Goal: Contribute content: Contribute content

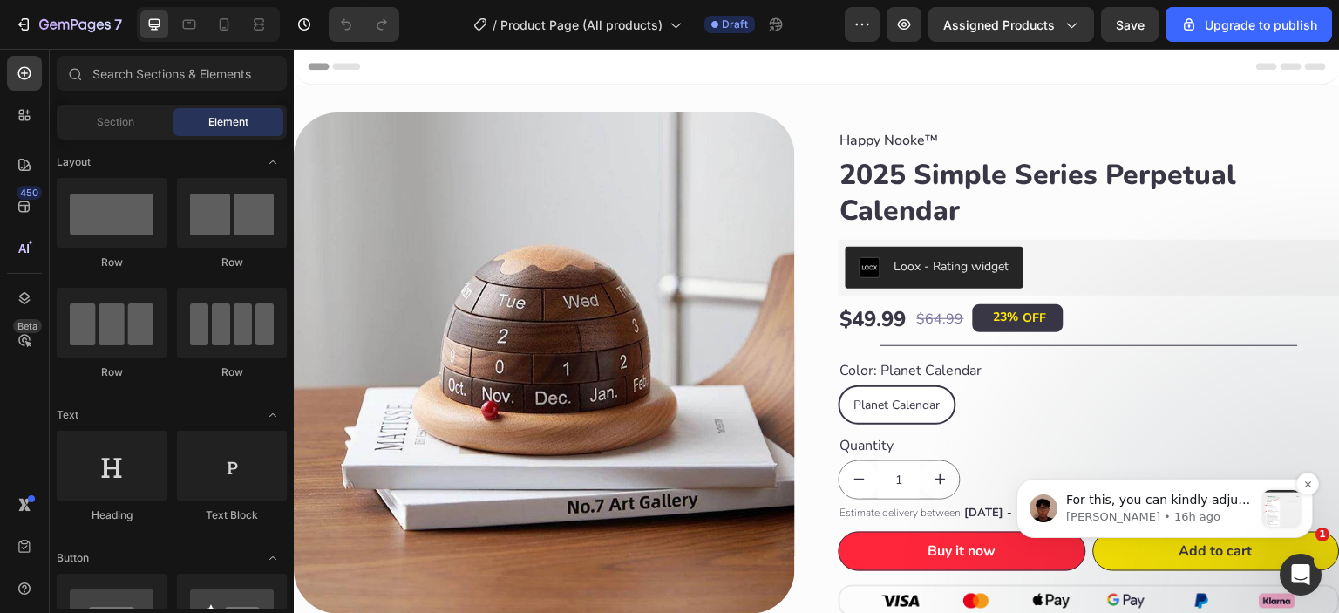
click at [1223, 503] on p "For this, you can kindly adjust the timer placement by choosing the specific pr…" at bounding box center [1160, 500] width 188 height 17
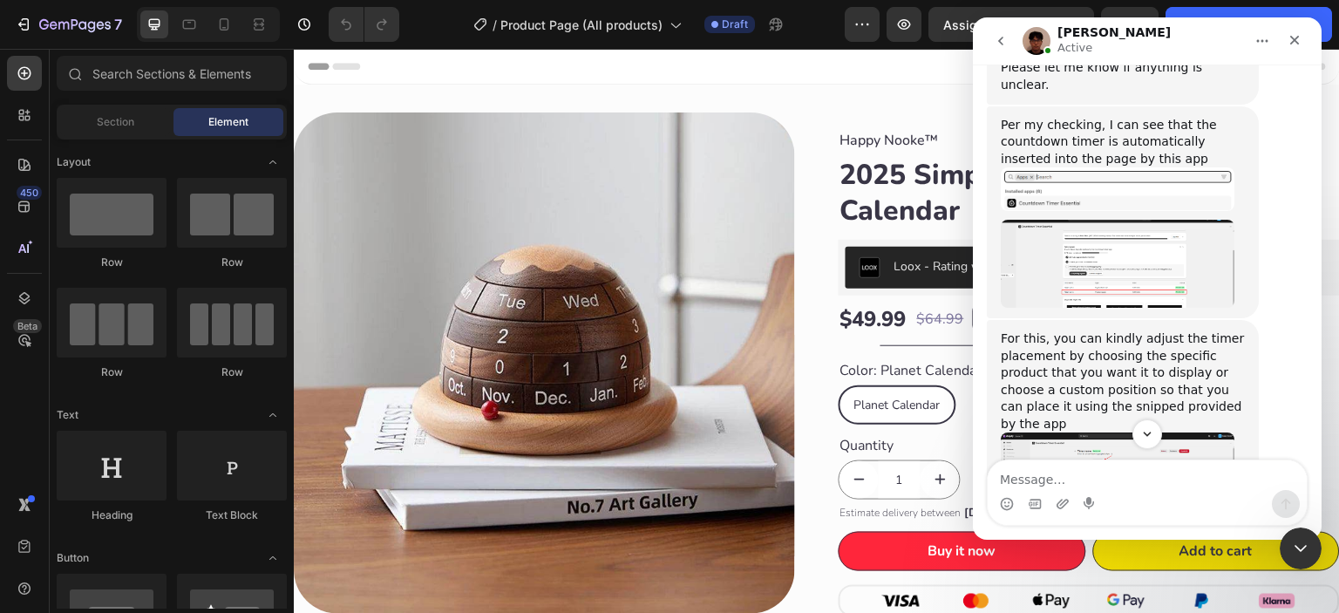
scroll to position [1339, 0]
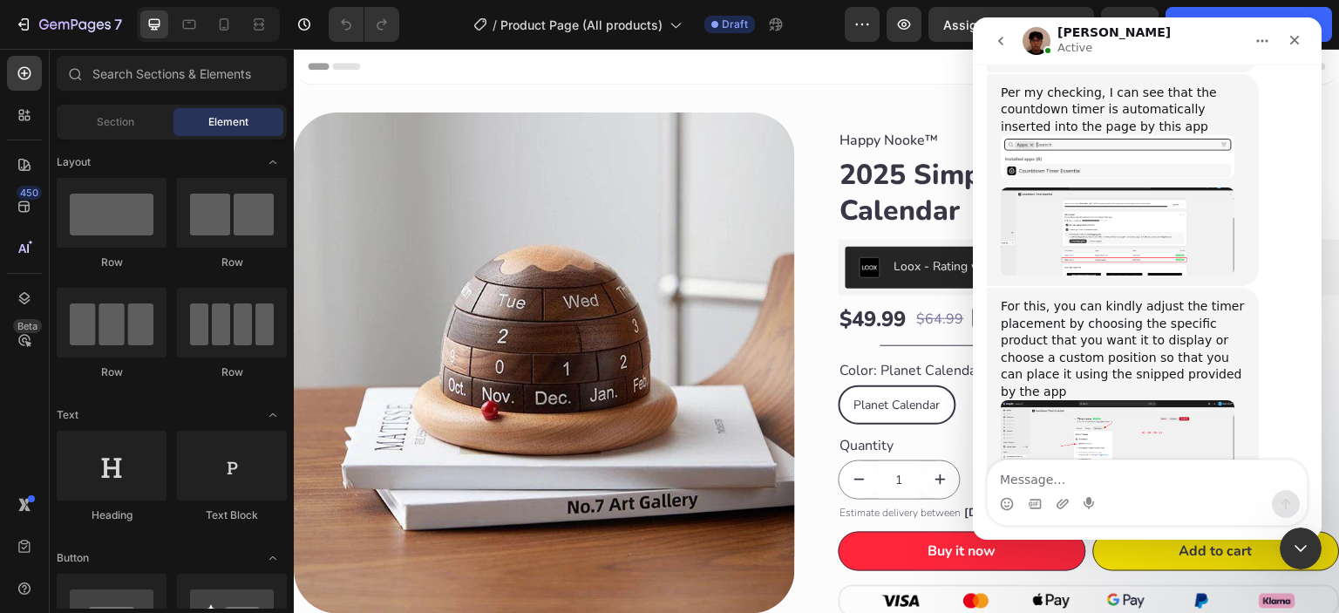
click at [1113, 187] on img "Kyle says…" at bounding box center [1118, 231] width 234 height 88
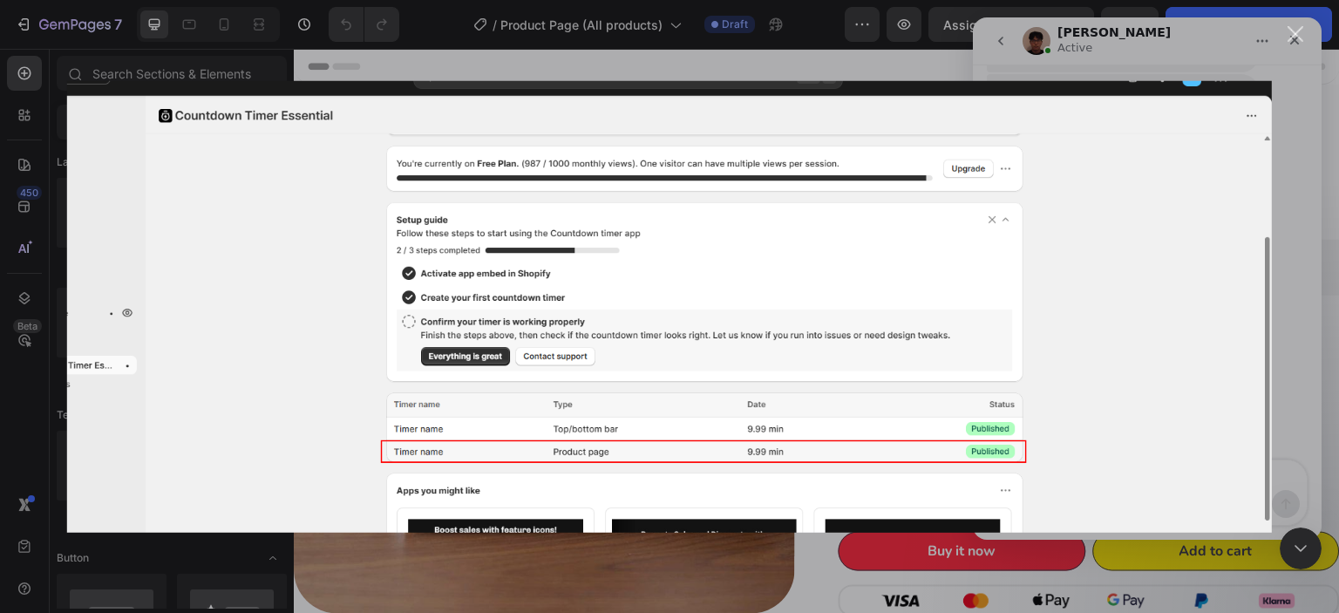
click at [1291, 37] on div "Close" at bounding box center [1296, 34] width 17 height 17
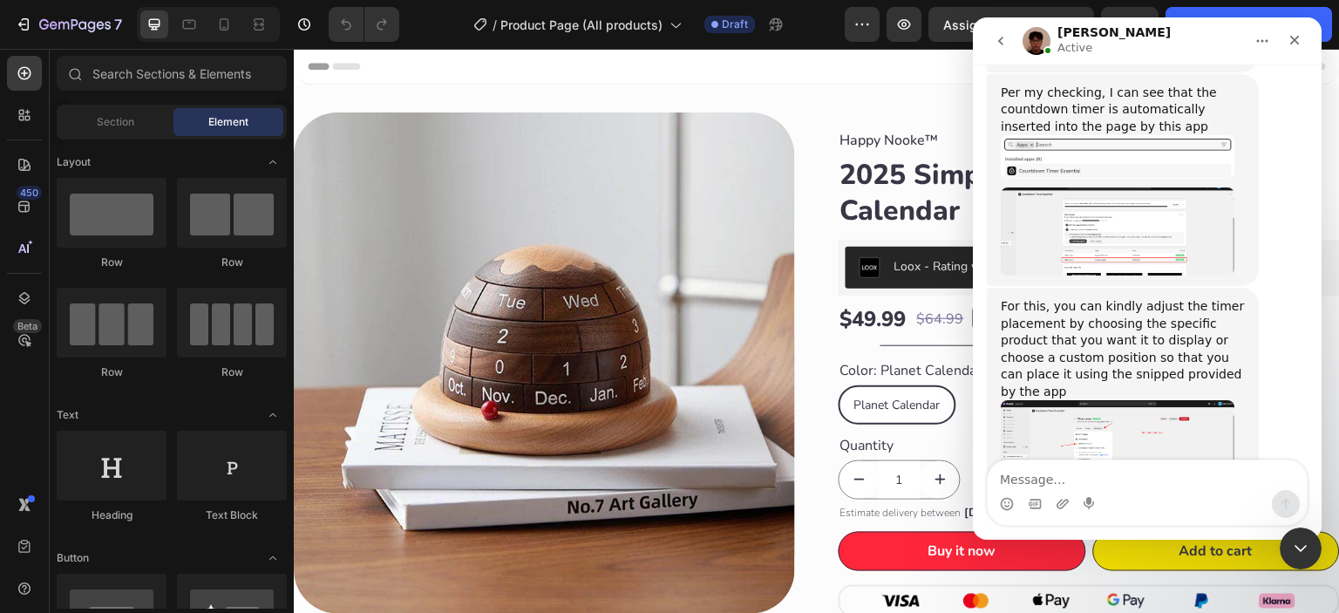
click at [1116, 400] on img "Kyle says…" at bounding box center [1118, 453] width 234 height 106
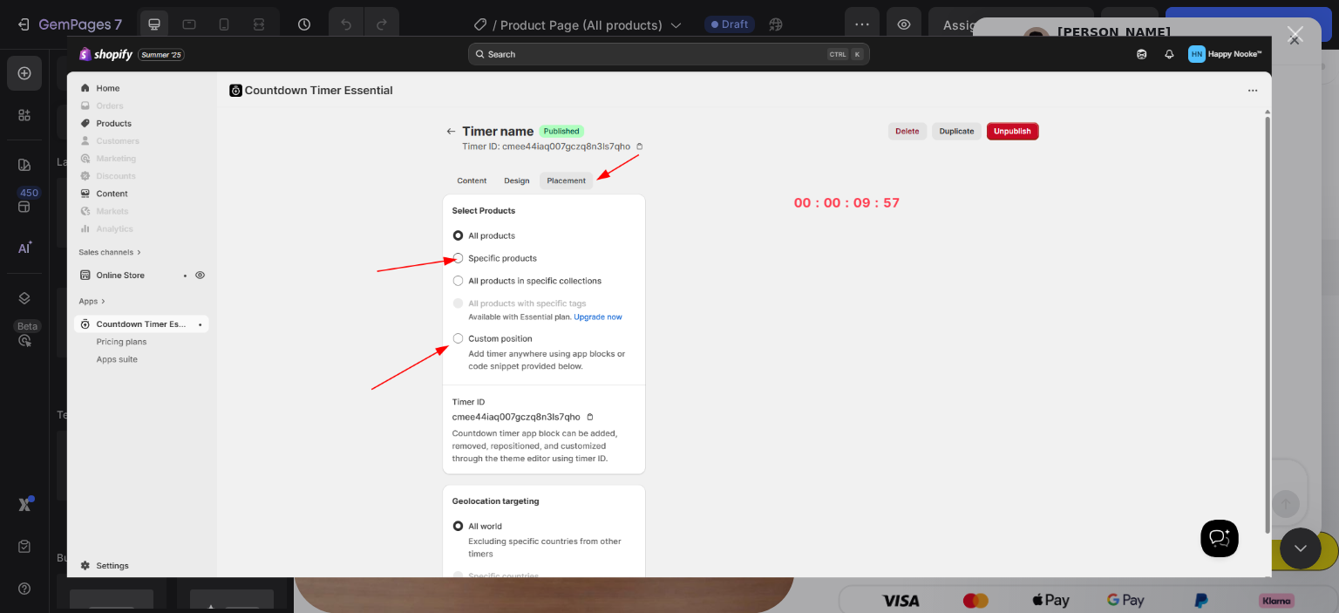
scroll to position [1446, 0]
click at [1298, 33] on div "Close" at bounding box center [1296, 34] width 17 height 17
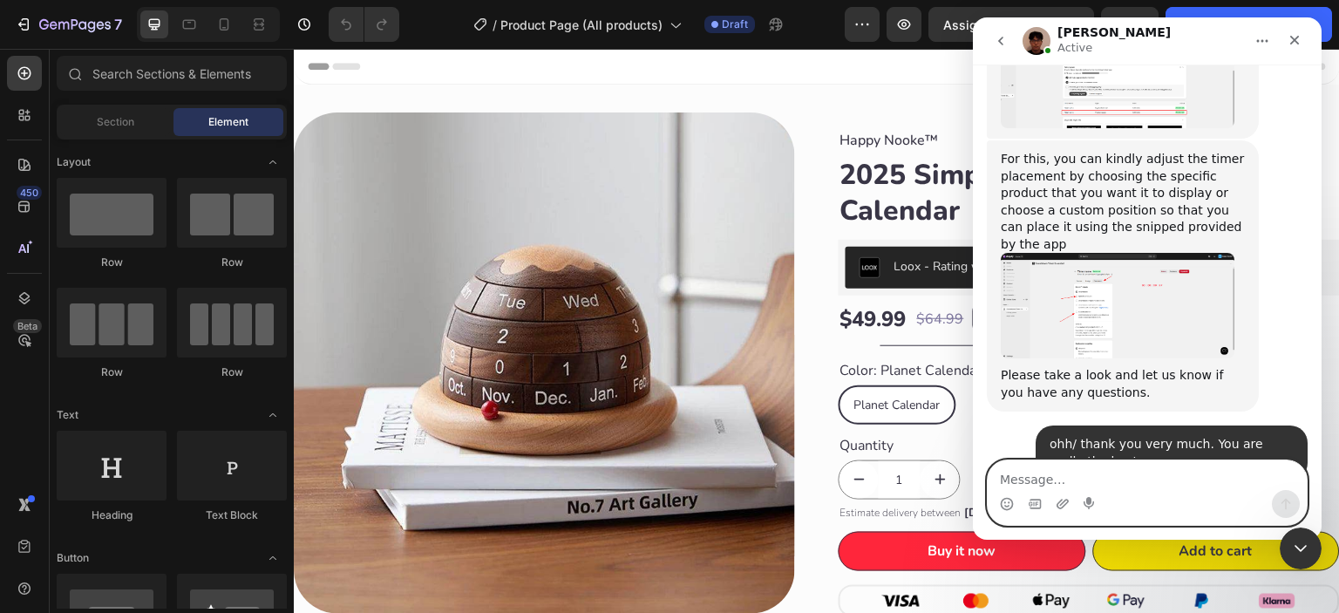
click at [1076, 480] on textarea "Message…" at bounding box center [1147, 475] width 319 height 30
click at [1291, 37] on icon "Close" at bounding box center [1295, 40] width 14 height 14
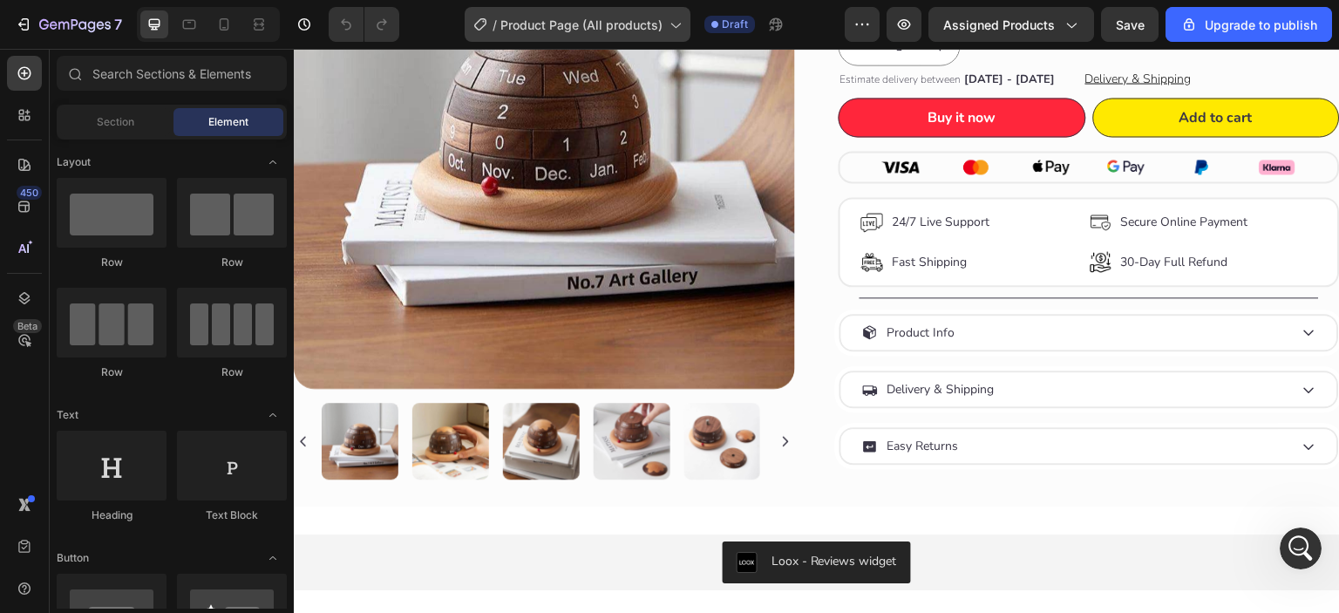
scroll to position [436, 0]
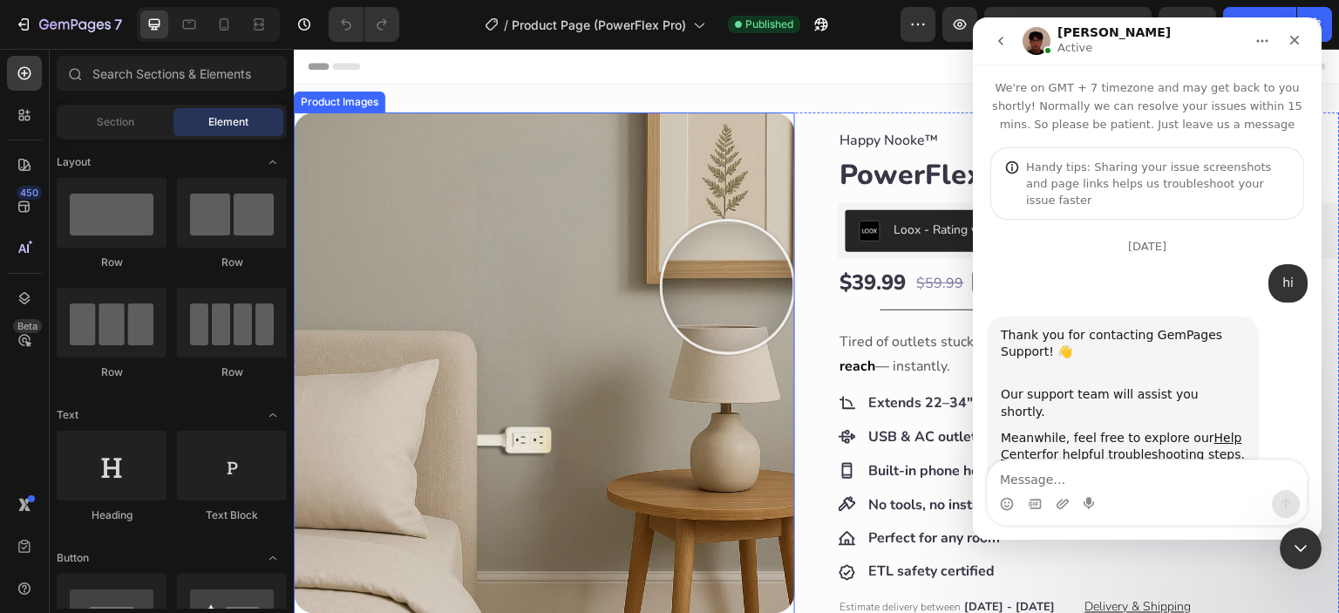
scroll to position [1299, 0]
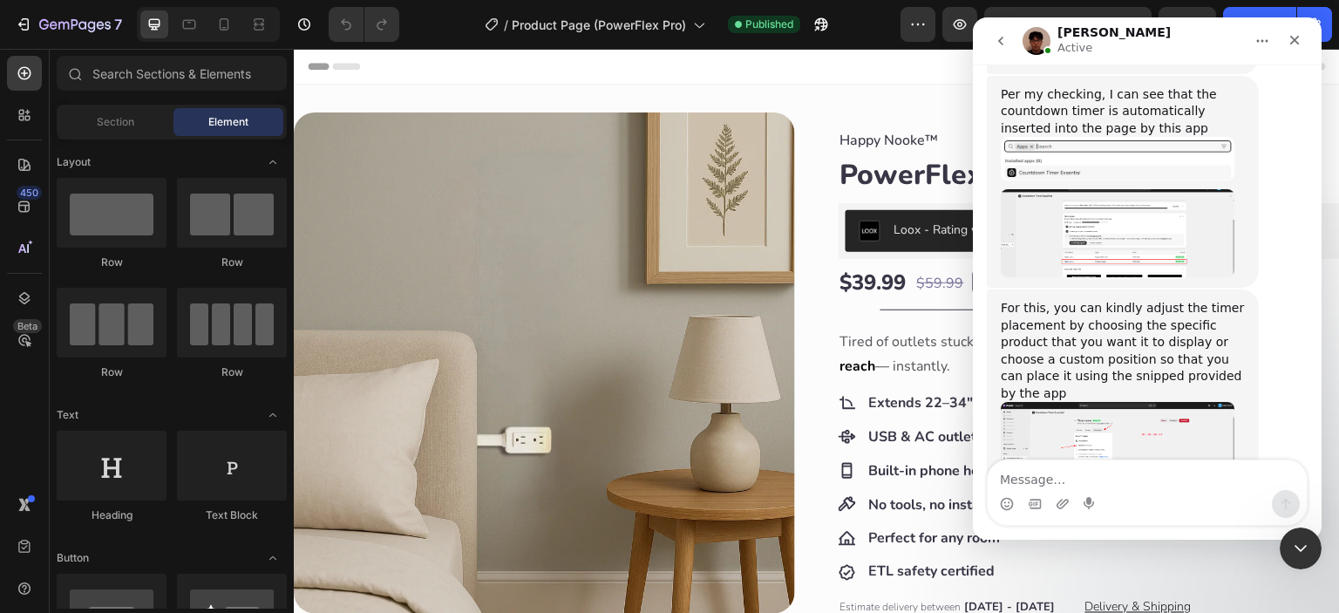
click at [1064, 478] on textarea "Message…" at bounding box center [1147, 475] width 319 height 30
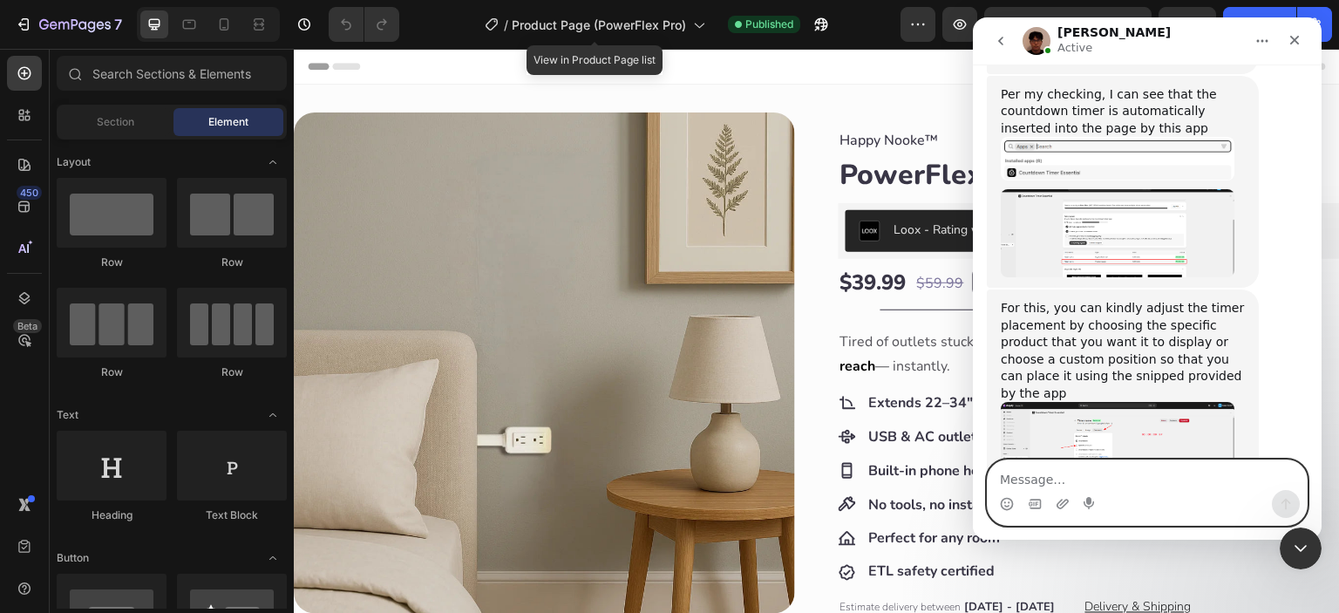
click at [1092, 479] on textarea "Message…" at bounding box center [1147, 475] width 319 height 30
click at [1169, 483] on textarea "ohh/ thank you very much. You really" at bounding box center [1147, 475] width 319 height 30
click at [1229, 484] on textarea "ohh/ thank you very much. You are really" at bounding box center [1147, 475] width 319 height 30
type textarea "ohh/ thank you very much. You are really the best"
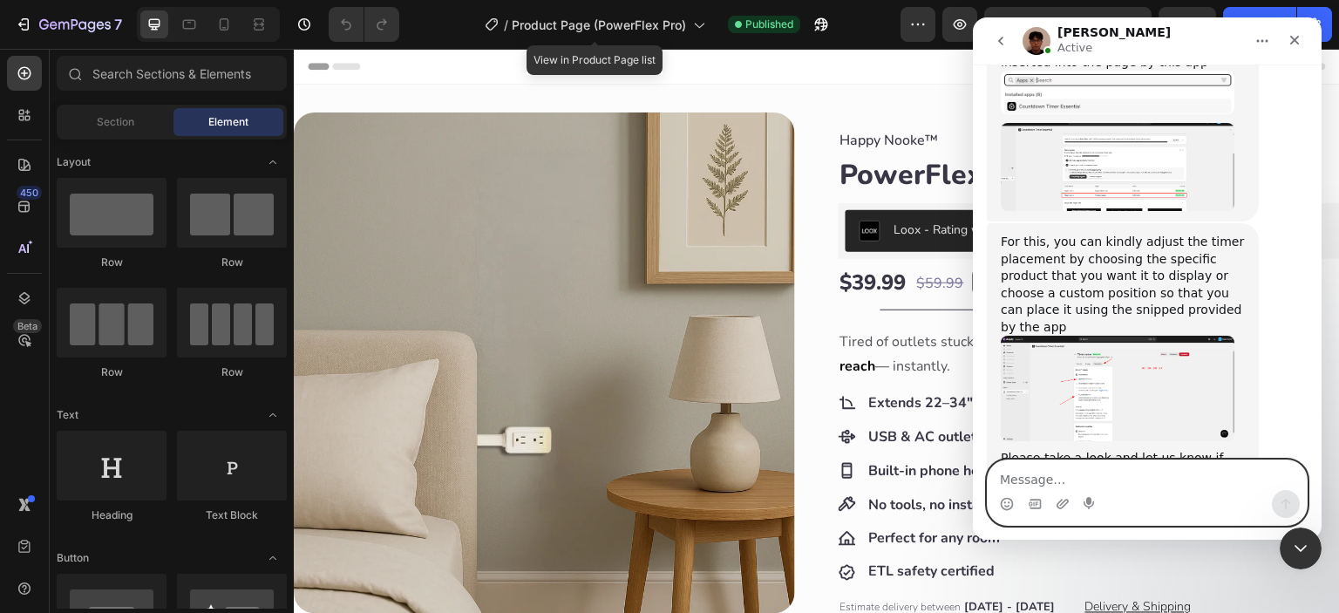
scroll to position [1368, 0]
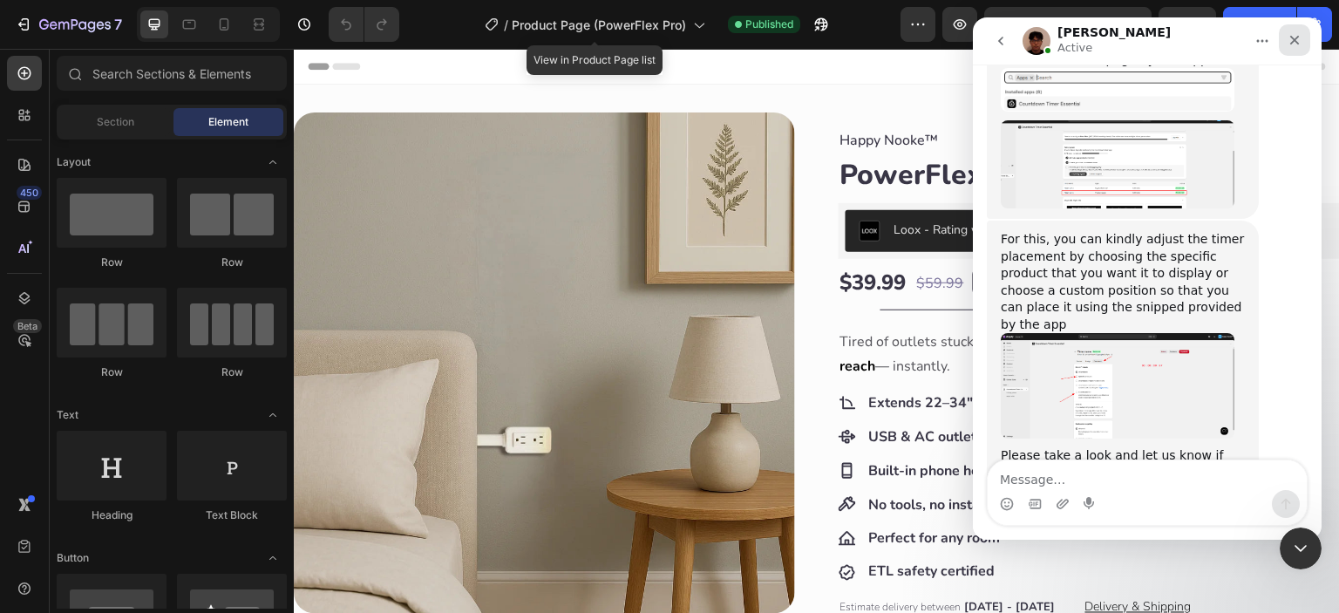
click at [1297, 40] on icon "Close" at bounding box center [1295, 40] width 14 height 14
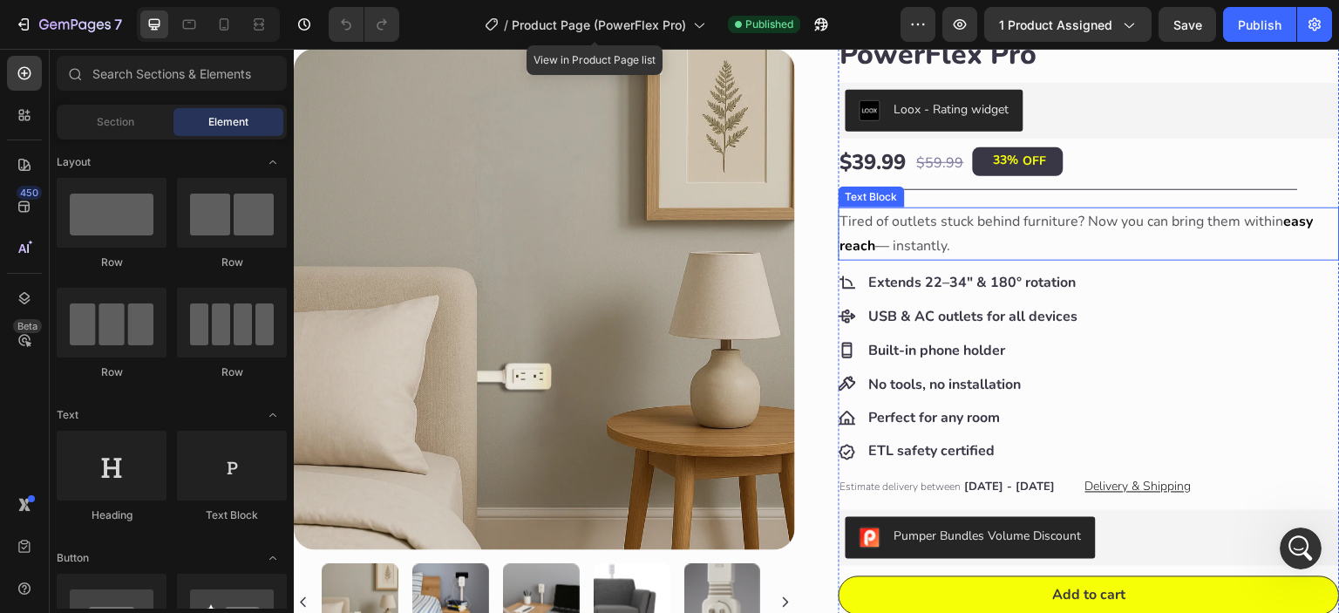
scroll to position [145, 0]
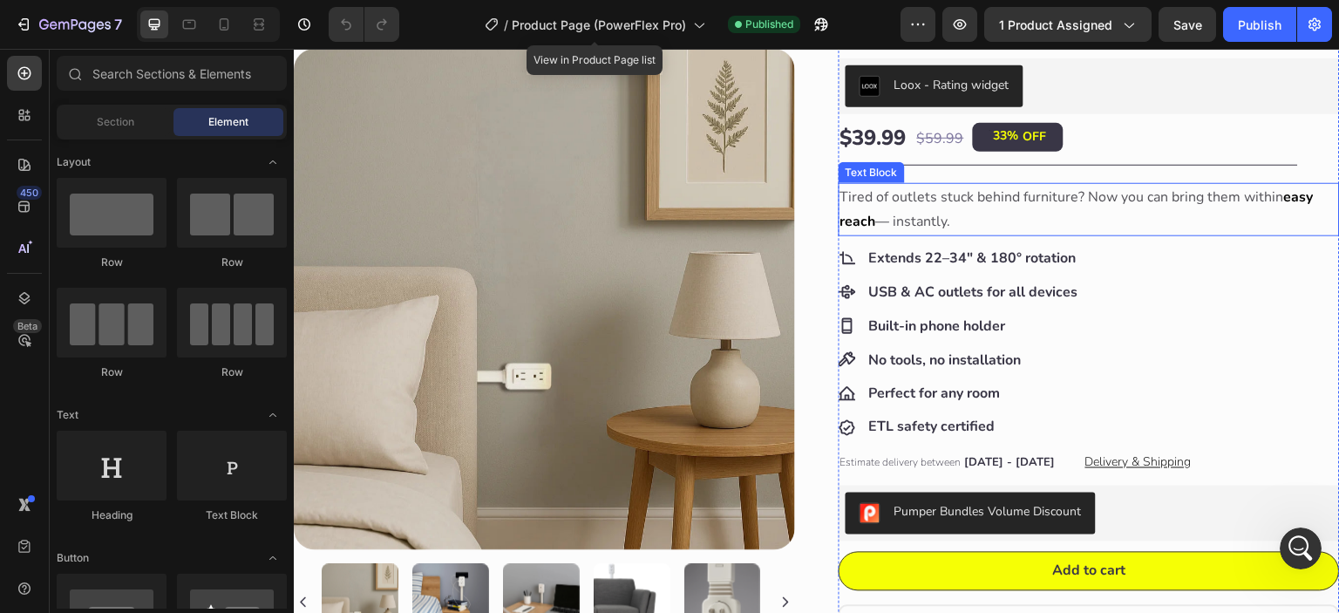
click at [1005, 212] on p "Tired of outlets stuck behind furniture? Now you can bring them within easy rea…" at bounding box center [1090, 210] width 498 height 51
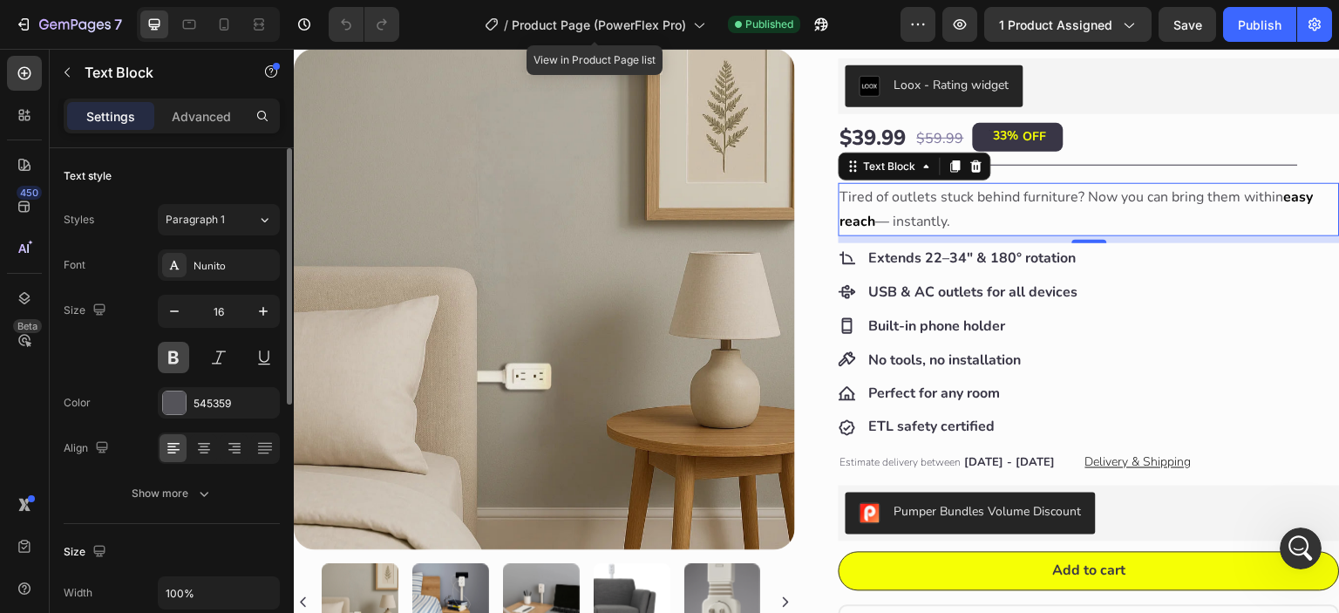
click at [167, 342] on button at bounding box center [173, 357] width 31 height 31
click at [167, 348] on button at bounding box center [173, 357] width 31 height 31
click at [259, 317] on icon "button" at bounding box center [263, 311] width 17 height 17
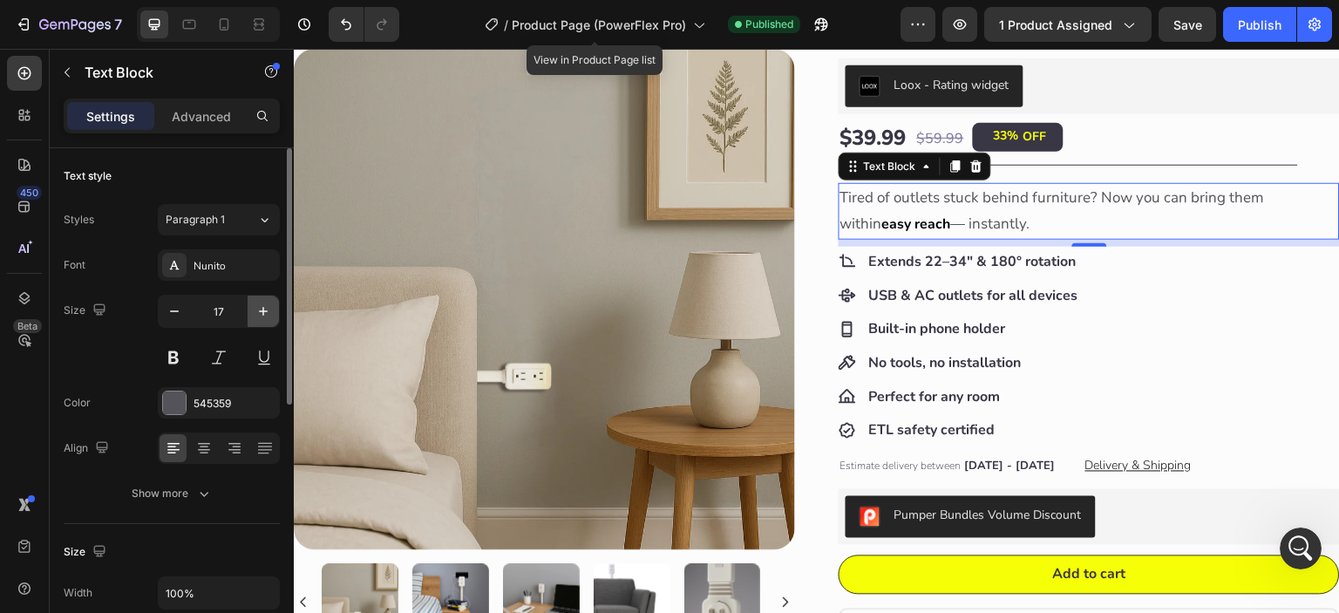
click at [259, 317] on icon "button" at bounding box center [263, 311] width 17 height 17
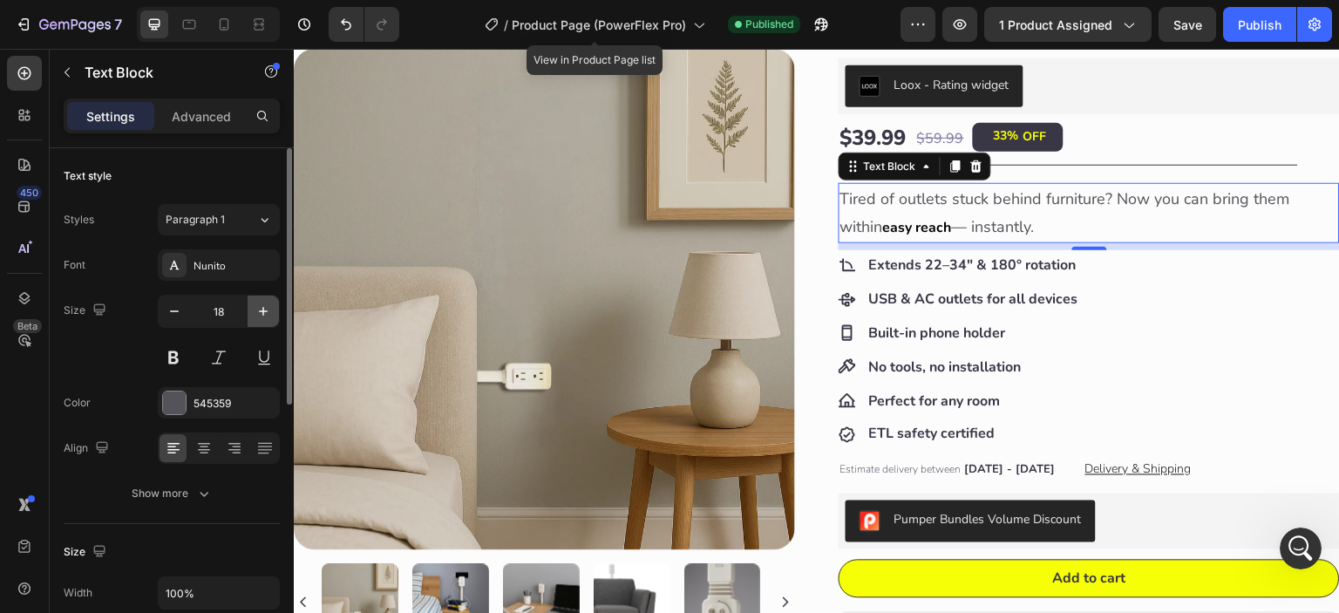
click at [259, 317] on icon "button" at bounding box center [263, 311] width 17 height 17
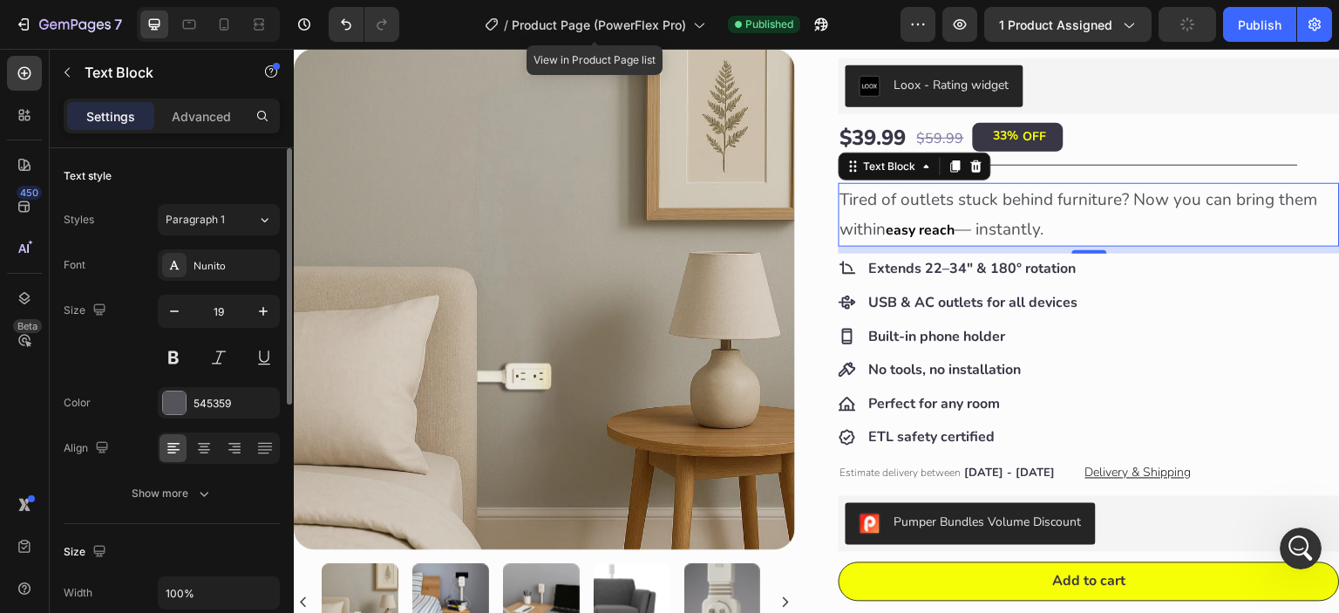
click at [153, 313] on div "Size 19" at bounding box center [172, 334] width 216 height 78
click at [167, 310] on icon "button" at bounding box center [174, 311] width 17 height 17
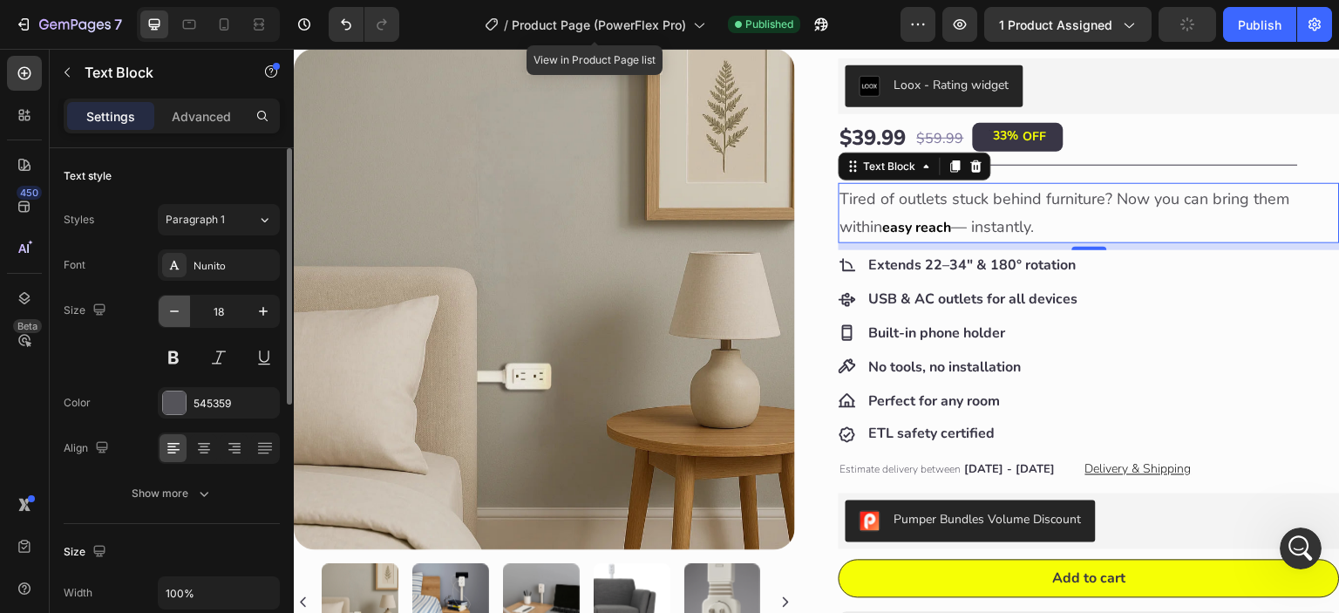
click at [167, 310] on icon "button" at bounding box center [174, 311] width 17 height 17
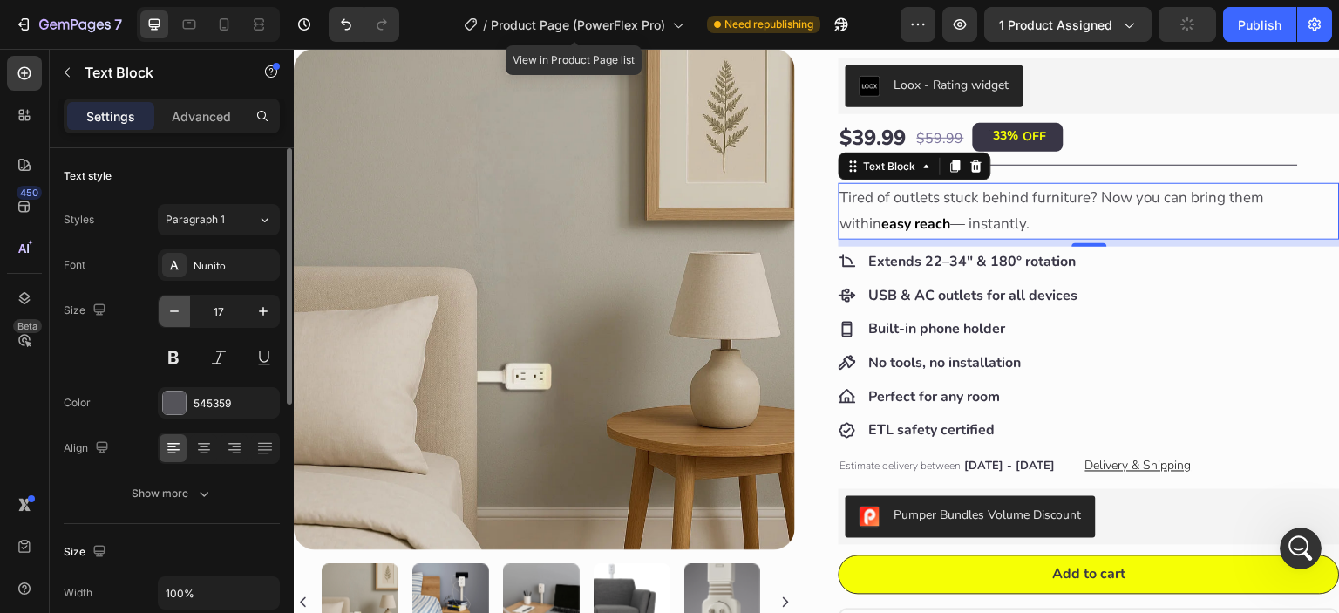
click at [167, 313] on icon "button" at bounding box center [174, 311] width 17 height 17
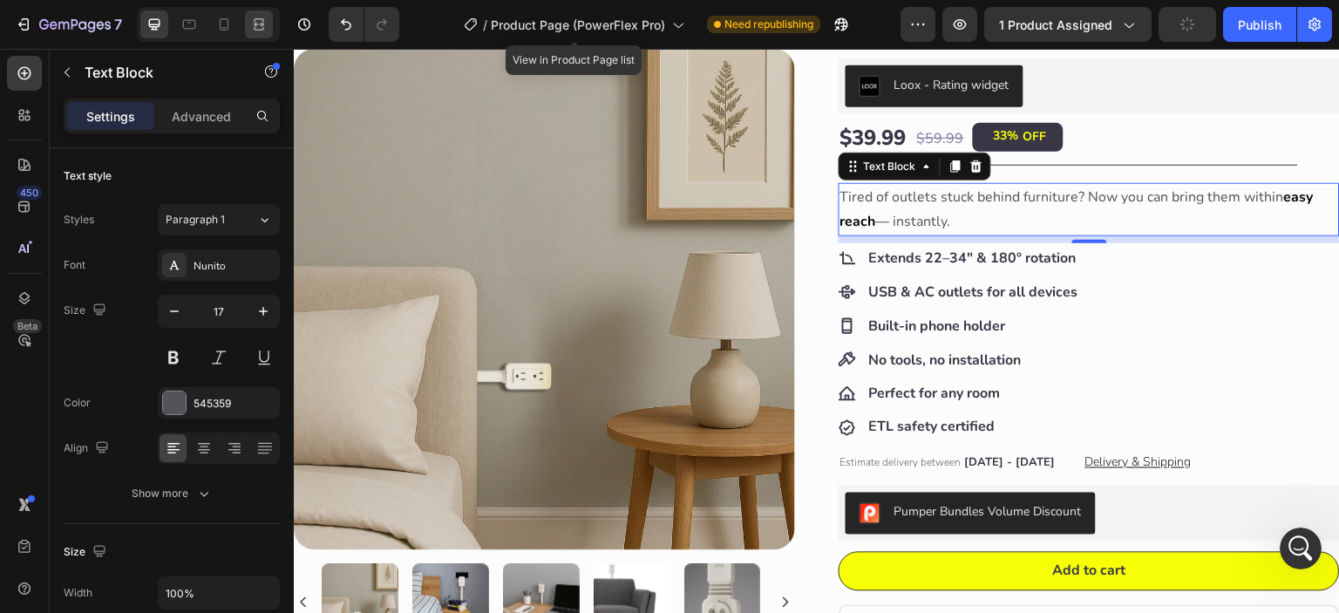
type input "16"
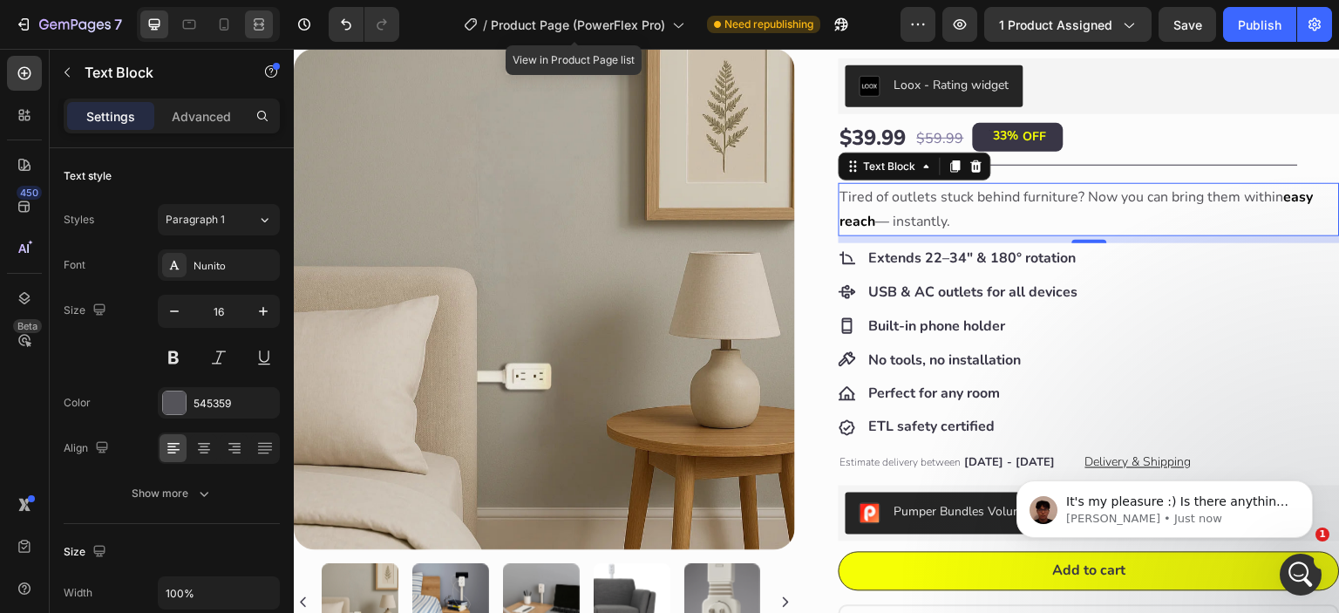
scroll to position [0, 0]
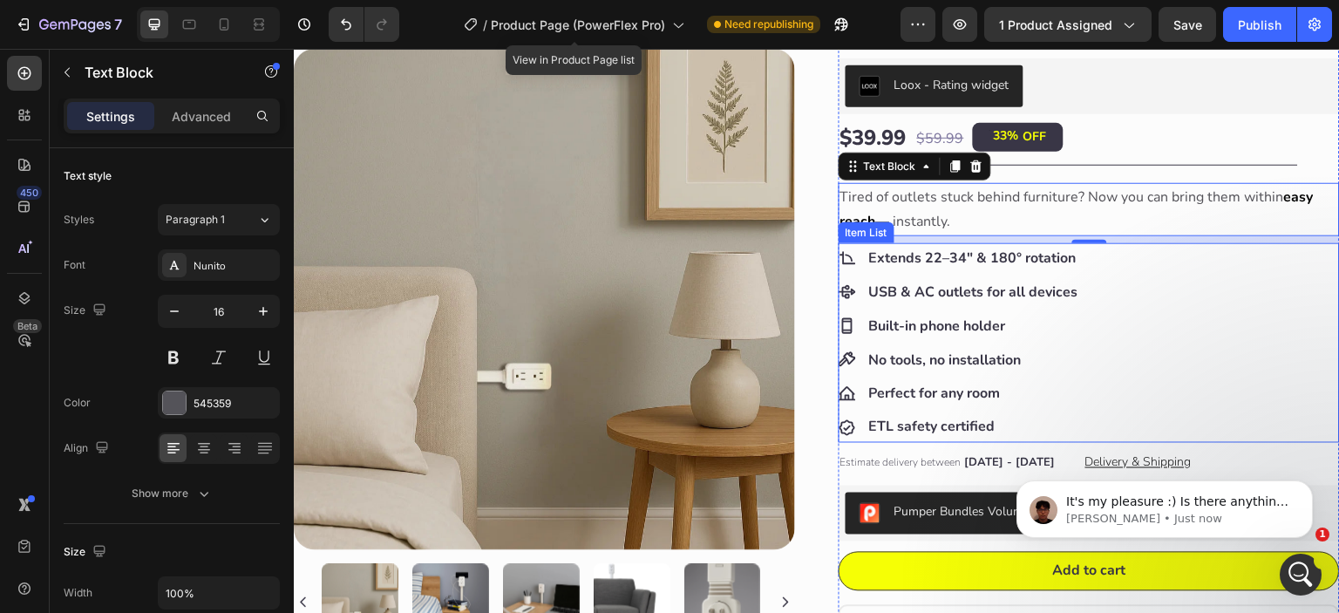
click at [1070, 306] on div "Extends 22–34" & 180° rotation USB & AC outlets for all devices Built-in phone …" at bounding box center [960, 343] width 242 height 200
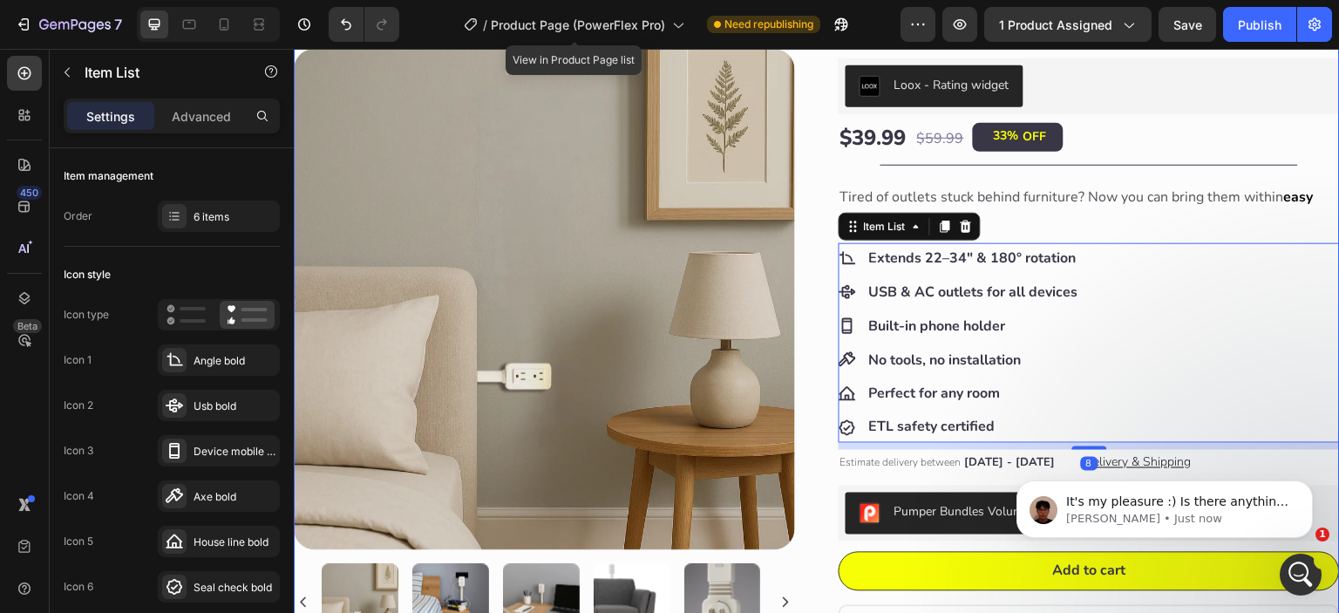
click at [801, 269] on div "Product Images Product Images Happy Nooke™ Product Vendor PowerFlex Pro Product…" at bounding box center [817, 443] width 1046 height 950
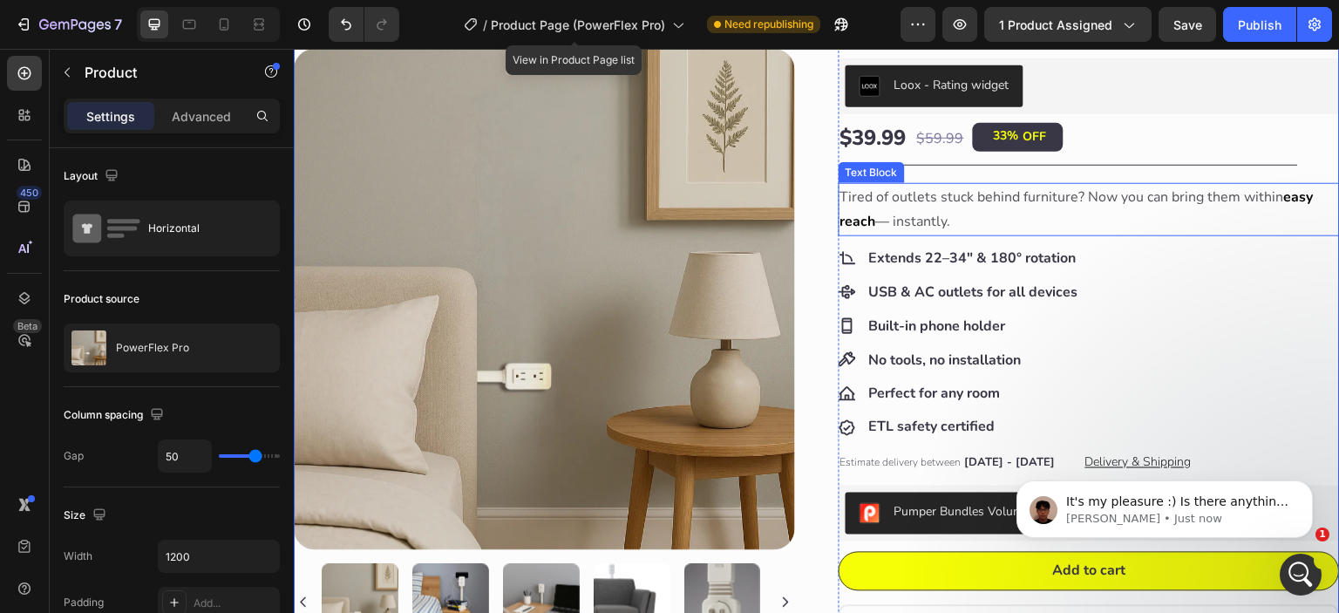
click at [1037, 208] on p "Tired of outlets stuck behind furniture? Now you can bring them within easy rea…" at bounding box center [1090, 210] width 498 height 51
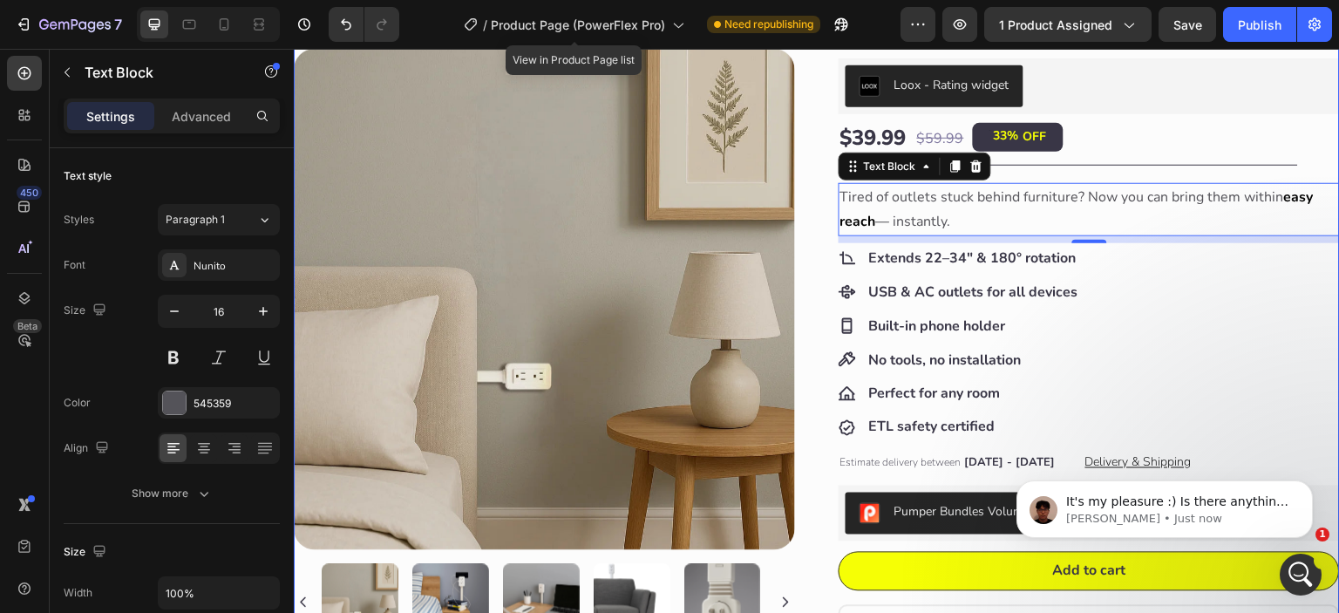
click at [804, 255] on div "Product Images Product Images Happy Nooke™ Product Vendor PowerFlex Pro Product…" at bounding box center [817, 443] width 1046 height 950
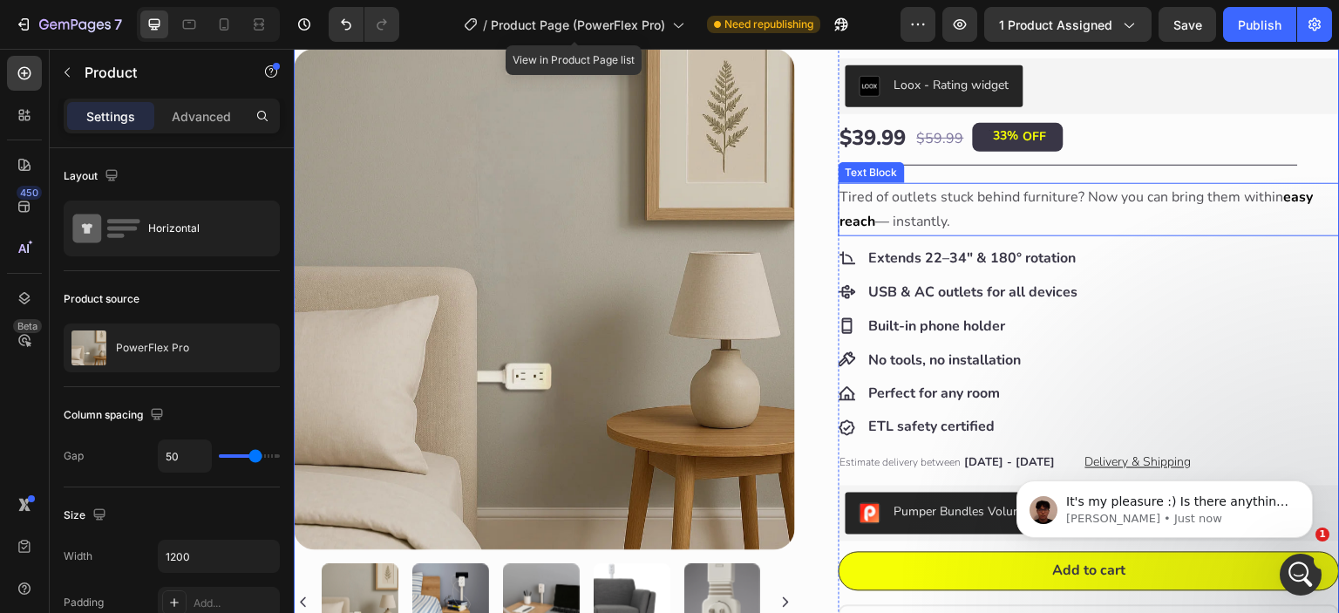
click at [1052, 216] on p "Tired of outlets stuck behind furniture? Now you can bring them within easy rea…" at bounding box center [1090, 210] width 498 height 51
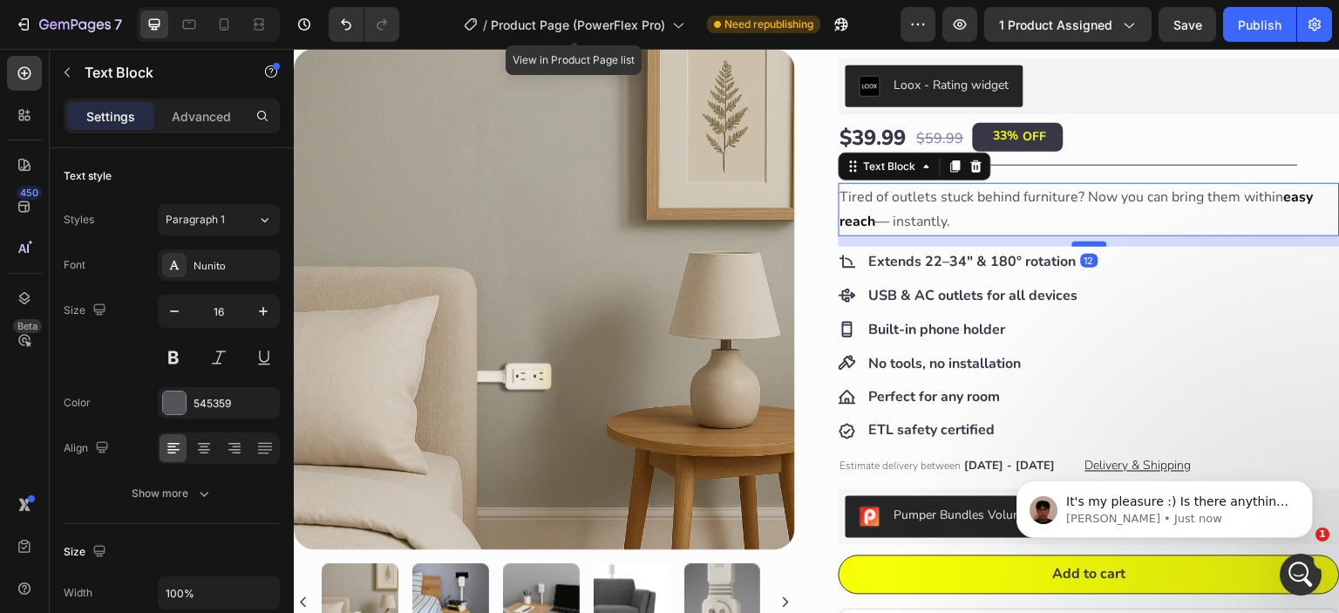
click at [1081, 245] on div at bounding box center [1090, 244] width 35 height 5
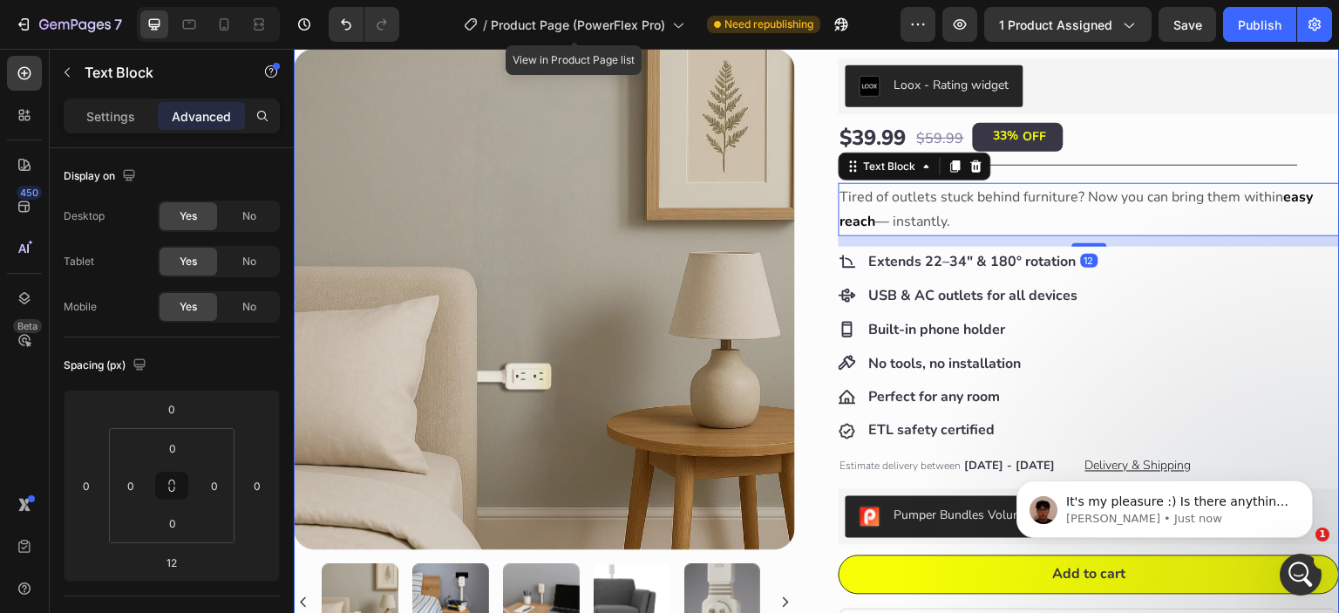
click at [807, 278] on div "Product Images Product Images Happy Nooke™ Product Vendor PowerFlex Pro Product…" at bounding box center [817, 445] width 1046 height 954
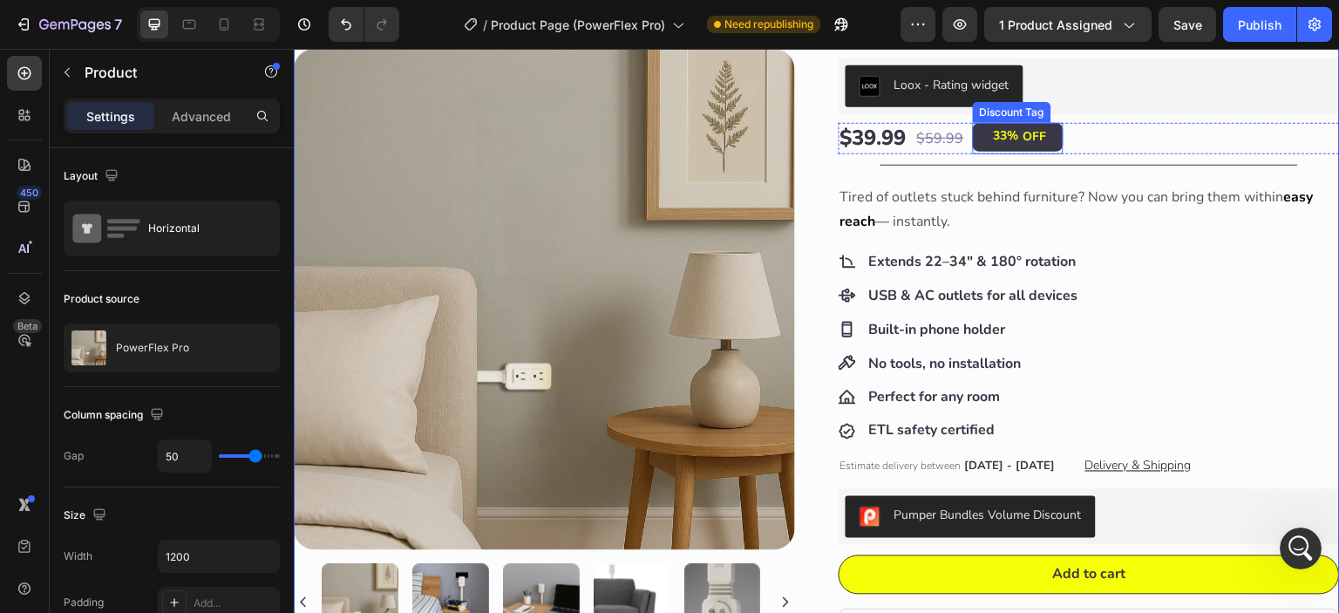
click at [1021, 135] on div "OFF" at bounding box center [1035, 136] width 29 height 21
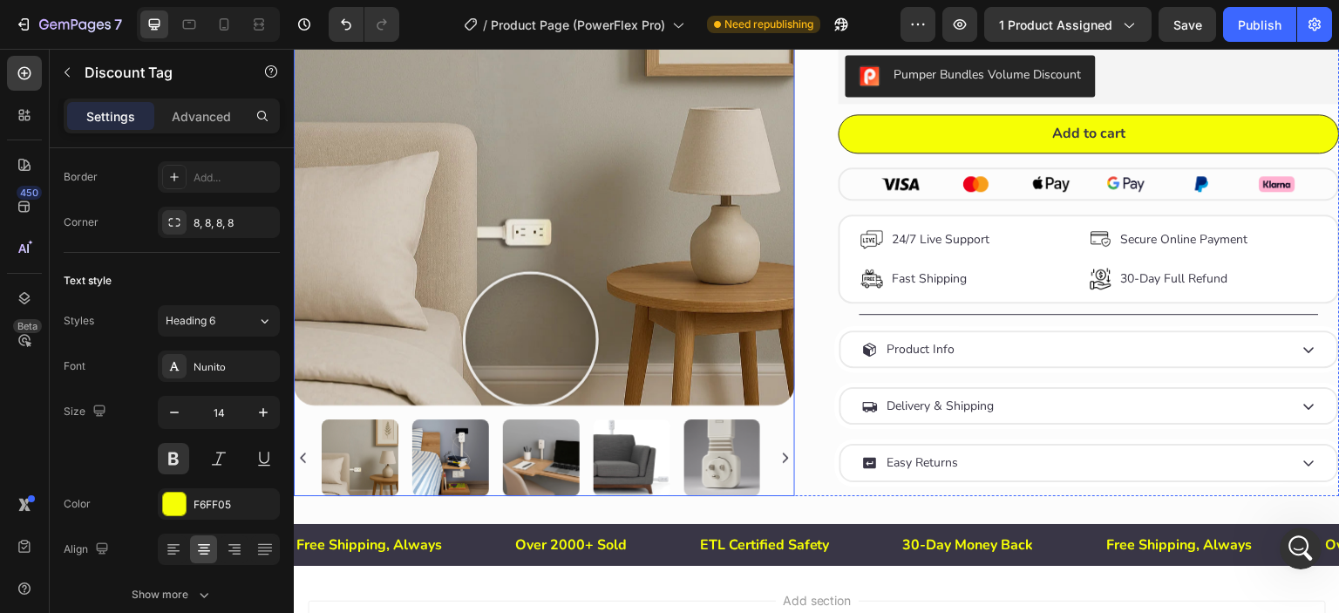
scroll to position [636, 0]
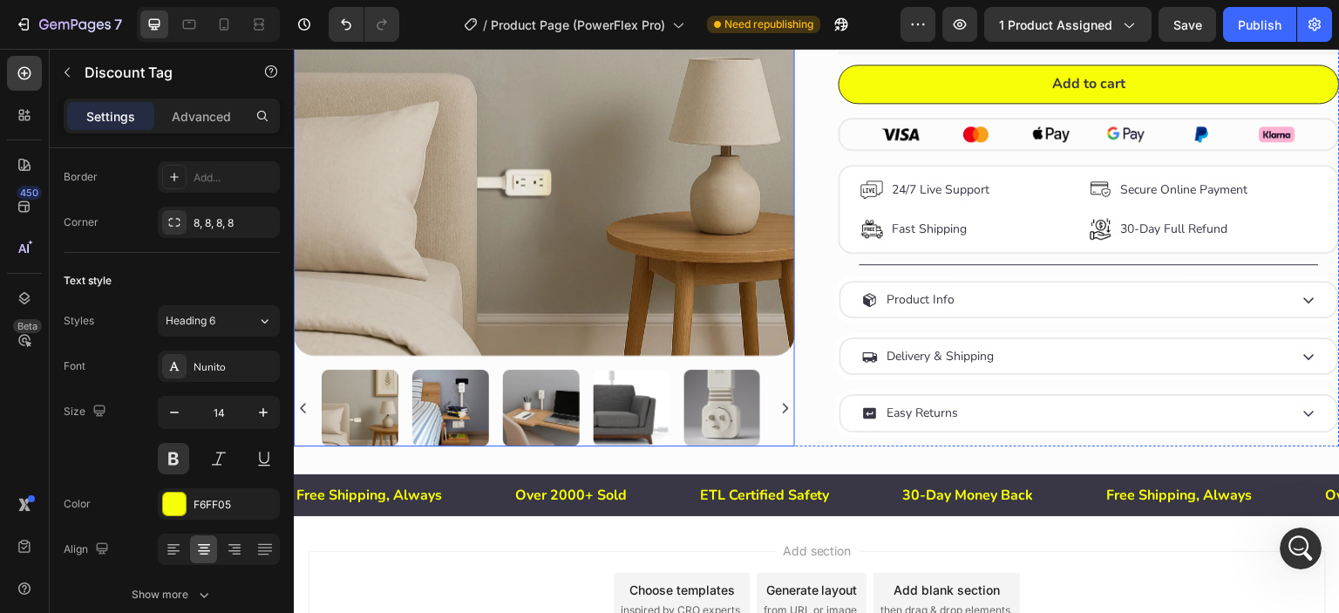
click at [654, 399] on img at bounding box center [632, 408] width 77 height 77
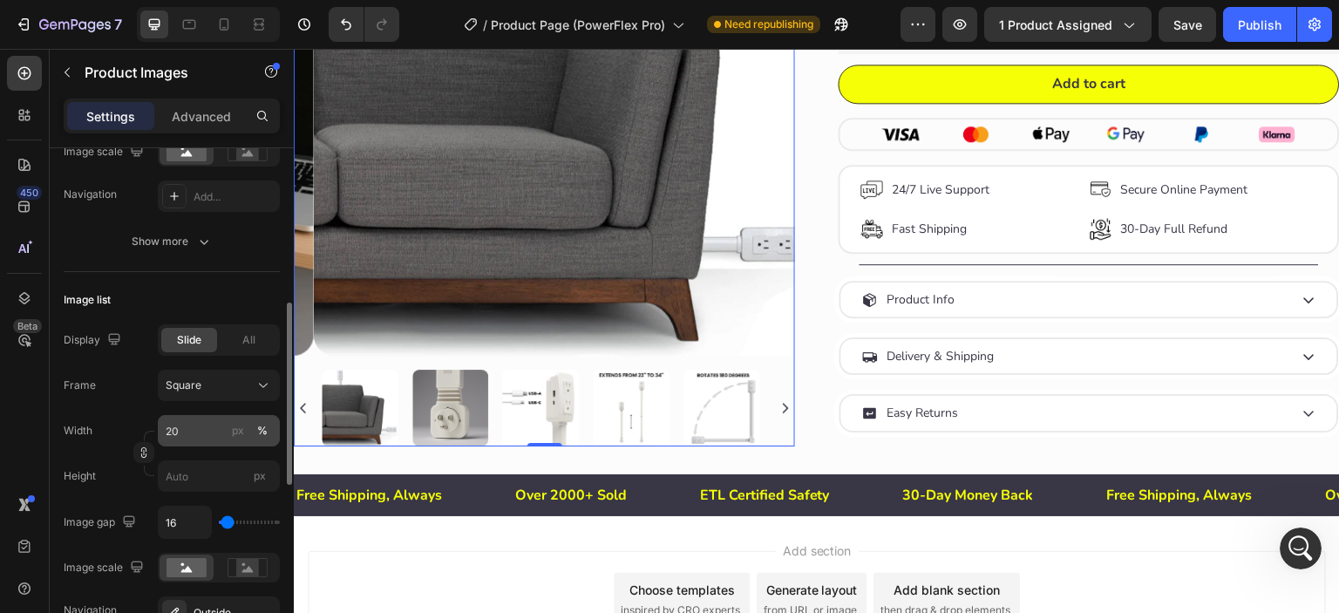
scroll to position [580, 0]
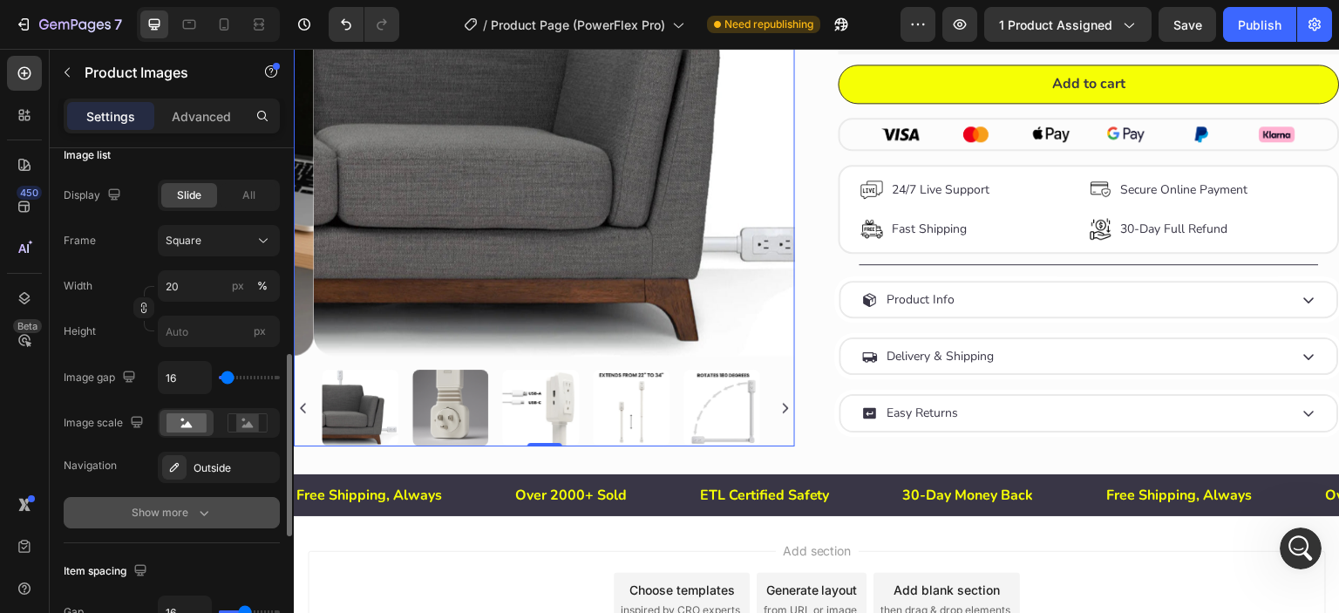
click at [177, 508] on div "Show more" at bounding box center [172, 512] width 81 height 17
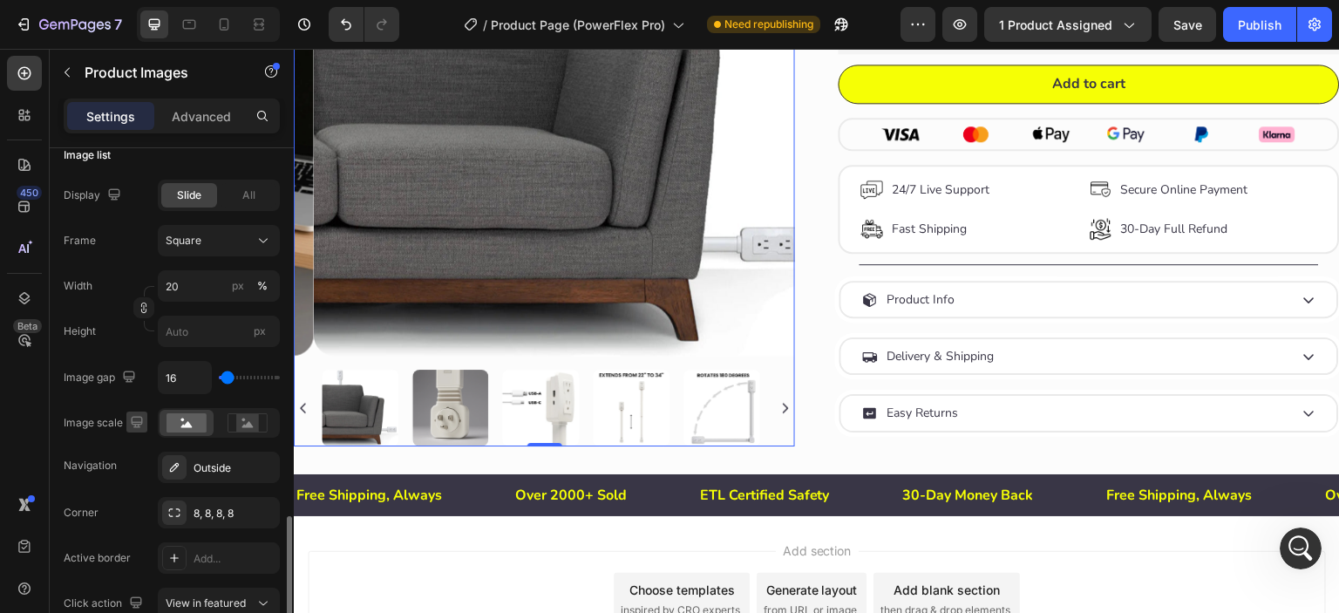
scroll to position [726, 0]
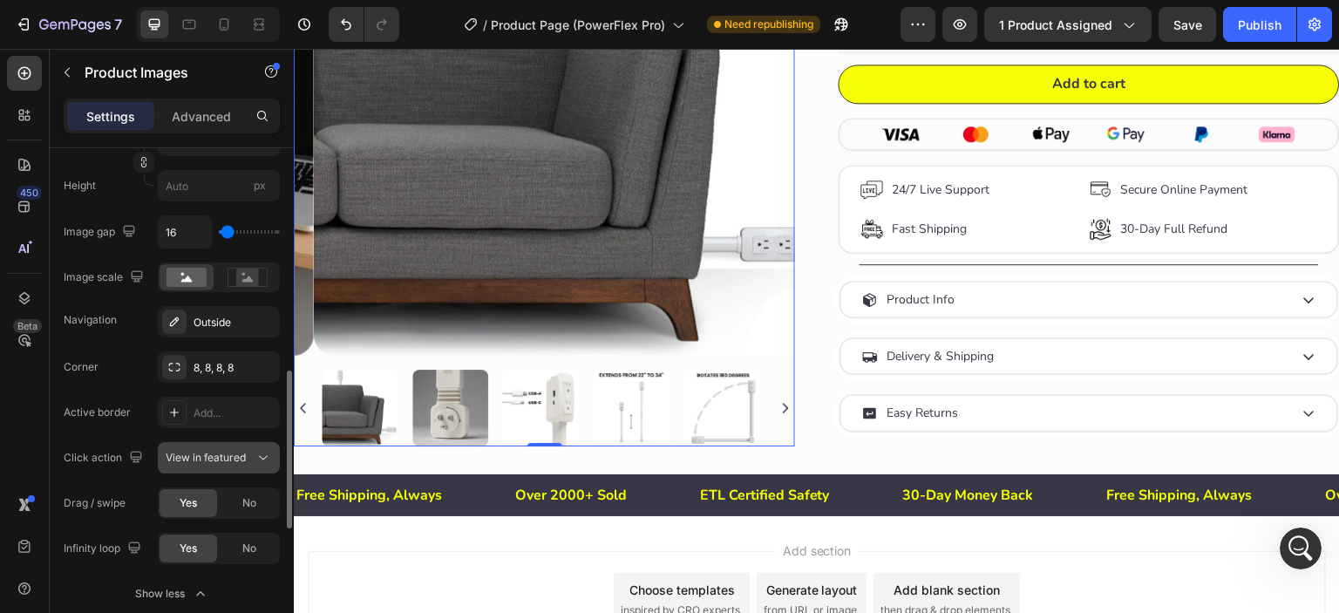
click at [179, 460] on span "View in featured" at bounding box center [206, 457] width 80 height 13
click at [179, 459] on span "View in featured" at bounding box center [206, 457] width 80 height 13
click at [171, 413] on icon at bounding box center [174, 412] width 14 height 14
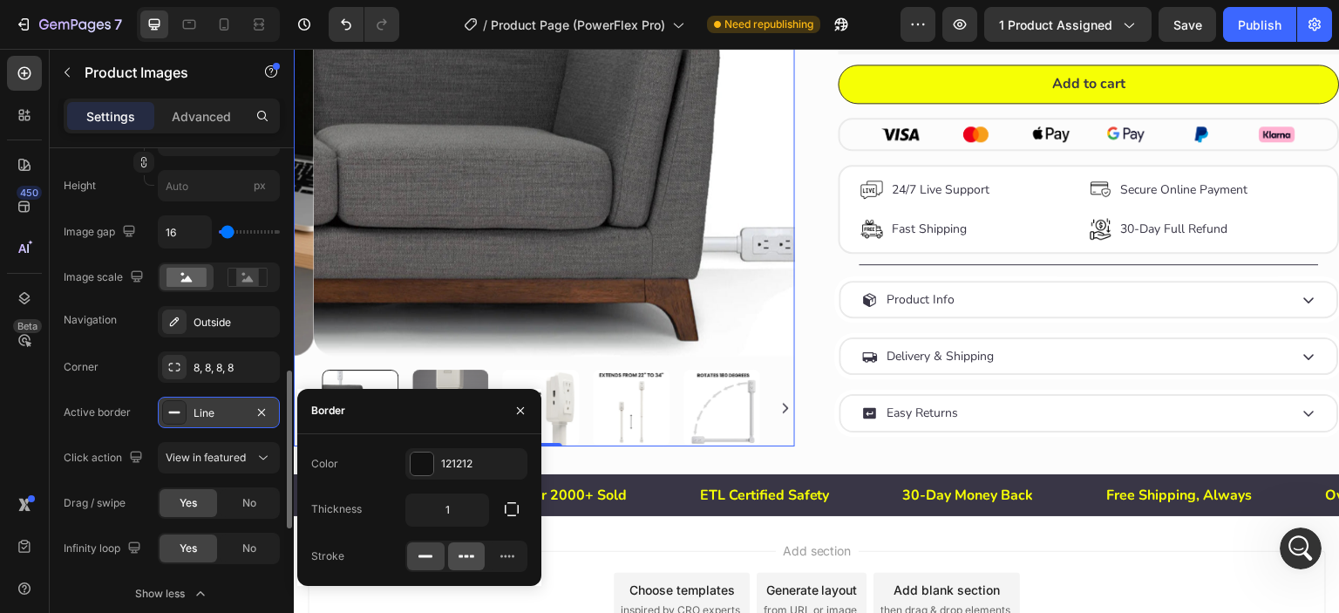
click at [455, 558] on div at bounding box center [466, 556] width 37 height 28
click at [419, 555] on rect at bounding box center [426, 556] width 14 height 3
click at [420, 465] on div at bounding box center [422, 464] width 23 height 23
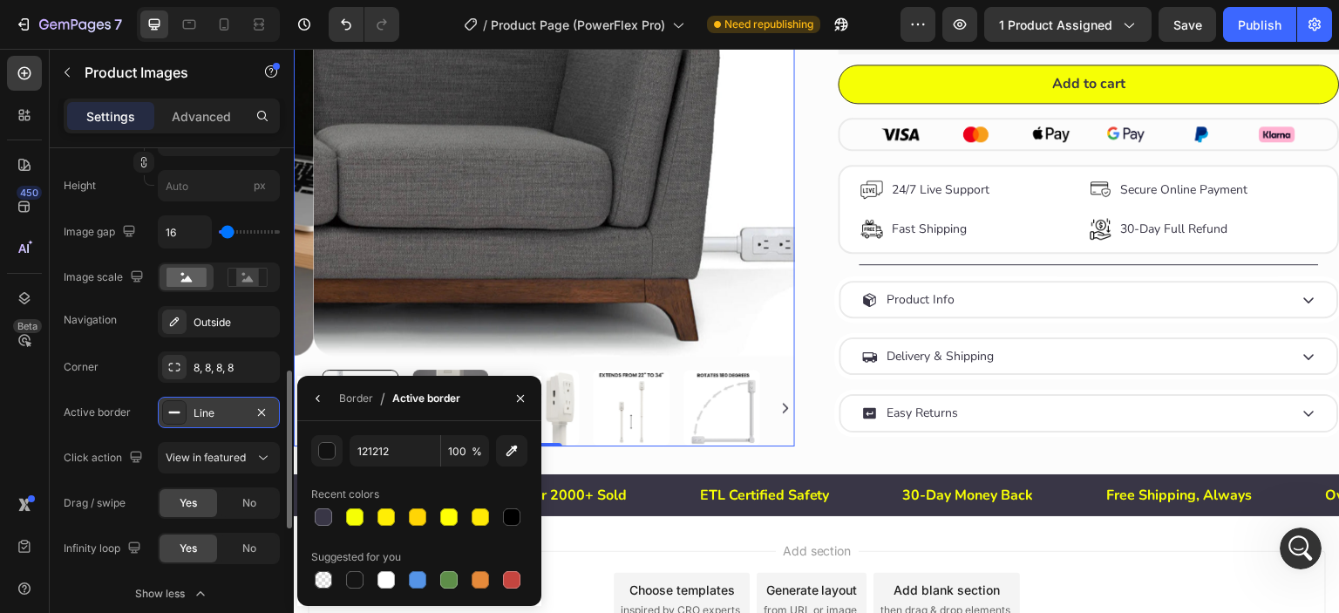
click at [400, 428] on div "121212 100 % Recent colors Suggested for you" at bounding box center [419, 513] width 244 height 185
click at [321, 517] on div at bounding box center [323, 516] width 17 height 17
type input "393646"
click at [312, 397] on icon "button" at bounding box center [318, 399] width 14 height 14
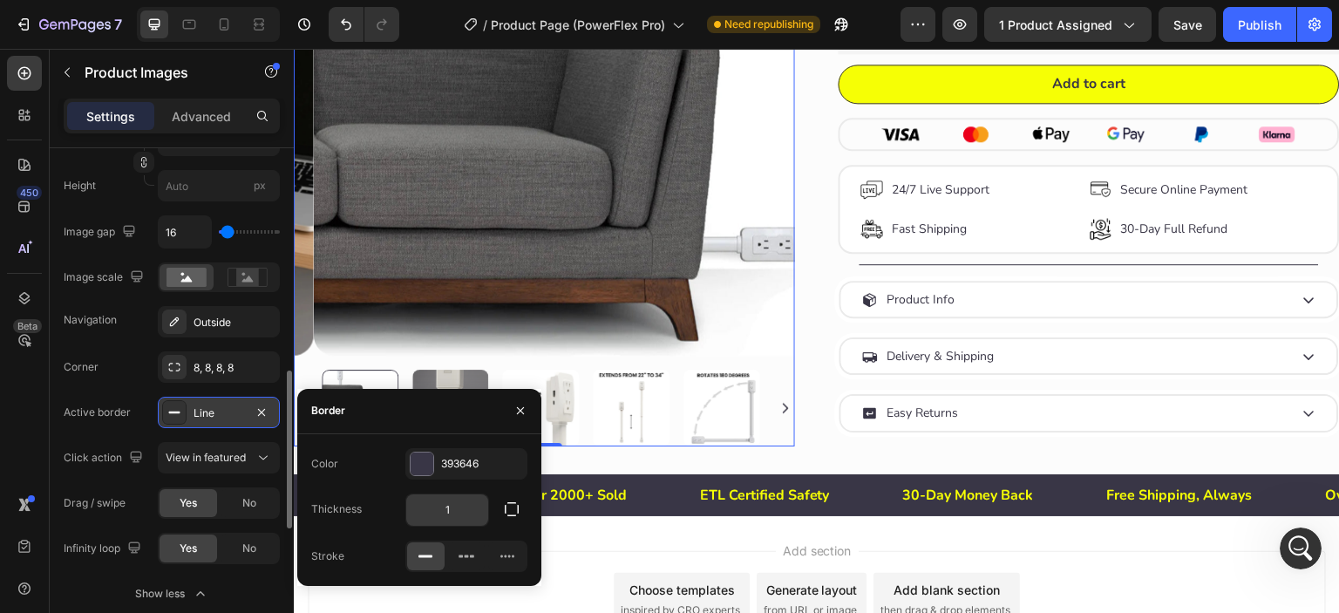
click at [450, 509] on input "1" at bounding box center [447, 509] width 82 height 31
type input "2"
type input "1"
click at [523, 412] on icon "button" at bounding box center [521, 411] width 14 height 14
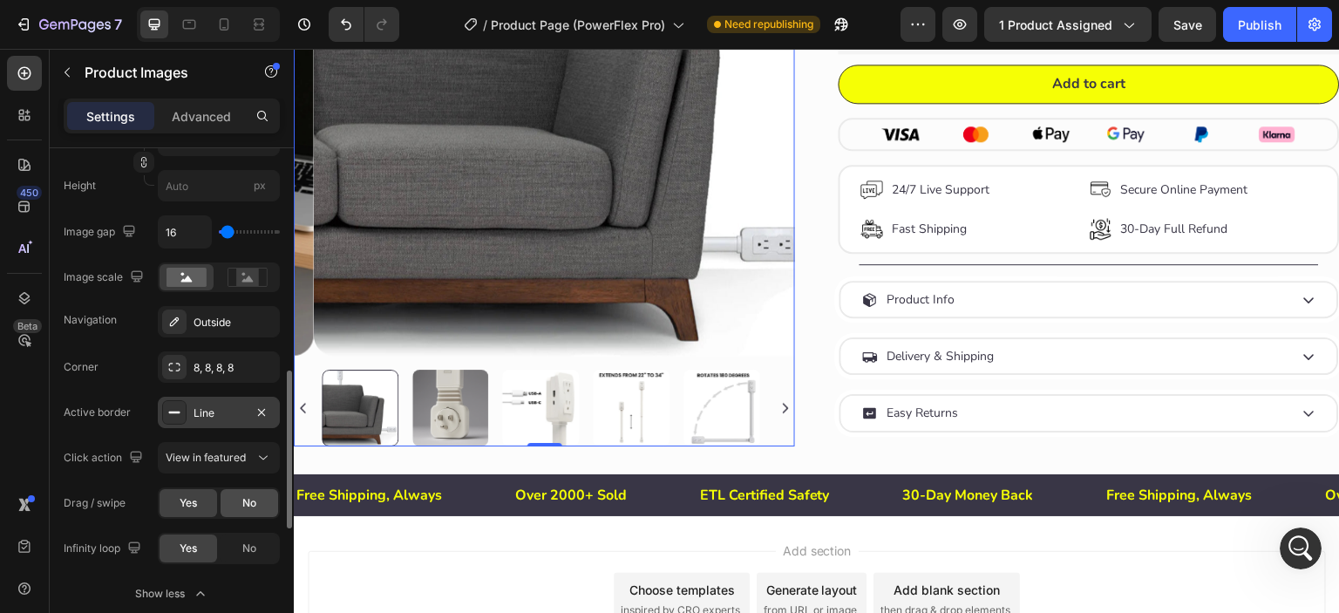
click at [232, 508] on div "No" at bounding box center [250, 503] width 58 height 28
click at [195, 505] on span "Yes" at bounding box center [188, 503] width 17 height 16
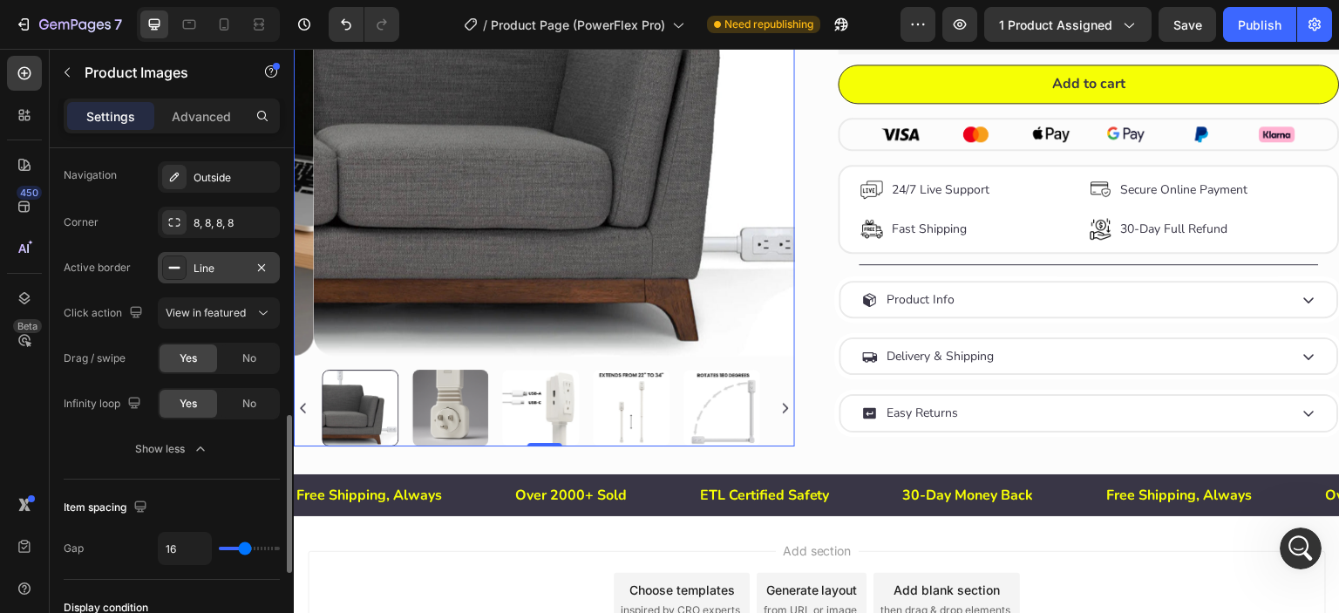
scroll to position [580, 0]
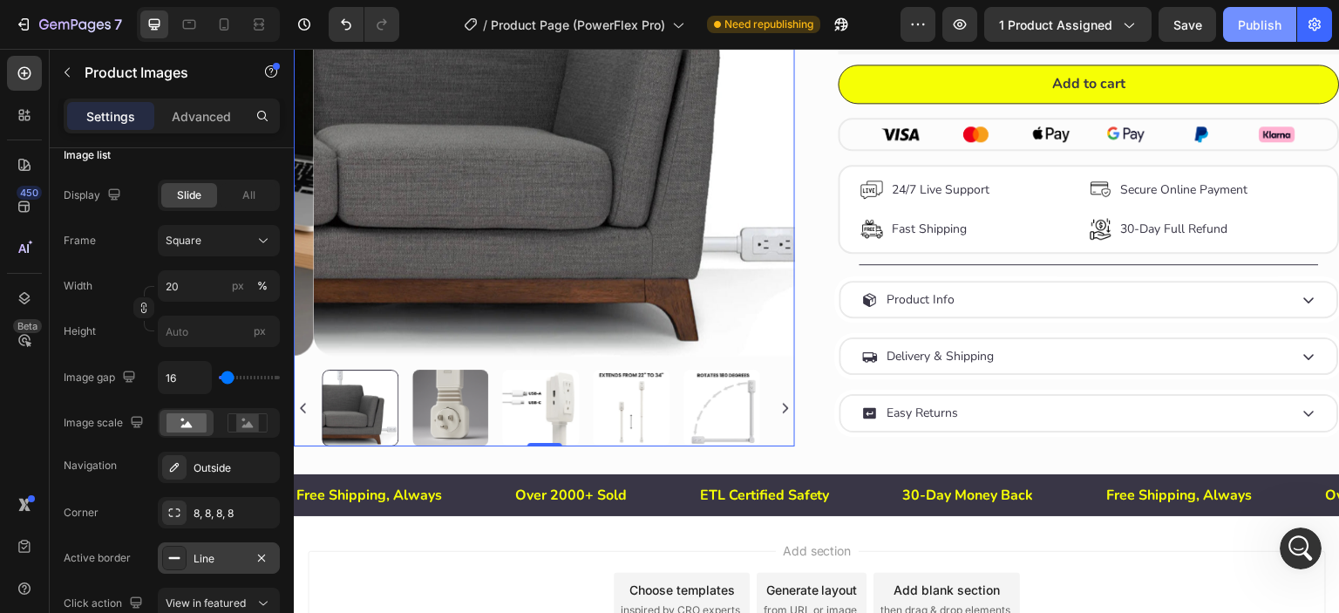
click at [1245, 23] on div "Publish" at bounding box center [1260, 25] width 44 height 18
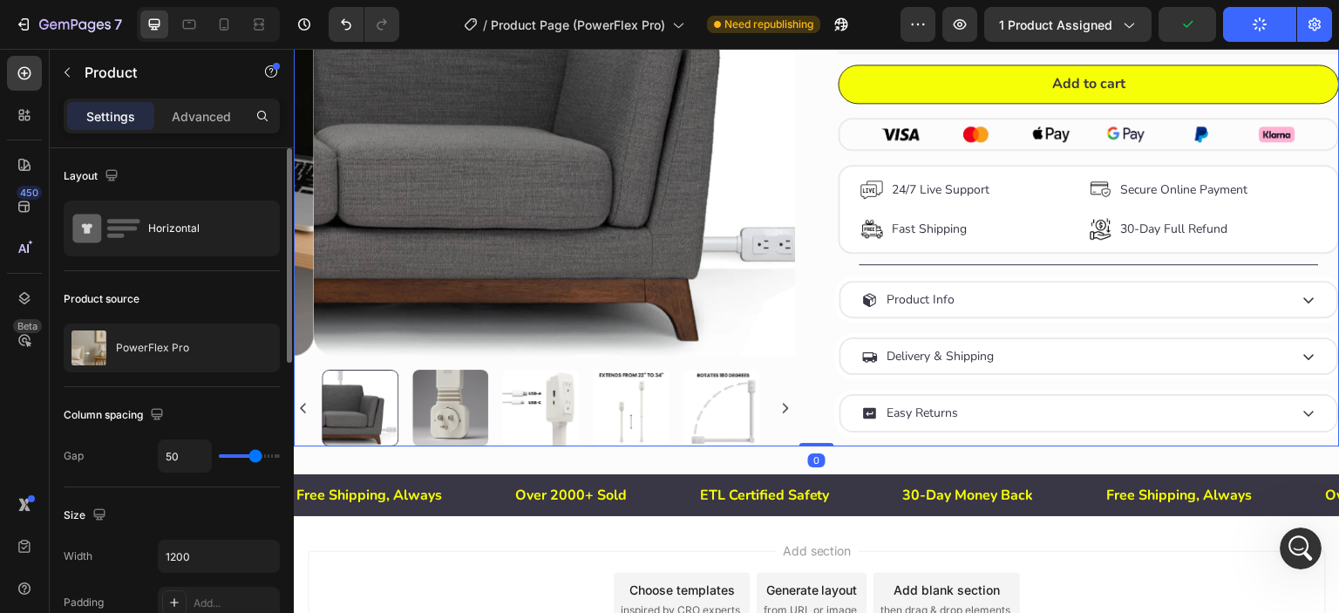
scroll to position [781, 0]
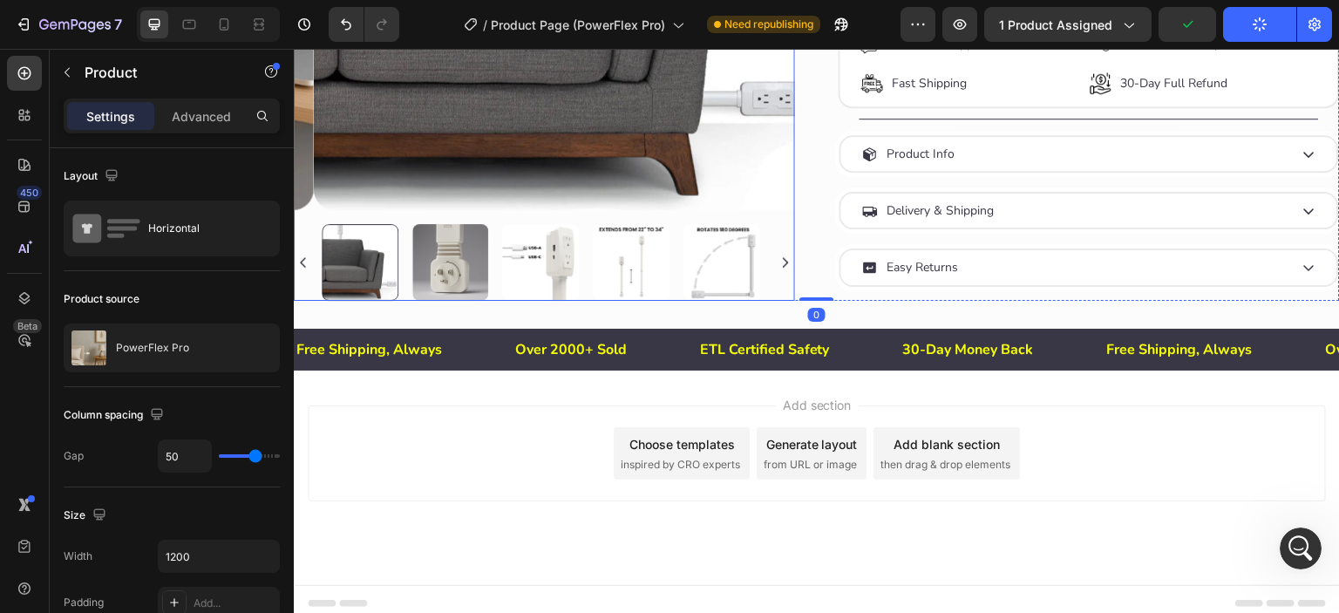
click at [562, 247] on img at bounding box center [541, 262] width 77 height 77
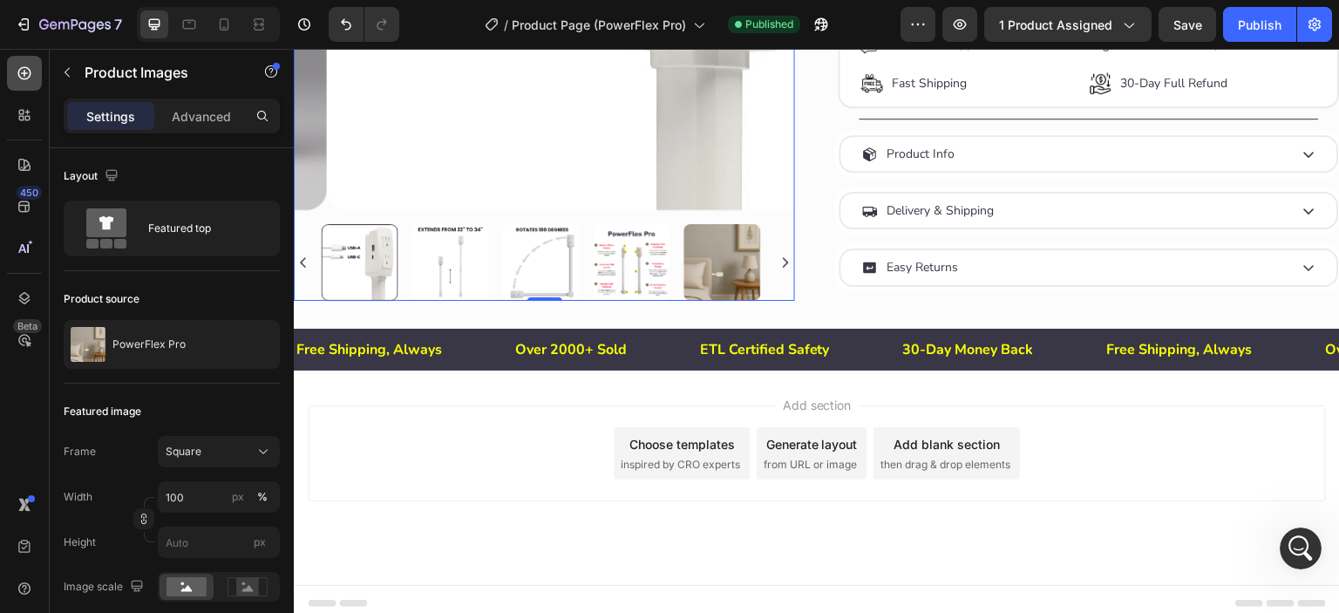
click at [26, 74] on icon at bounding box center [24, 73] width 17 height 17
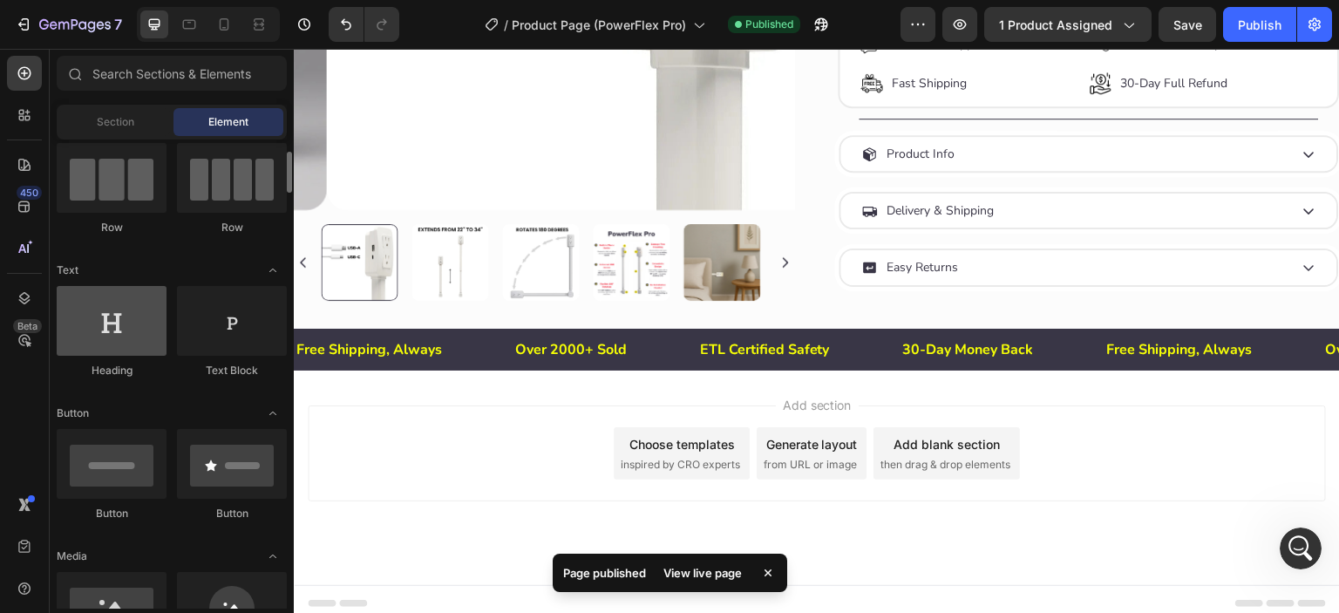
scroll to position [0, 0]
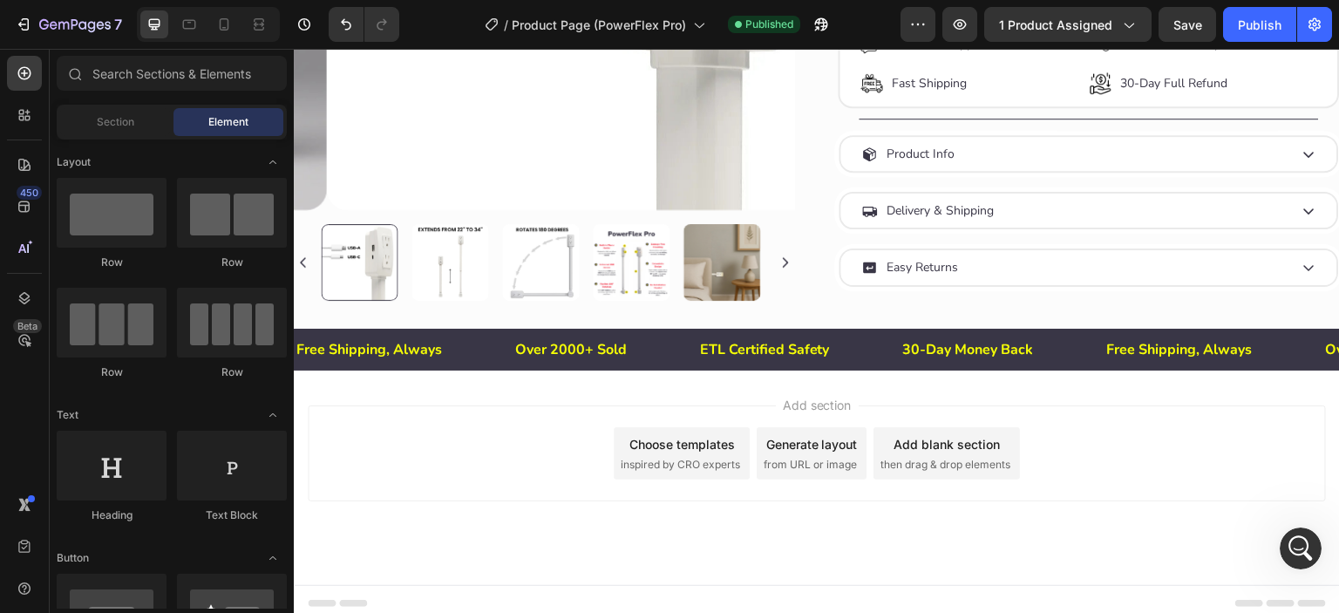
click at [930, 436] on div "Add blank section" at bounding box center [947, 444] width 106 height 18
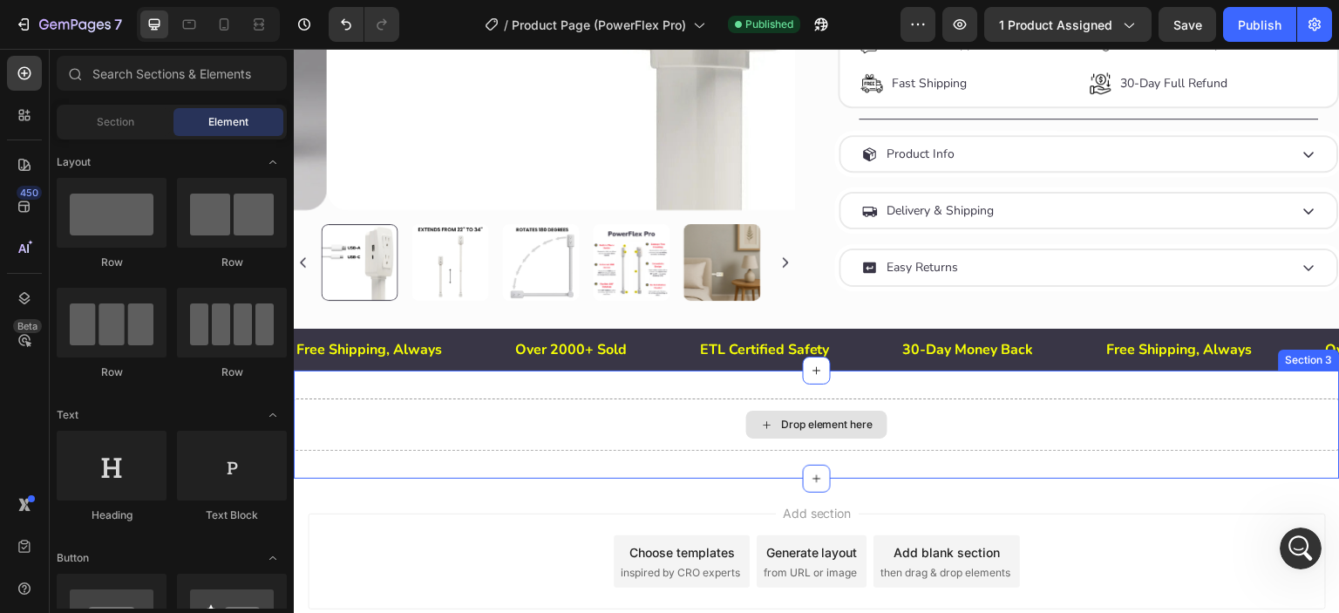
click at [760, 421] on icon at bounding box center [767, 425] width 14 height 15
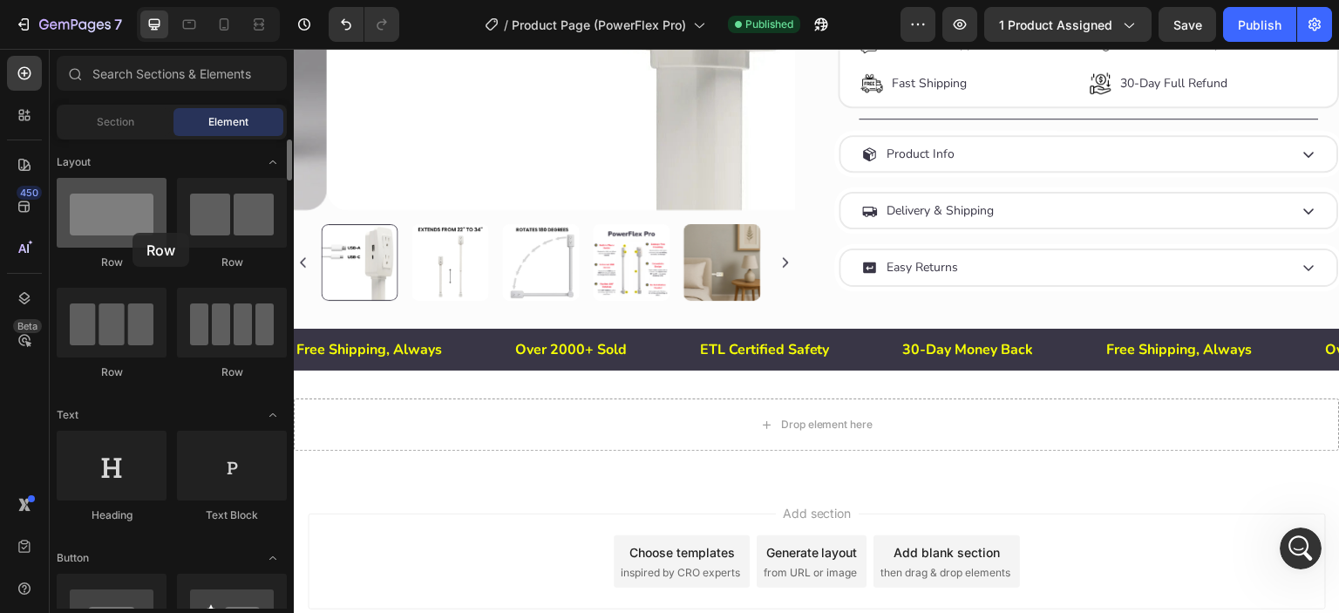
drag, startPoint x: 105, startPoint y: 211, endPoint x: 133, endPoint y: 233, distance: 35.4
click at [133, 233] on div at bounding box center [112, 213] width 110 height 70
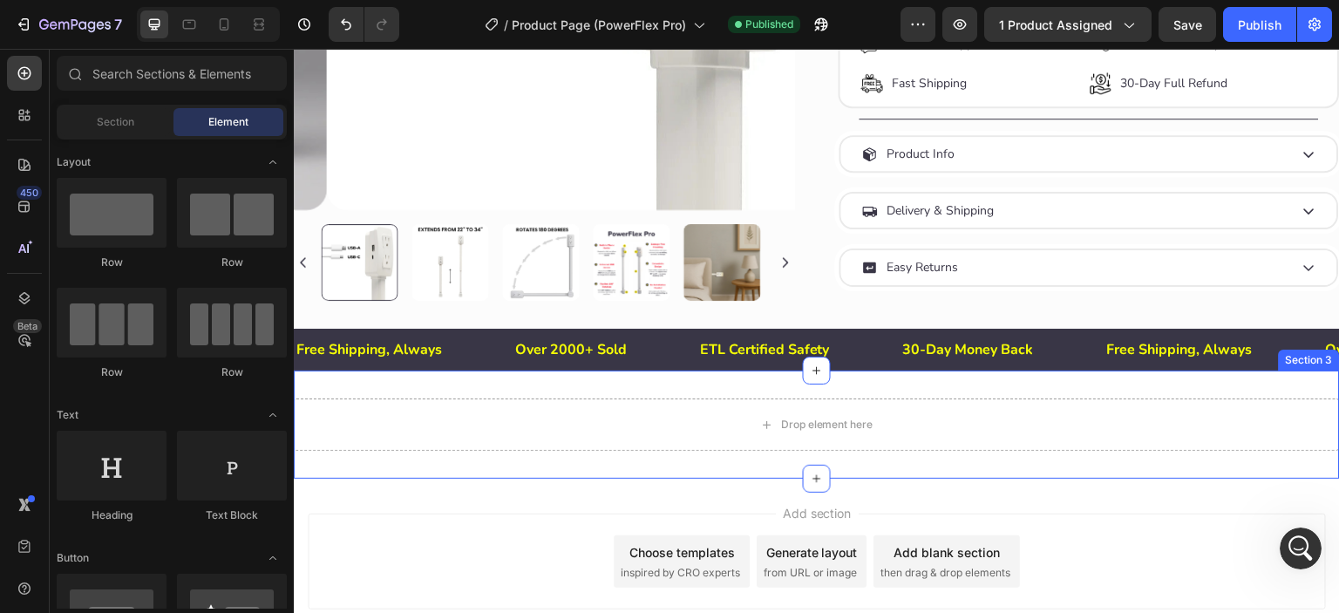
click at [1012, 453] on div "Drop element here Section 3" at bounding box center [817, 425] width 1046 height 108
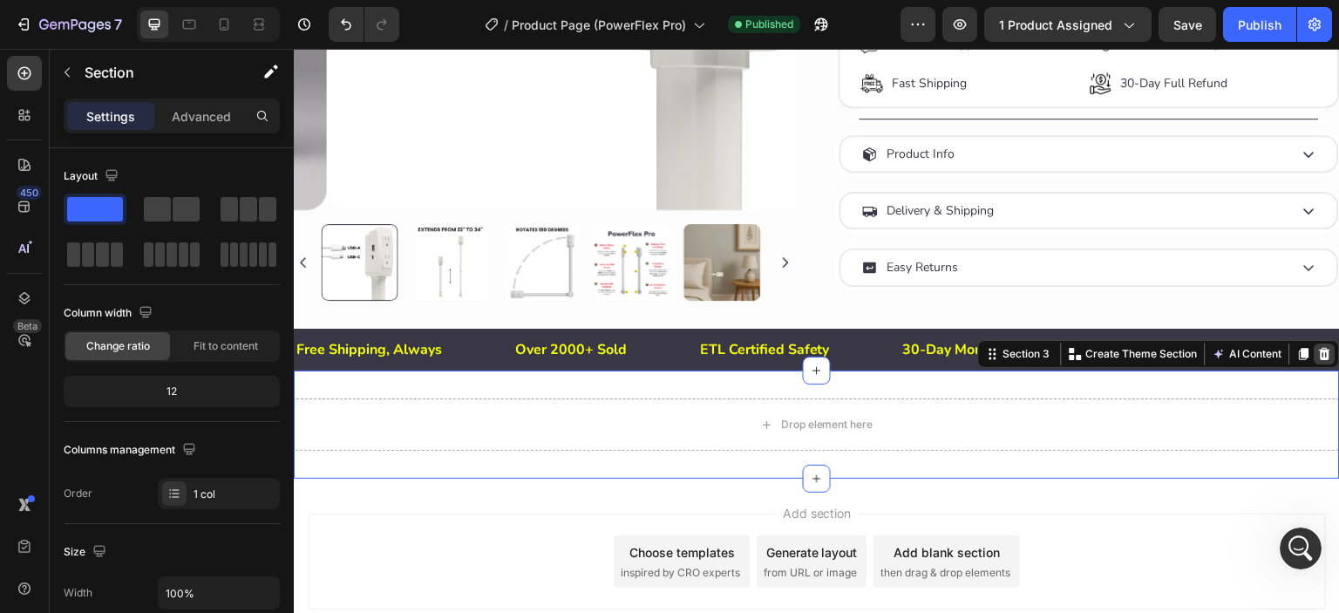
click at [1320, 348] on icon at bounding box center [1325, 354] width 11 height 12
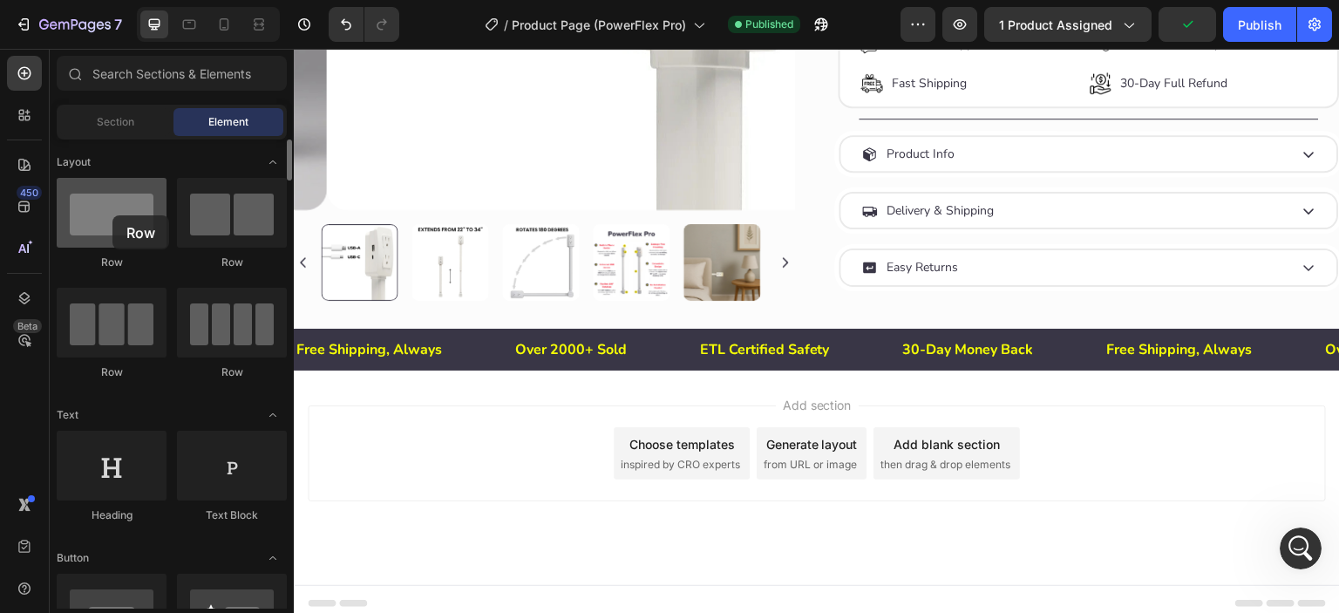
click at [112, 215] on div at bounding box center [112, 213] width 110 height 70
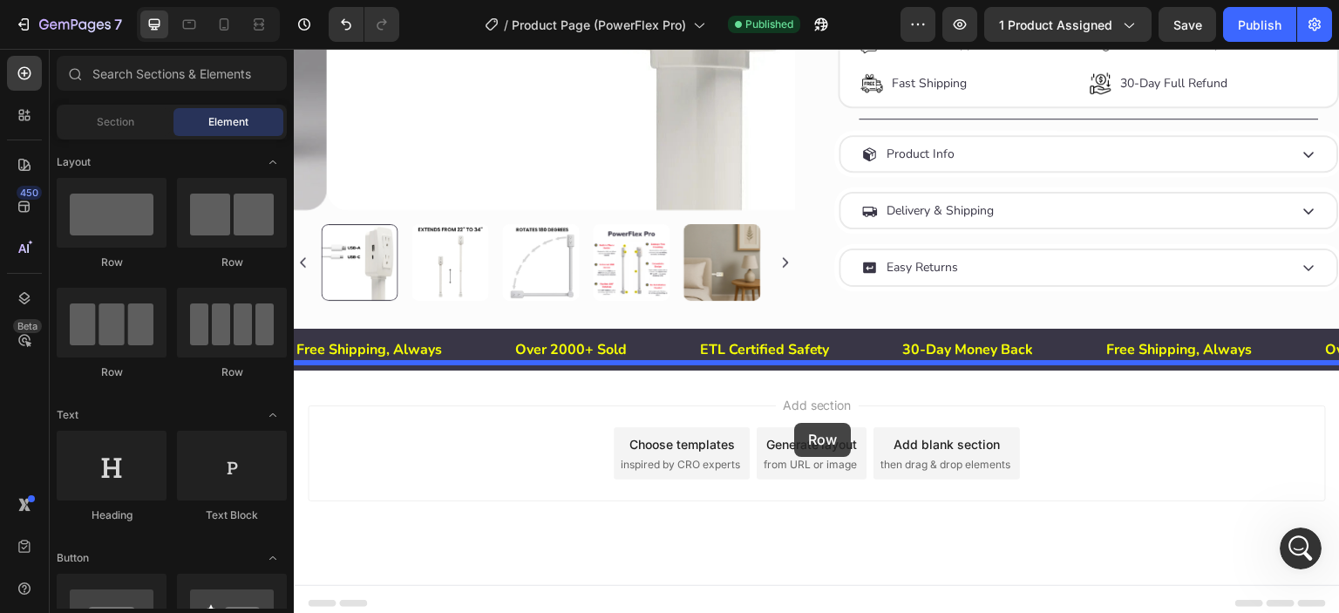
drag, startPoint x: 405, startPoint y: 258, endPoint x: 794, endPoint y: 423, distance: 423.2
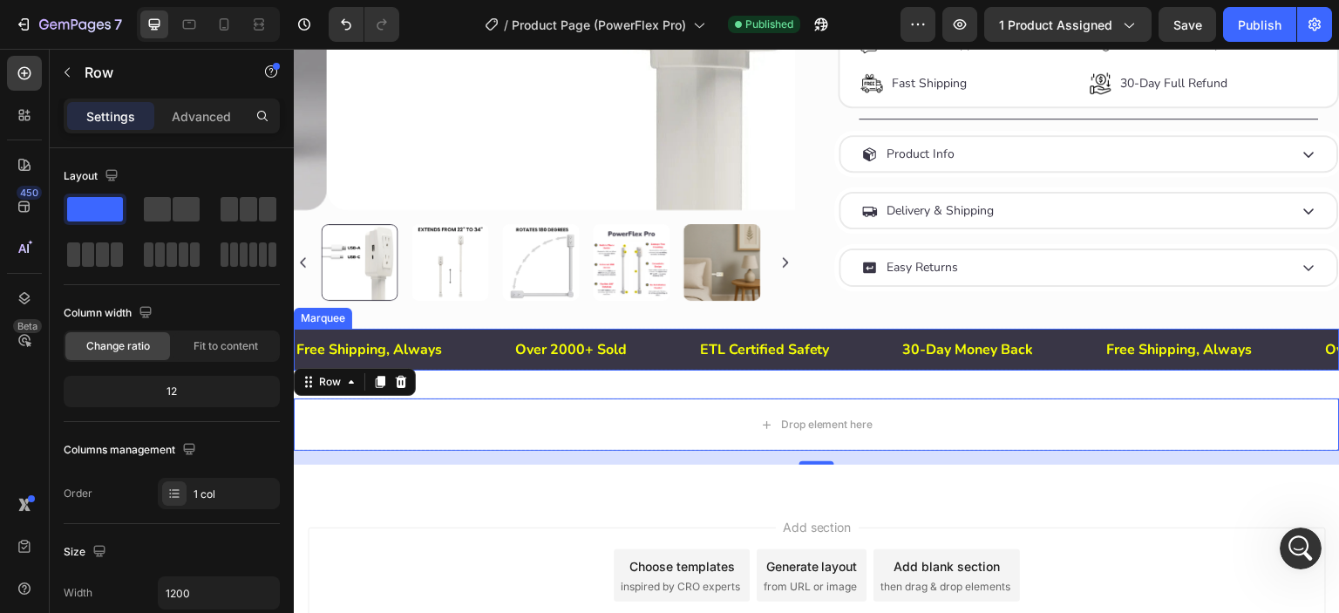
click at [875, 329] on div "ETL Certified Safety Text Block" at bounding box center [799, 350] width 203 height 43
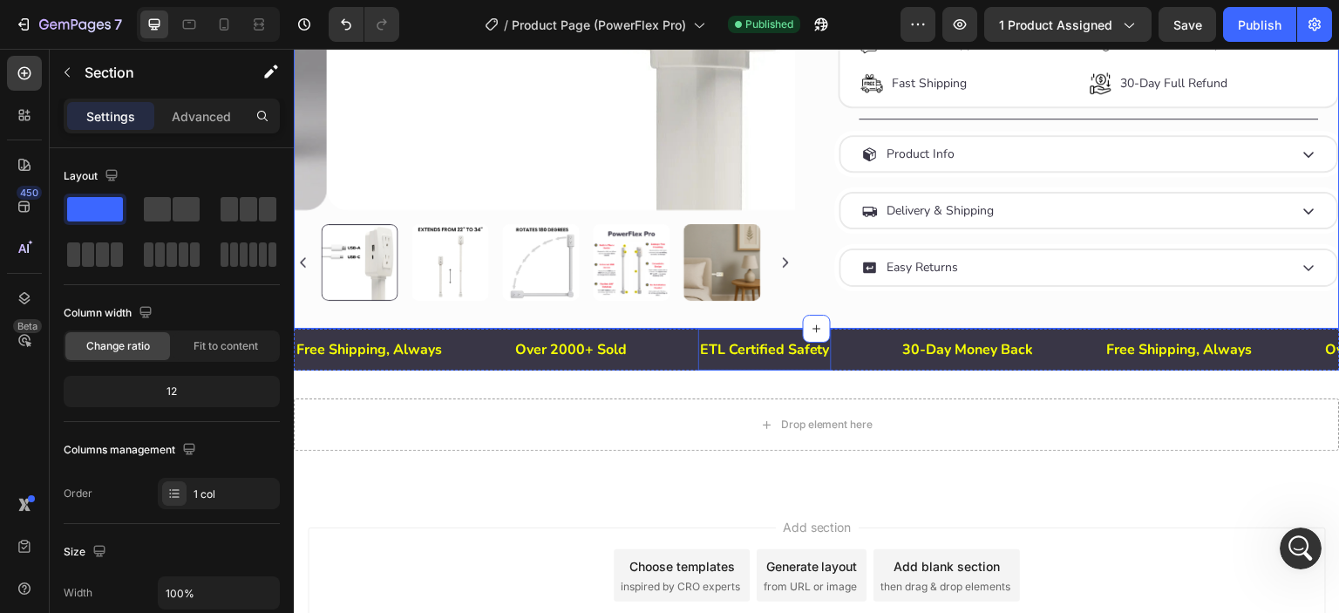
click at [713, 337] on p "ETL Certified Safety" at bounding box center [765, 349] width 130 height 25
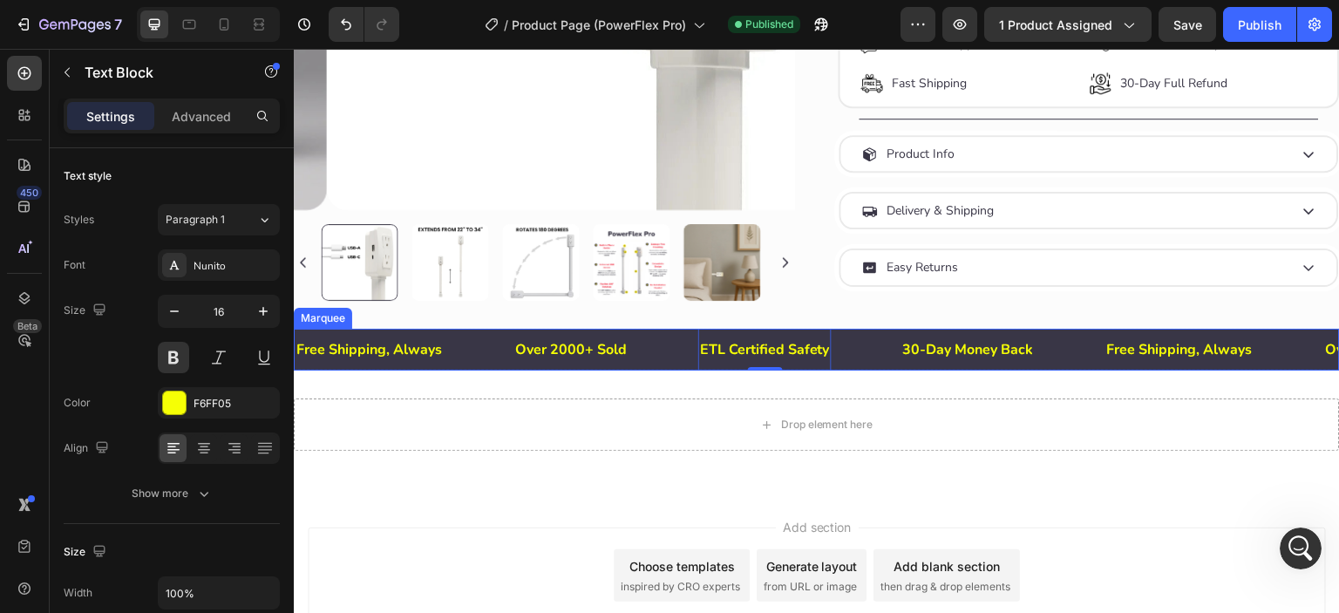
click at [660, 351] on div "Over 2000+ Sold Text Block" at bounding box center [606, 350] width 185 height 43
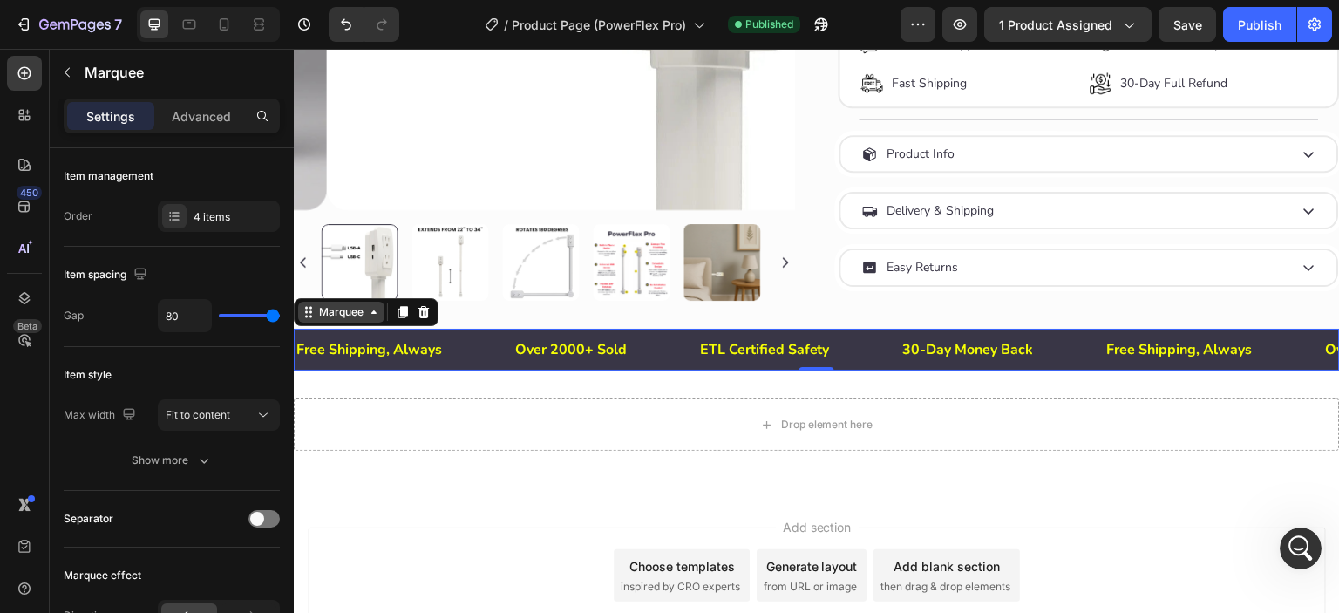
click at [316, 307] on div "Marquee" at bounding box center [341, 312] width 51 height 16
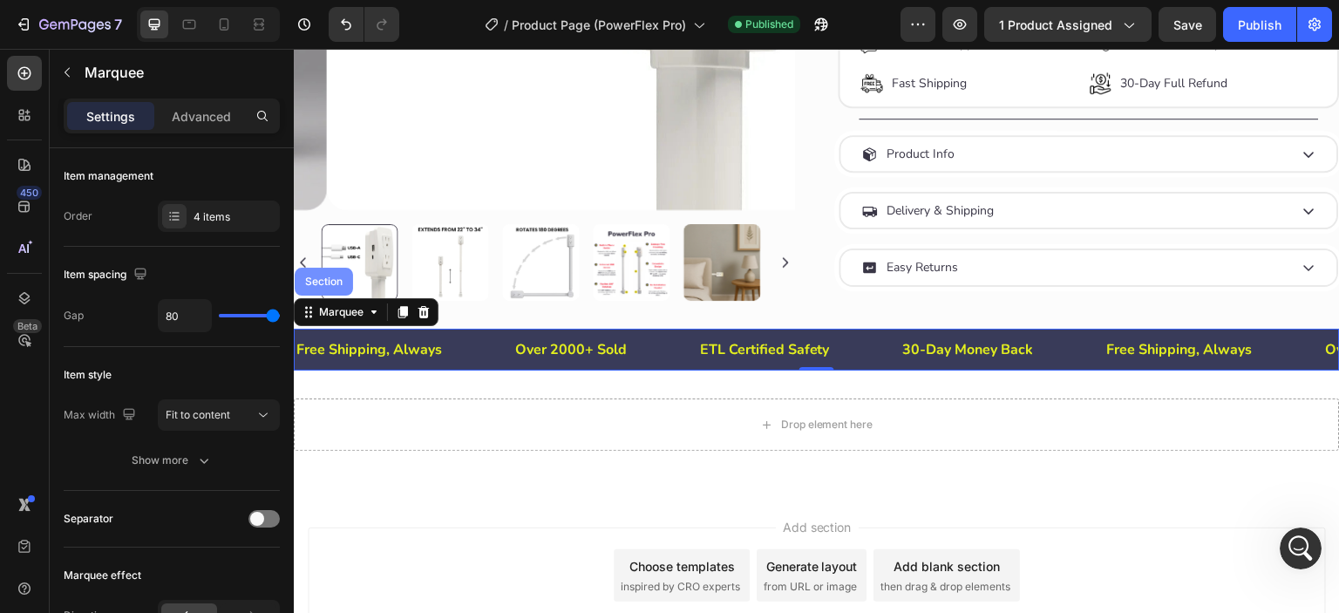
click at [316, 282] on div "Section" at bounding box center [324, 282] width 58 height 28
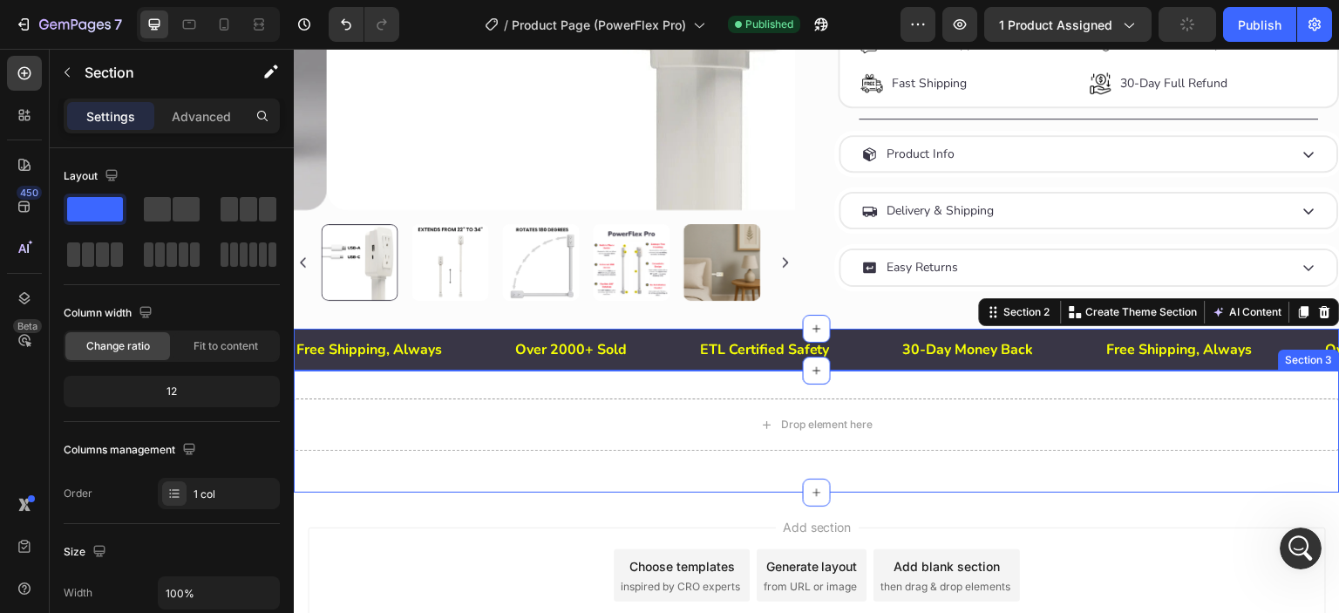
click at [947, 470] on div "Drop element here Row Section 3" at bounding box center [817, 432] width 1046 height 122
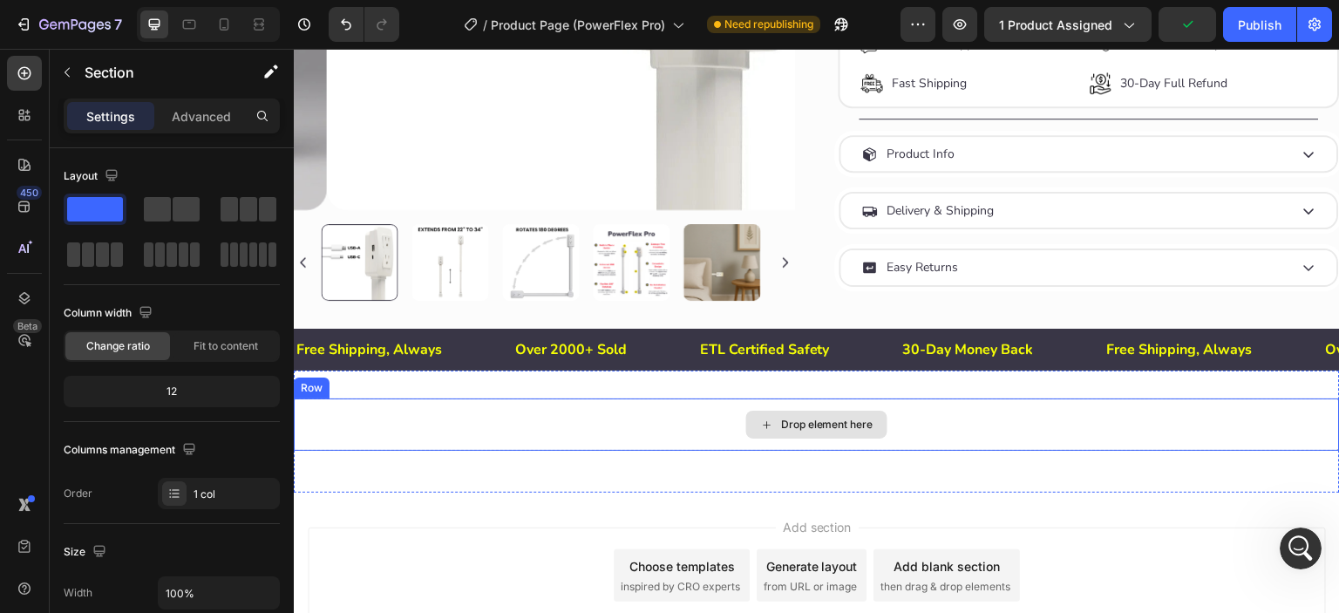
click at [766, 418] on icon at bounding box center [767, 425] width 14 height 15
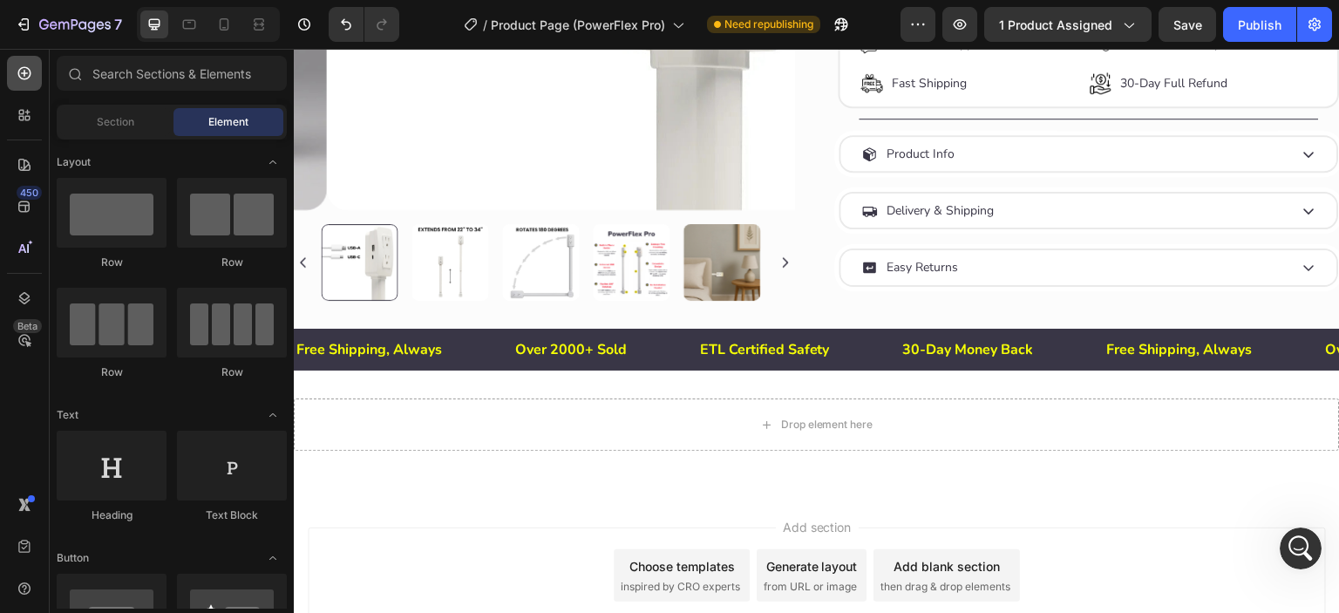
click at [21, 68] on icon at bounding box center [24, 73] width 13 height 13
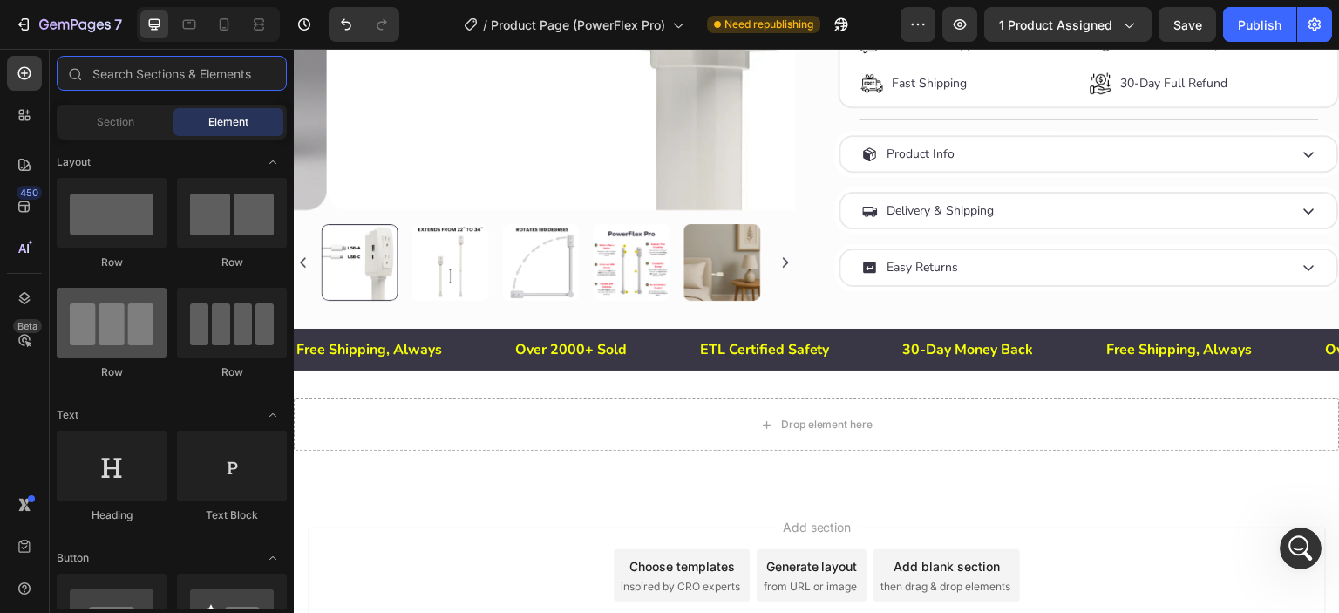
scroll to position [145, 0]
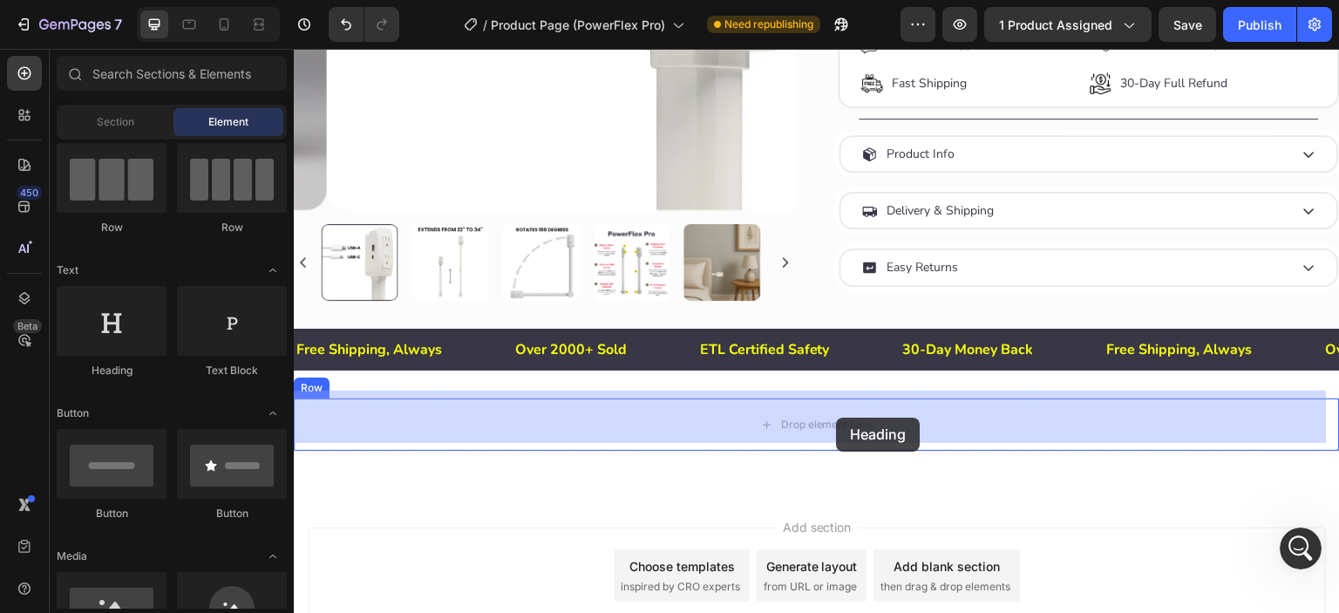
drag, startPoint x: 405, startPoint y: 378, endPoint x: 837, endPoint y: 418, distance: 433.4
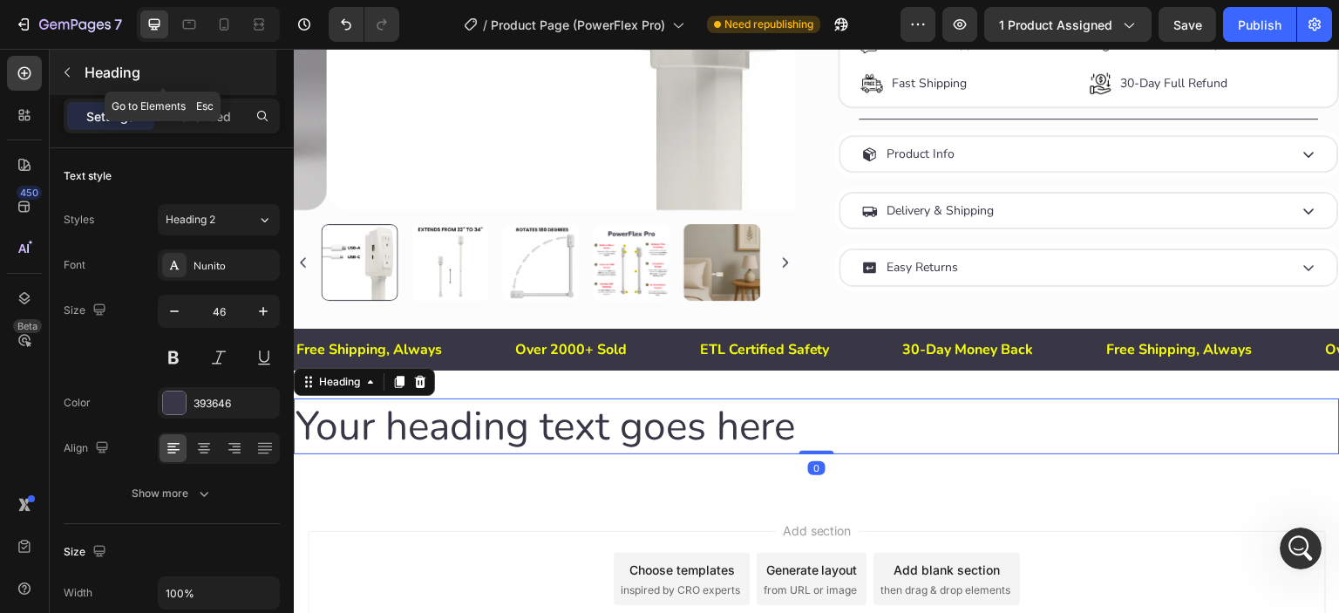
click at [69, 69] on icon "button" at bounding box center [67, 72] width 14 height 14
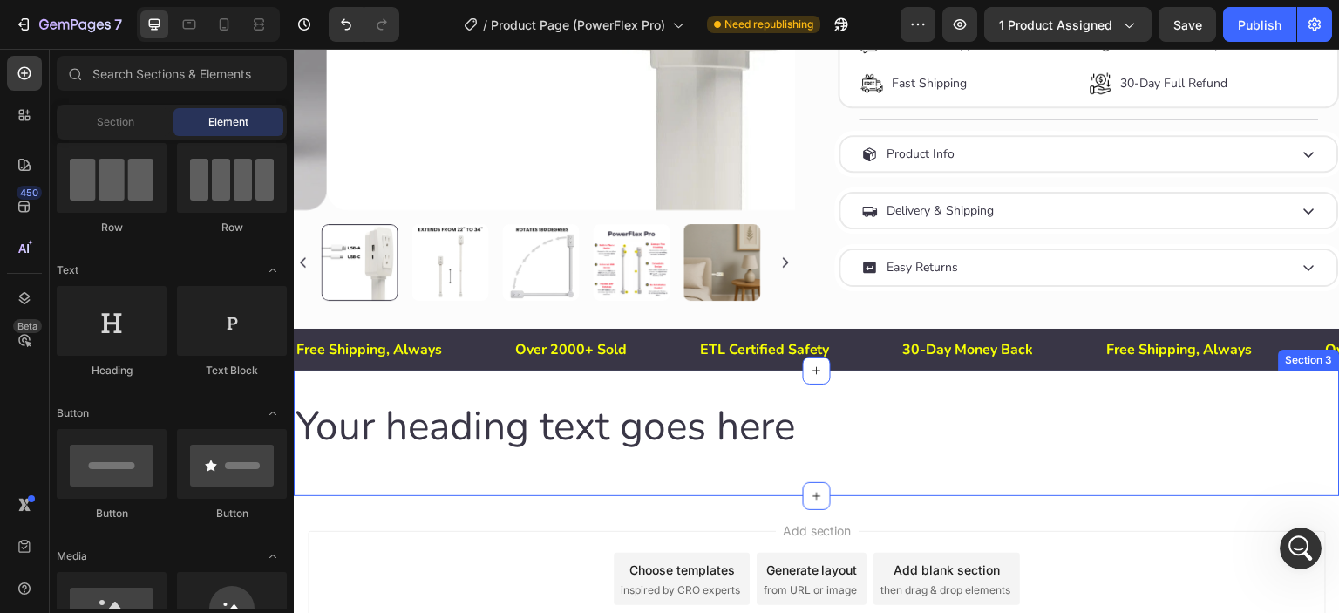
click at [475, 419] on h2 "Your heading text goes here" at bounding box center [817, 427] width 1046 height 56
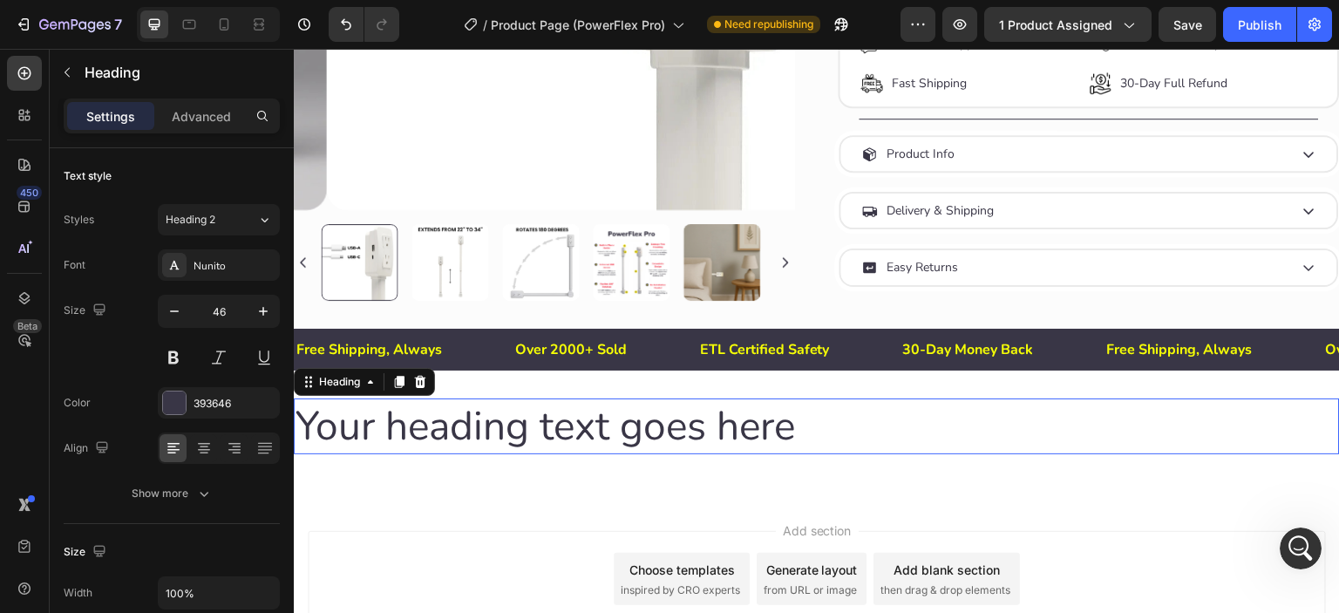
click at [475, 419] on p "Your heading text goes here" at bounding box center [817, 426] width 1043 height 52
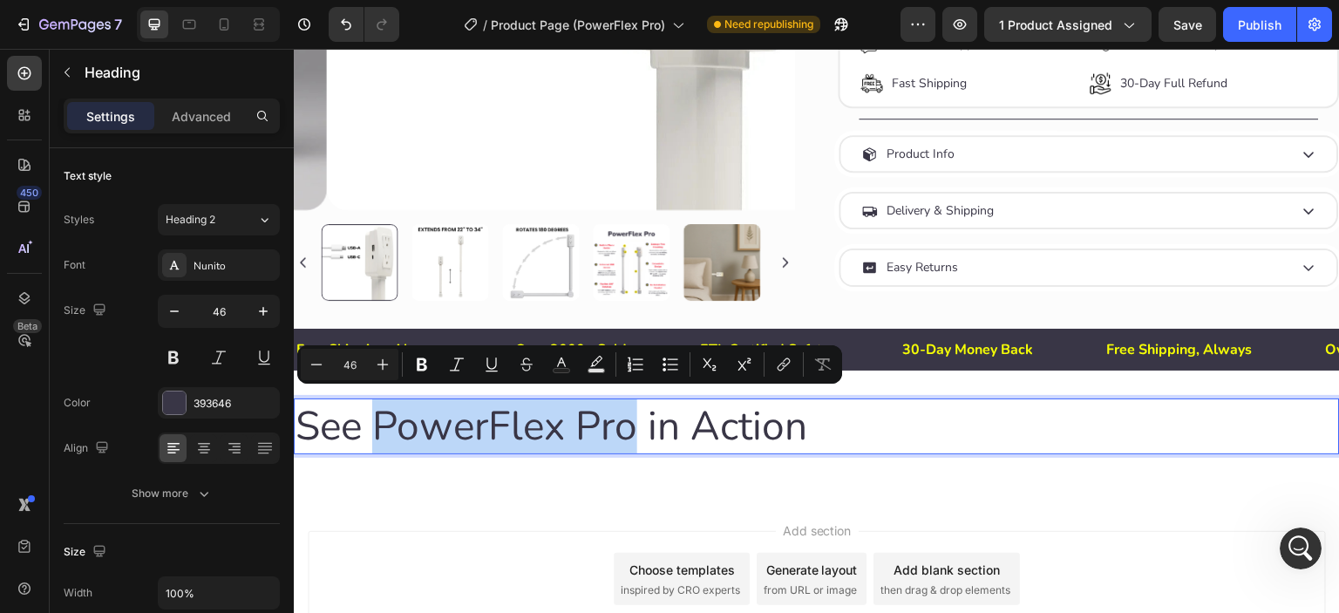
drag, startPoint x: 380, startPoint y: 419, endPoint x: 627, endPoint y: 426, distance: 246.9
click at [627, 426] on p "See PowerFlex Pro in Action" at bounding box center [817, 426] width 1043 height 52
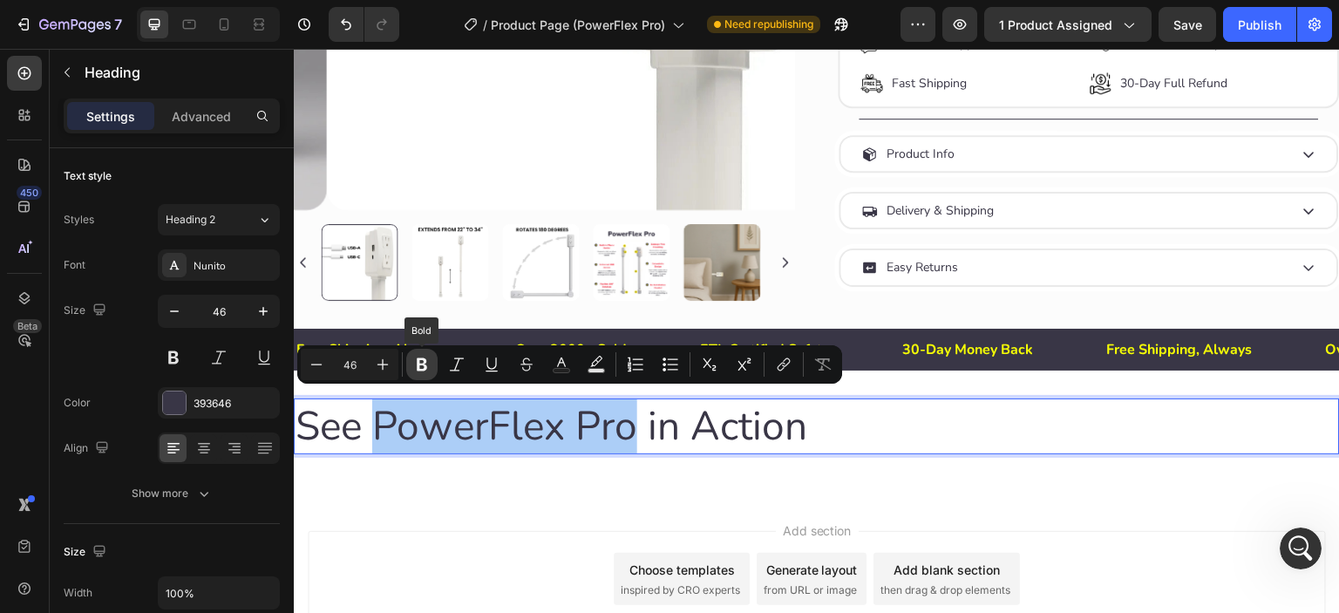
click at [426, 364] on icon "Editor contextual toolbar" at bounding box center [421, 364] width 17 height 17
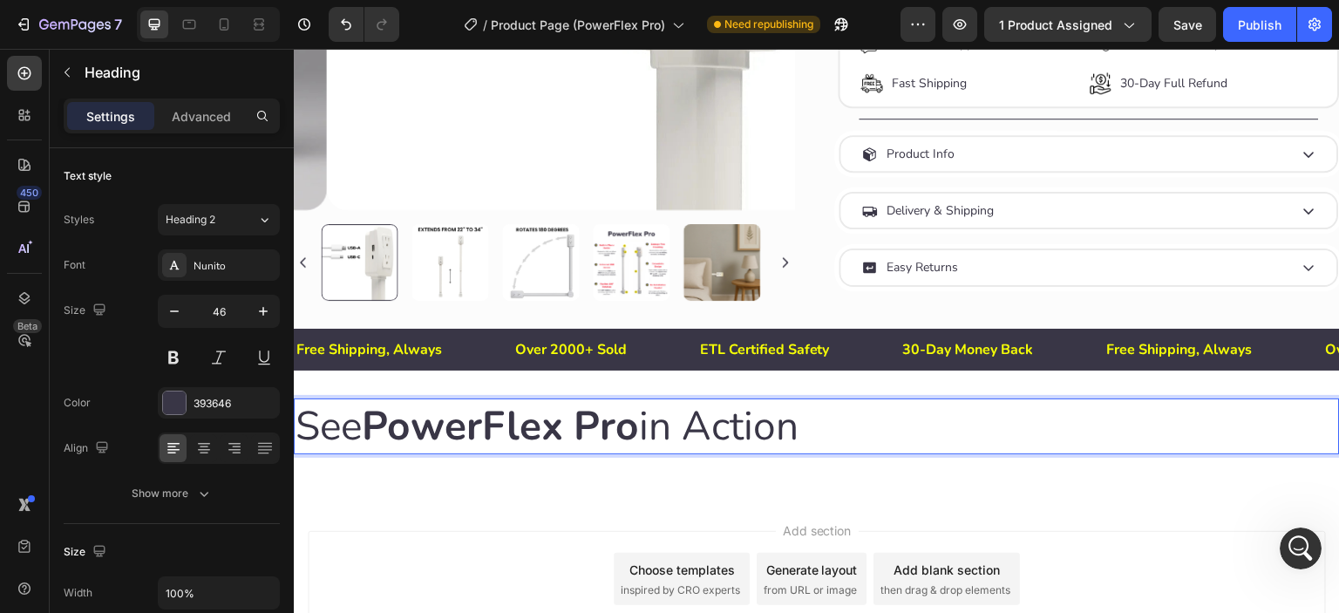
drag, startPoint x: 660, startPoint y: 426, endPoint x: 825, endPoint y: 430, distance: 164.8
click at [825, 430] on p "See PowerFlex Pro in Action" at bounding box center [817, 426] width 1043 height 52
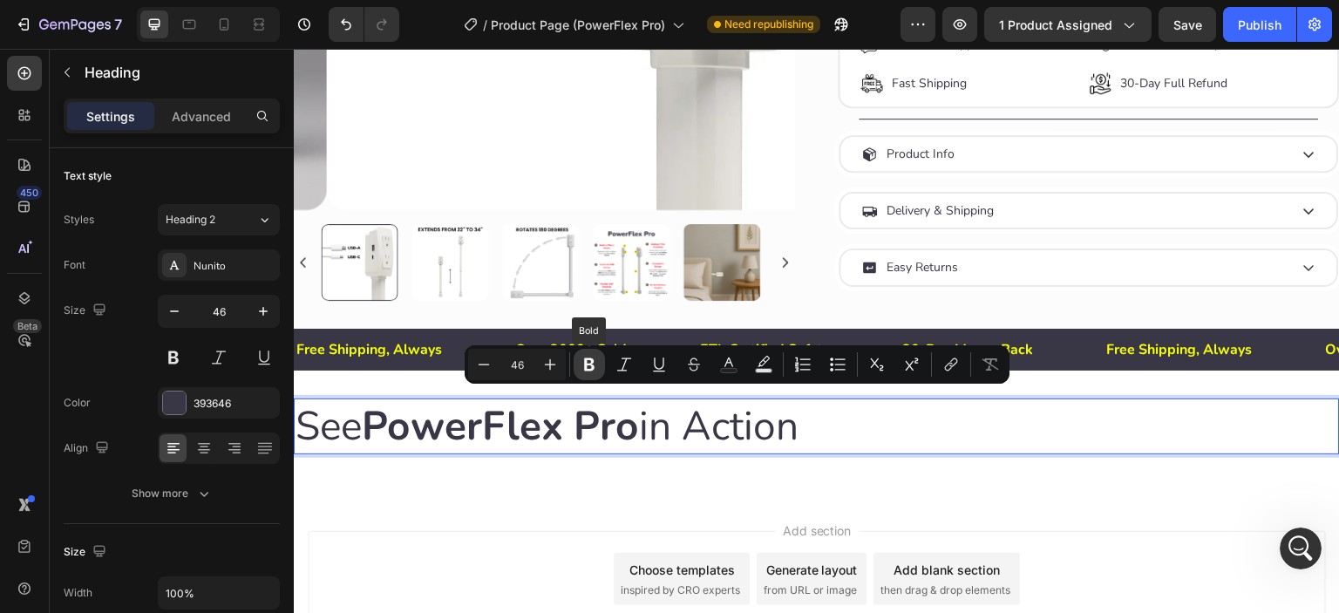
click at [596, 365] on icon "Editor contextual toolbar" at bounding box center [589, 364] width 17 height 17
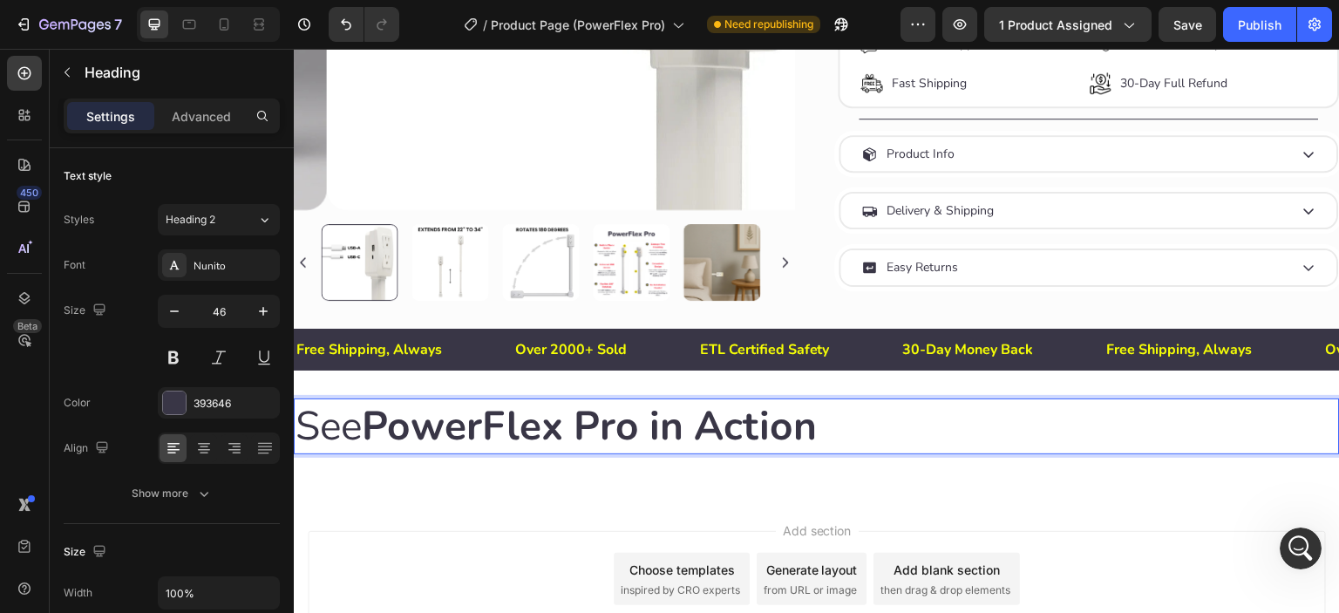
click at [378, 419] on strong "PowerFlex Pro" at bounding box center [500, 426] width 277 height 55
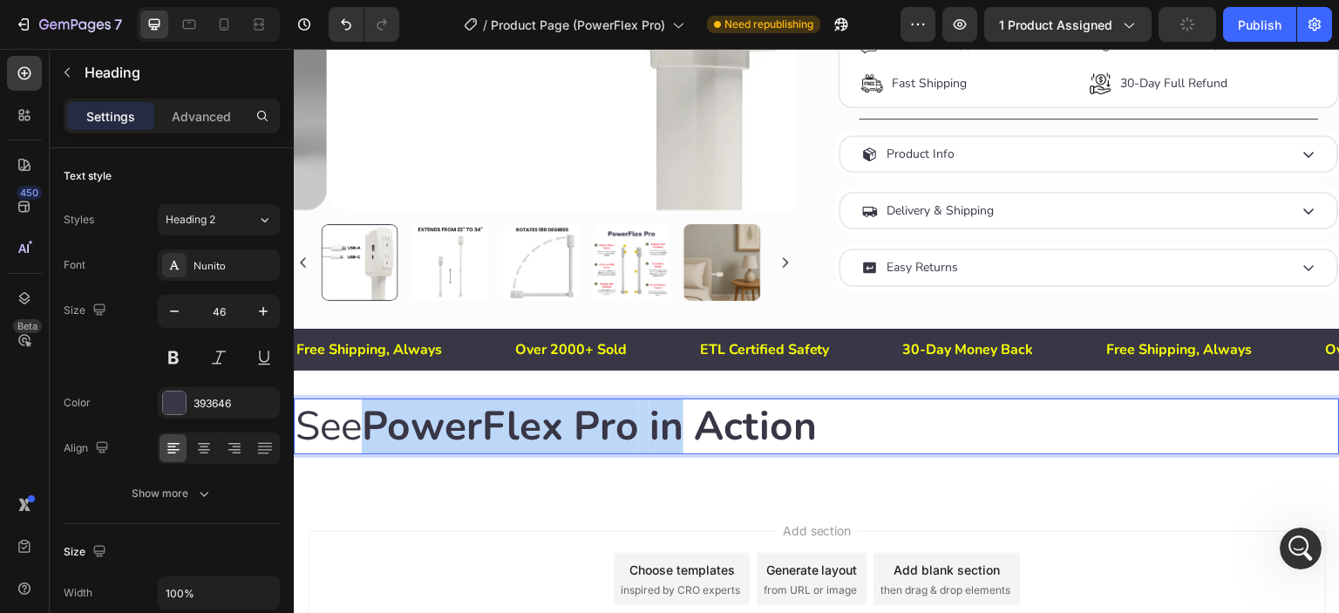
drag, startPoint x: 377, startPoint y: 420, endPoint x: 645, endPoint y: 422, distance: 268.6
click at [653, 422] on p "See PowerFlex Pro in Action" at bounding box center [817, 426] width 1043 height 52
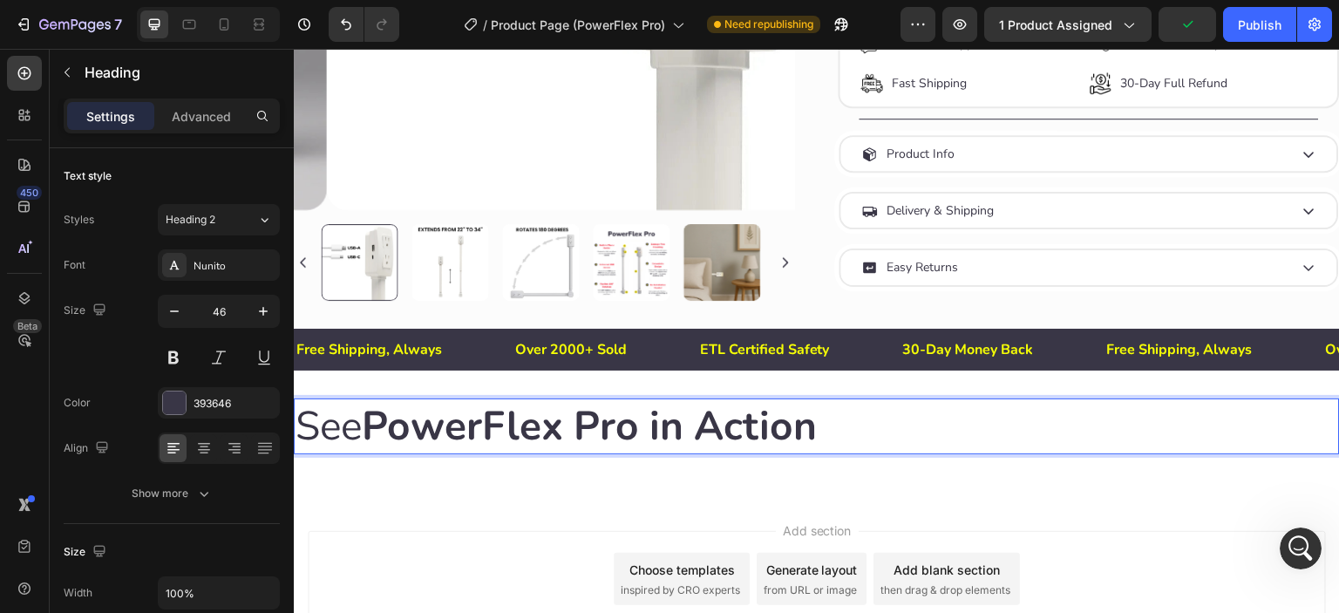
click at [880, 424] on p "See PowerFlex Pro in Action" at bounding box center [817, 426] width 1043 height 52
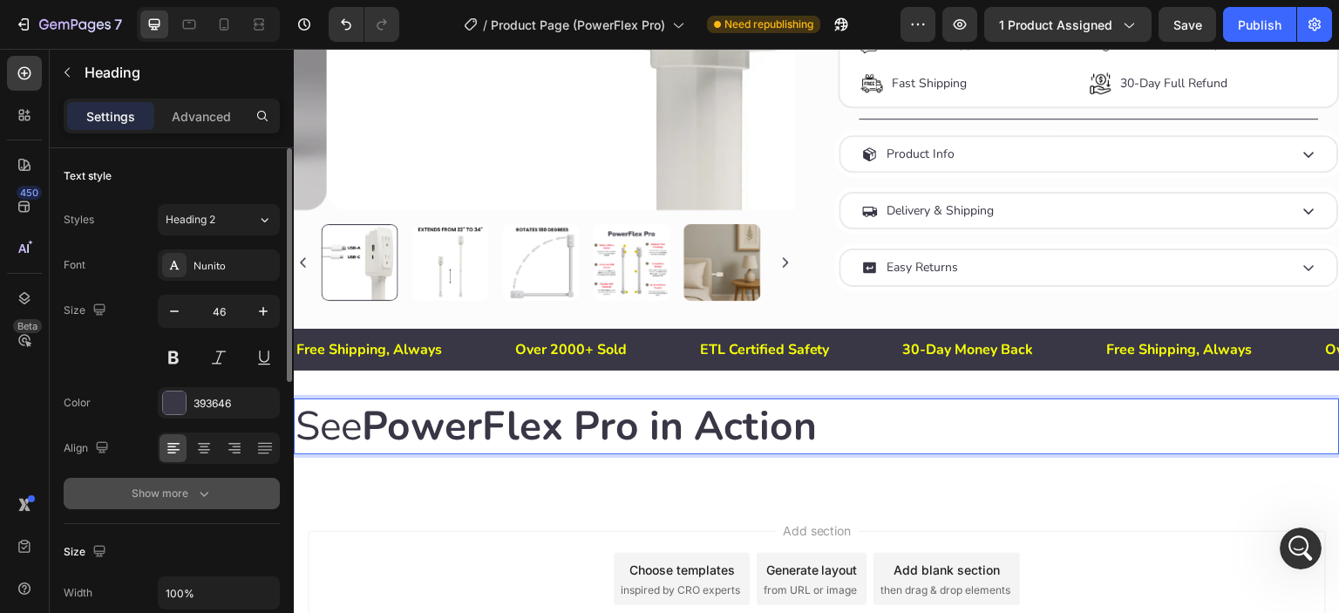
click at [159, 500] on div "Show more" at bounding box center [172, 493] width 81 height 17
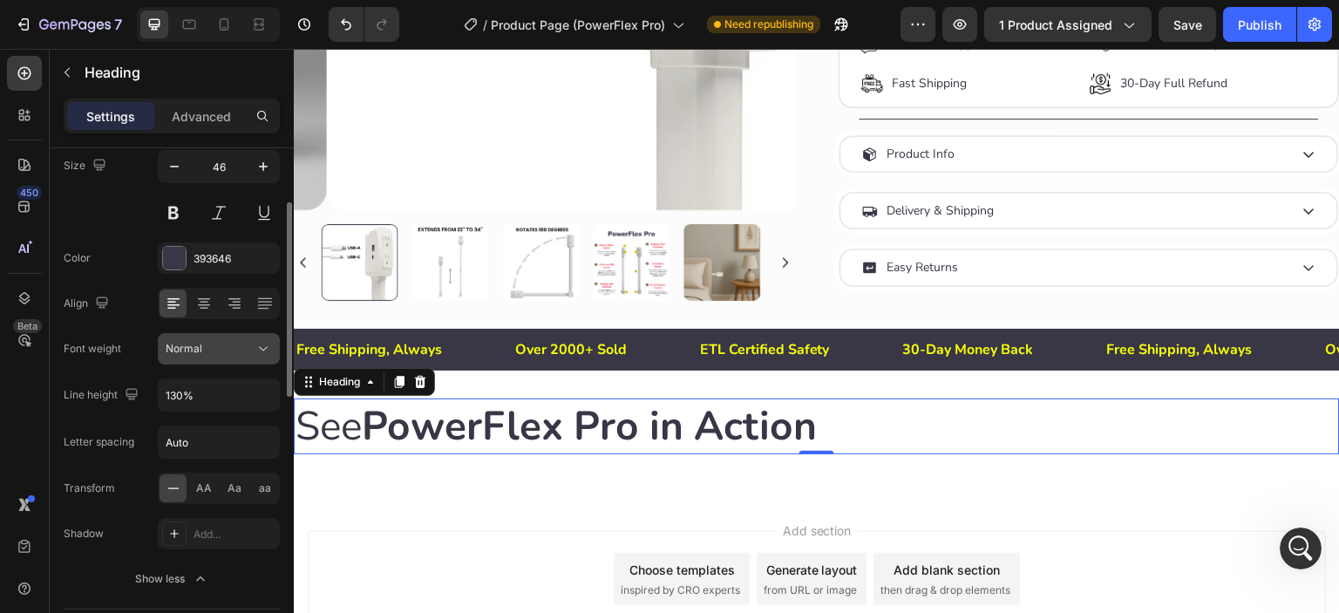
click at [215, 350] on div "Normal" at bounding box center [210, 349] width 89 height 16
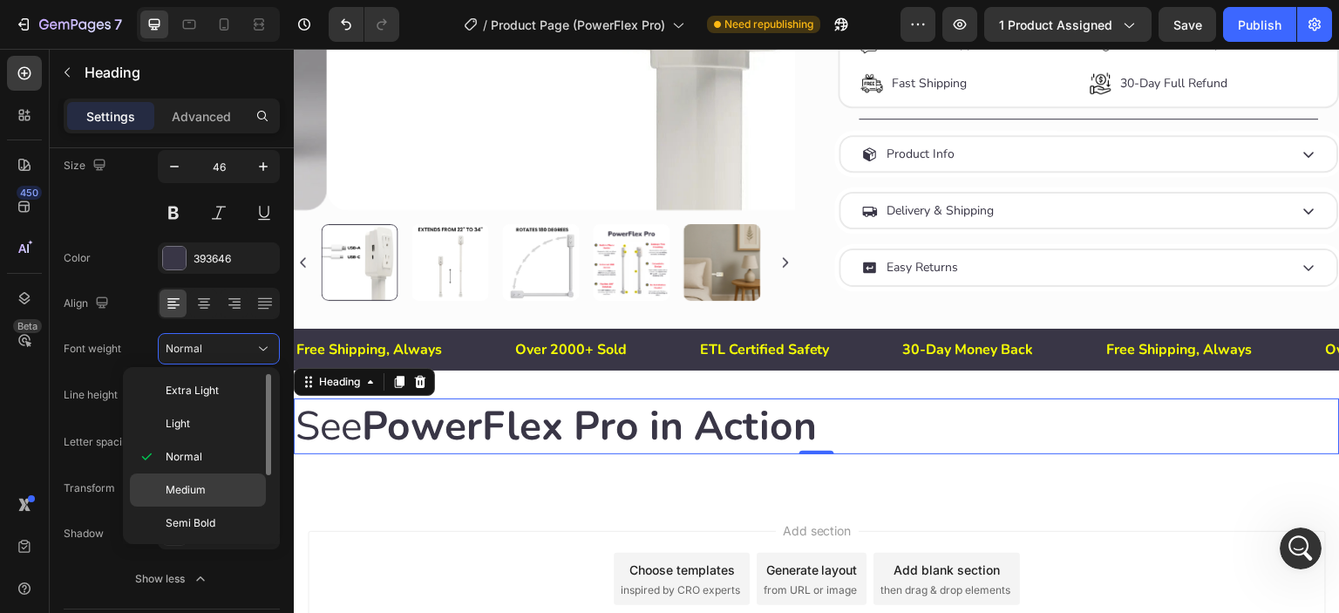
click at [196, 486] on span "Medium" at bounding box center [186, 490] width 40 height 16
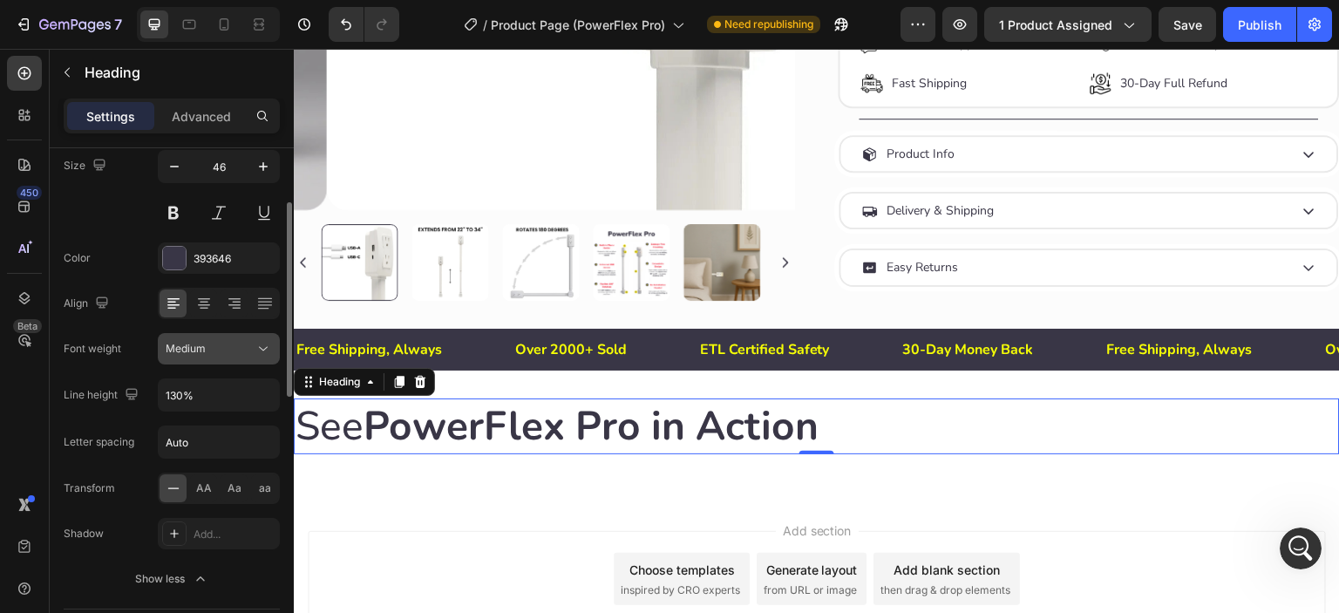
click at [199, 341] on span "Medium" at bounding box center [186, 349] width 40 height 16
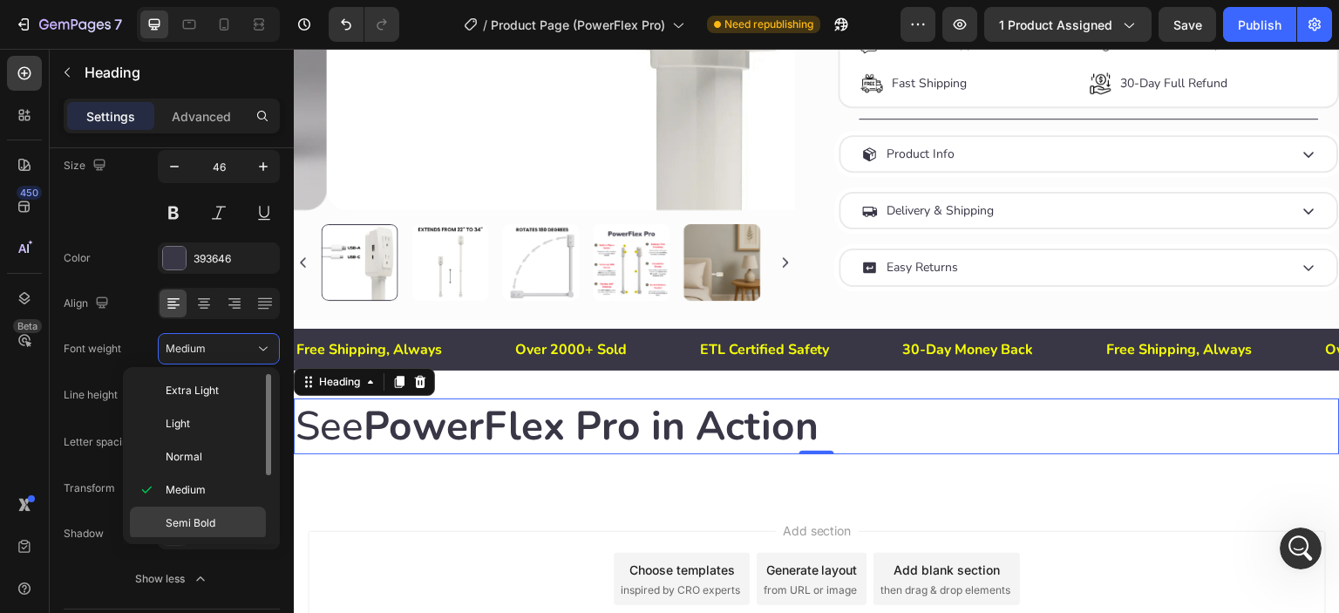
click at [192, 521] on span "Semi Bold" at bounding box center [191, 523] width 50 height 16
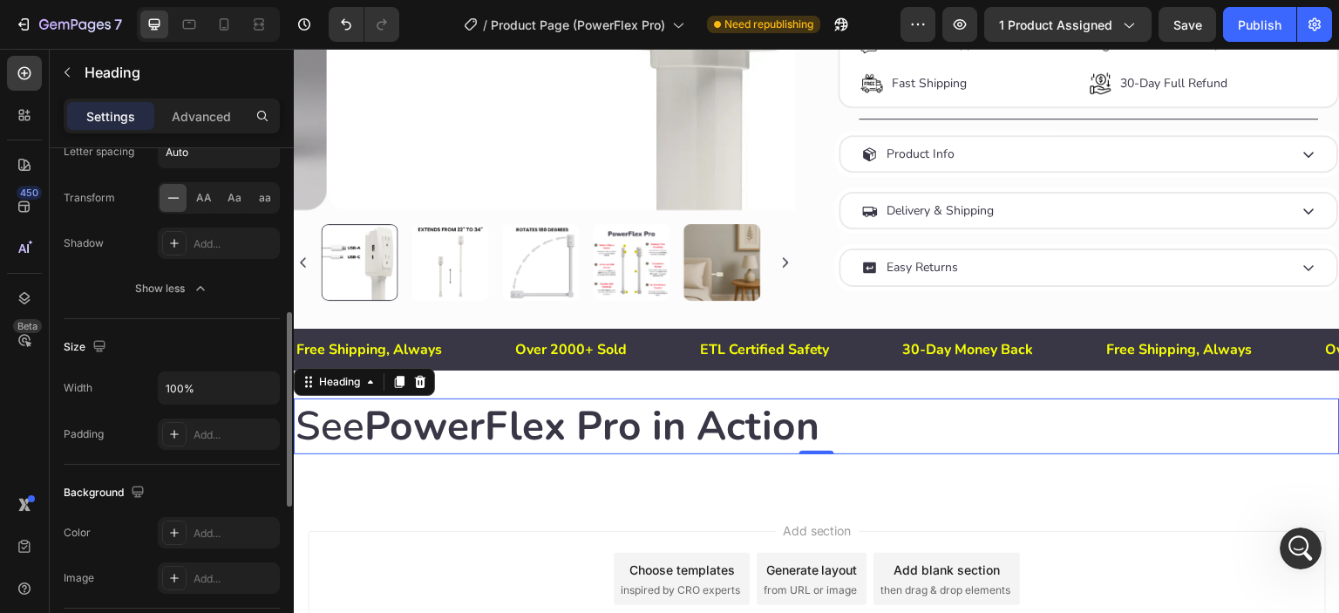
scroll to position [290, 0]
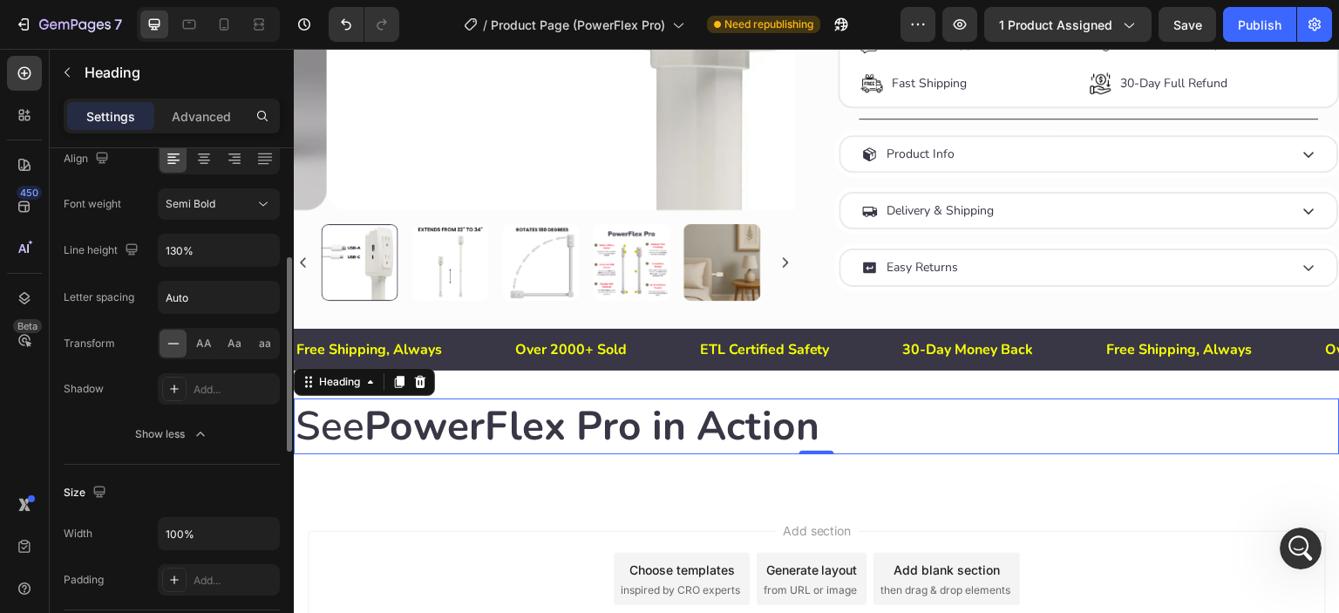
click at [849, 416] on p "See PowerFlex Pro in Action" at bounding box center [817, 426] width 1043 height 52
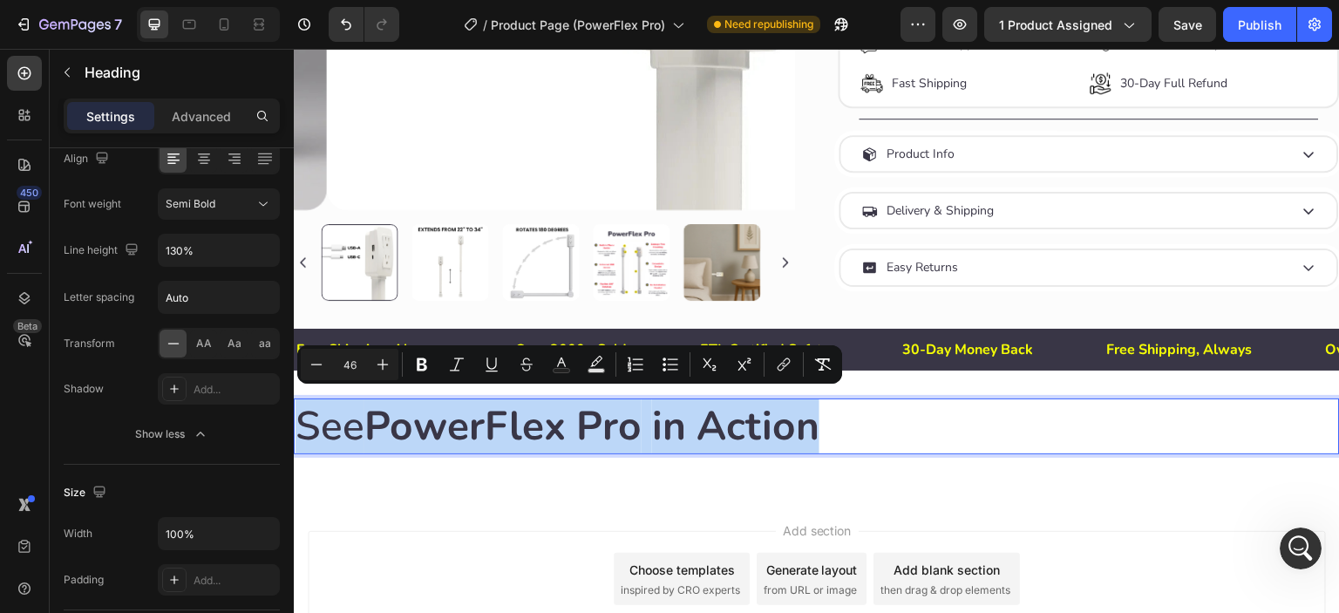
drag, startPoint x: 830, startPoint y: 419, endPoint x: 303, endPoint y: 419, distance: 527.6
click at [303, 419] on p "See PowerFlex Pro in Action" at bounding box center [817, 426] width 1043 height 52
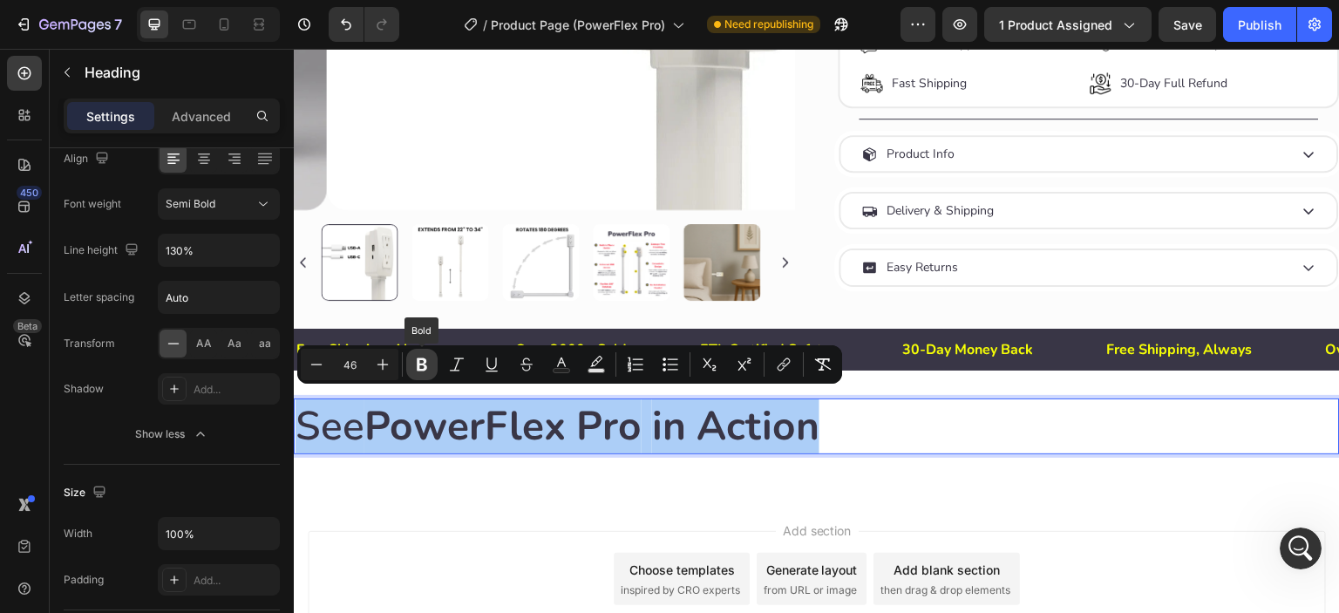
click at [418, 367] on icon "Editor contextual toolbar" at bounding box center [422, 364] width 10 height 13
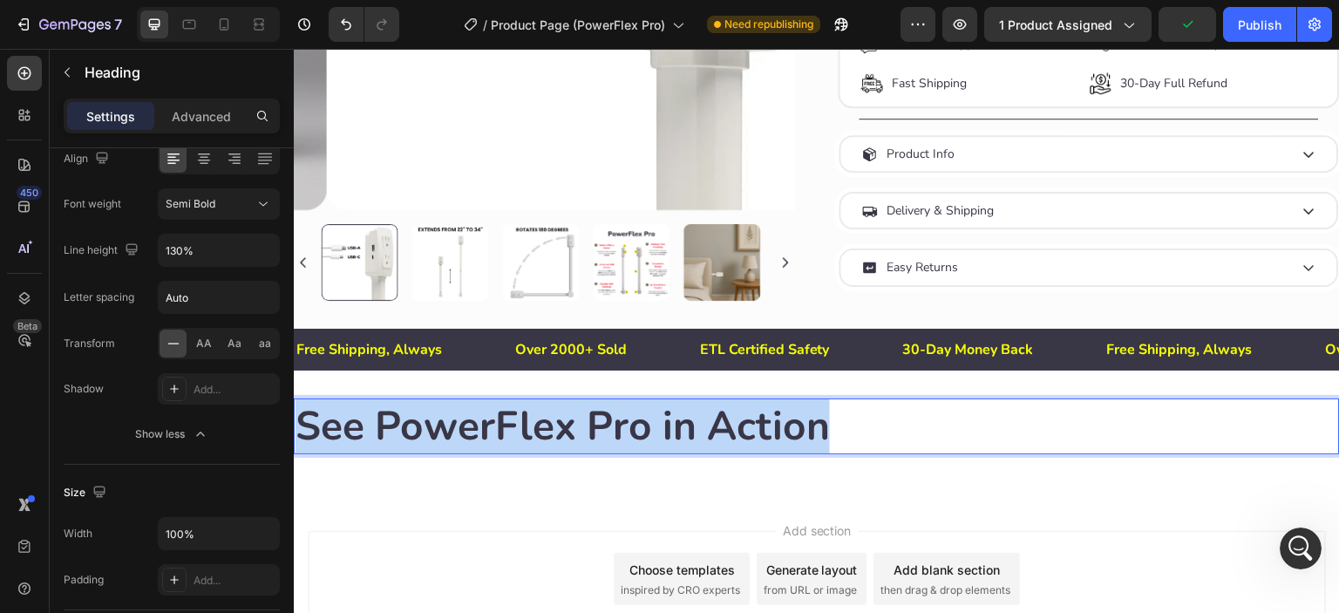
drag, startPoint x: 826, startPoint y: 421, endPoint x: 298, endPoint y: 422, distance: 527.6
click at [298, 422] on strong "See PowerFlex Pro in Action" at bounding box center [563, 426] width 535 height 55
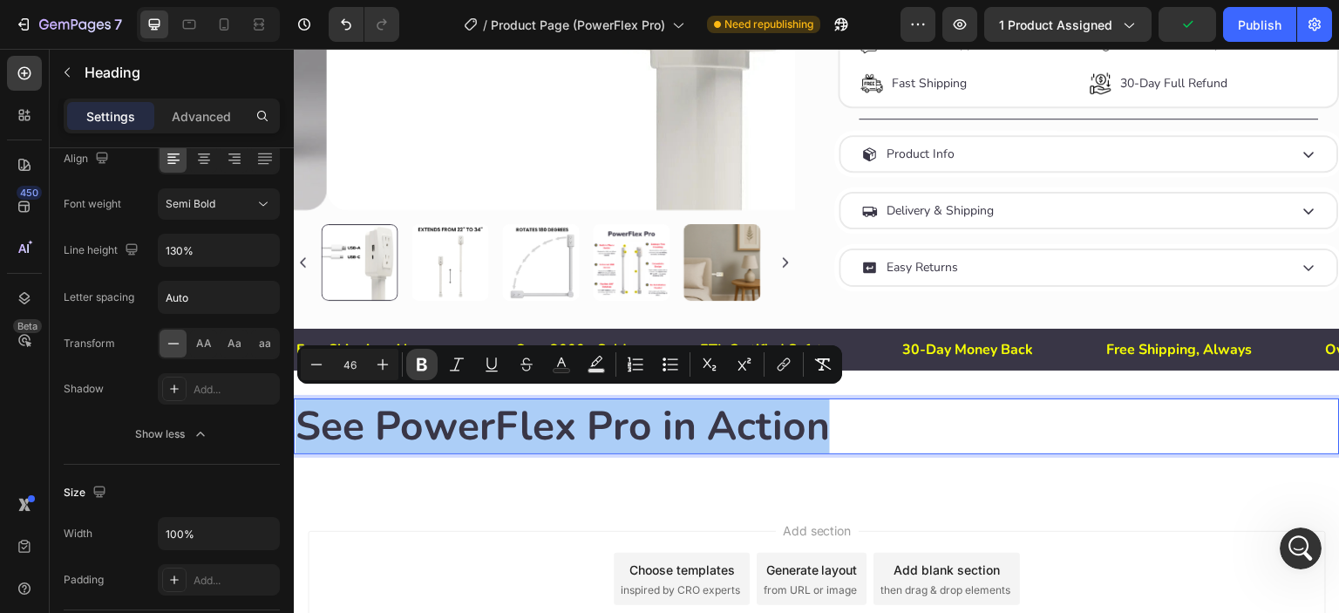
click at [426, 358] on icon "Editor contextual toolbar" at bounding box center [421, 364] width 17 height 17
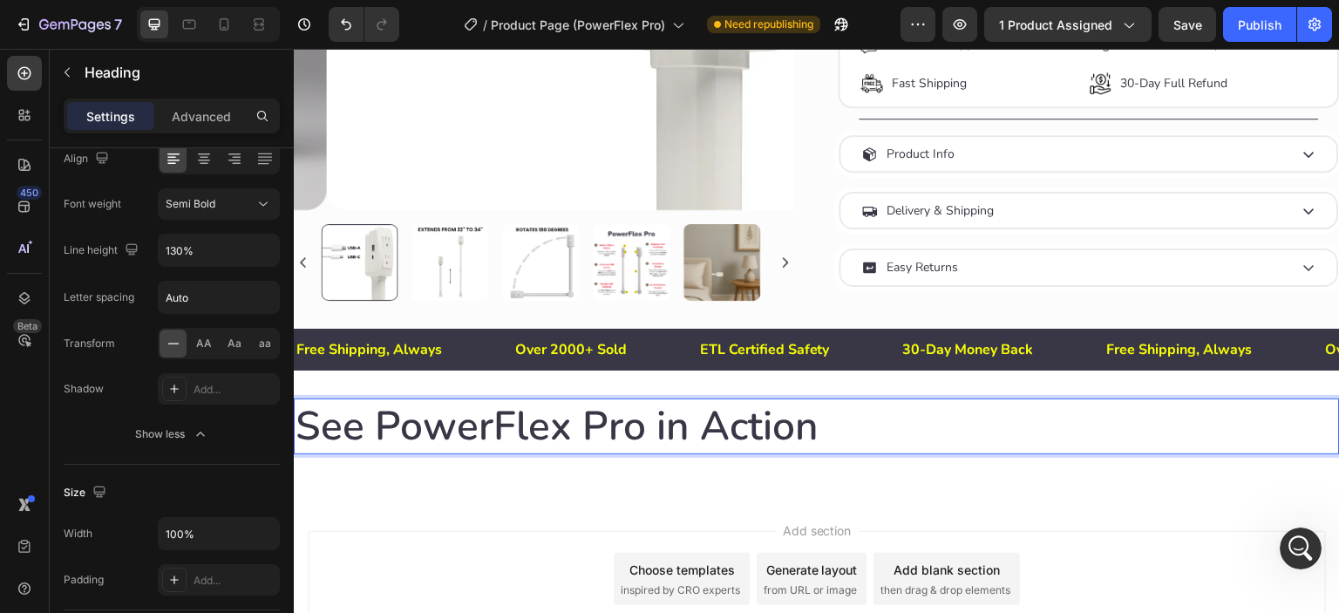
click at [900, 419] on p "See PowerFlex Pro in Action" at bounding box center [817, 426] width 1043 height 52
click at [208, 201] on span "Semi Bold" at bounding box center [191, 203] width 50 height 13
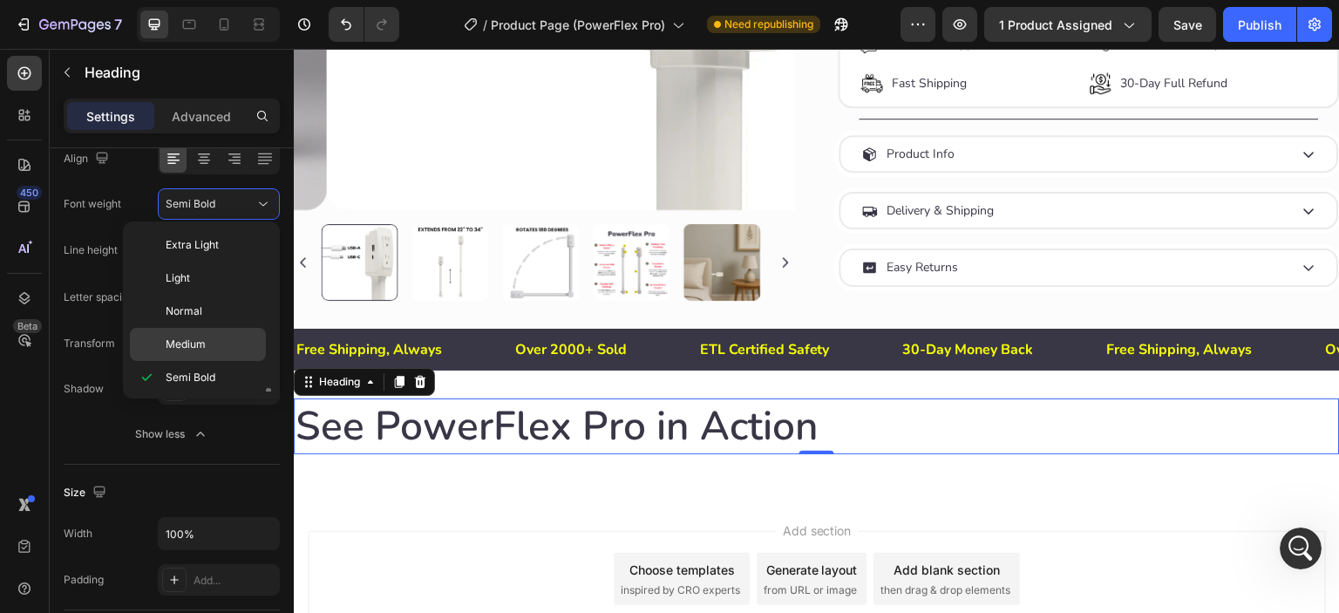
scroll to position [99, 0]
click at [186, 381] on span "Black" at bounding box center [180, 379] width 28 height 16
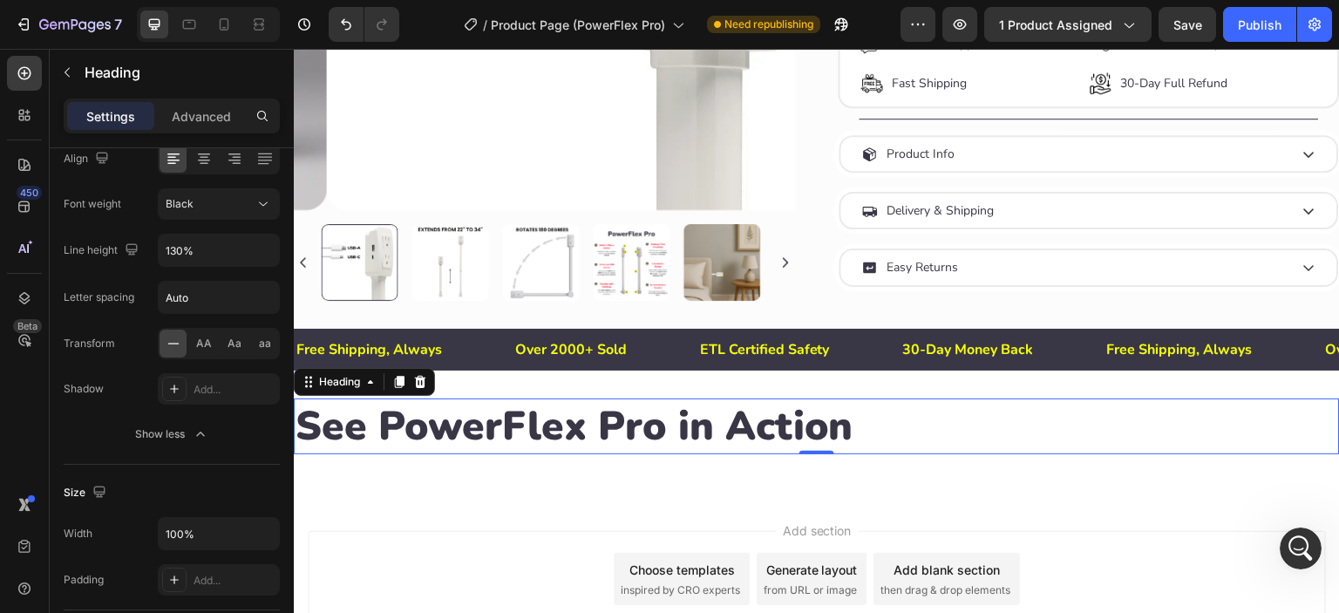
click at [546, 473] on div "See PowerFlex Pro in Action Heading 0 Row Section 3" at bounding box center [817, 434] width 1046 height 126
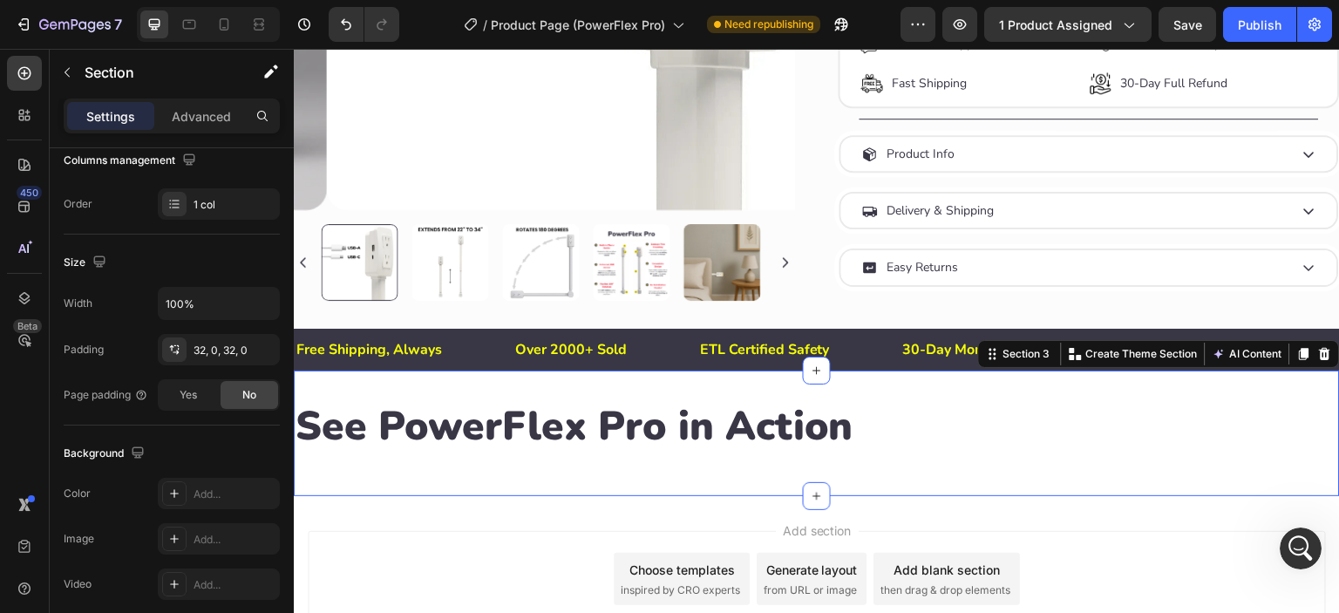
scroll to position [0, 0]
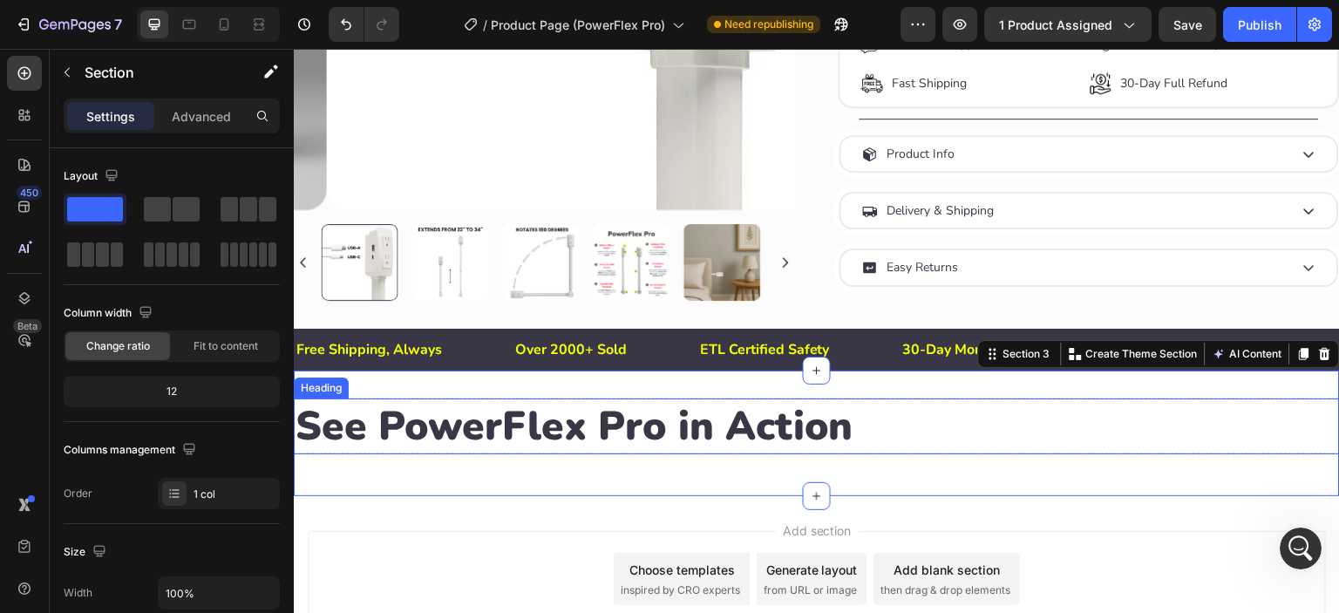
click at [487, 412] on p "See PowerFlex Pro in Action" at bounding box center [817, 426] width 1043 height 52
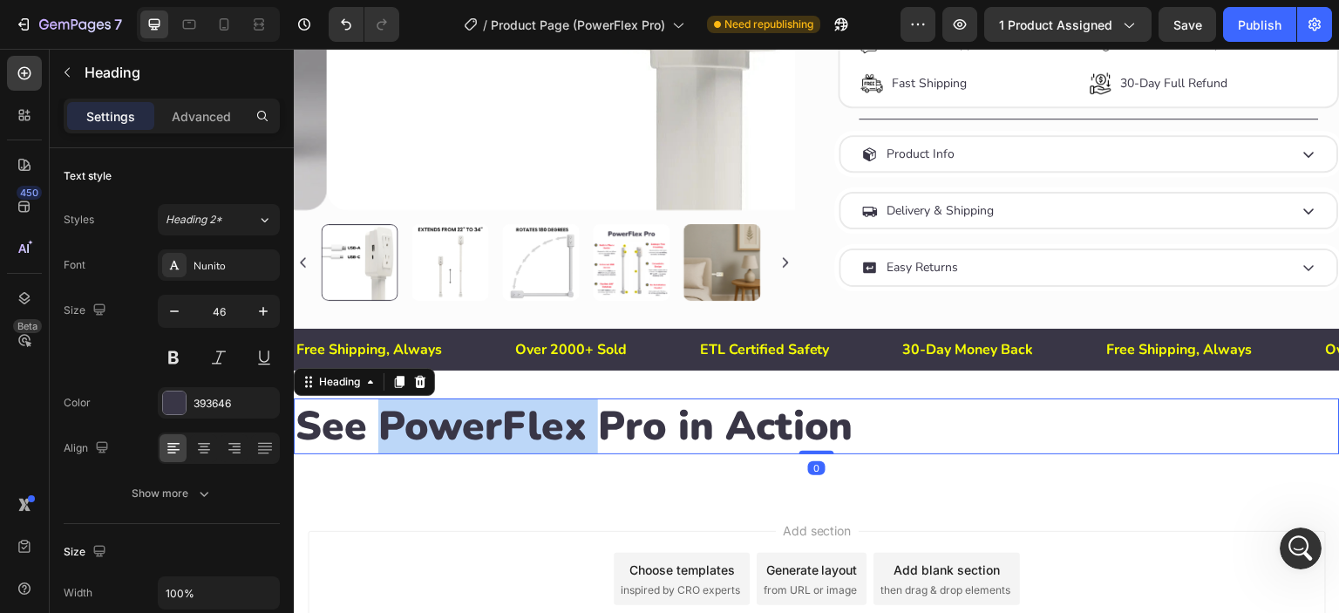
click at [381, 422] on p "See PowerFlex Pro in Action" at bounding box center [817, 426] width 1043 height 52
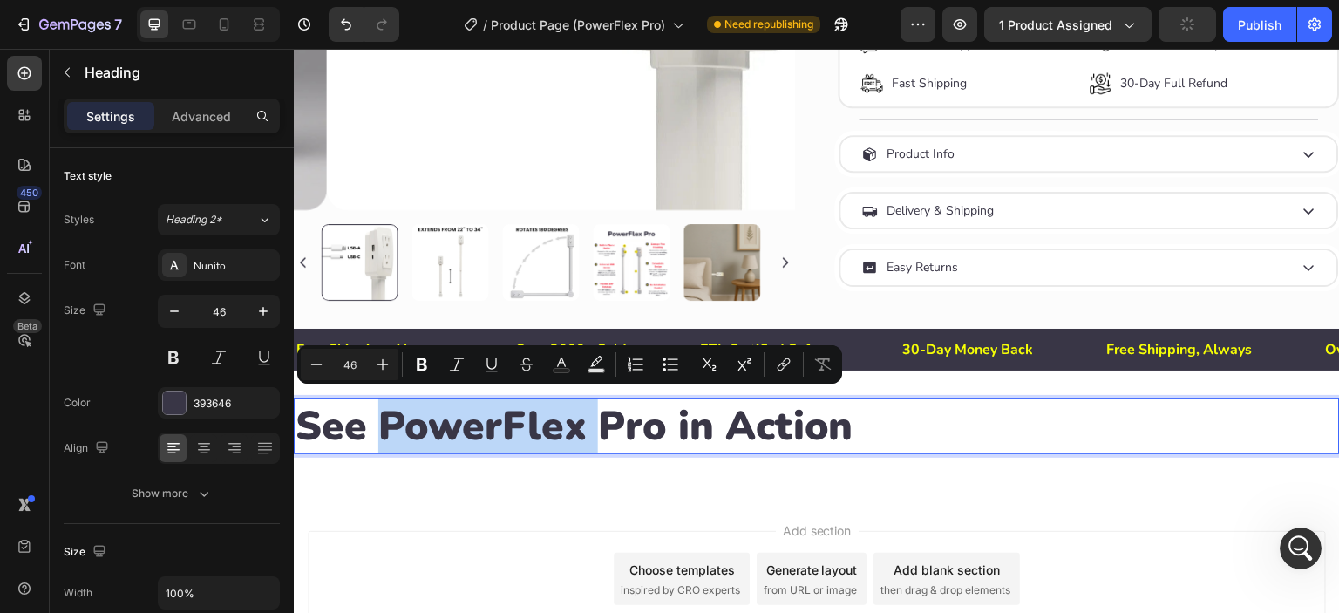
click at [380, 426] on p "See PowerFlex Pro in Action" at bounding box center [817, 426] width 1043 height 52
drag, startPoint x: 380, startPoint y: 425, endPoint x: 620, endPoint y: 422, distance: 239.8
click at [620, 422] on p "See PowerFlex Pro in Action" at bounding box center [817, 426] width 1043 height 52
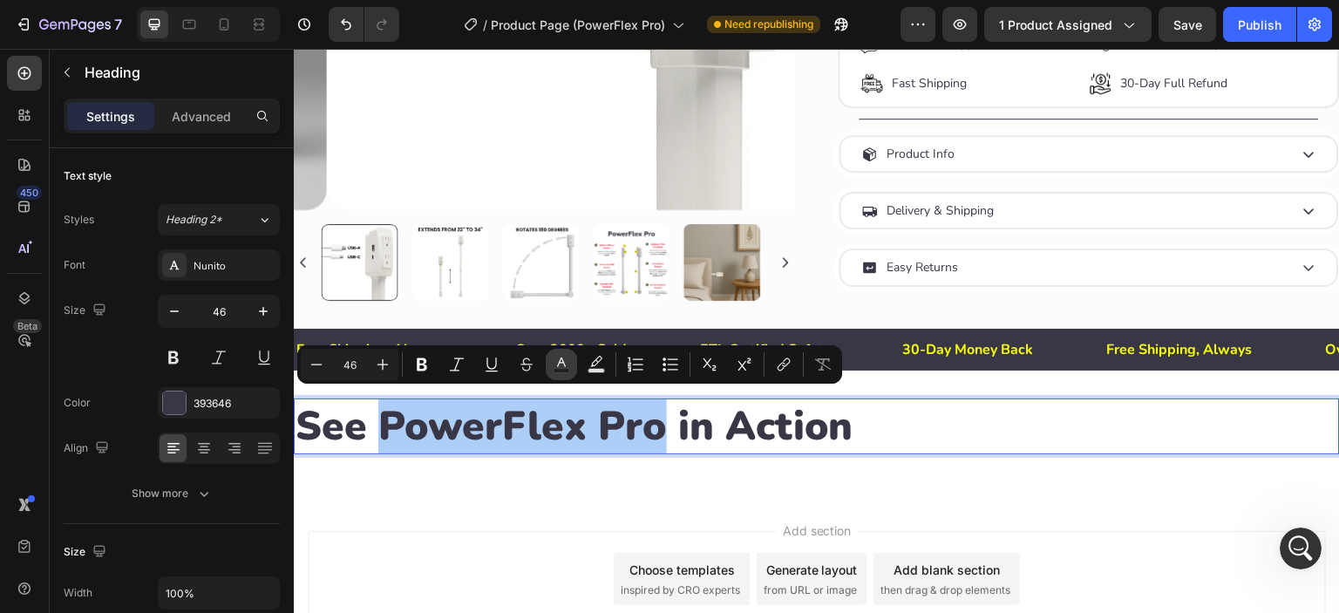
click at [562, 363] on icon "Editor contextual toolbar" at bounding box center [561, 363] width 9 height 10
type input "393646"
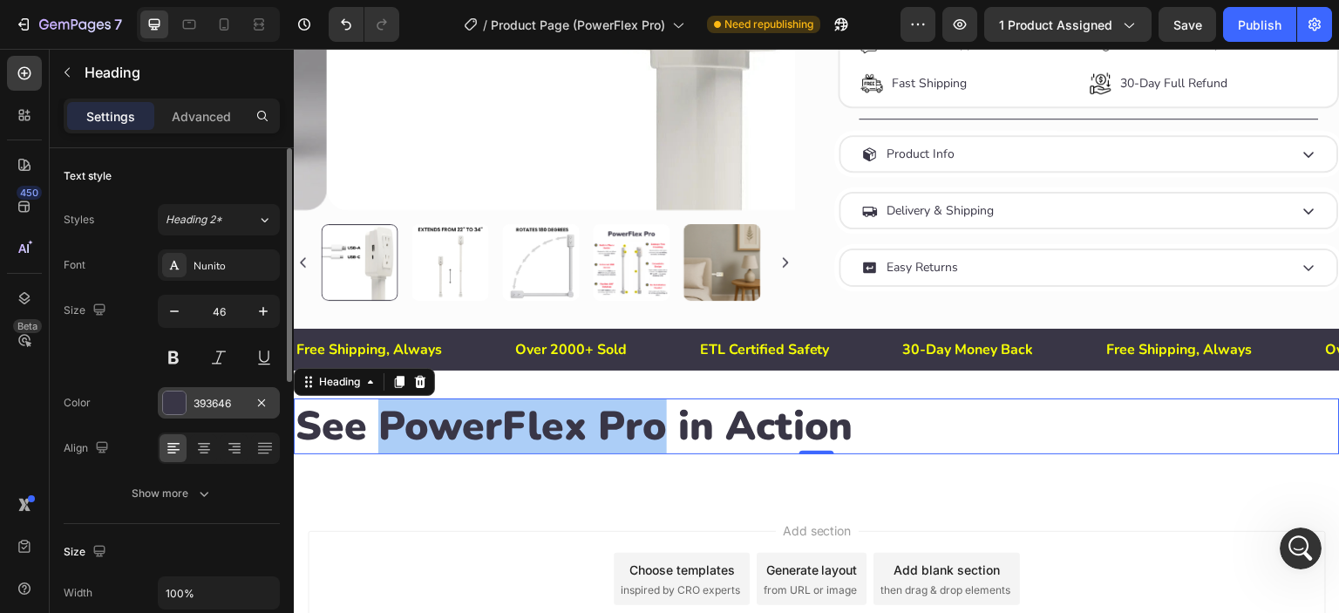
click at [174, 403] on div at bounding box center [174, 403] width 23 height 23
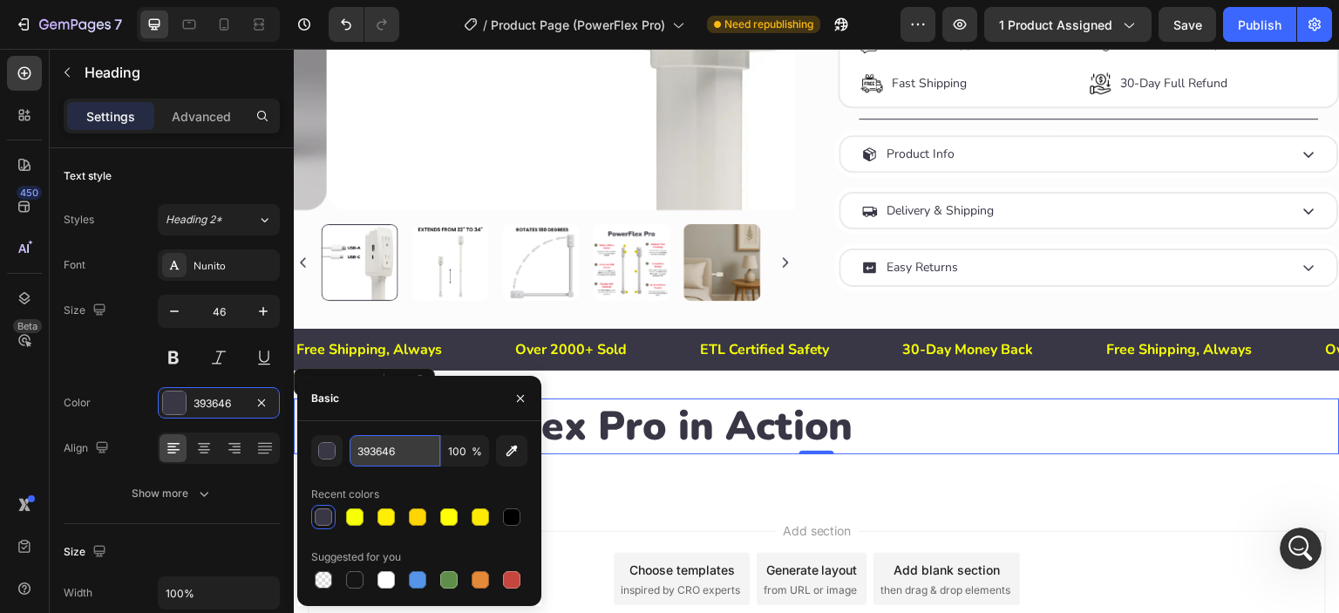
click at [405, 455] on input "393646" at bounding box center [395, 450] width 91 height 31
paste input "FF3E51"
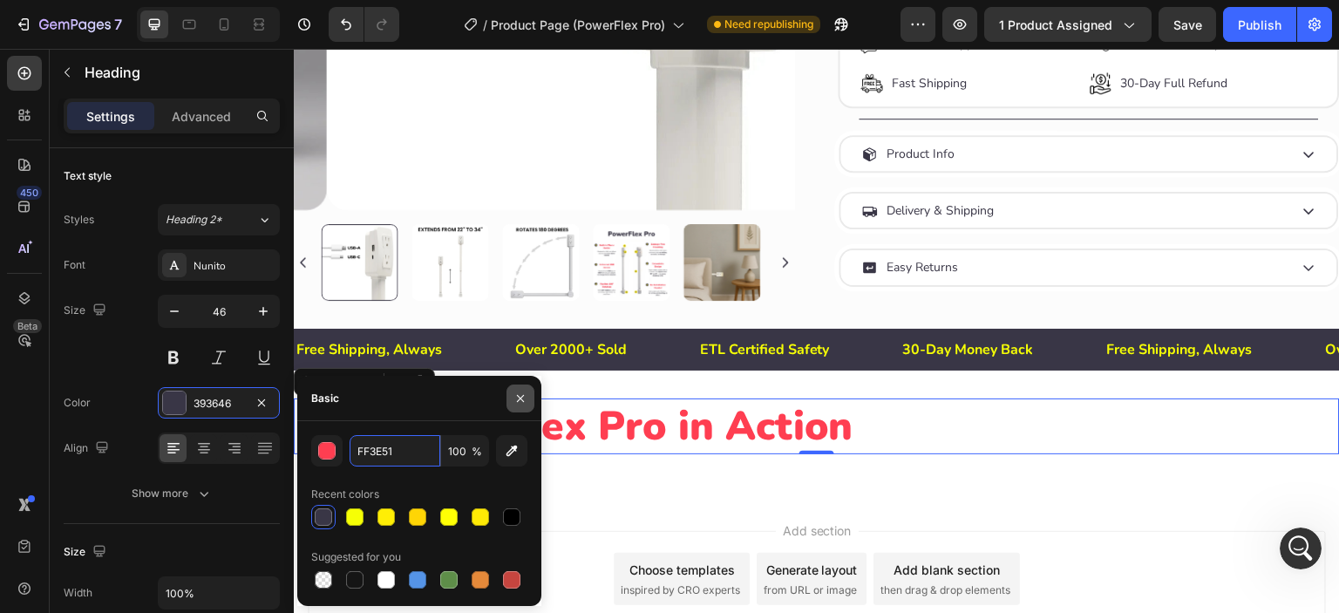
type input "393646"
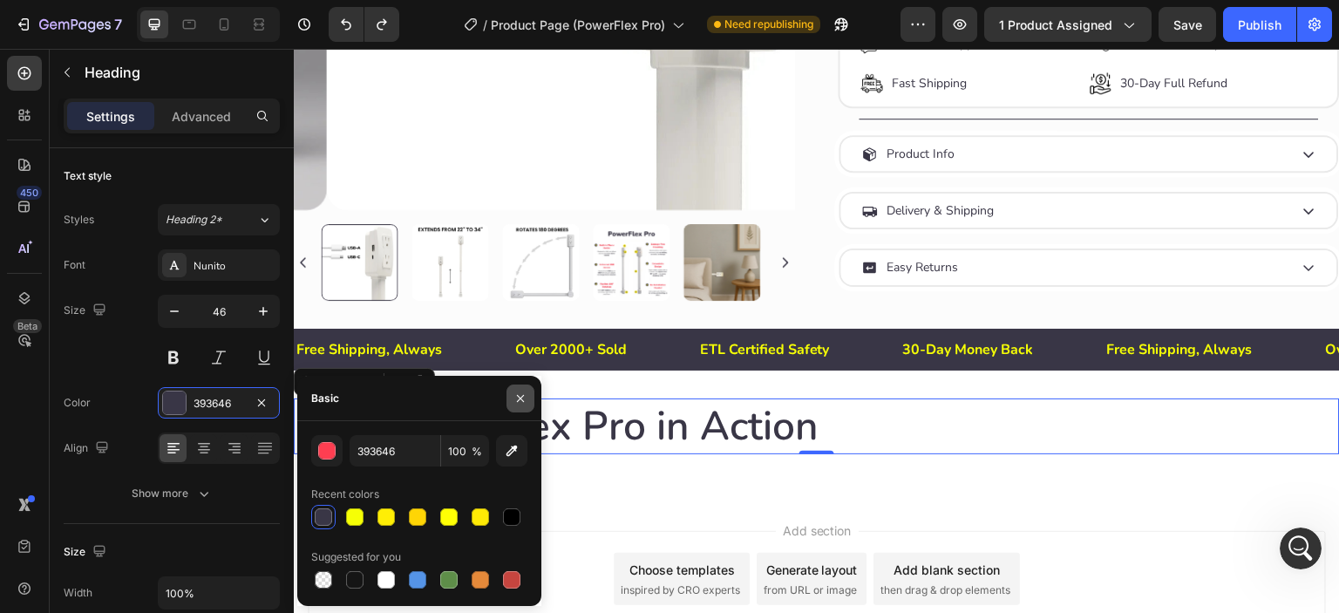
click at [516, 395] on icon "button" at bounding box center [521, 399] width 14 height 14
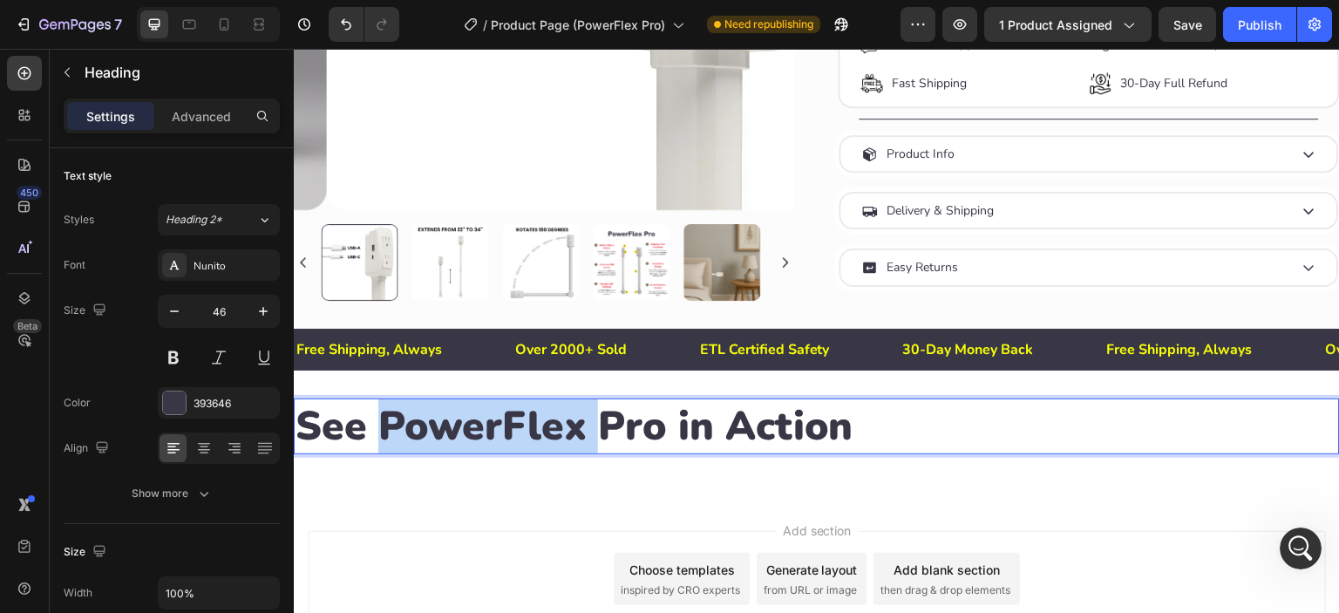
click at [384, 424] on p "See PowerFlex Pro in Action" at bounding box center [817, 426] width 1043 height 52
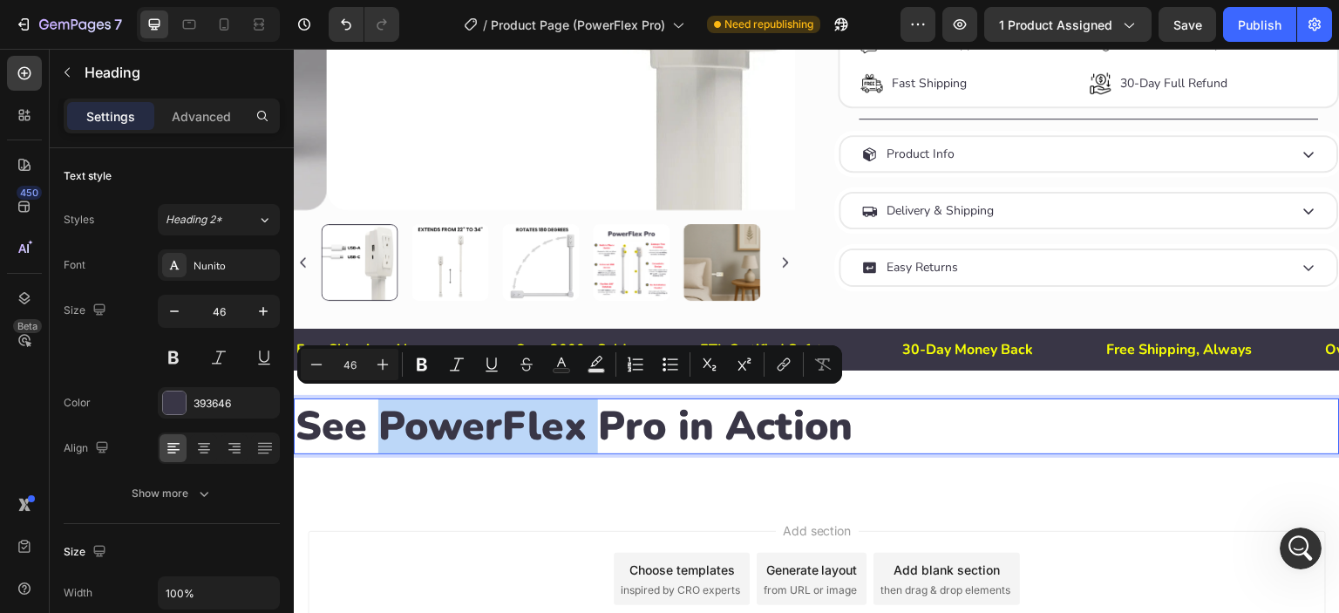
click at [384, 424] on p "See PowerFlex Pro in Action" at bounding box center [817, 426] width 1043 height 52
drag, startPoint x: 380, startPoint y: 426, endPoint x: 659, endPoint y: 421, distance: 279.1
click at [659, 421] on p "See PowerFlex Pro in Action" at bounding box center [817, 426] width 1043 height 52
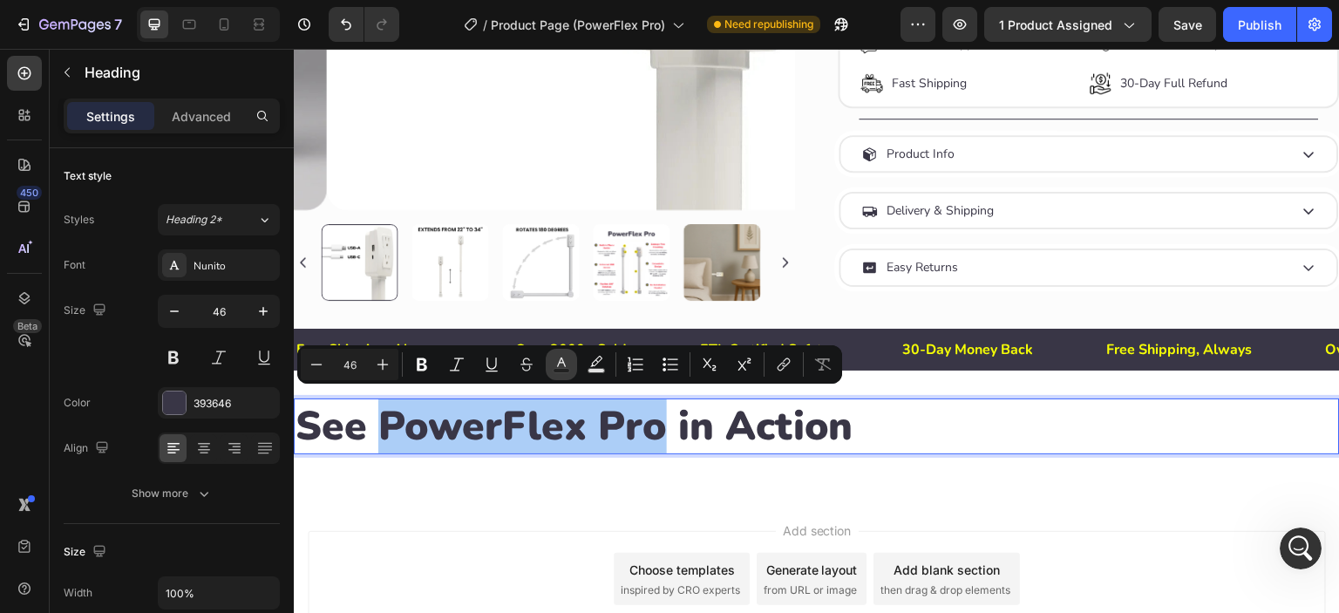
click at [555, 366] on icon "Editor contextual toolbar" at bounding box center [561, 364] width 17 height 17
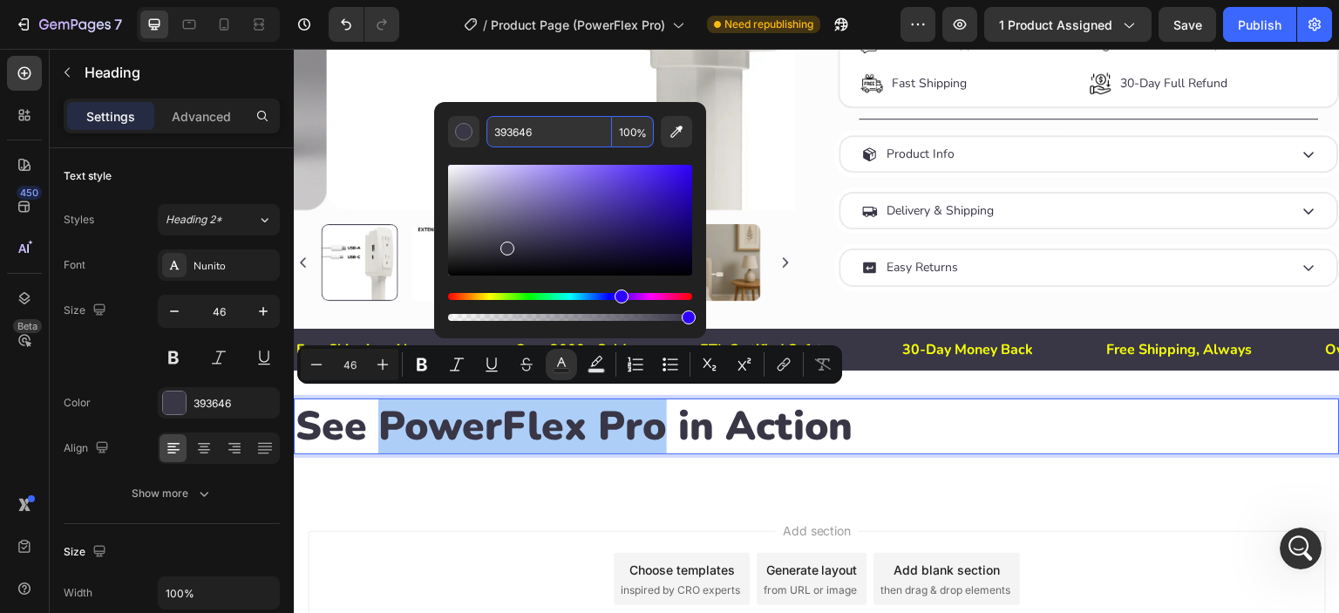
click at [536, 133] on input "393646" at bounding box center [550, 131] width 126 height 31
paste input "FF3E51"
type input "FF3E51"
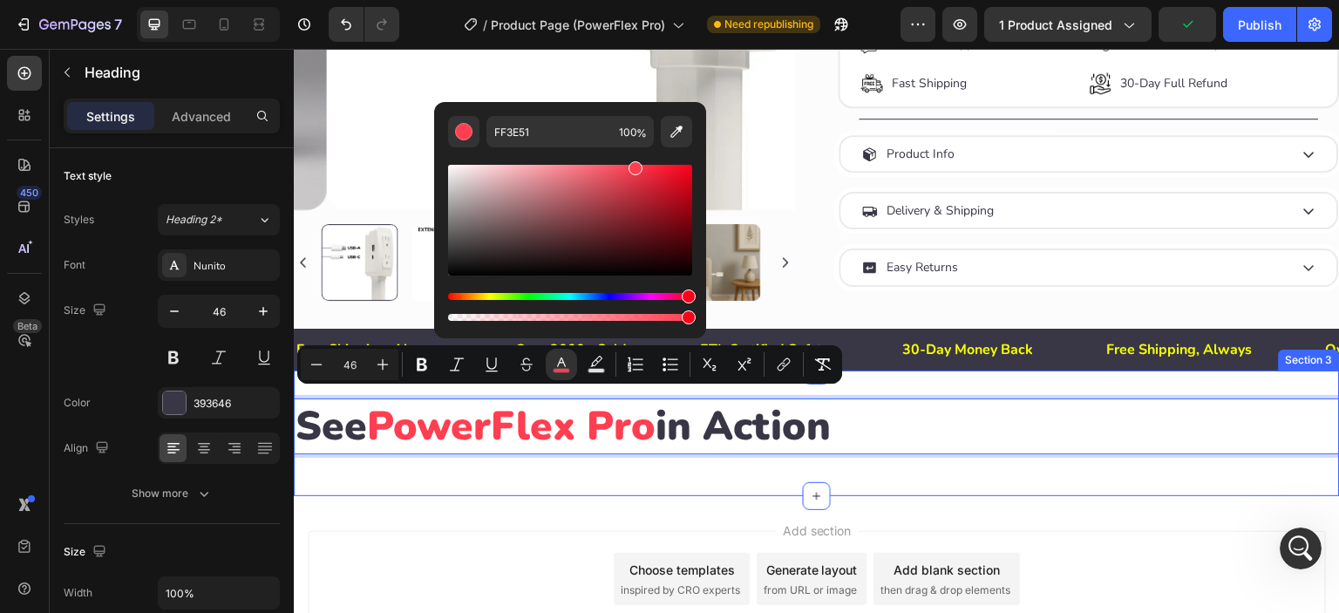
click at [720, 482] on div "See PowerFlex Pro in Action Heading 0 Row Section 3" at bounding box center [817, 434] width 1046 height 126
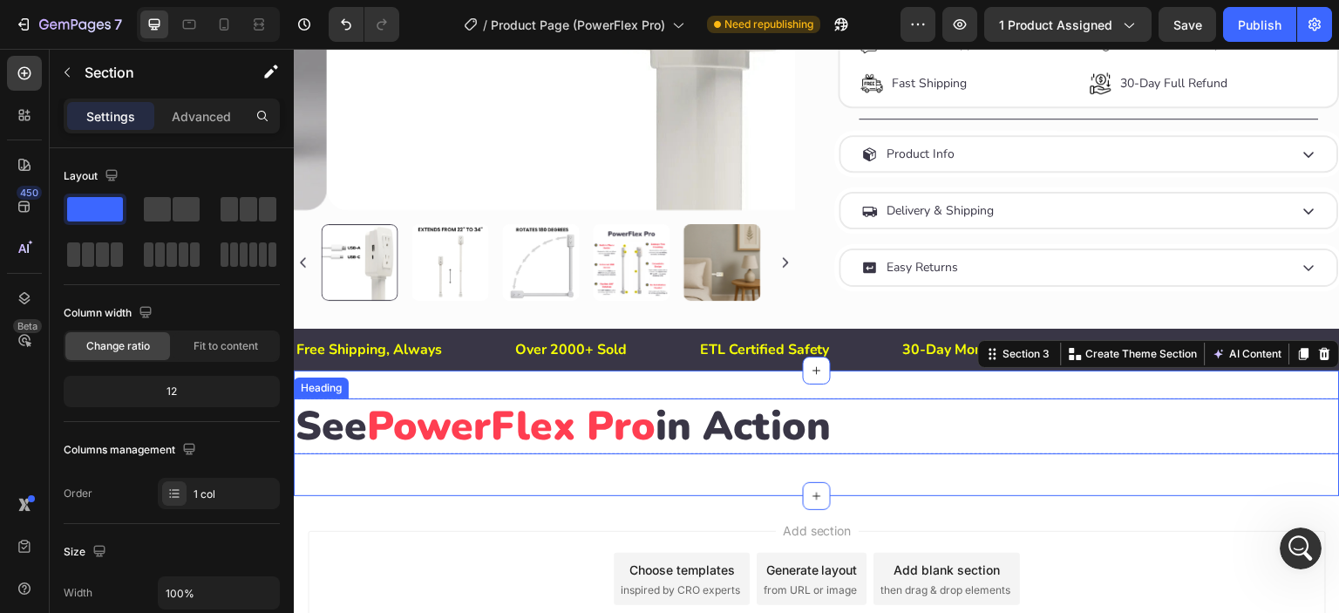
click at [359, 422] on p "See PowerFlex Pro in Action" at bounding box center [817, 426] width 1043 height 52
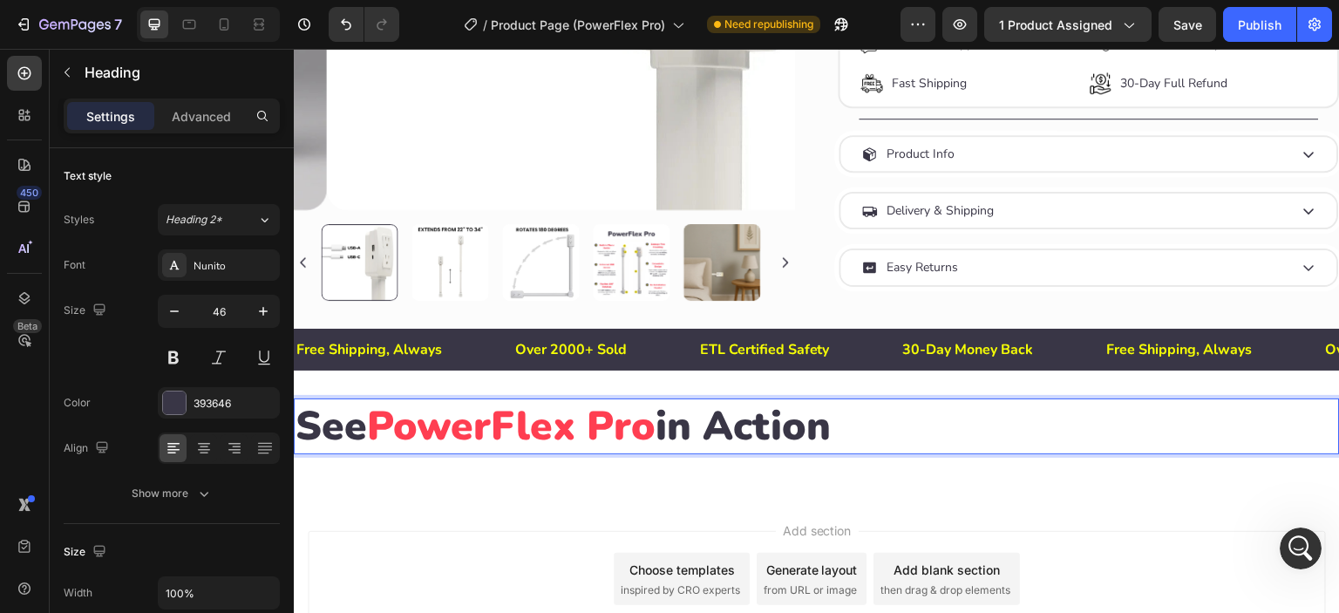
click at [364, 422] on p "See PowerFlex Pro in Action" at bounding box center [817, 426] width 1043 height 52
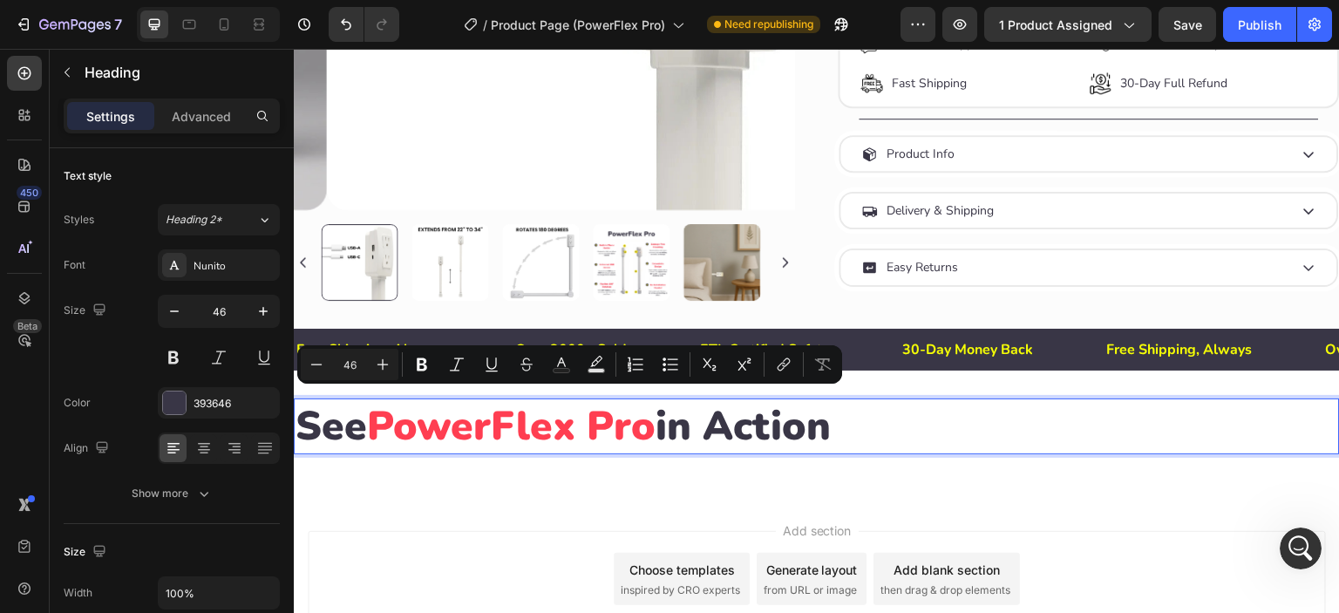
drag, startPoint x: 364, startPoint y: 423, endPoint x: 300, endPoint y: 425, distance: 64.6
click at [300, 425] on p "See PowerFlex Pro in Action" at bounding box center [817, 426] width 1043 height 52
click at [416, 364] on icon "Editor contextual toolbar" at bounding box center [421, 364] width 17 height 17
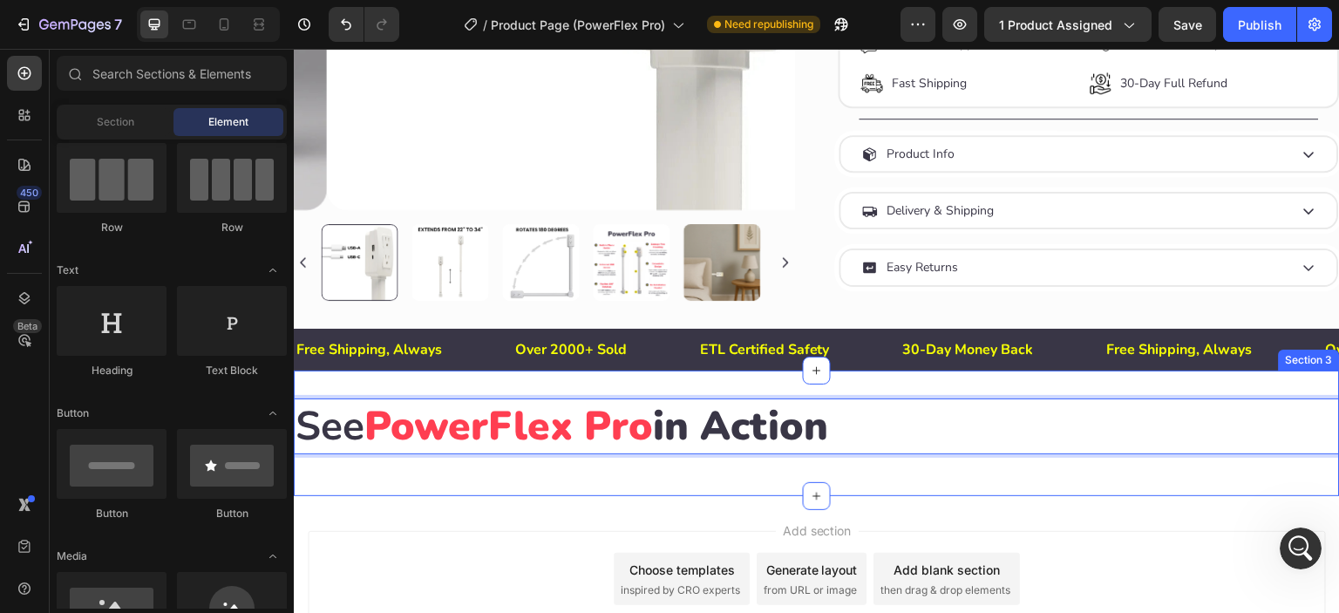
click at [449, 500] on div "Add section Choose templates inspired by CRO experts Generate layout from URL o…" at bounding box center [817, 603] width 1046 height 215
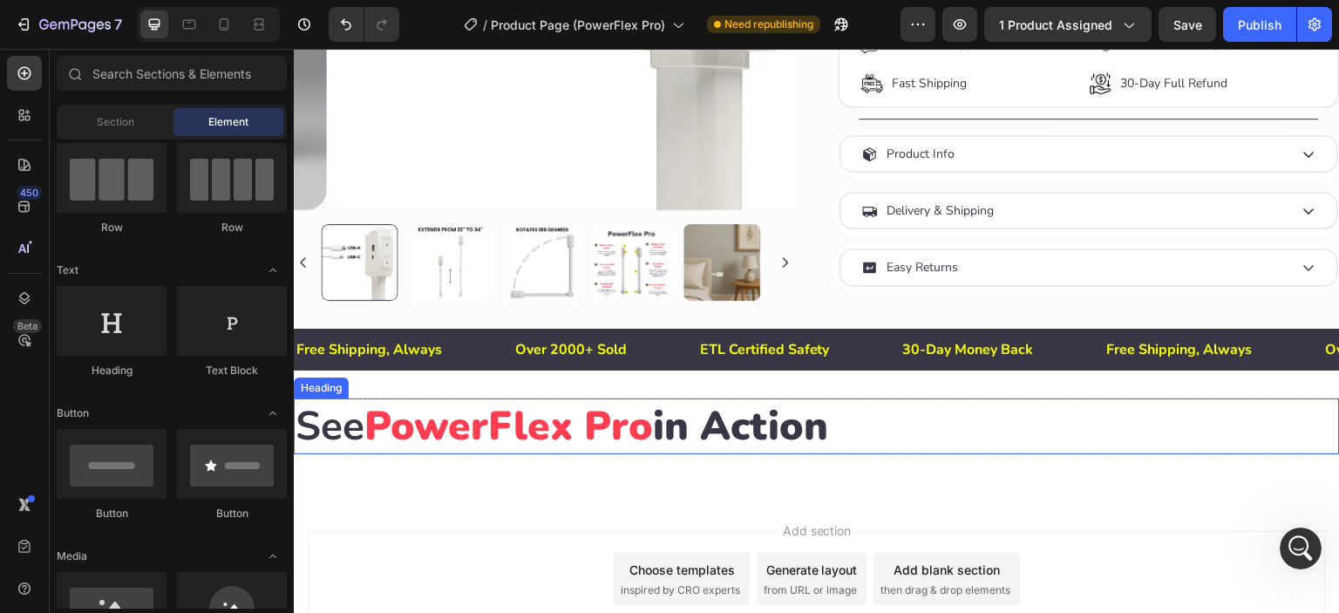
click at [966, 429] on p "⁠⁠⁠⁠⁠⁠⁠ See PowerFlex Pro in Action" at bounding box center [817, 426] width 1043 height 52
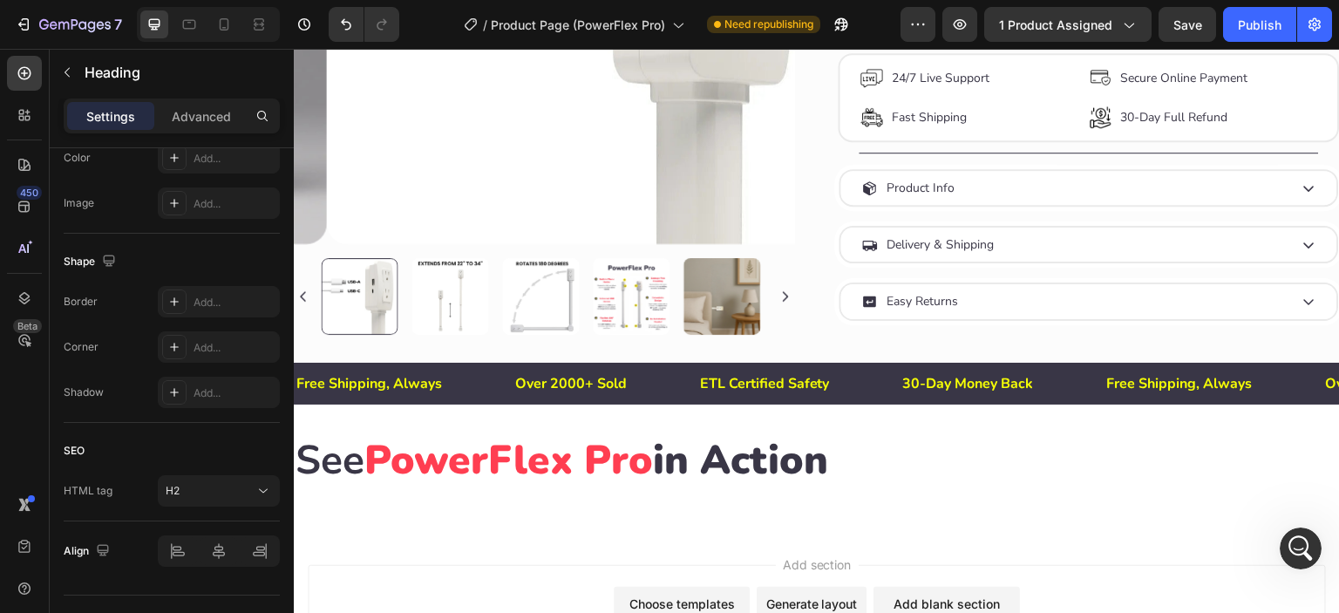
scroll to position [781, 0]
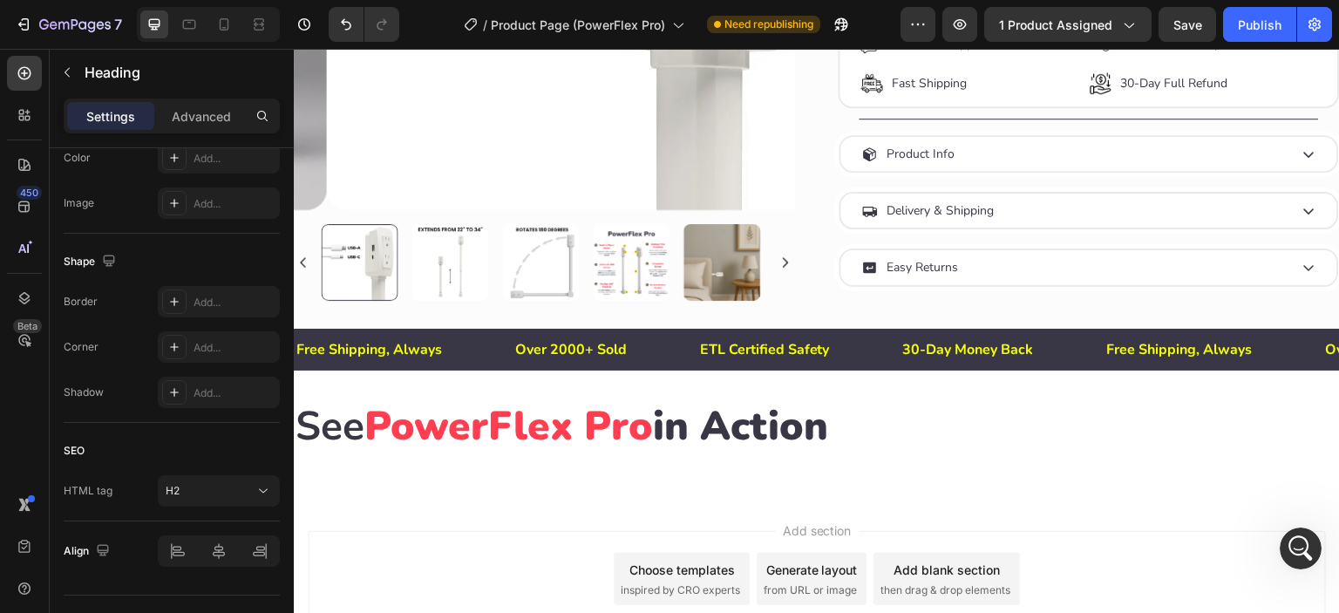
click at [991, 424] on p "See PowerFlex Pro in Action" at bounding box center [817, 426] width 1043 height 52
click at [671, 496] on div "Add section Choose templates inspired by CRO experts Generate layout from URL o…" at bounding box center [817, 603] width 1046 height 215
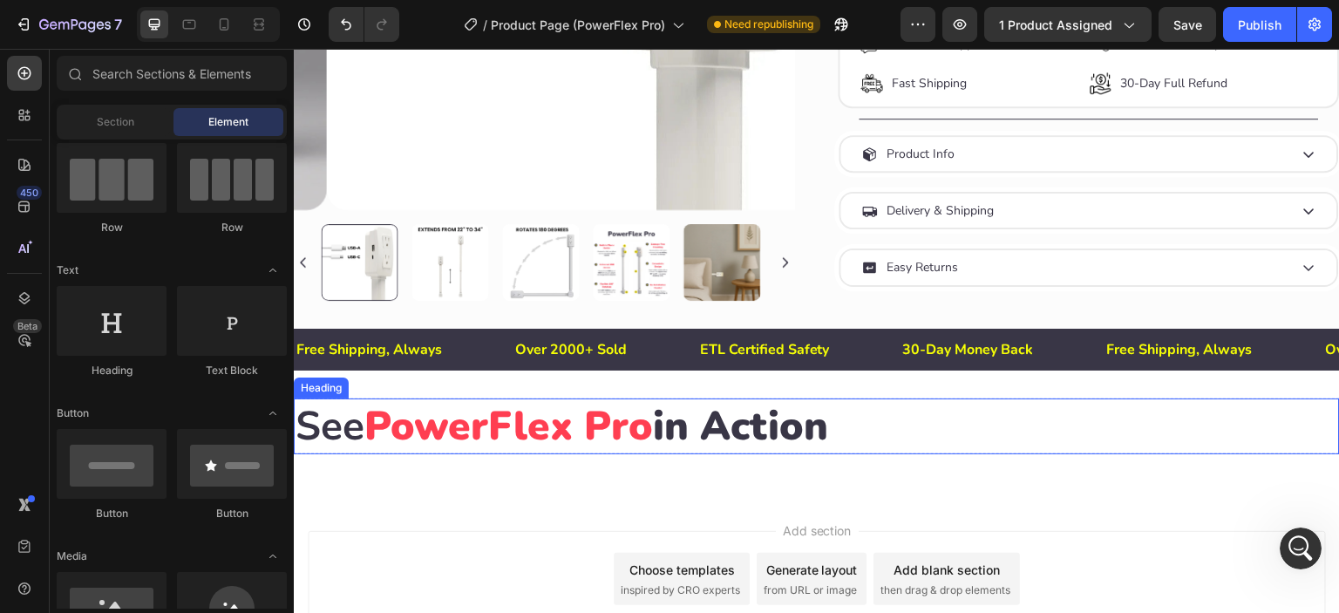
click at [770, 415] on p "⁠⁠⁠⁠⁠⁠⁠ See PowerFlex Pro in Action" at bounding box center [817, 426] width 1043 height 52
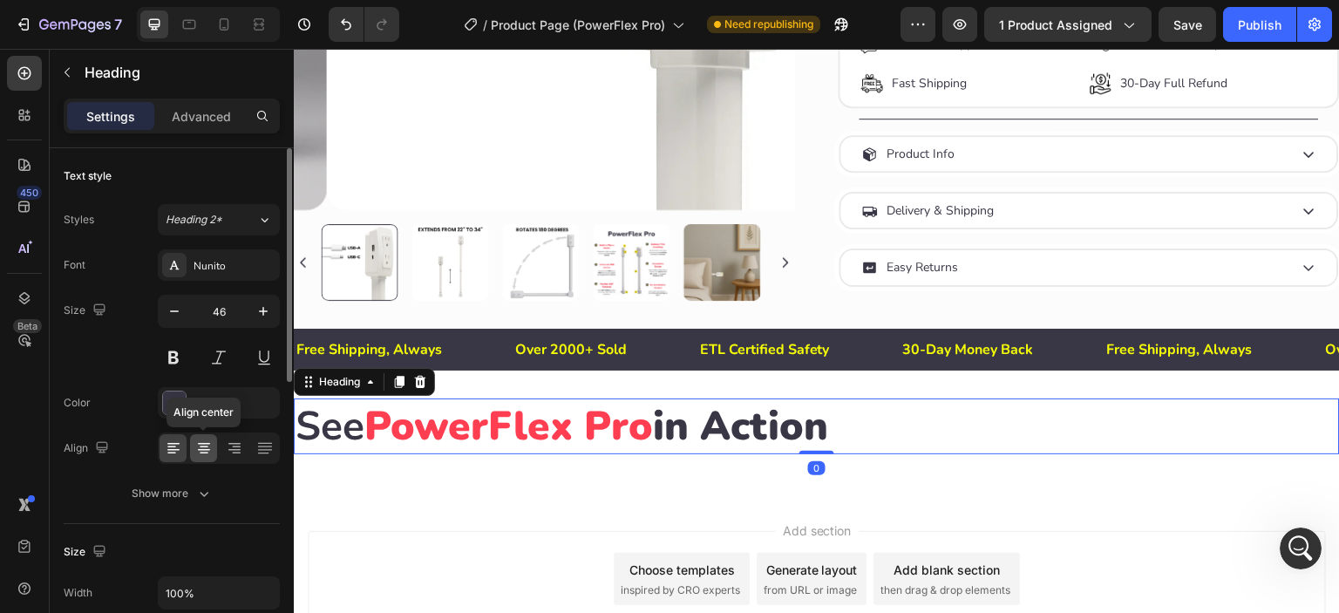
click at [203, 453] on icon at bounding box center [203, 447] width 17 height 17
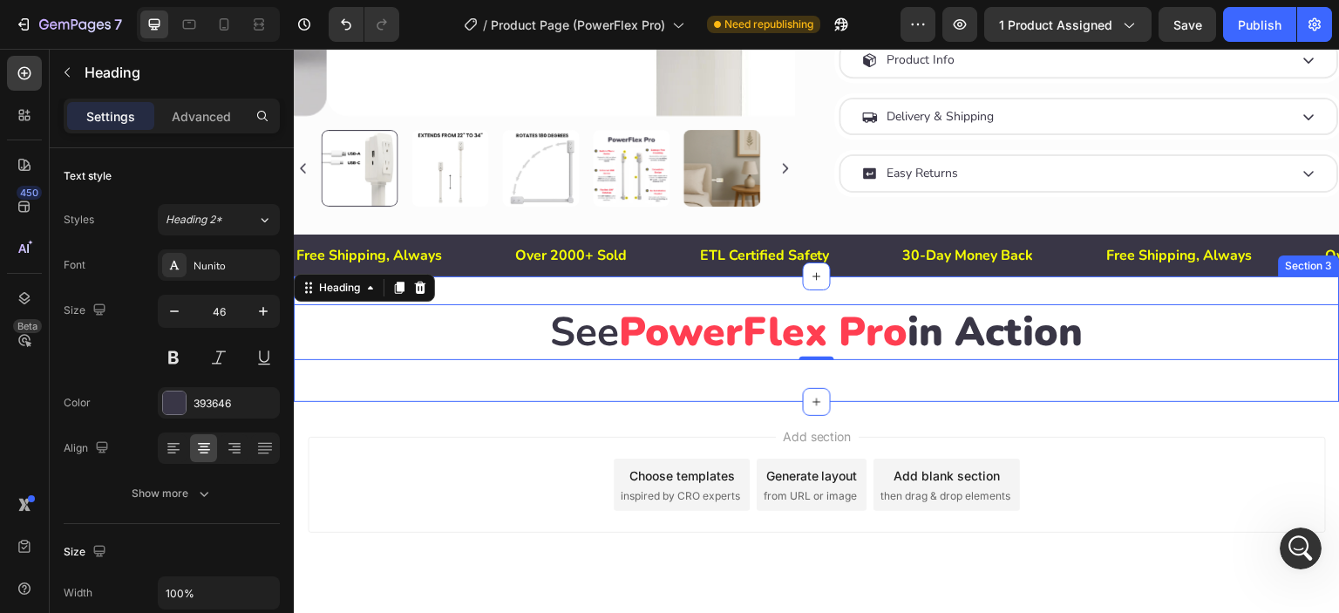
scroll to position [907, 0]
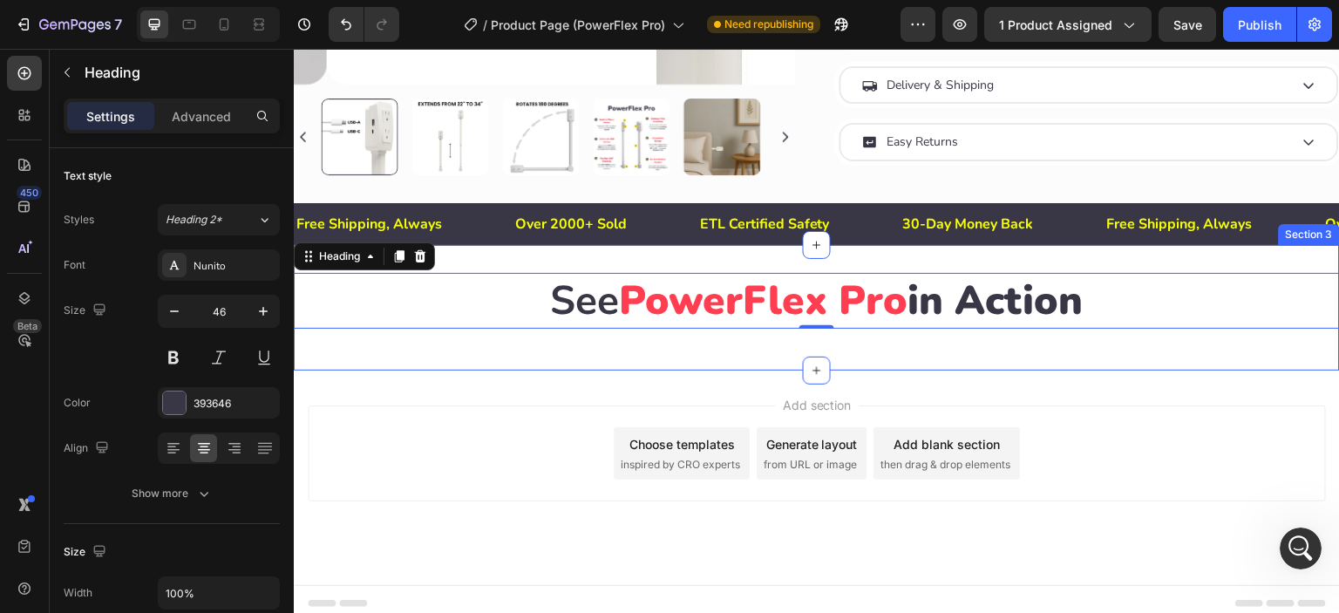
click at [521, 354] on div "⁠⁠⁠⁠⁠⁠⁠ See PowerFlex Pro in Action Heading 0 Row Section 3" at bounding box center [817, 308] width 1046 height 126
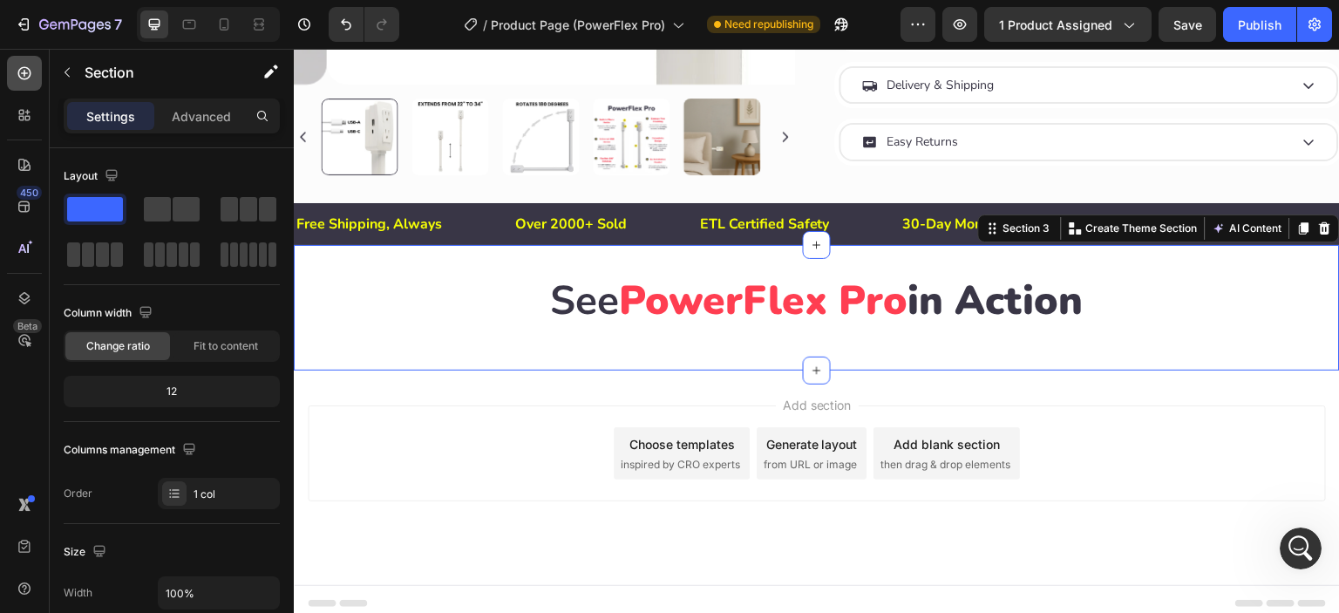
click at [22, 65] on icon at bounding box center [24, 73] width 17 height 17
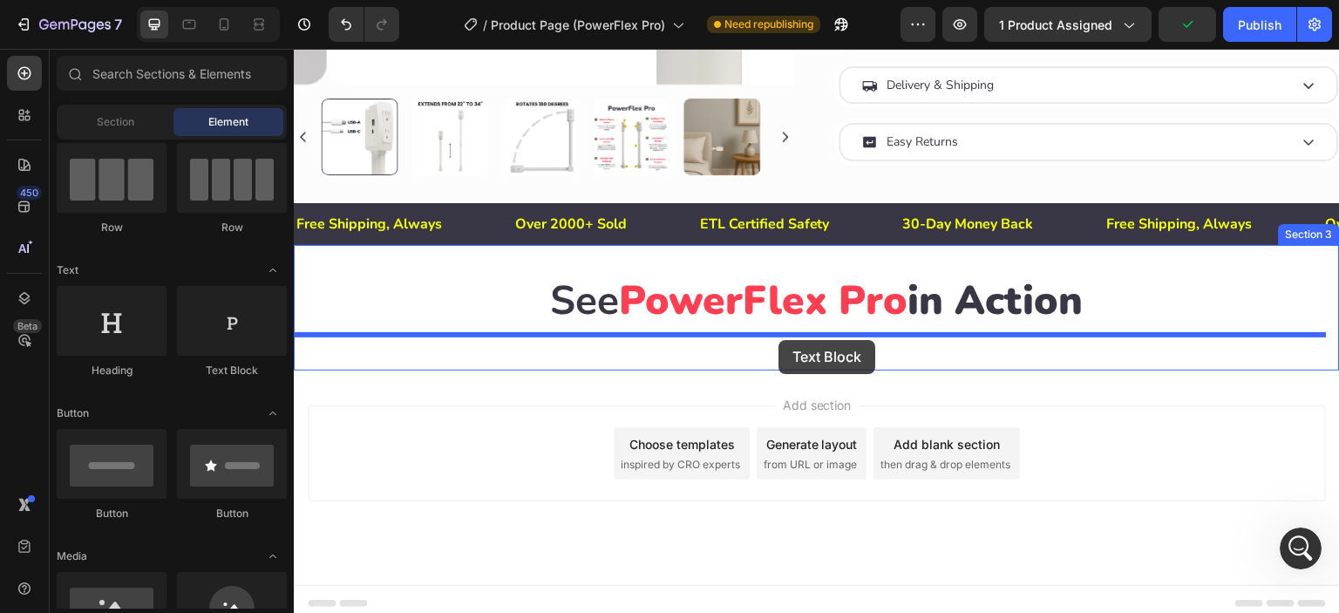
drag, startPoint x: 511, startPoint y: 371, endPoint x: 784, endPoint y: 61, distance: 413.4
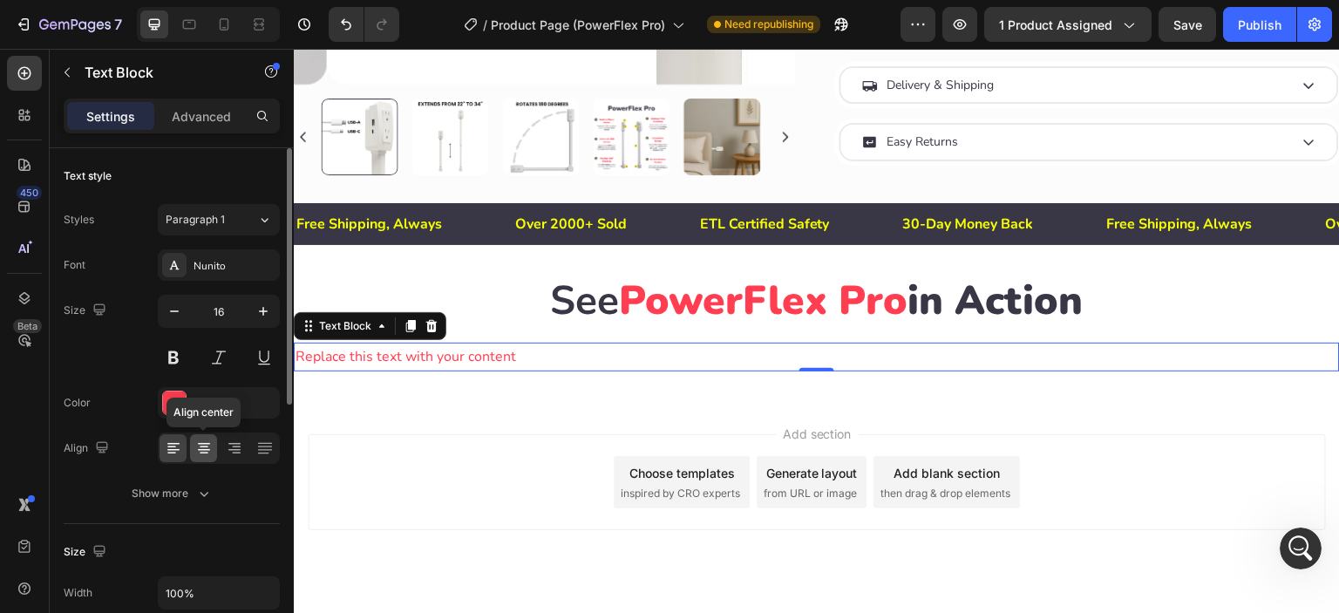
click at [195, 447] on icon at bounding box center [203, 447] width 17 height 17
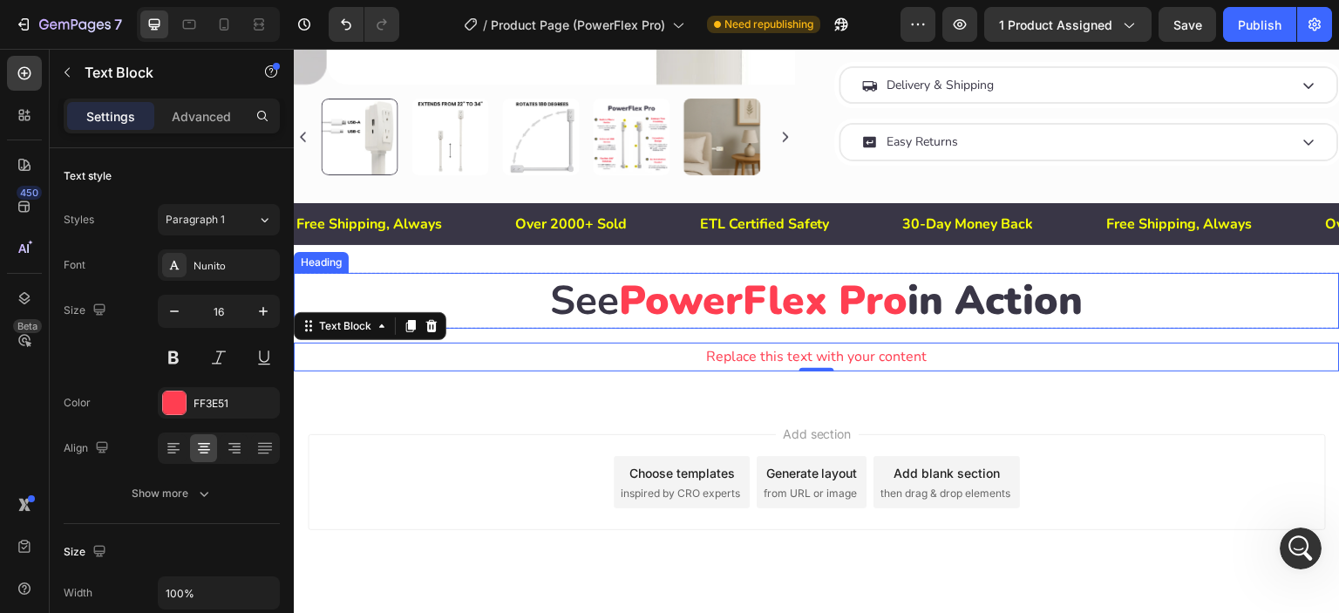
click at [583, 307] on strong "See" at bounding box center [585, 300] width 69 height 55
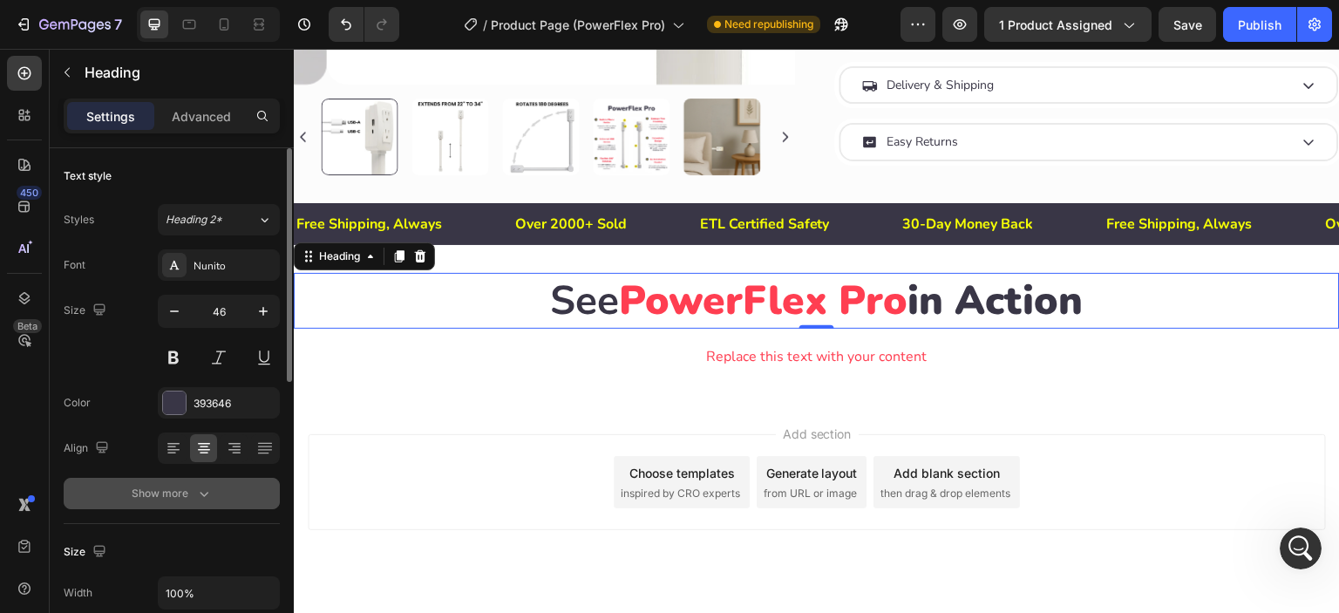
click at [167, 491] on div "Show more" at bounding box center [172, 493] width 81 height 17
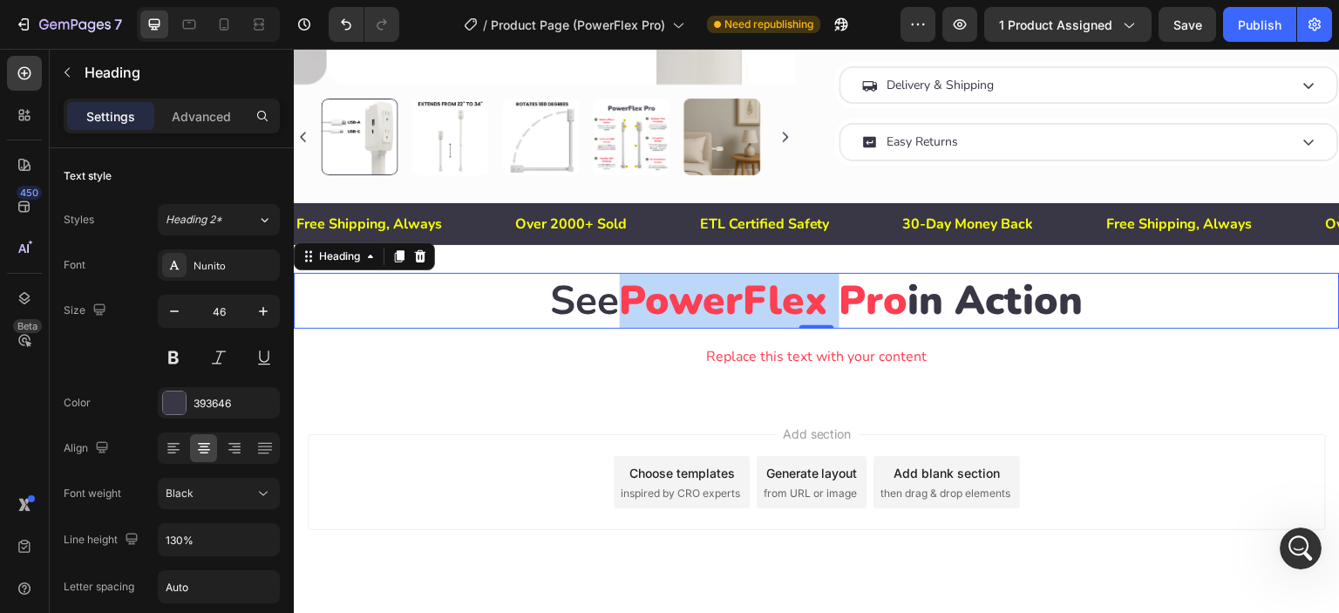
click at [622, 296] on span "PowerFlex Pro" at bounding box center [764, 300] width 289 height 55
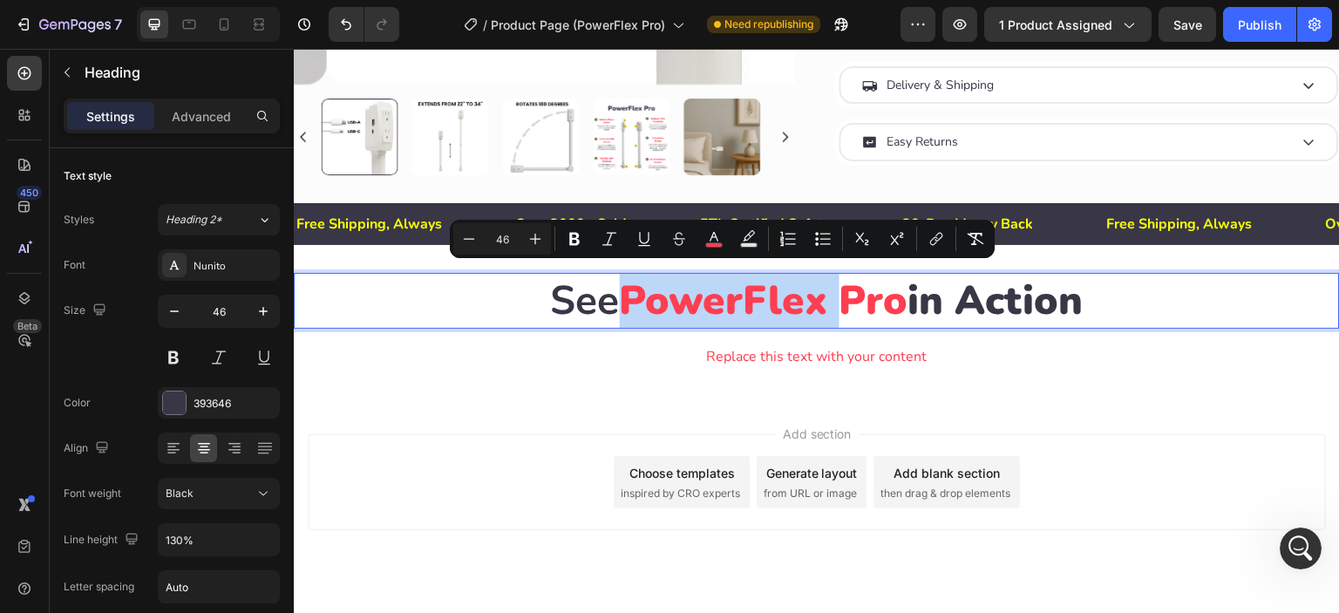
click at [620, 301] on span "PowerFlex Pro" at bounding box center [764, 300] width 289 height 55
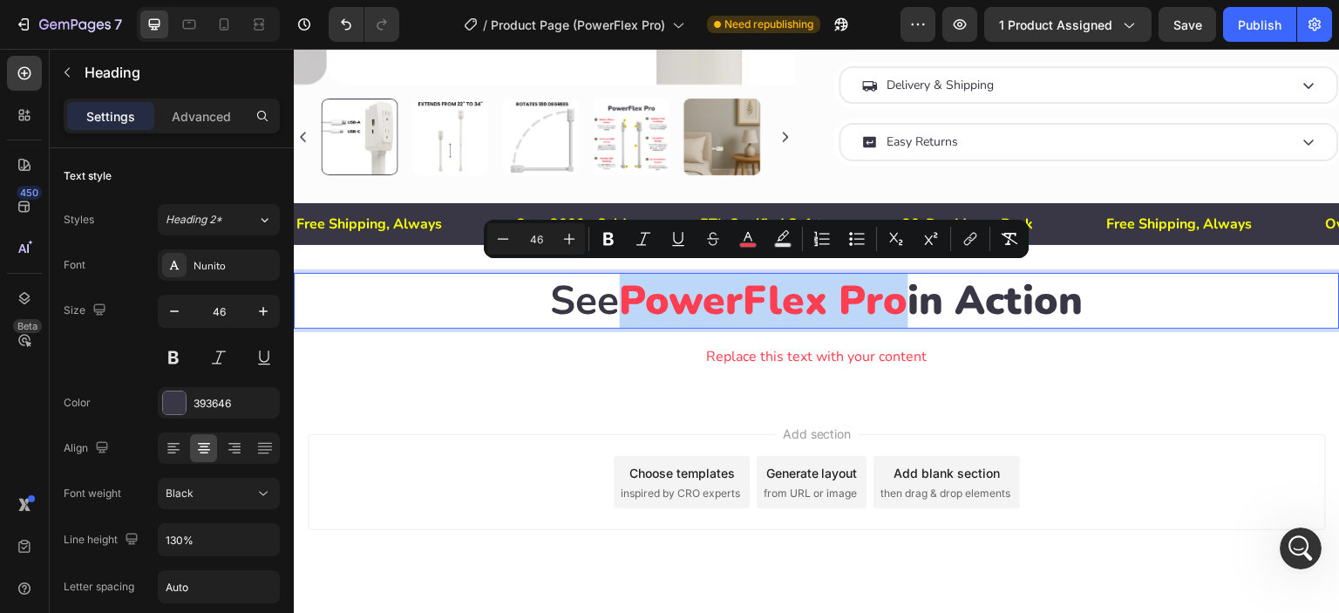
drag, startPoint x: 620, startPoint y: 301, endPoint x: 895, endPoint y: 293, distance: 274.8
click at [895, 293] on span "PowerFlex Pro" at bounding box center [764, 300] width 289 height 55
click at [712, 246] on icon "Editor contextual toolbar" at bounding box center [713, 238] width 17 height 17
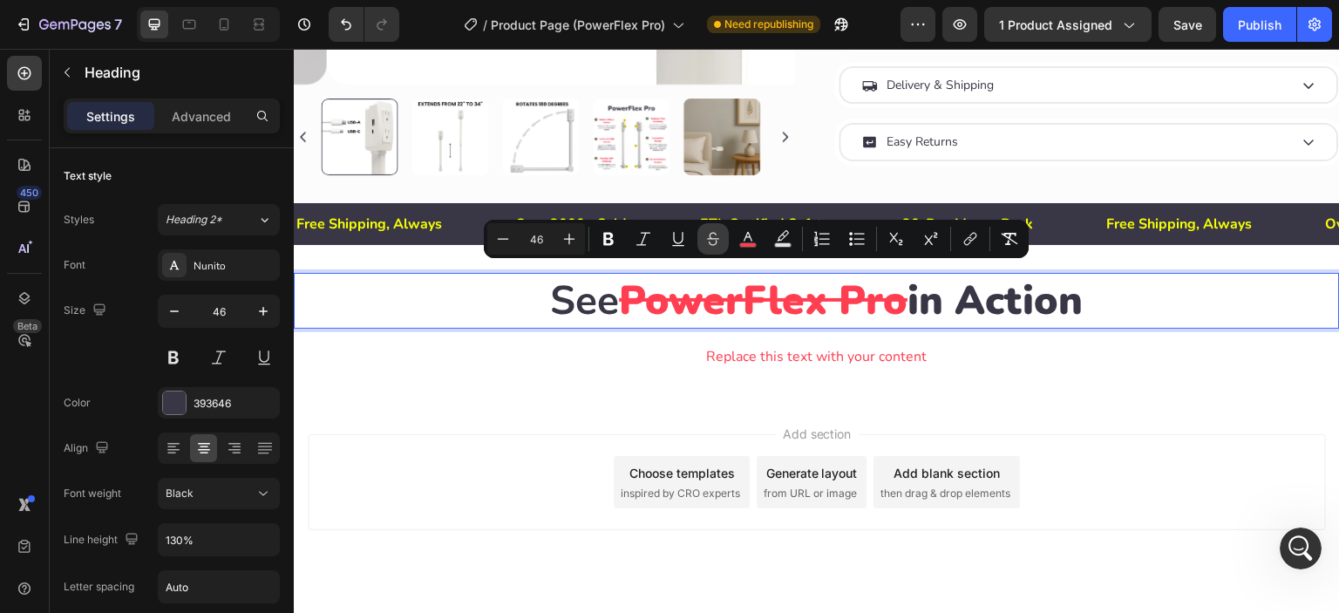
click at [712, 246] on icon "Editor contextual toolbar" at bounding box center [713, 238] width 17 height 17
click at [603, 241] on icon "Editor contextual toolbar" at bounding box center [608, 238] width 17 height 17
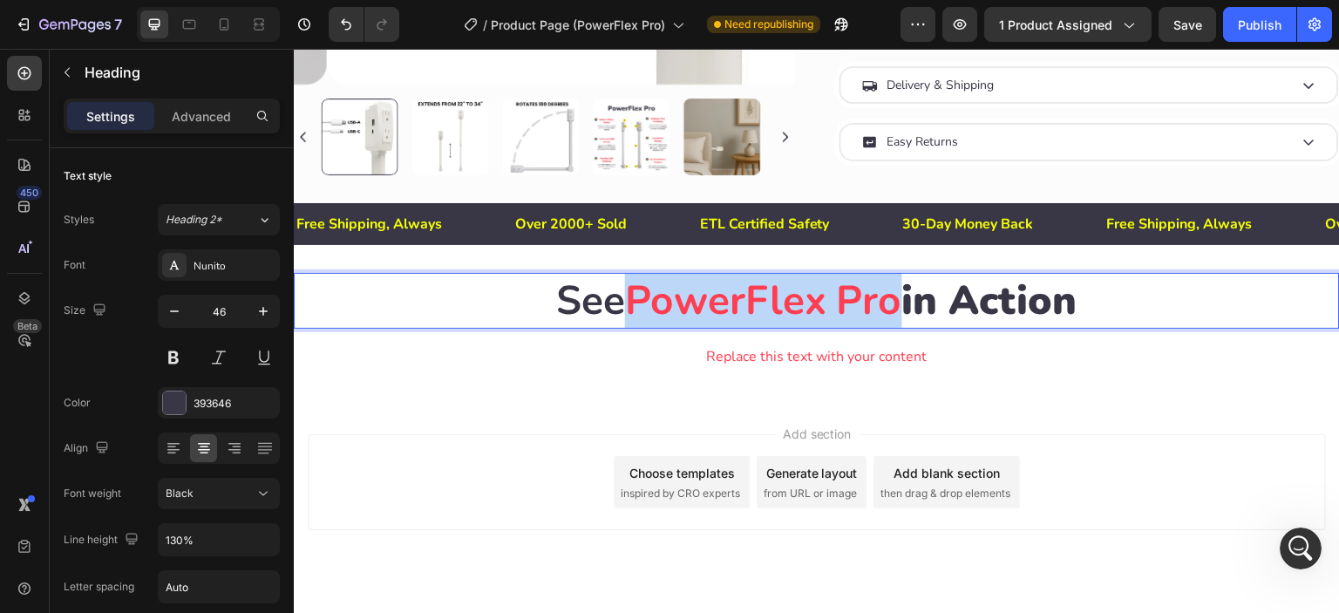
drag, startPoint x: 620, startPoint y: 300, endPoint x: 891, endPoint y: 292, distance: 271.3
click at [891, 292] on strong "PowerFlex Pro" at bounding box center [763, 300] width 277 height 55
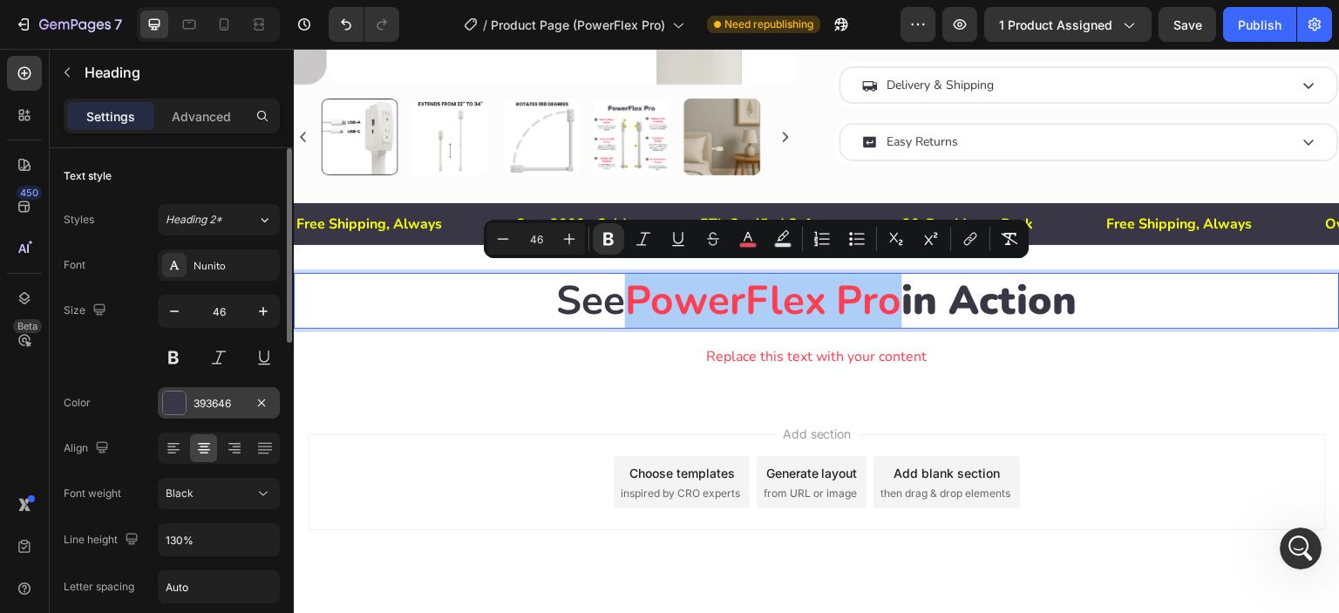
click at [179, 406] on div at bounding box center [174, 403] width 23 height 23
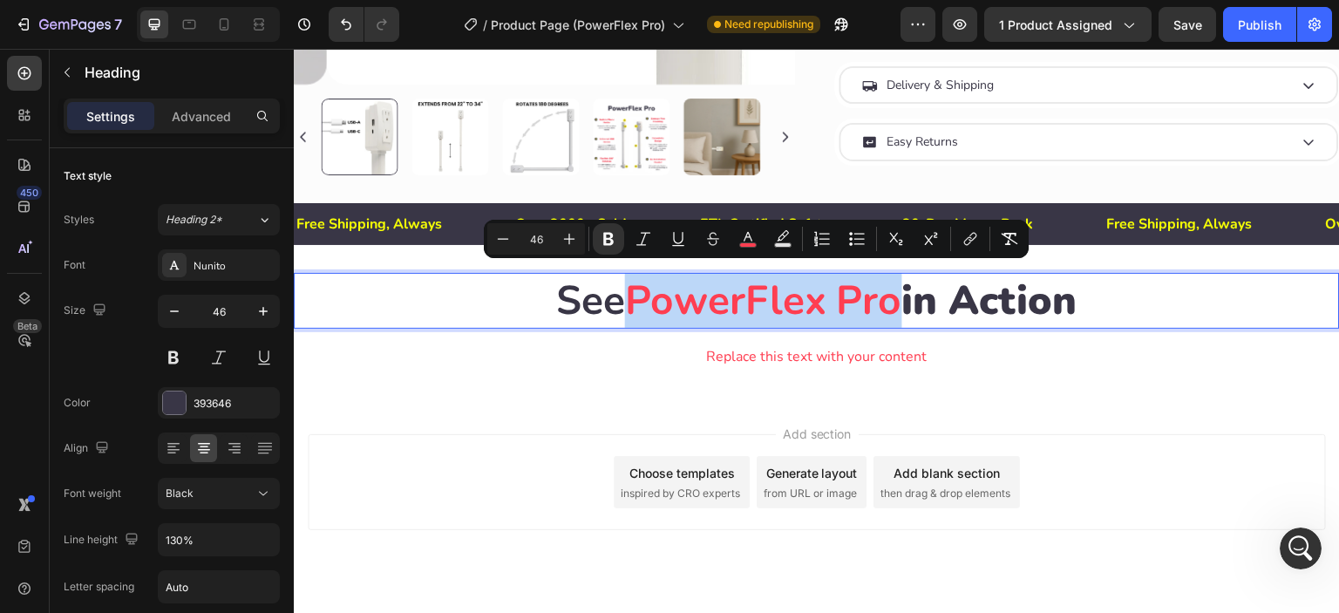
drag, startPoint x: 624, startPoint y: 294, endPoint x: 893, endPoint y: 290, distance: 268.6
click at [893, 290] on strong "PowerFlex Pro" at bounding box center [763, 300] width 277 height 55
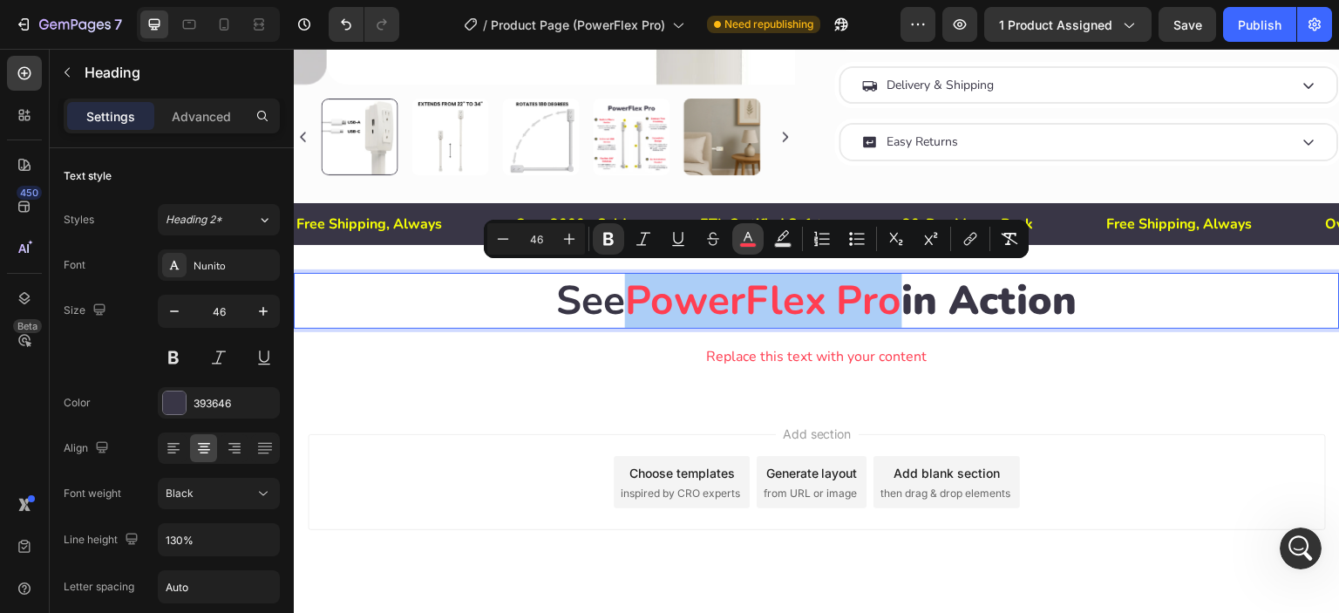
click at [747, 234] on icon "Editor contextual toolbar" at bounding box center [747, 238] width 17 height 17
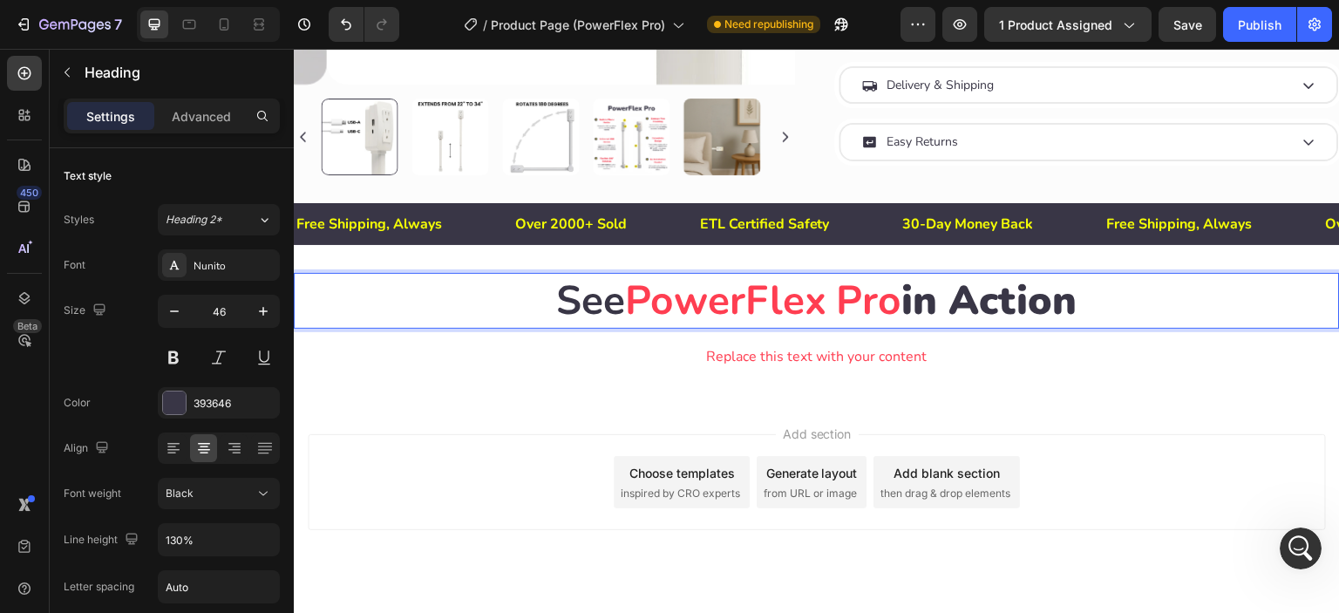
click at [957, 290] on p "See PowerFlex Pro in Action" at bounding box center [817, 301] width 1043 height 52
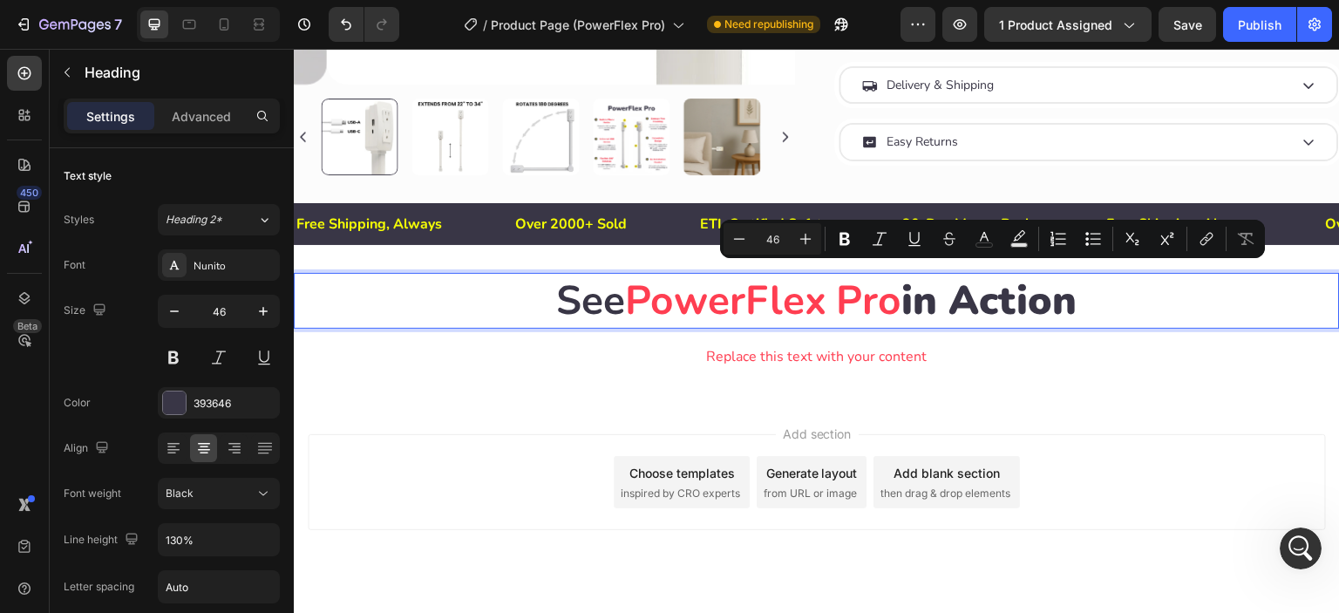
drag, startPoint x: 903, startPoint y: 296, endPoint x: 1111, endPoint y: 293, distance: 208.4
click at [1111, 293] on p "See PowerFlex Pro in Action" at bounding box center [817, 301] width 1043 height 52
click at [840, 236] on icon "Editor contextual toolbar" at bounding box center [844, 238] width 17 height 17
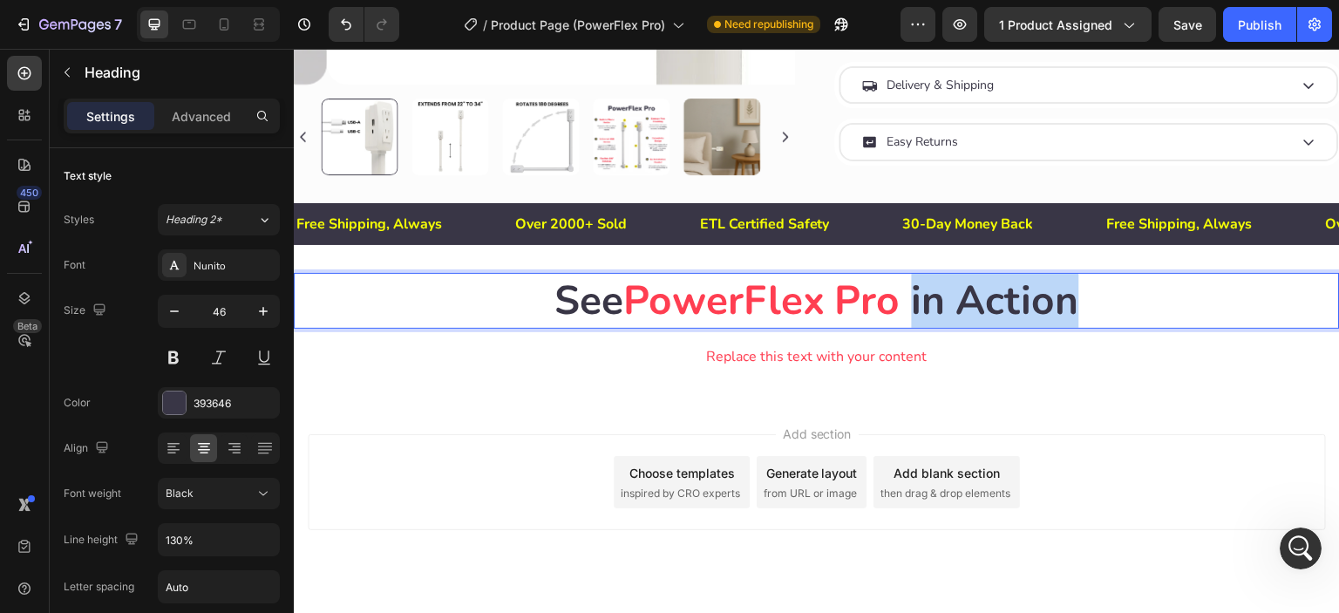
drag, startPoint x: 909, startPoint y: 301, endPoint x: 1075, endPoint y: 290, distance: 166.9
click at [1075, 290] on p "See PowerFlex Pro in Action" at bounding box center [817, 301] width 1043 height 52
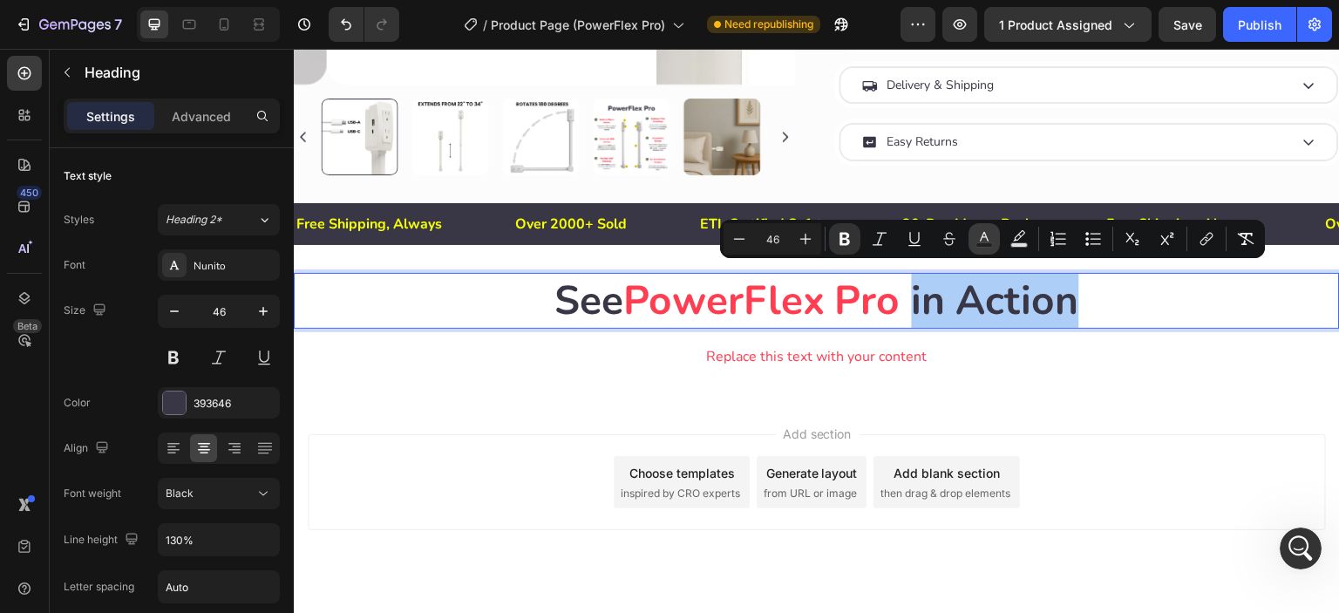
click at [979, 236] on icon "Editor contextual toolbar" at bounding box center [984, 238] width 17 height 17
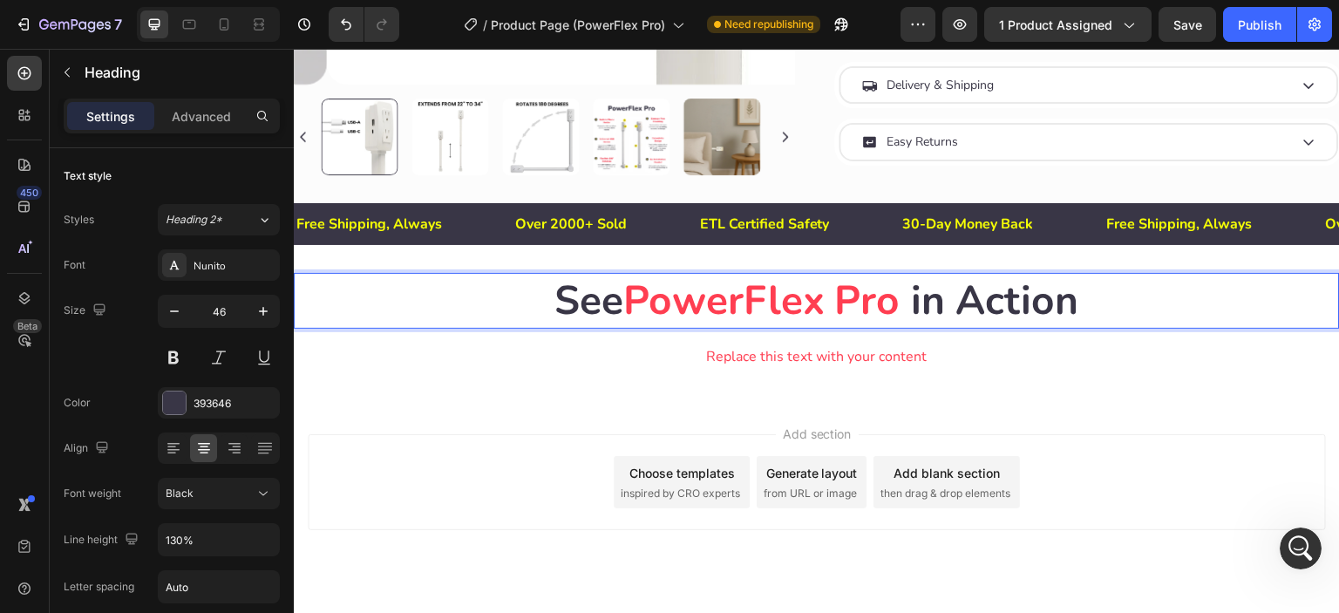
click at [625, 290] on strong "PowerFlex Pro" at bounding box center [761, 300] width 277 height 55
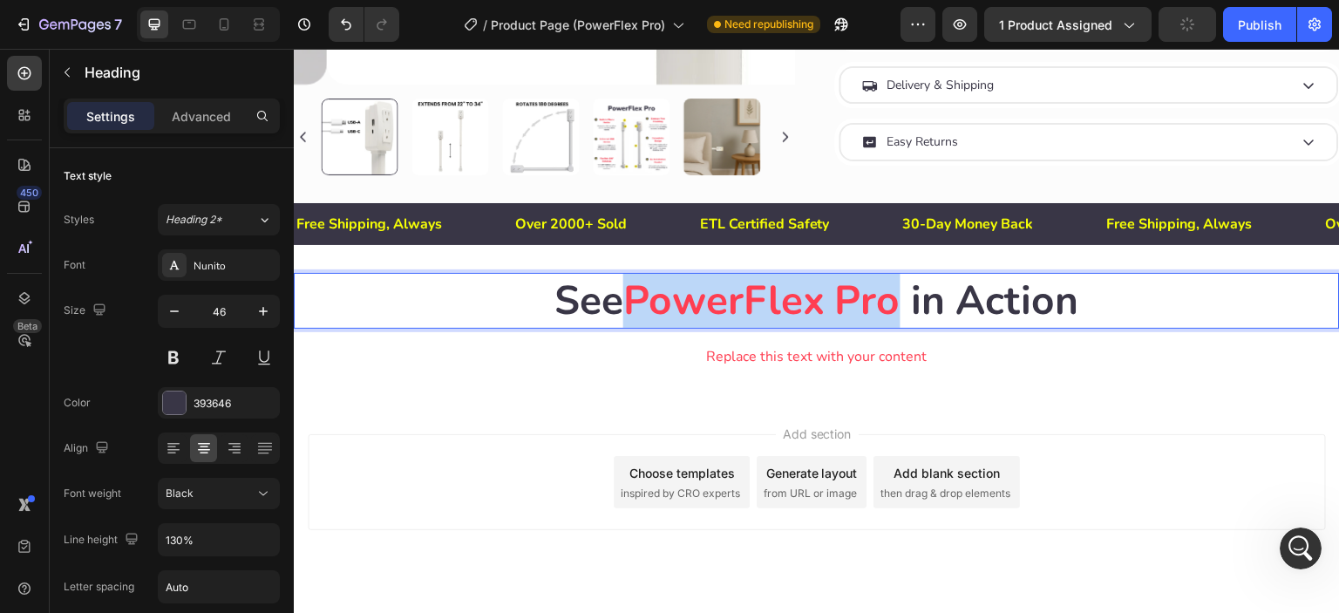
drag, startPoint x: 629, startPoint y: 293, endPoint x: 889, endPoint y: 297, distance: 259.9
click at [889, 297] on strong "PowerFlex Pro" at bounding box center [761, 300] width 277 height 55
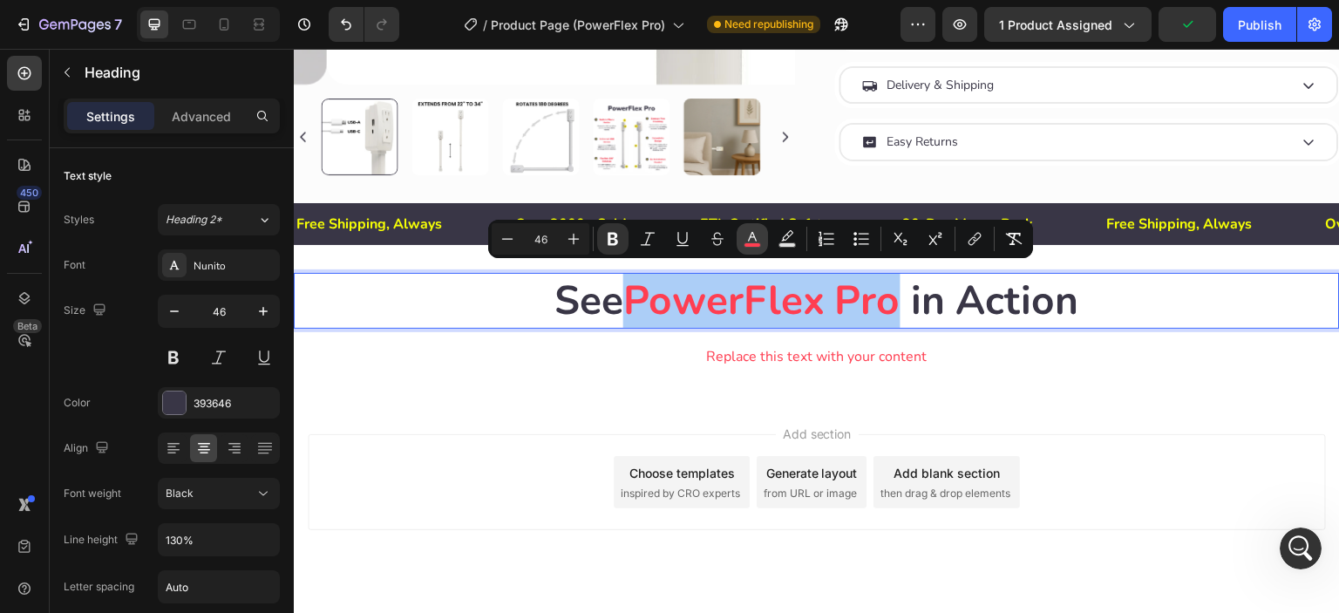
click at [750, 236] on icon "Editor contextual toolbar" at bounding box center [752, 237] width 9 height 10
type input "FF3E51"
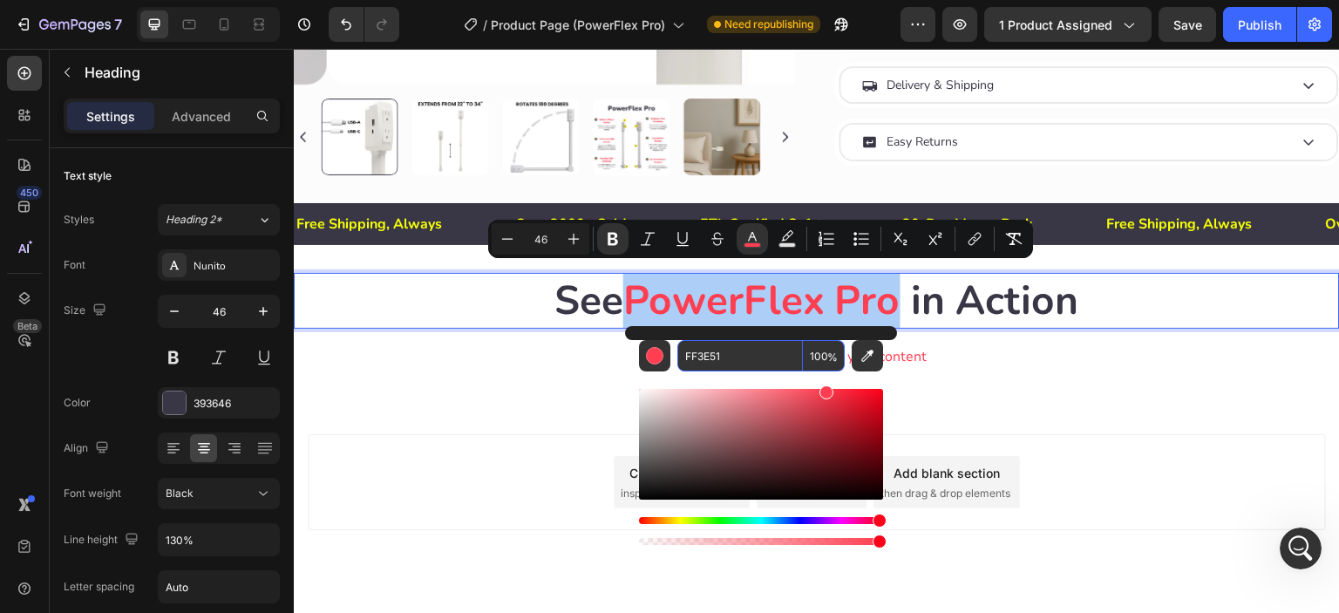
paste input "393646"
type input "393646"
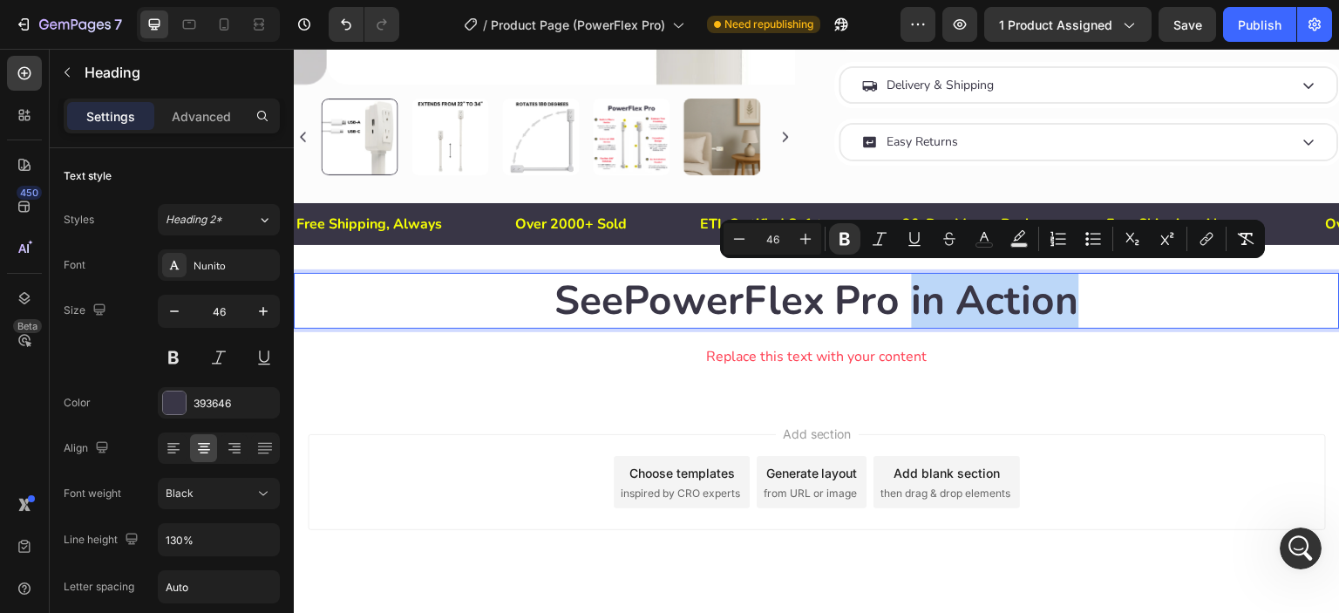
drag, startPoint x: 912, startPoint y: 296, endPoint x: 1092, endPoint y: 303, distance: 179.8
click at [1092, 303] on p "See PowerFlex Pro in Action" at bounding box center [817, 301] width 1043 height 52
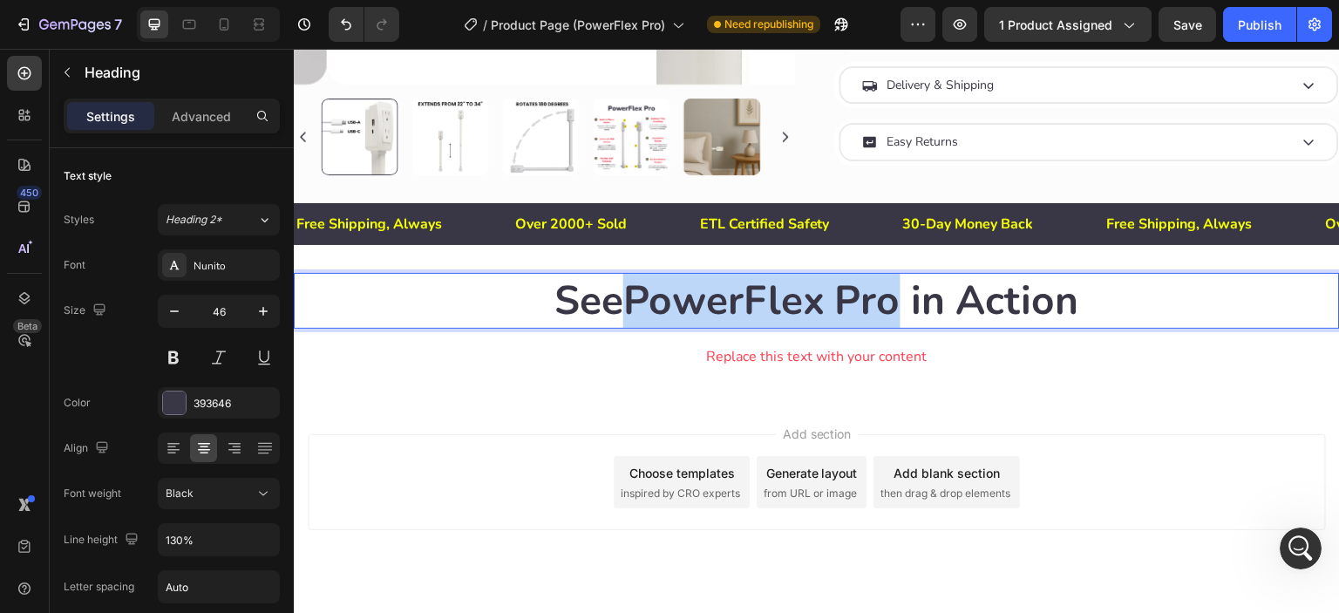
drag, startPoint x: 622, startPoint y: 296, endPoint x: 877, endPoint y: 289, distance: 255.6
click at [895, 299] on p "See PowerFlex Pro in Action" at bounding box center [817, 301] width 1043 height 52
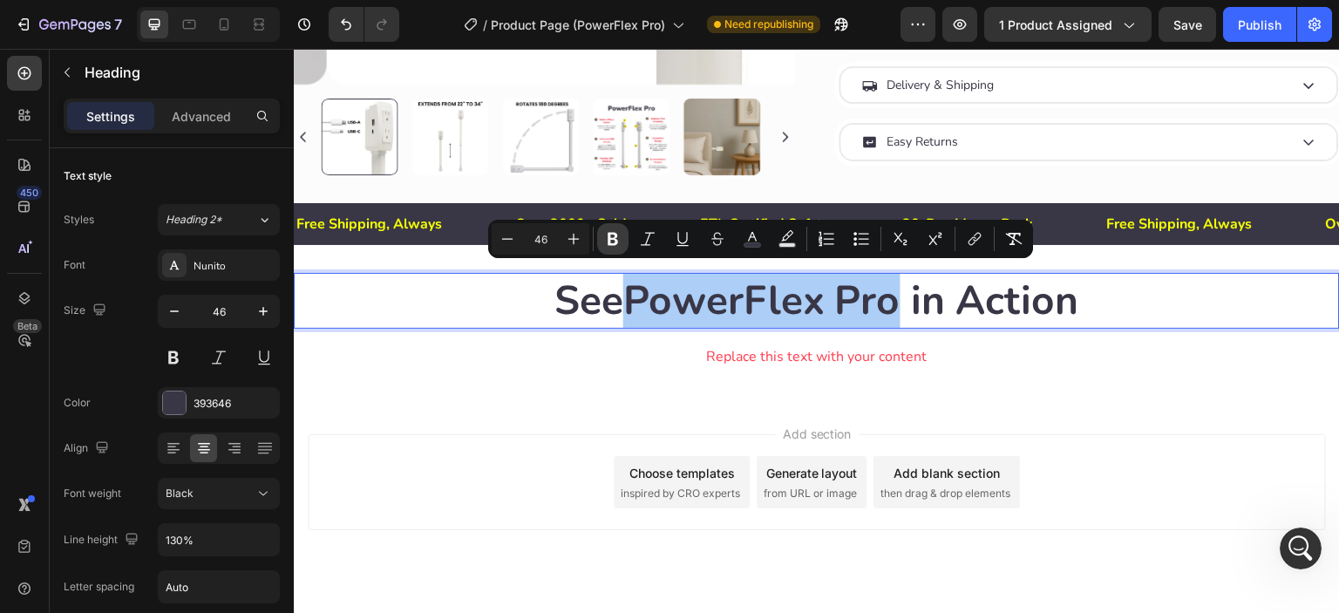
click at [611, 243] on icon "Editor contextual toolbar" at bounding box center [613, 239] width 10 height 13
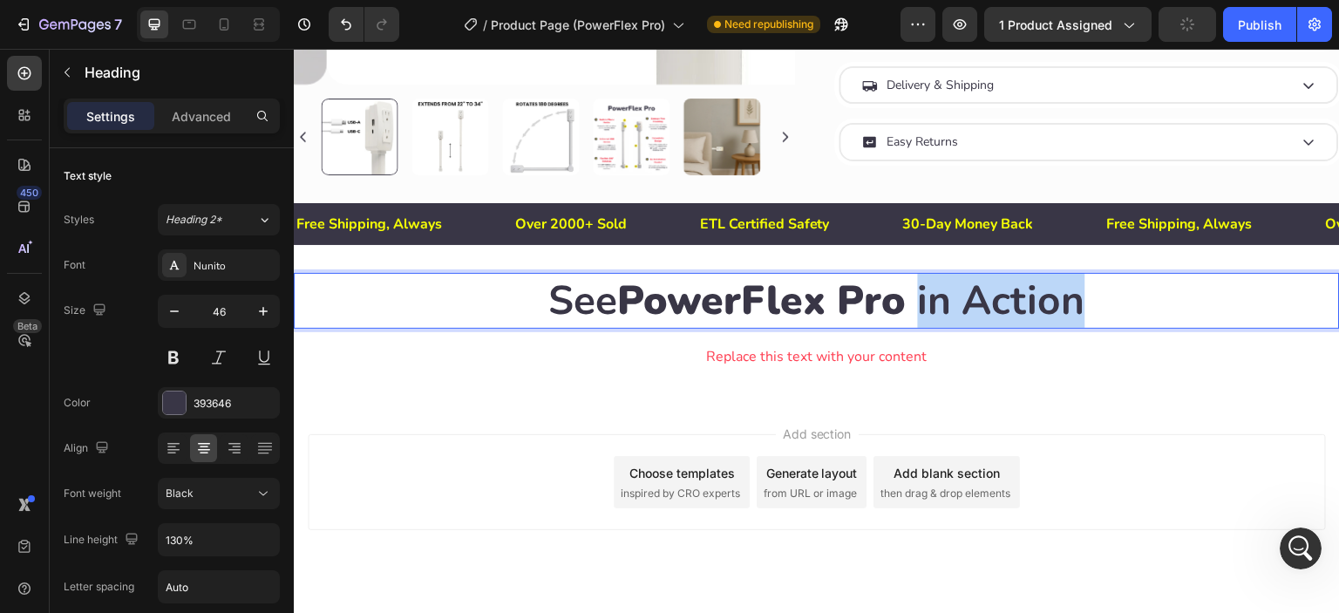
drag, startPoint x: 918, startPoint y: 304, endPoint x: 1097, endPoint y: 301, distance: 178.8
click at [1097, 301] on p "See PowerFlex Pro in Action" at bounding box center [817, 301] width 1043 height 52
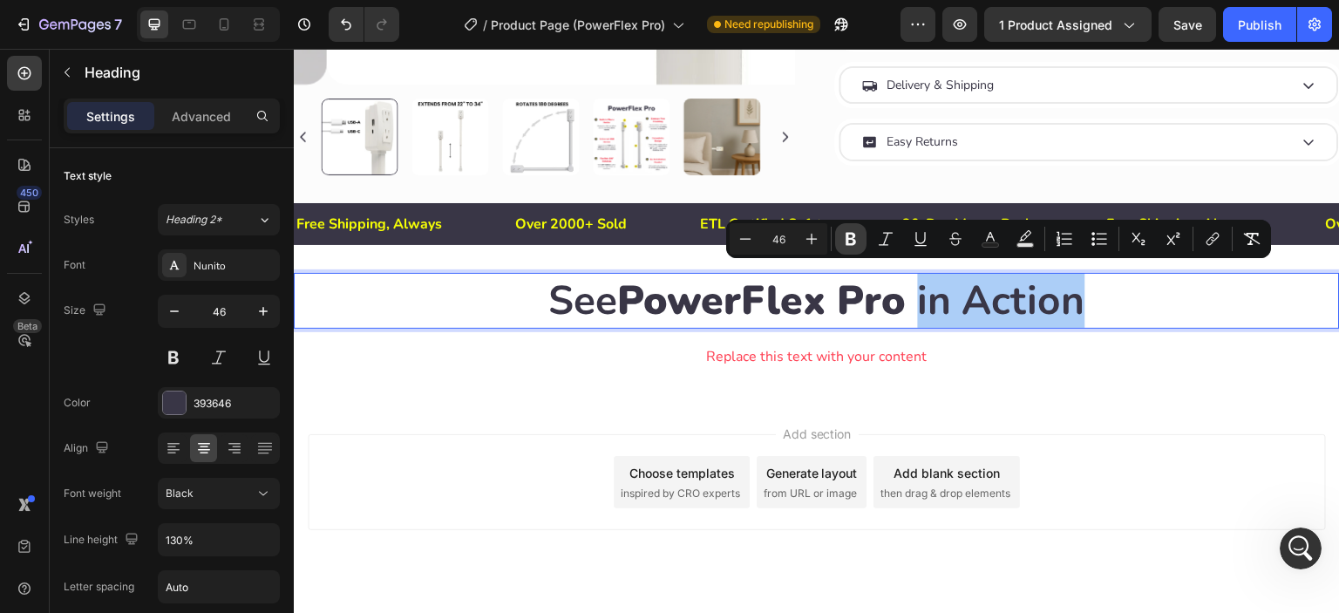
click at [850, 240] on icon "Editor contextual toolbar" at bounding box center [850, 238] width 17 height 17
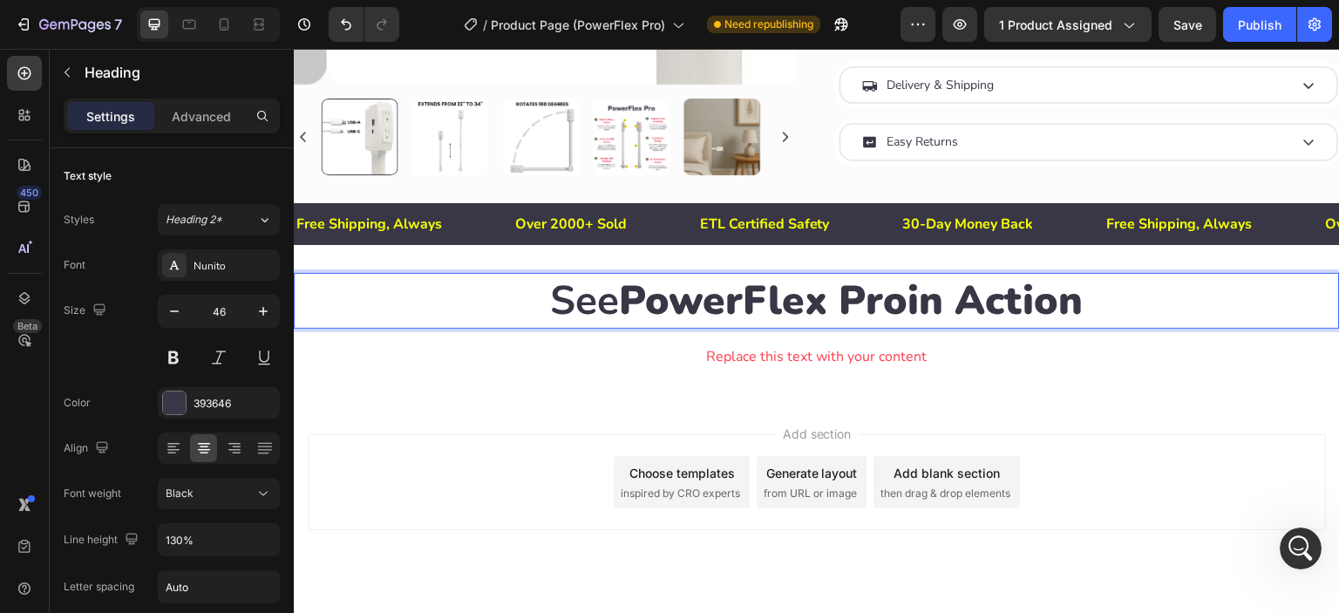
drag, startPoint x: 912, startPoint y: 292, endPoint x: 1083, endPoint y: 290, distance: 170.9
click at [1083, 290] on p "See PowerFlex Pro in Action" at bounding box center [817, 301] width 1043 height 52
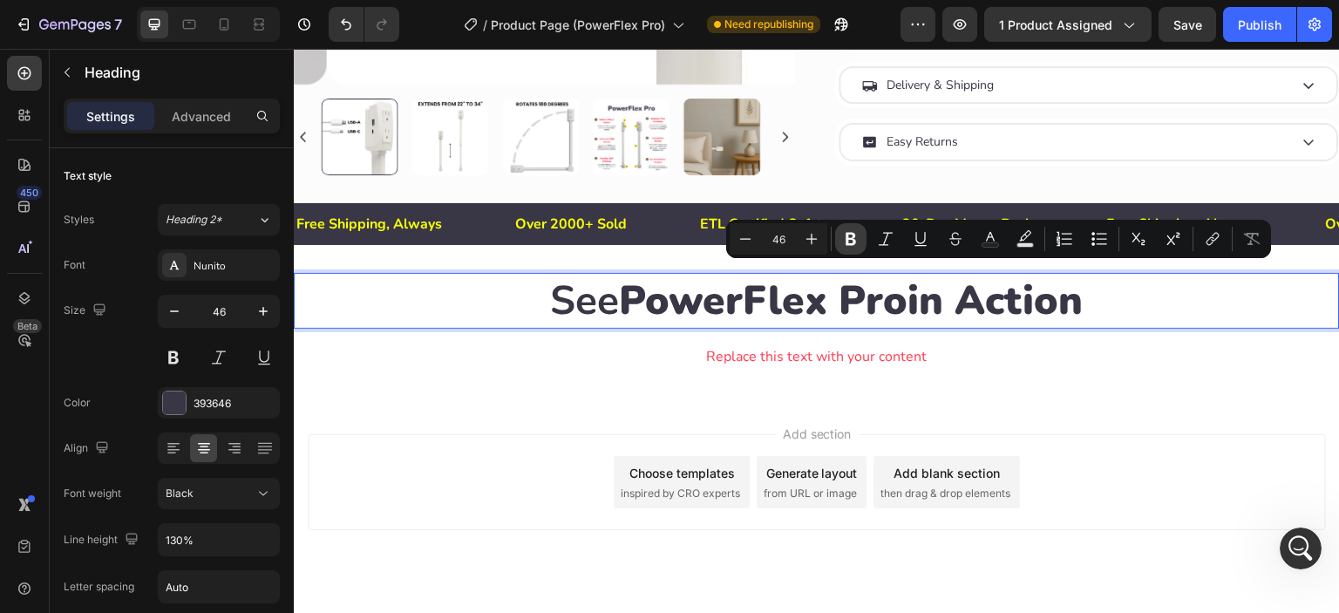
click at [851, 243] on icon "Editor contextual toolbar" at bounding box center [851, 239] width 10 height 13
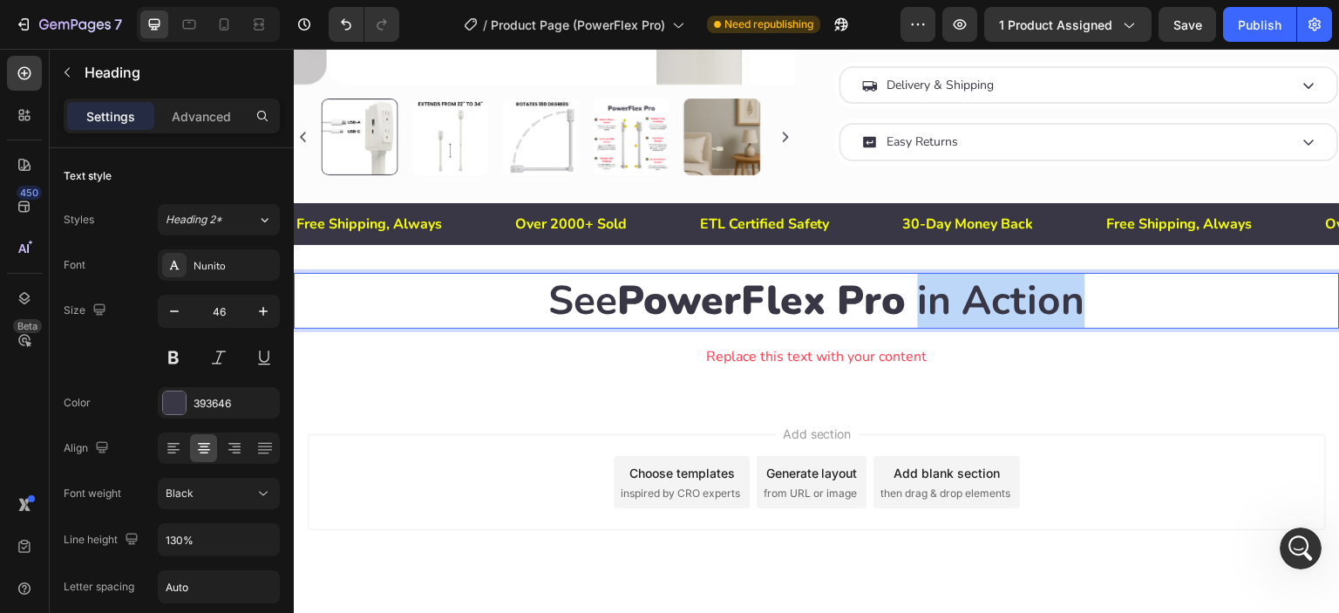
drag, startPoint x: 916, startPoint y: 300, endPoint x: 1091, endPoint y: 296, distance: 175.3
click at [1091, 296] on p "See PowerFlex Pro in Action" at bounding box center [817, 301] width 1043 height 52
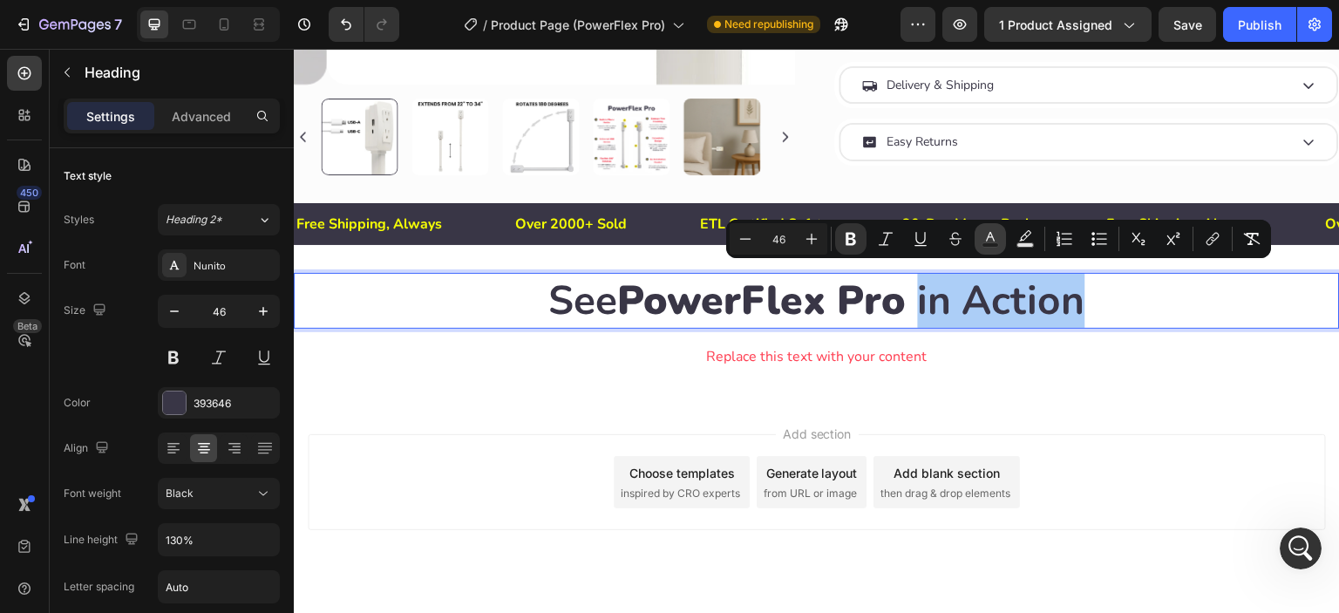
click at [999, 242] on button "Text Color" at bounding box center [990, 238] width 31 height 31
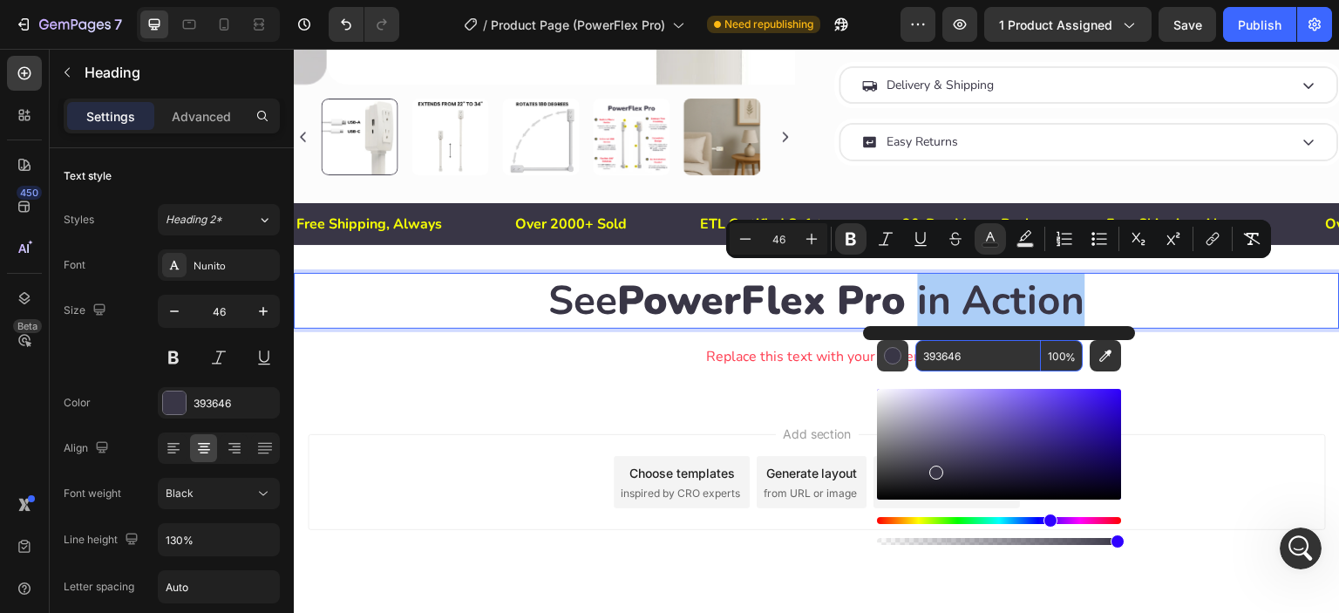
paste input "FF3E51"
type input "FF3E51"
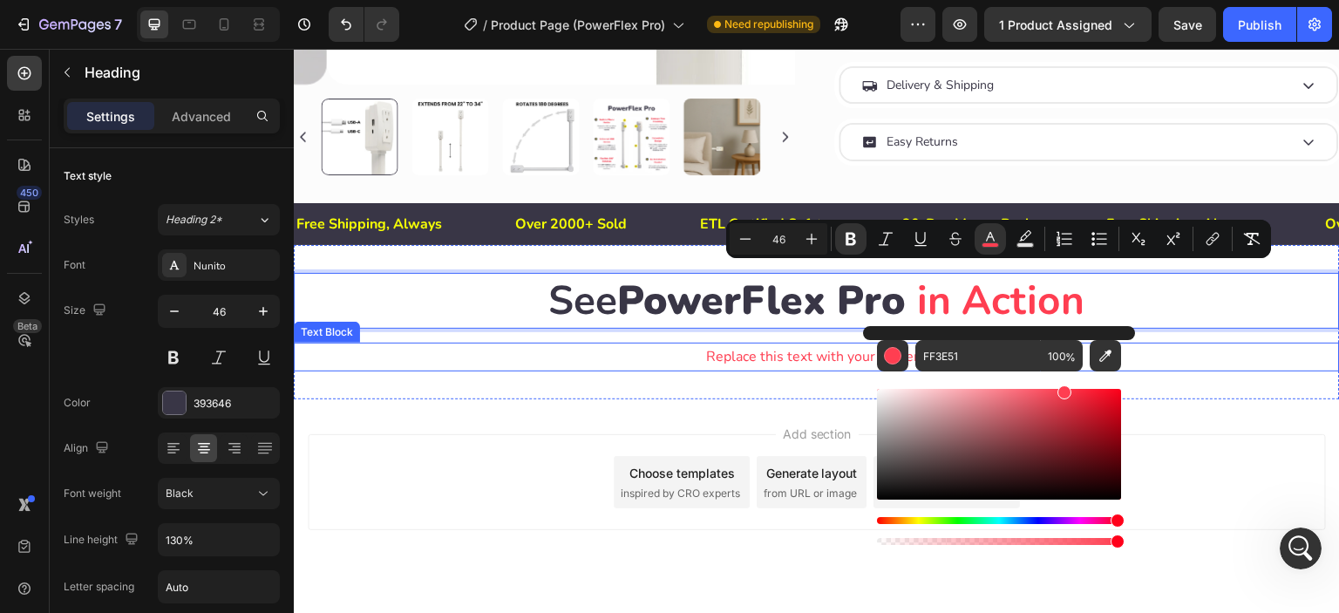
click at [1190, 356] on div "Replace this text with your content" at bounding box center [817, 357] width 1046 height 29
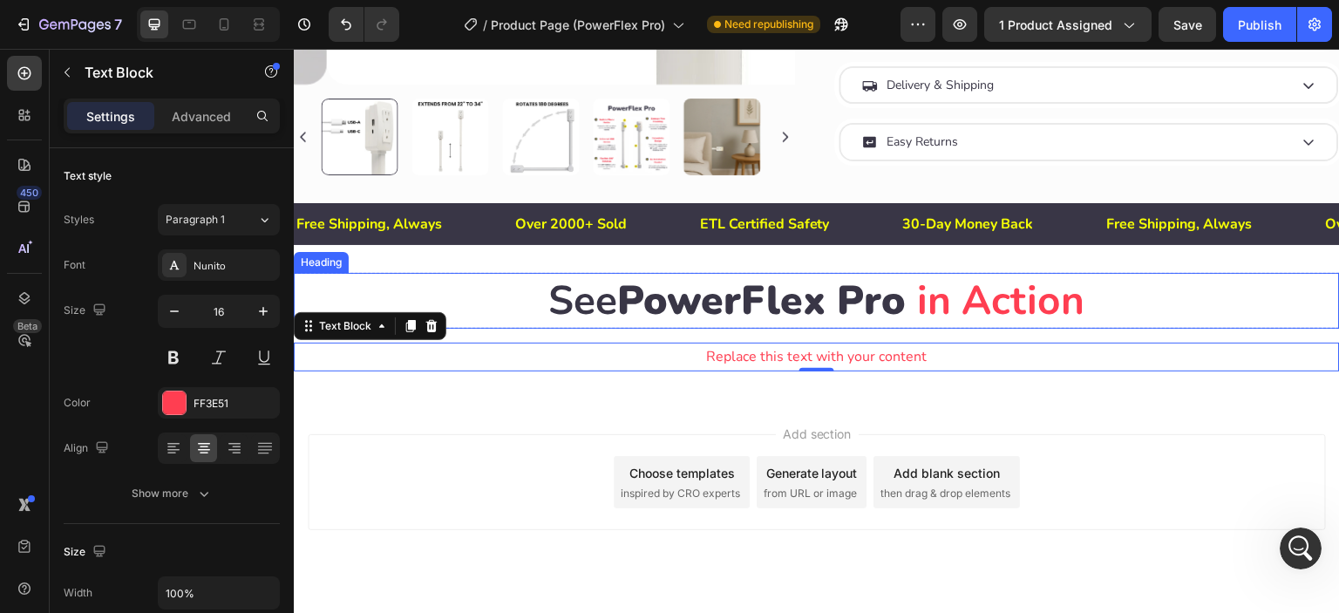
click at [919, 296] on strong "in Action" at bounding box center [1001, 300] width 167 height 55
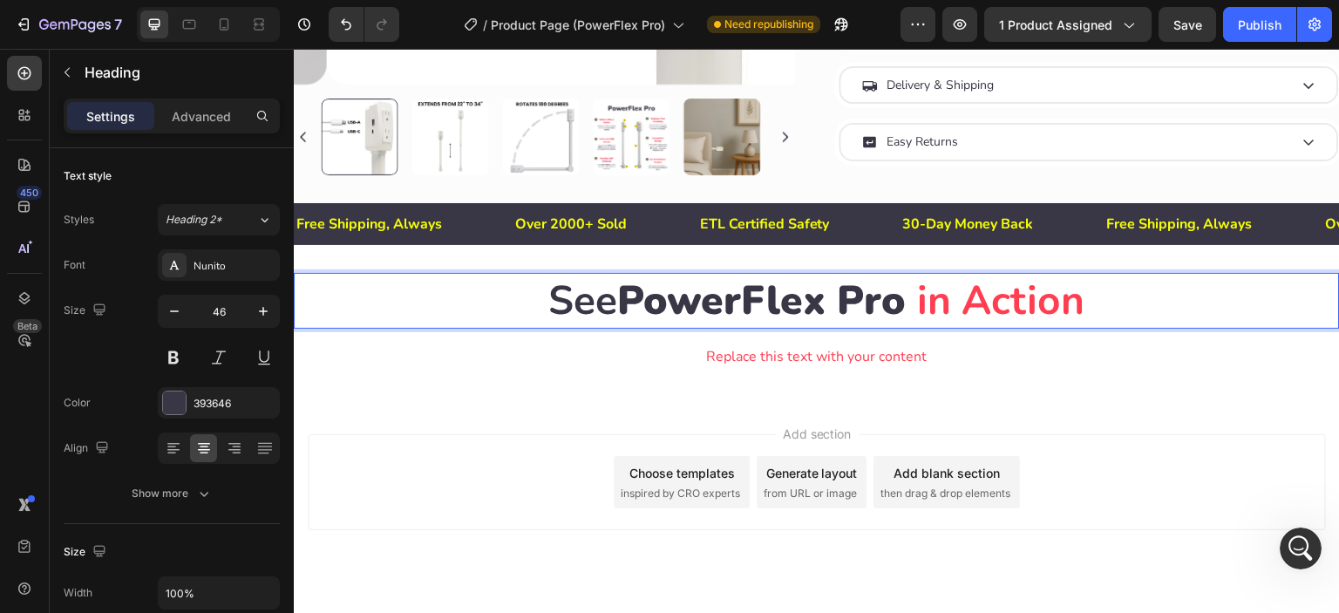
click at [920, 296] on strong "in Action" at bounding box center [1001, 300] width 167 height 55
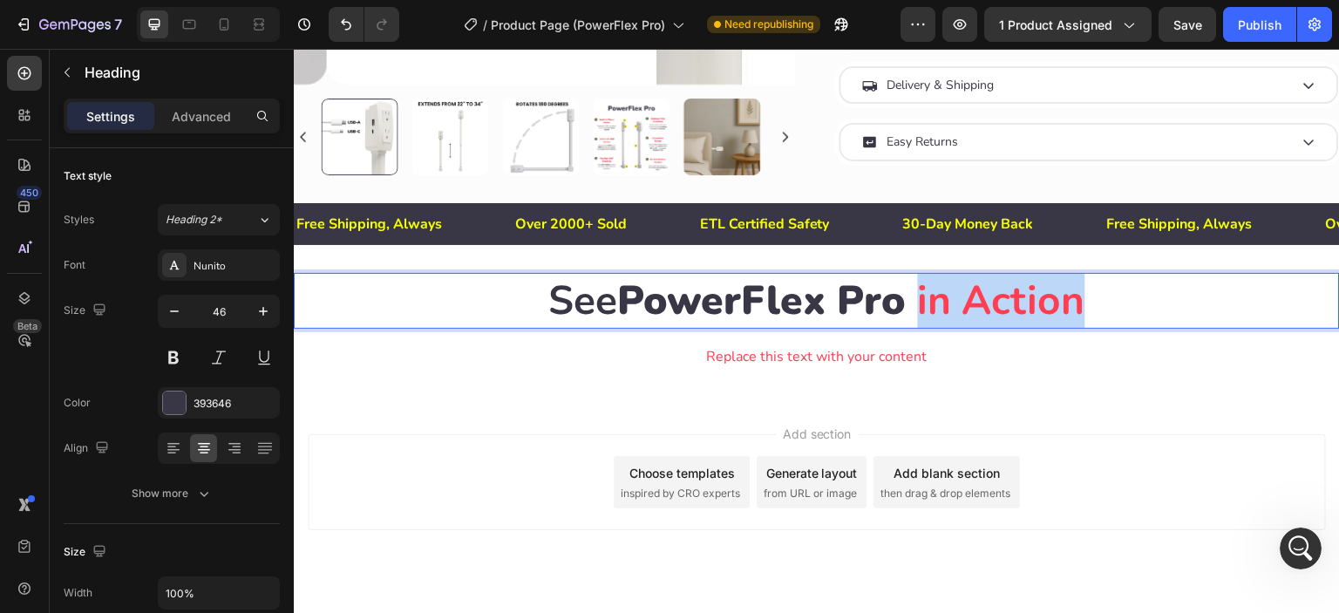
drag, startPoint x: 920, startPoint y: 296, endPoint x: 1082, endPoint y: 293, distance: 162.2
click at [1082, 293] on p "See PowerFlex Pro in Action" at bounding box center [817, 301] width 1043 height 52
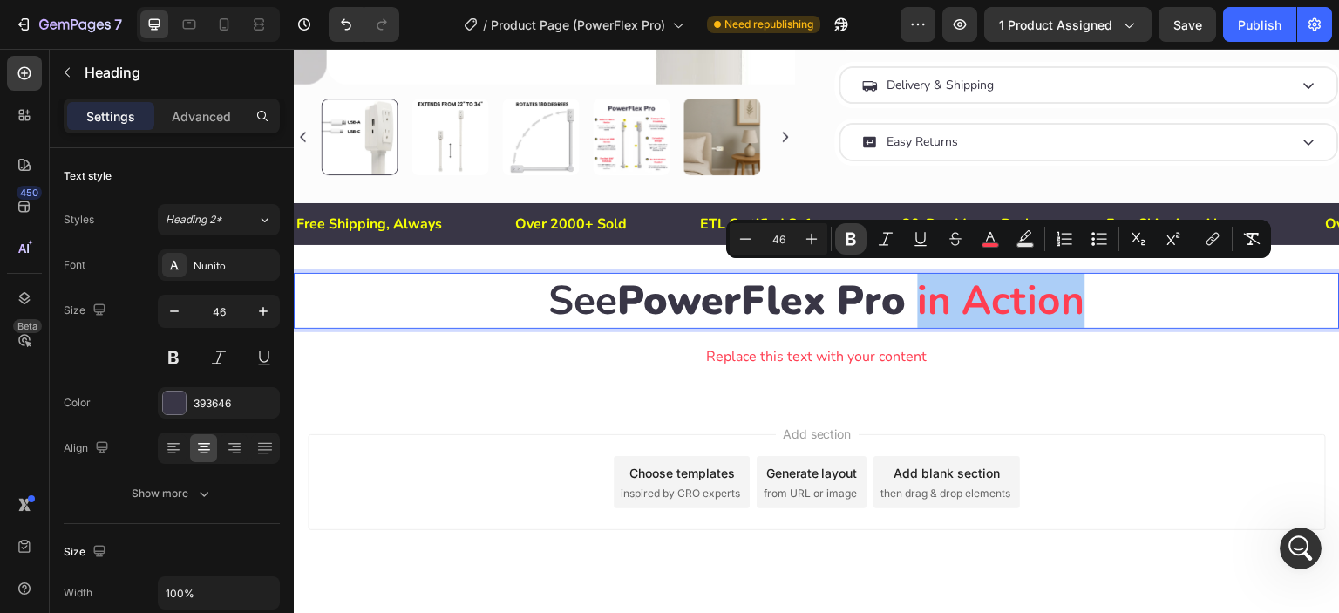
click at [852, 243] on icon "Editor contextual toolbar" at bounding box center [851, 239] width 10 height 13
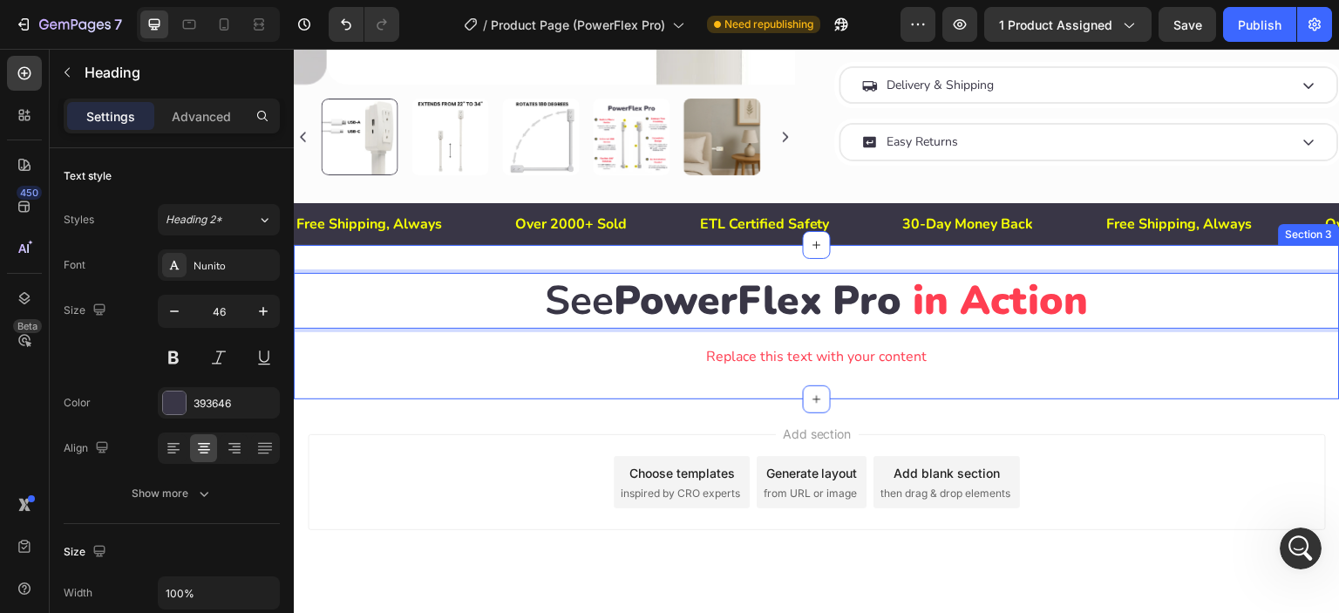
click at [1024, 405] on div "Add section Choose templates inspired by CRO experts Generate layout from URL o…" at bounding box center [817, 506] width 1046 height 215
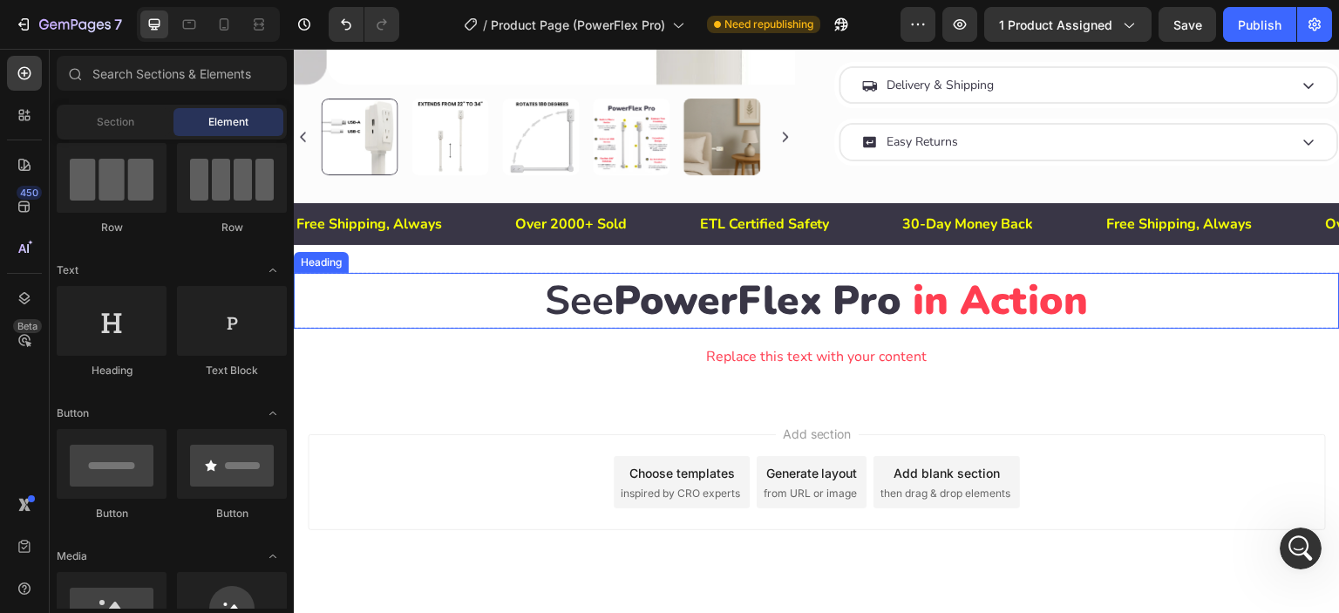
click at [914, 297] on span "in Action" at bounding box center [1001, 300] width 175 height 55
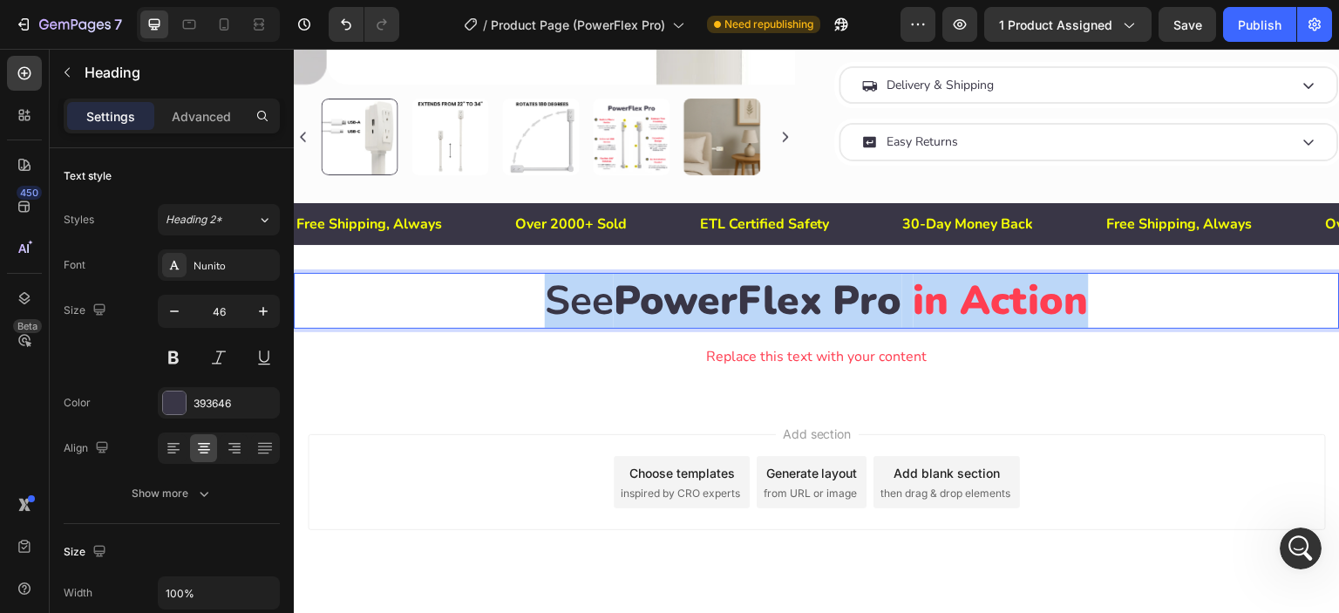
click at [914, 297] on span "in Action" at bounding box center [1001, 300] width 175 height 55
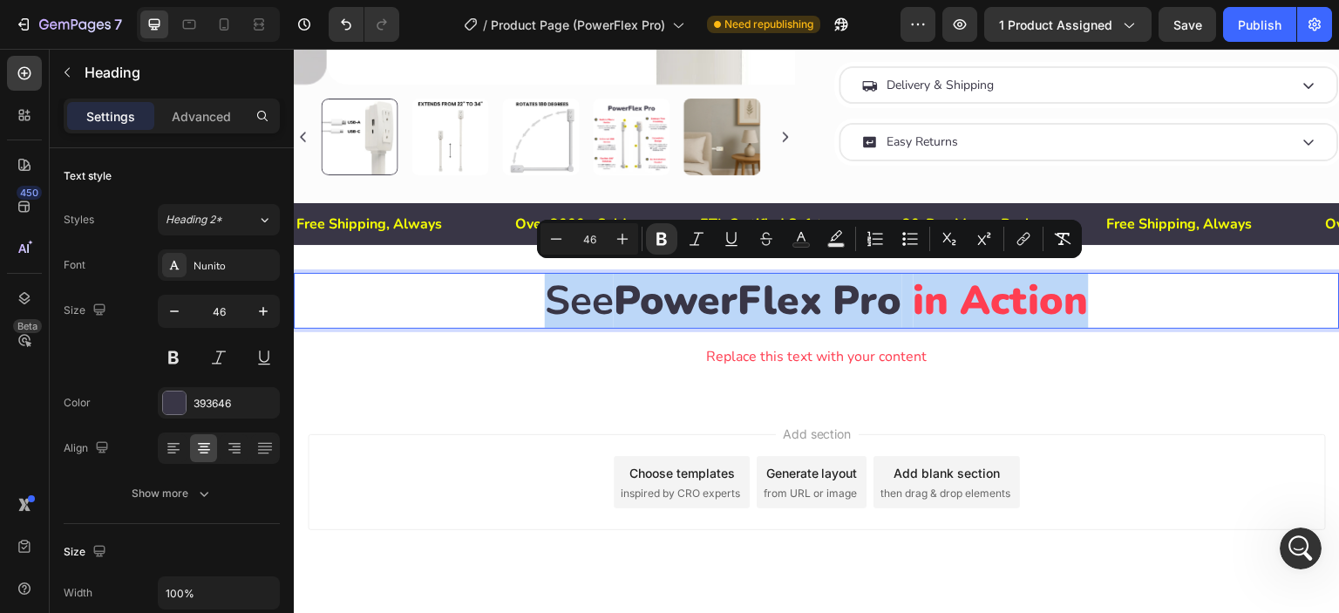
click at [914, 297] on span "in Action" at bounding box center [1001, 300] width 175 height 55
click at [914, 310] on span "in Action" at bounding box center [1001, 300] width 175 height 55
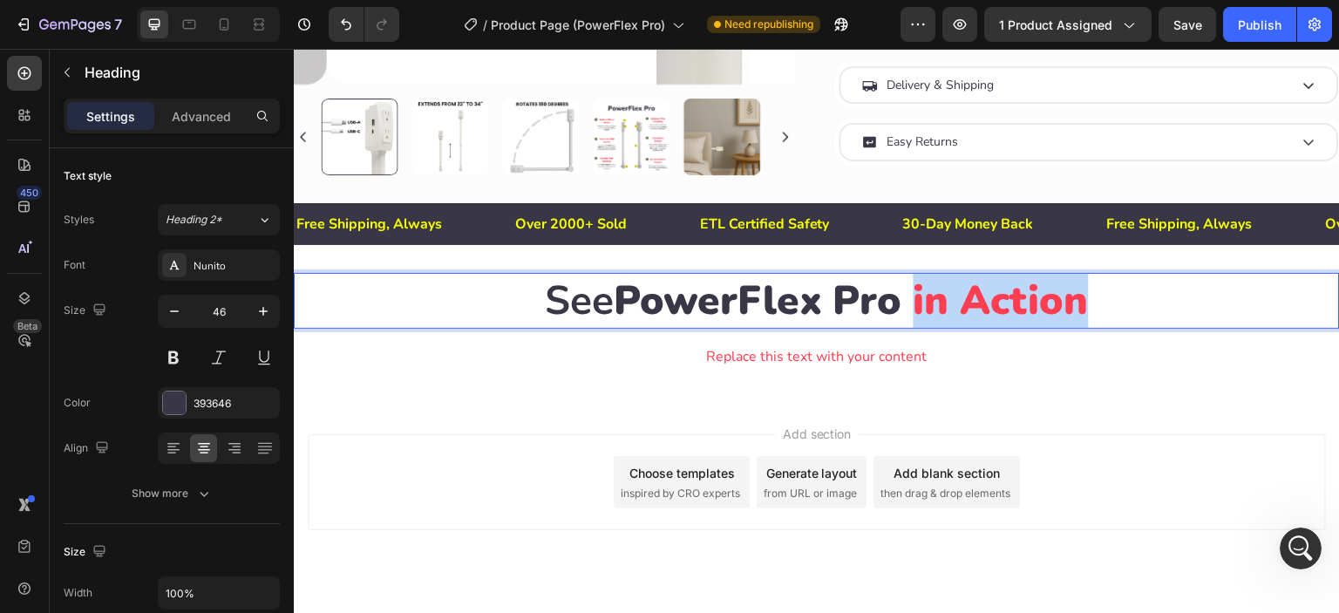
drag, startPoint x: 913, startPoint y: 302, endPoint x: 1099, endPoint y: 295, distance: 185.9
click at [1099, 295] on p "See PowerFlex Pro in Action" at bounding box center [817, 301] width 1043 height 52
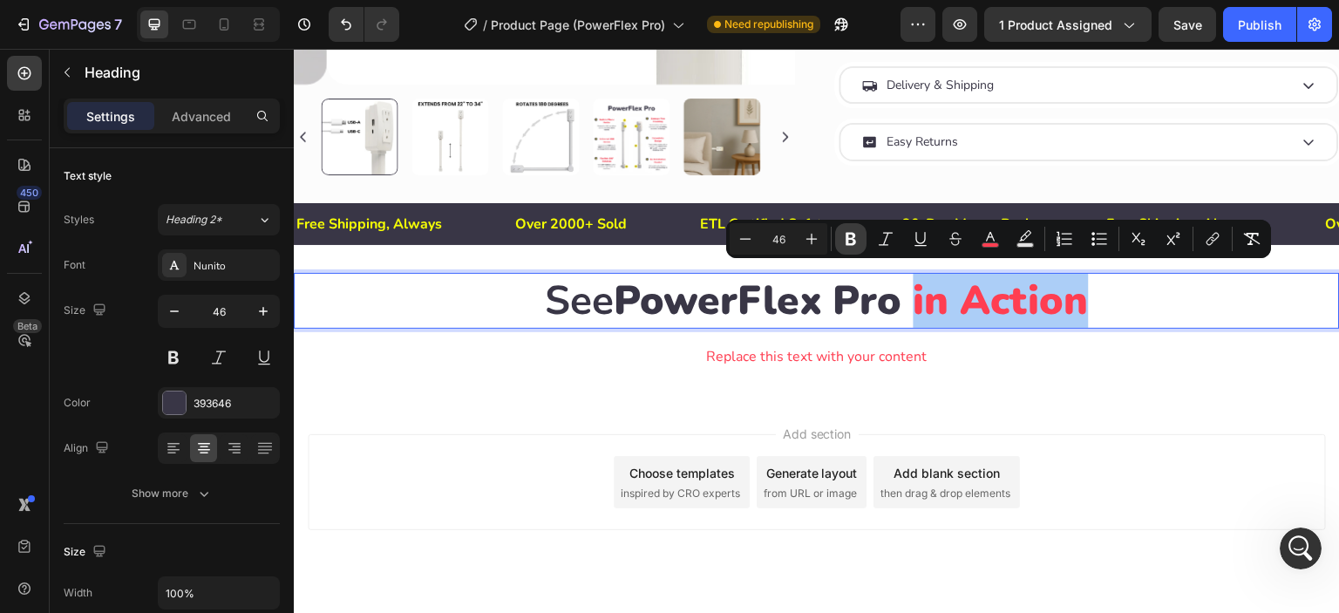
click at [857, 237] on icon "Editor contextual toolbar" at bounding box center [850, 238] width 17 height 17
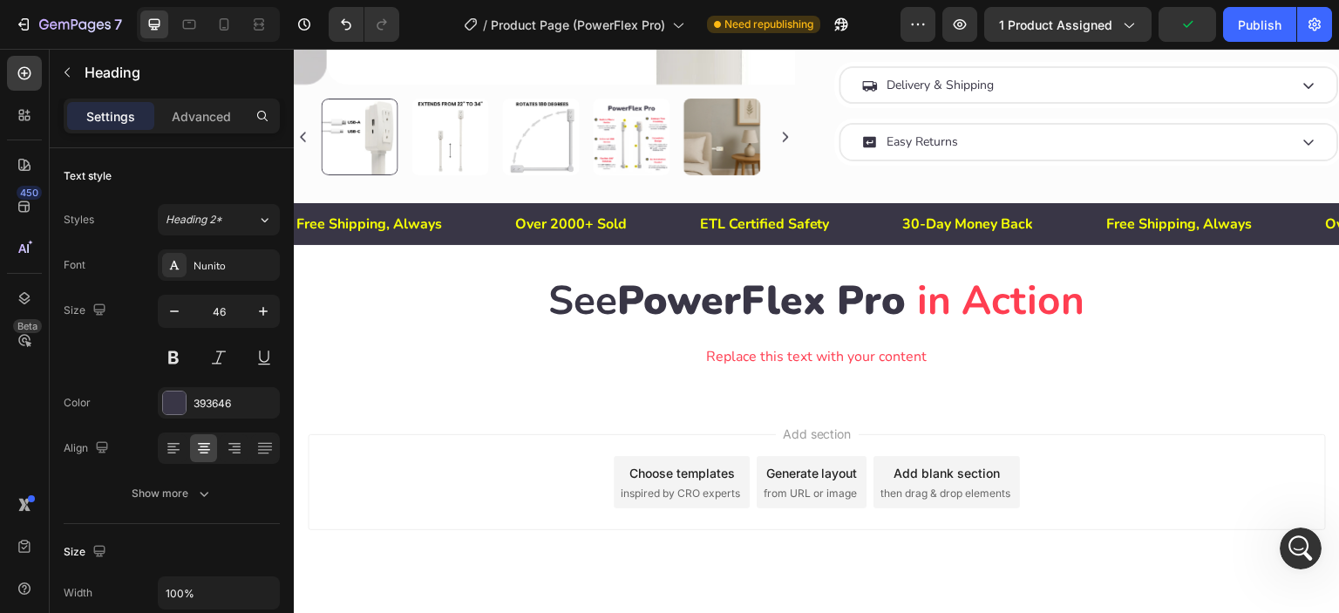
click at [992, 439] on div "Add section Choose templates inspired by CRO experts Generate layout from URL o…" at bounding box center [817, 482] width 1018 height 96
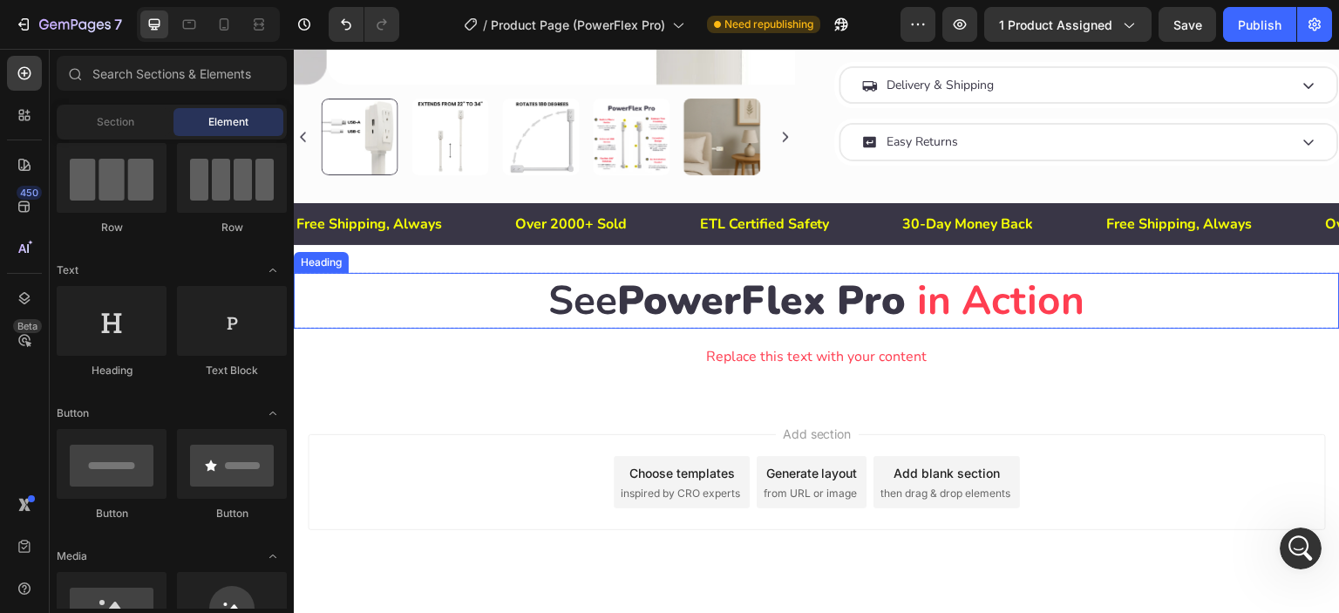
click at [918, 303] on strong "in Action" at bounding box center [1001, 300] width 167 height 55
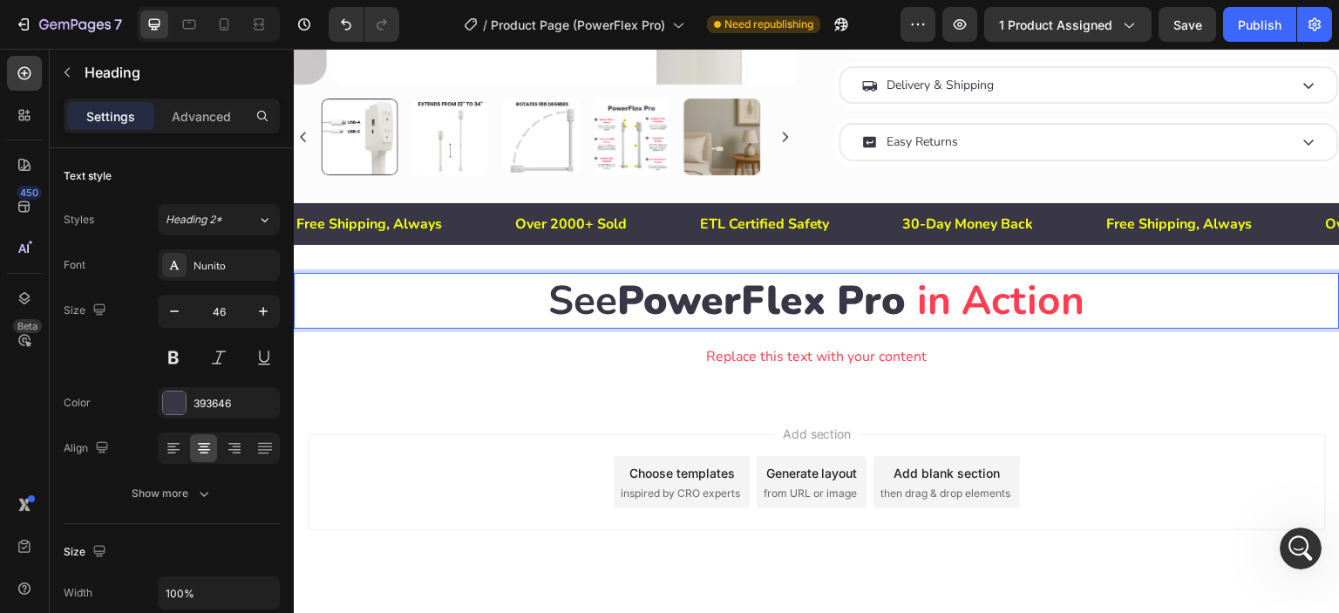
click at [918, 299] on strong "in Action" at bounding box center [1001, 300] width 167 height 55
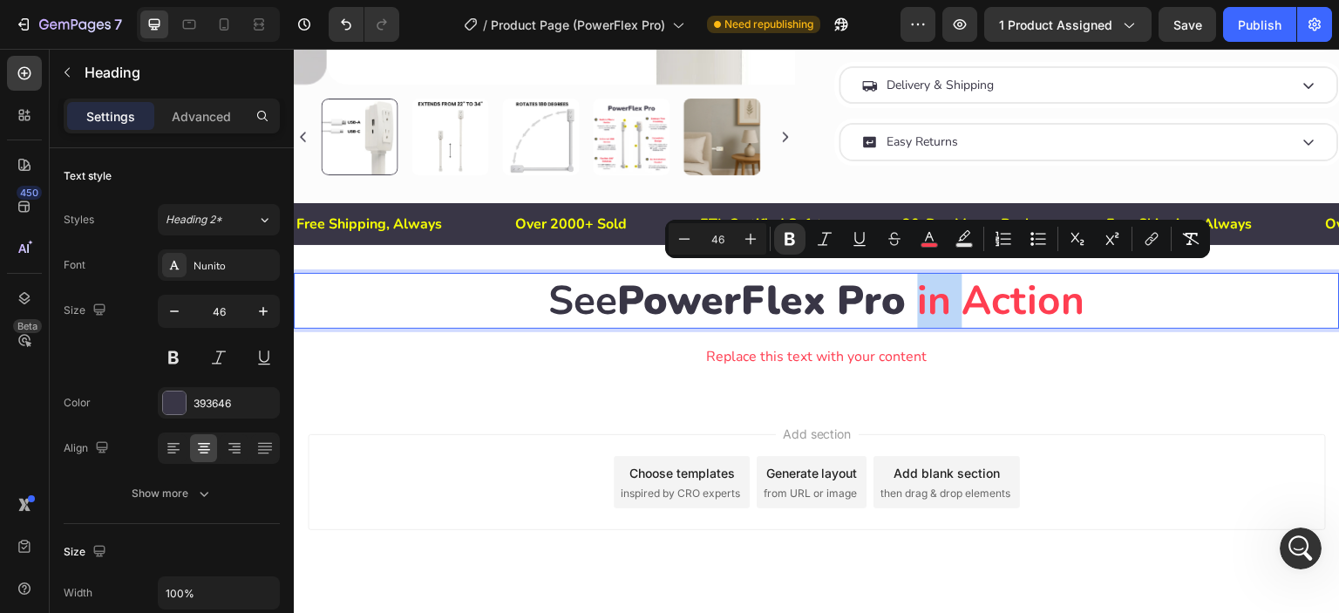
click at [919, 299] on strong "in Action" at bounding box center [1001, 300] width 167 height 55
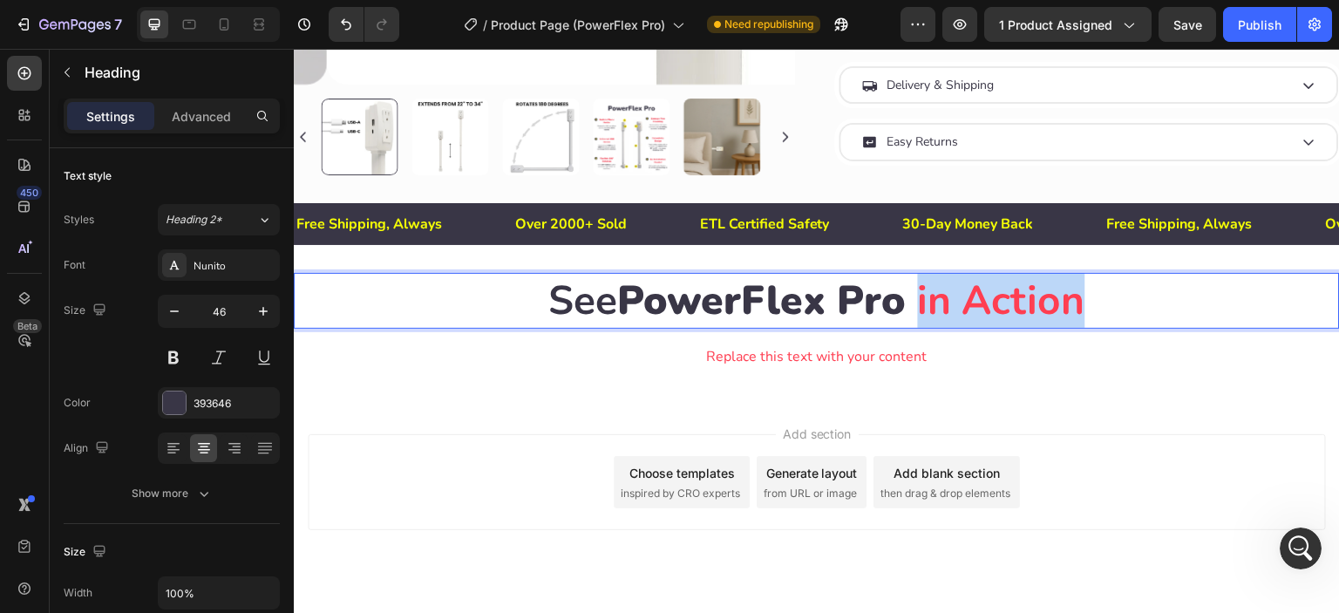
drag, startPoint x: 919, startPoint y: 299, endPoint x: 1087, endPoint y: 293, distance: 168.4
click at [1087, 293] on p "See PowerFlex Pro in Action" at bounding box center [817, 301] width 1043 height 52
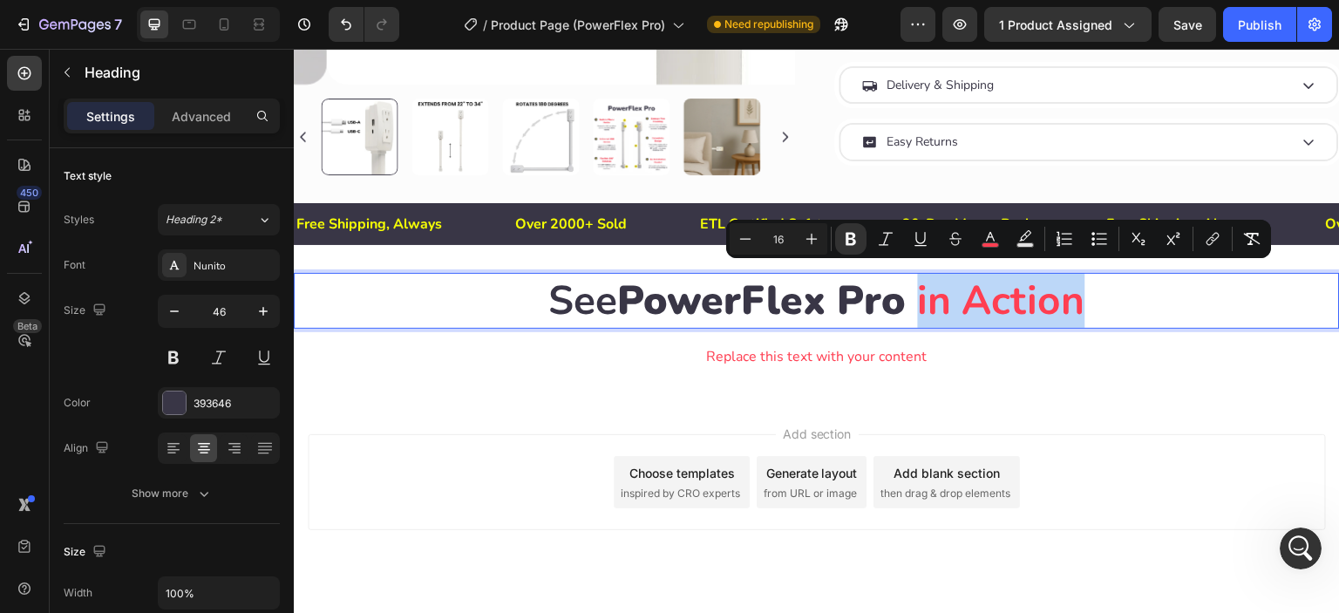
click at [990, 399] on div "Add section Choose templates inspired by CRO experts Generate layout from URL o…" at bounding box center [817, 506] width 1046 height 215
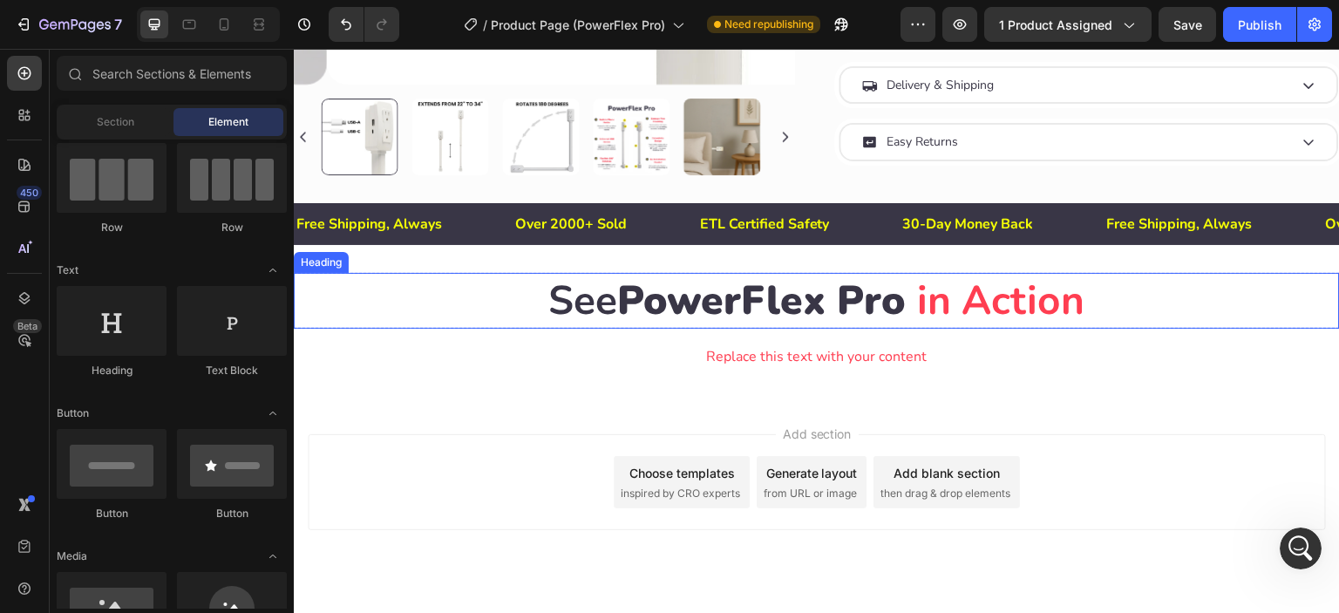
click at [569, 307] on strong "See" at bounding box center [583, 300] width 69 height 55
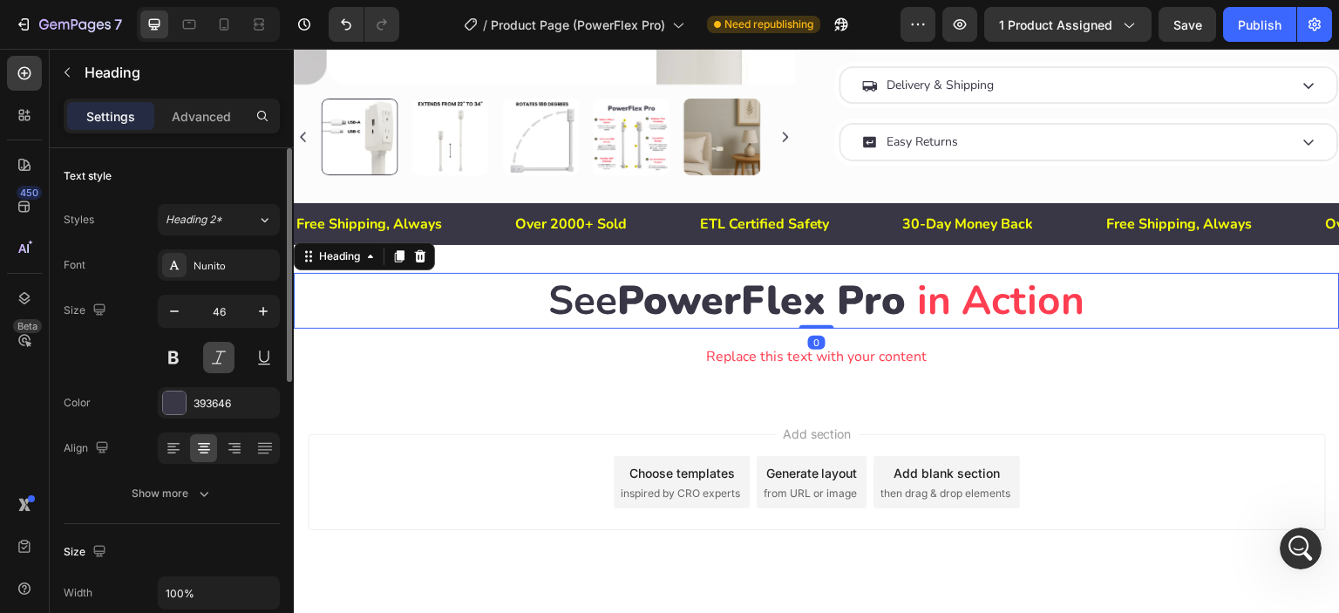
click at [213, 354] on button at bounding box center [218, 357] width 31 height 31
click at [212, 354] on button at bounding box center [218, 357] width 31 height 31
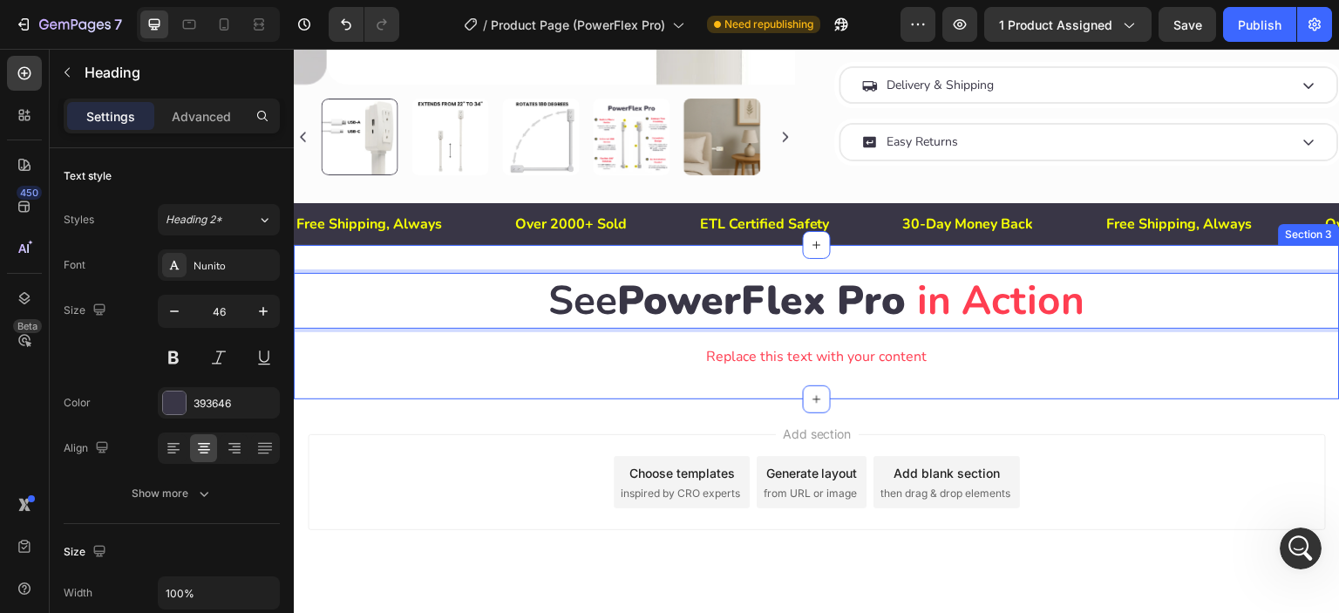
click at [525, 388] on div "See PowerFlex Pro in Action Heading 0 Row Replace this text with your content T…" at bounding box center [817, 322] width 1046 height 154
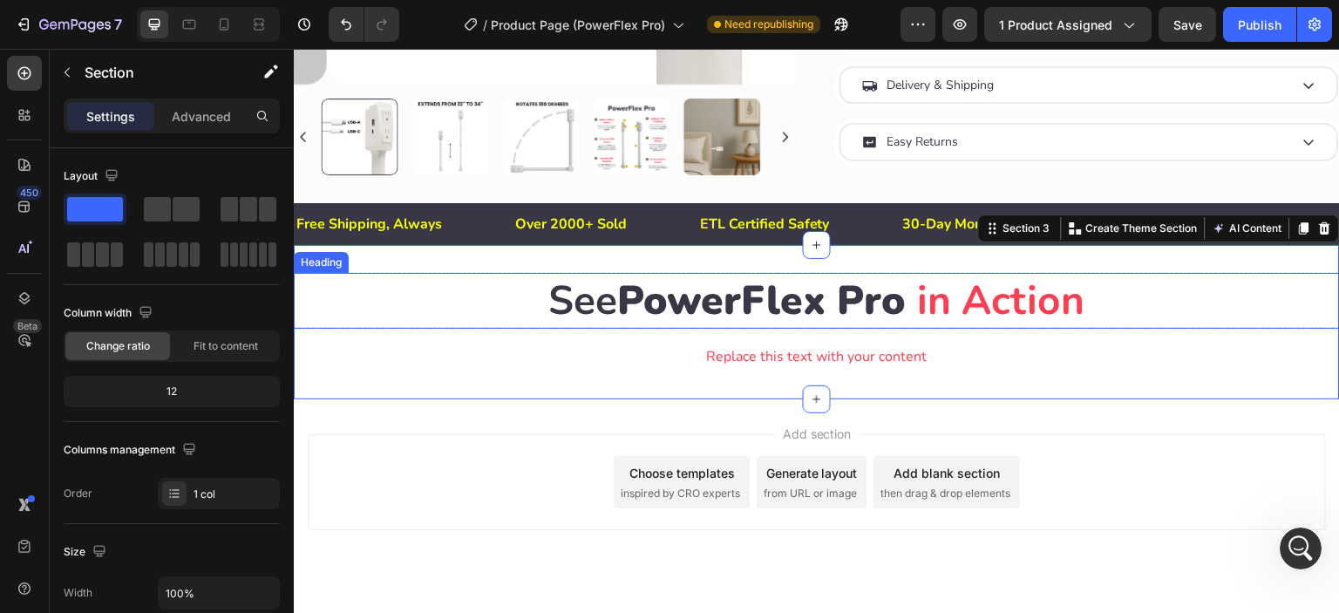
click at [921, 302] on strong "in Action" at bounding box center [1001, 300] width 167 height 55
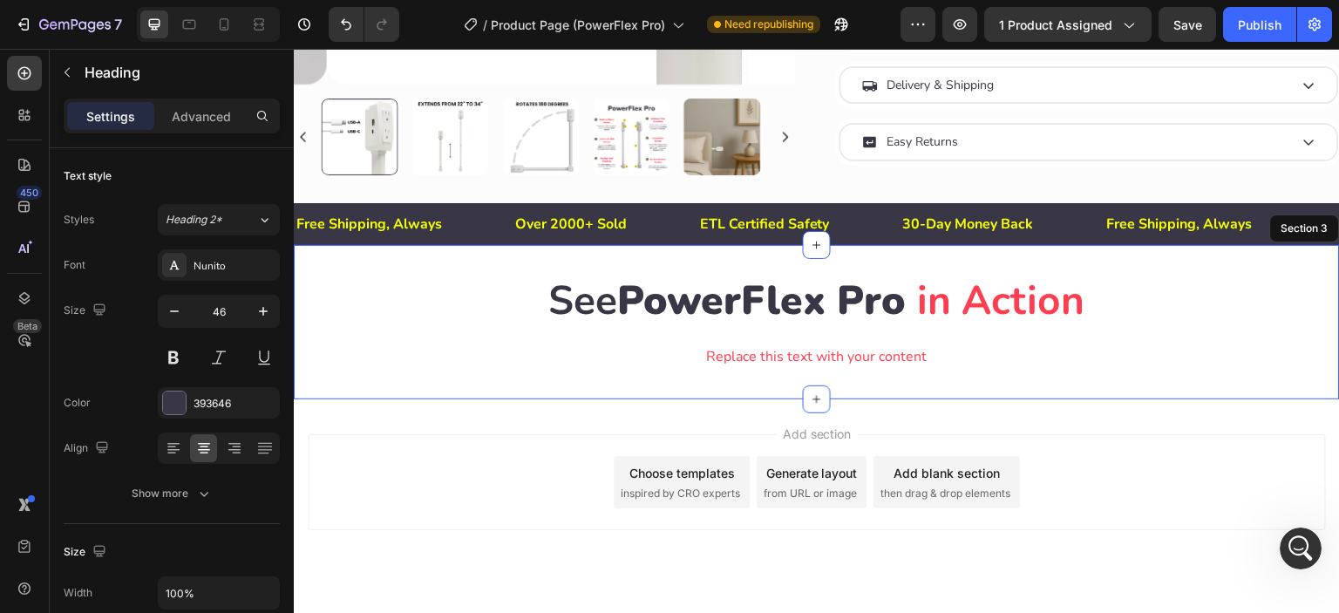
click at [963, 388] on div "⁠⁠⁠⁠⁠⁠⁠ See PowerFlex Pro in Action Heading 0 Row Replace this text with your c…" at bounding box center [817, 322] width 1046 height 154
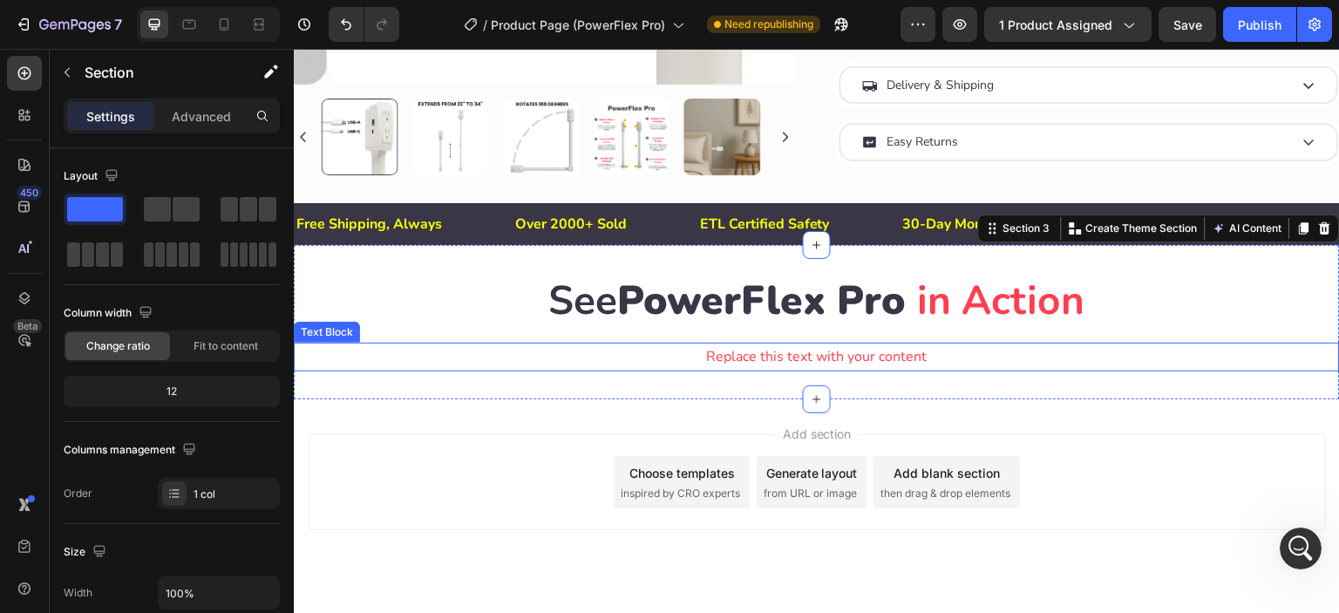
click at [717, 345] on div "Replace this text with your content" at bounding box center [817, 357] width 1046 height 29
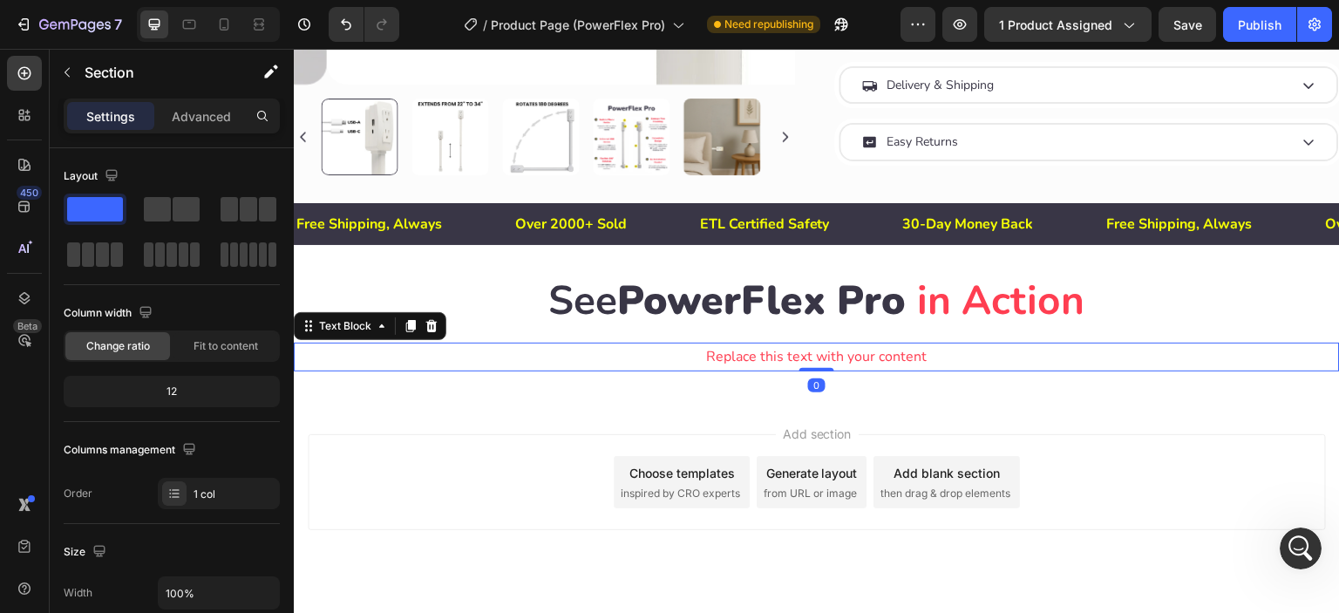
click at [717, 345] on div "Replace this text with your content" at bounding box center [817, 357] width 1046 height 29
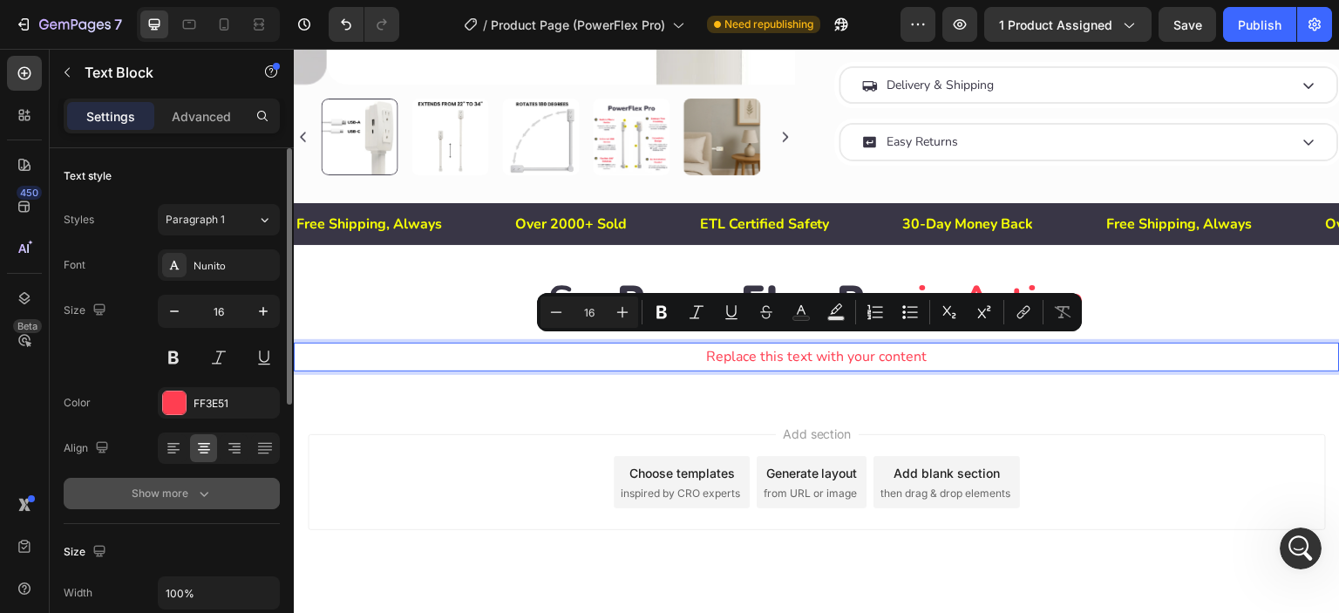
click at [178, 489] on div "Show more" at bounding box center [172, 493] width 81 height 17
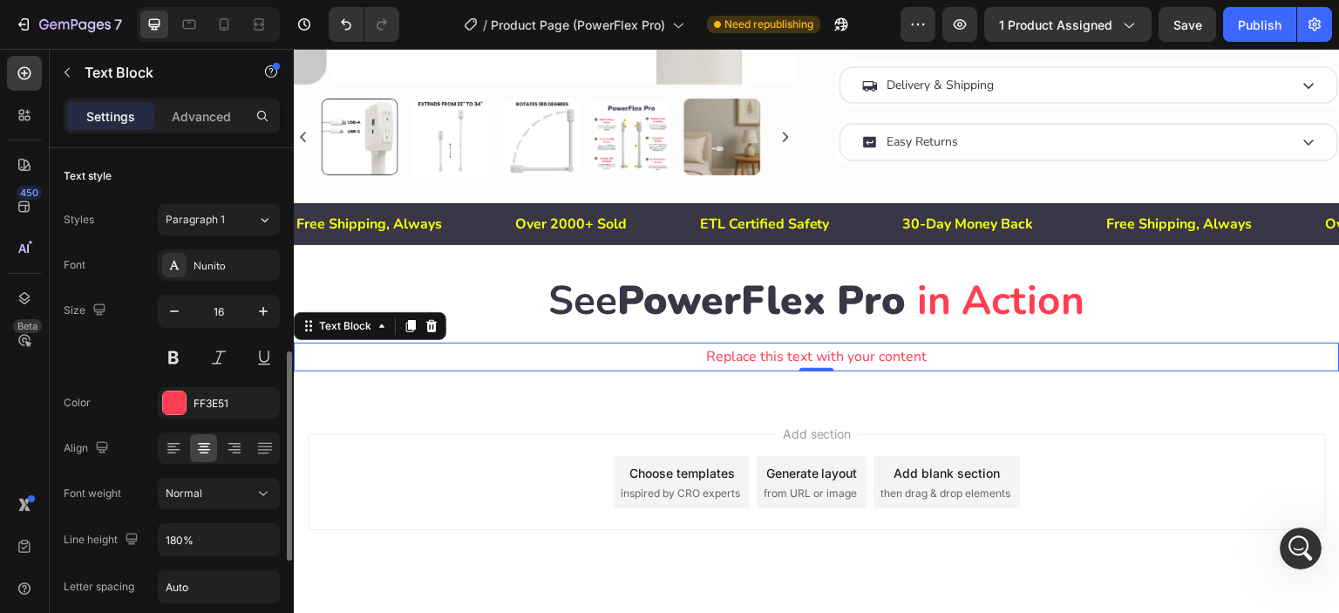
scroll to position [145, 0]
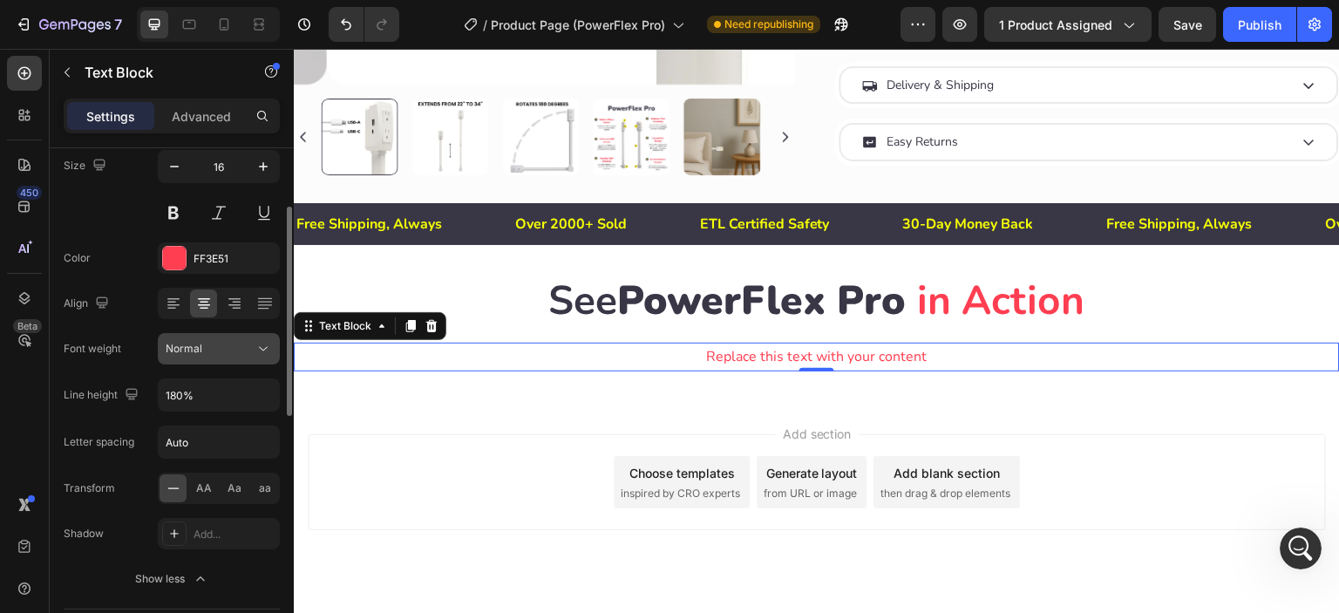
click at [215, 351] on div "Normal" at bounding box center [210, 349] width 89 height 16
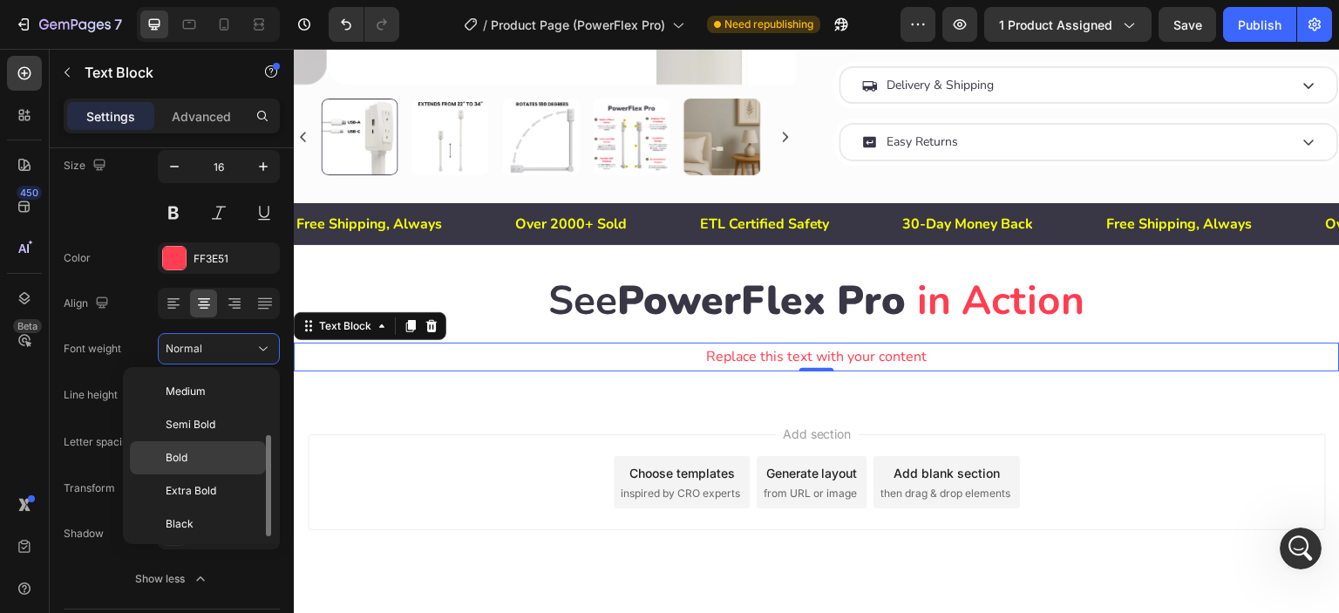
scroll to position [0, 0]
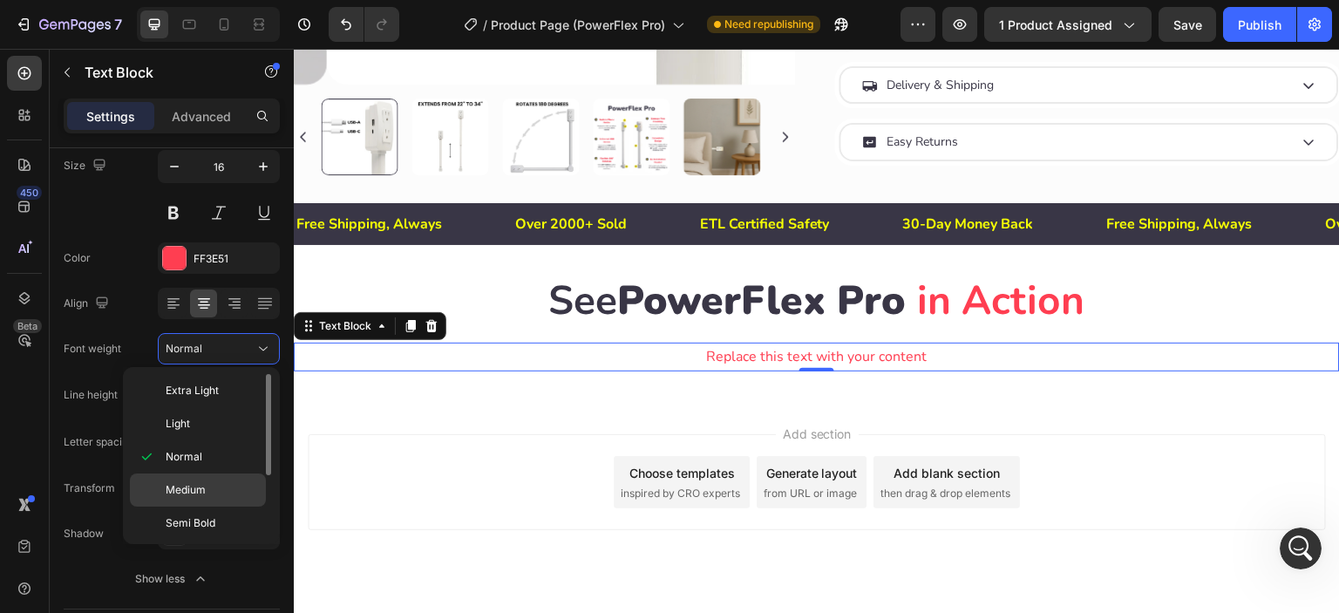
click at [206, 487] on p "Medium" at bounding box center [212, 490] width 92 height 16
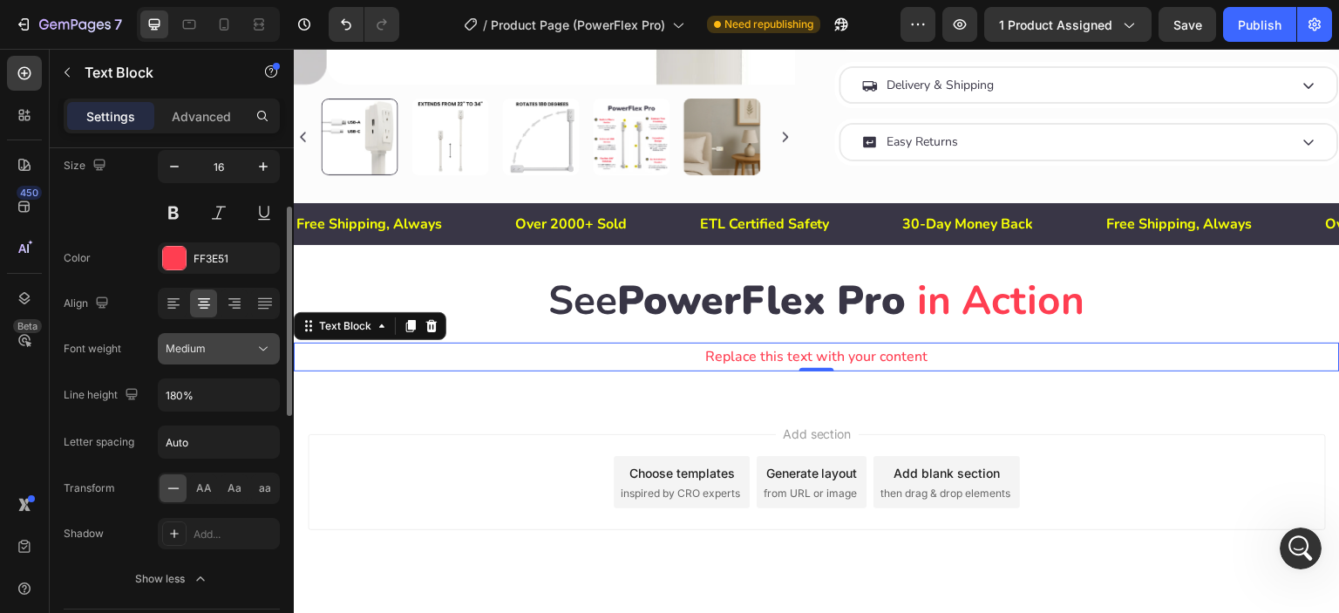
click at [206, 348] on div "Medium" at bounding box center [210, 349] width 89 height 16
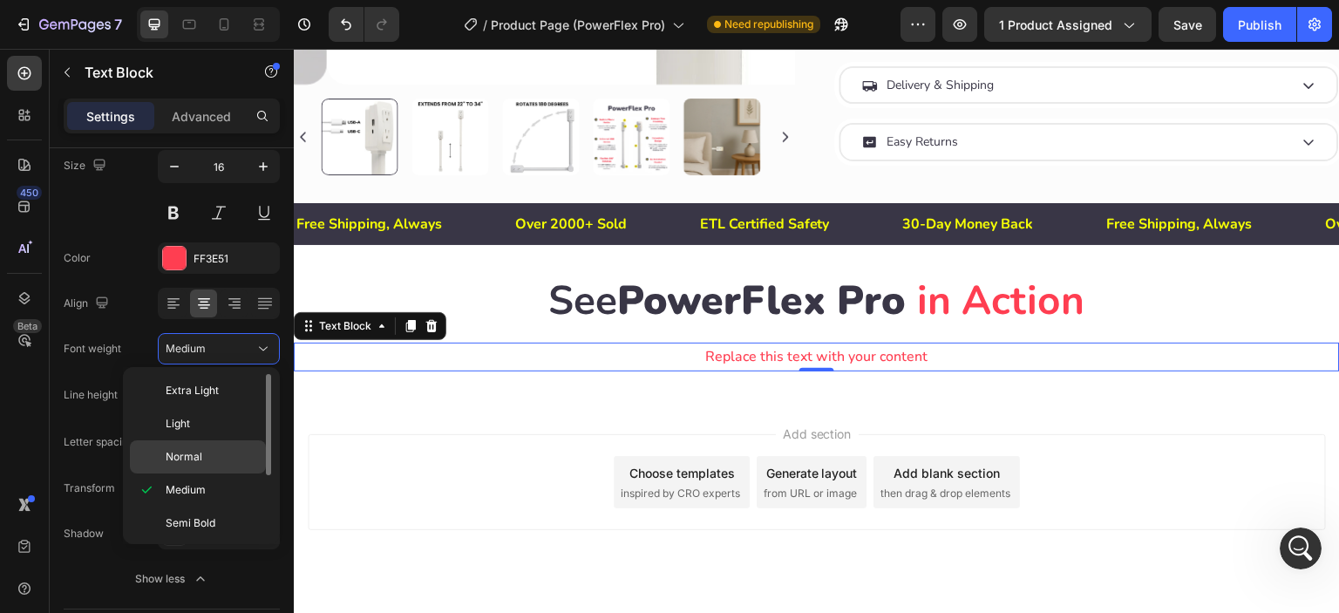
click at [194, 458] on span "Normal" at bounding box center [184, 457] width 37 height 16
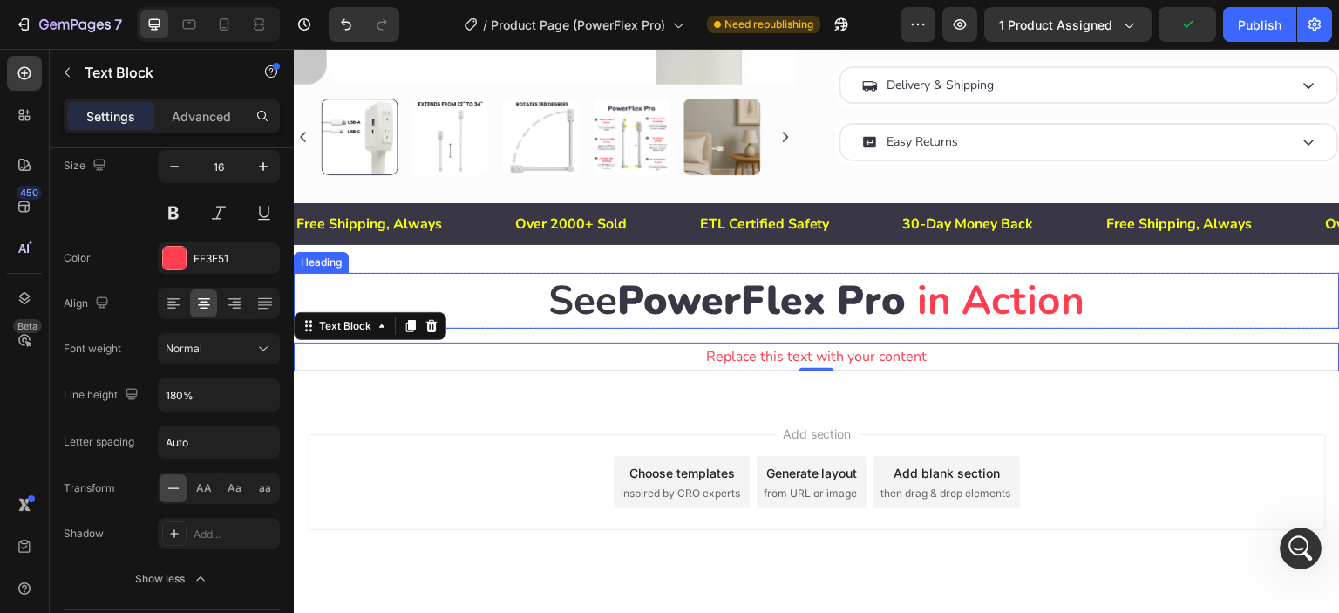
click at [671, 290] on span "PowerFlex Pro" at bounding box center [762, 300] width 289 height 55
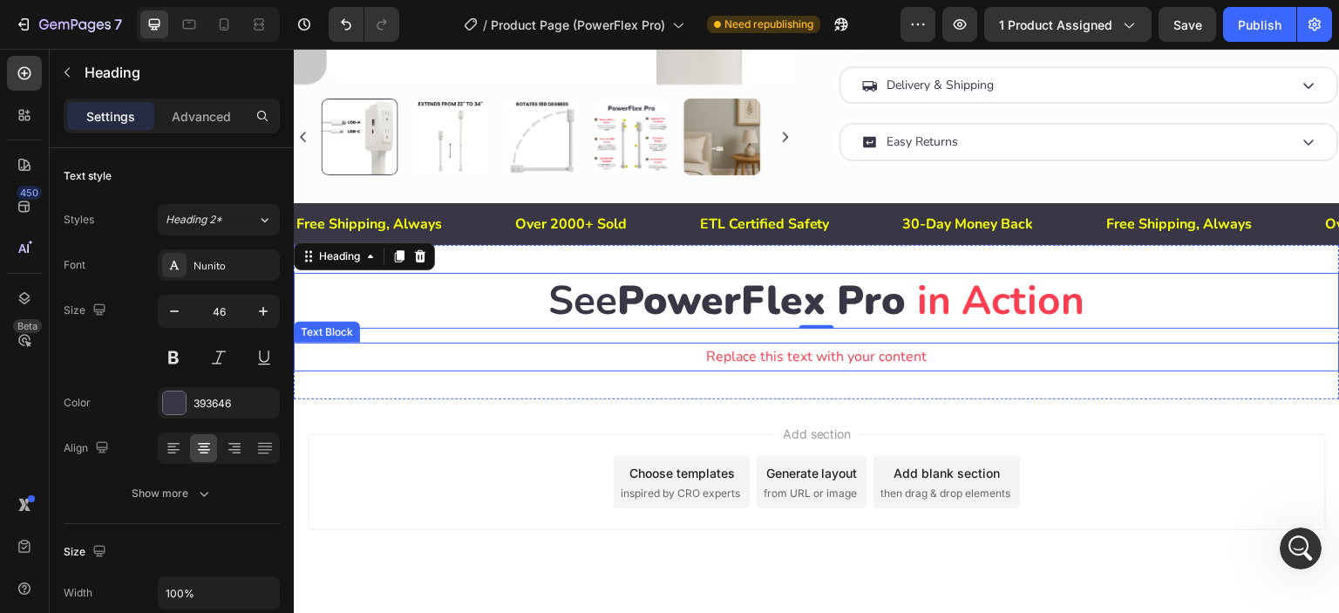
click at [717, 354] on p "Replace this text with your content" at bounding box center [817, 356] width 1043 height 25
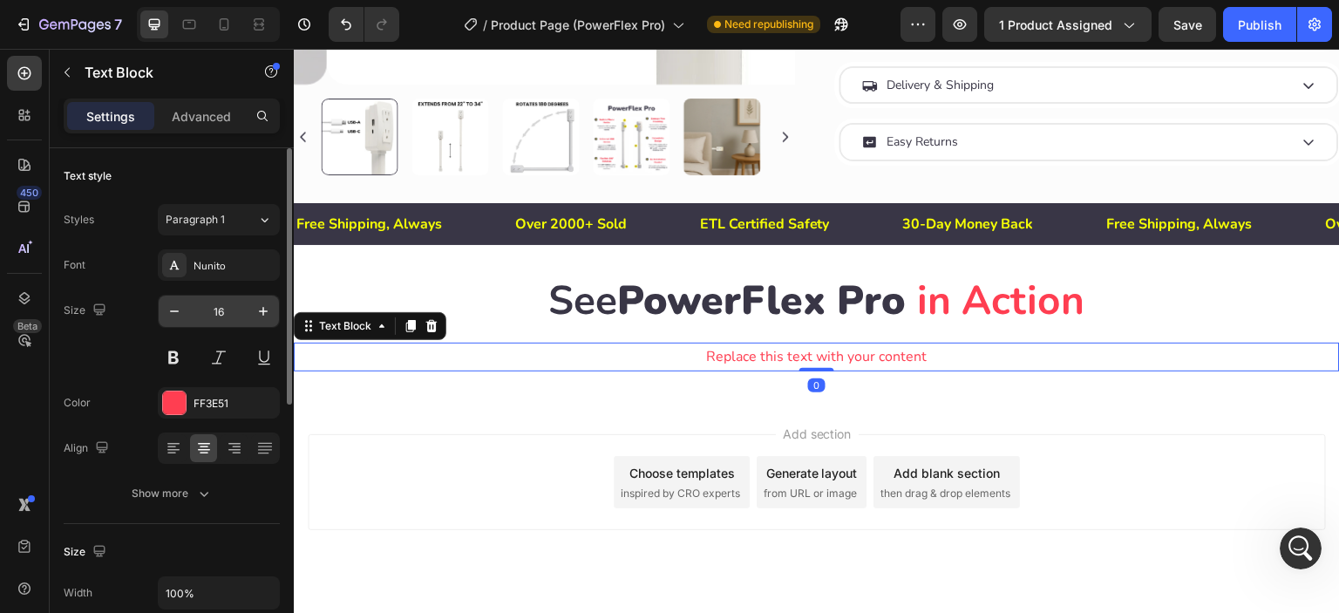
click at [233, 313] on input "16" at bounding box center [219, 311] width 58 height 31
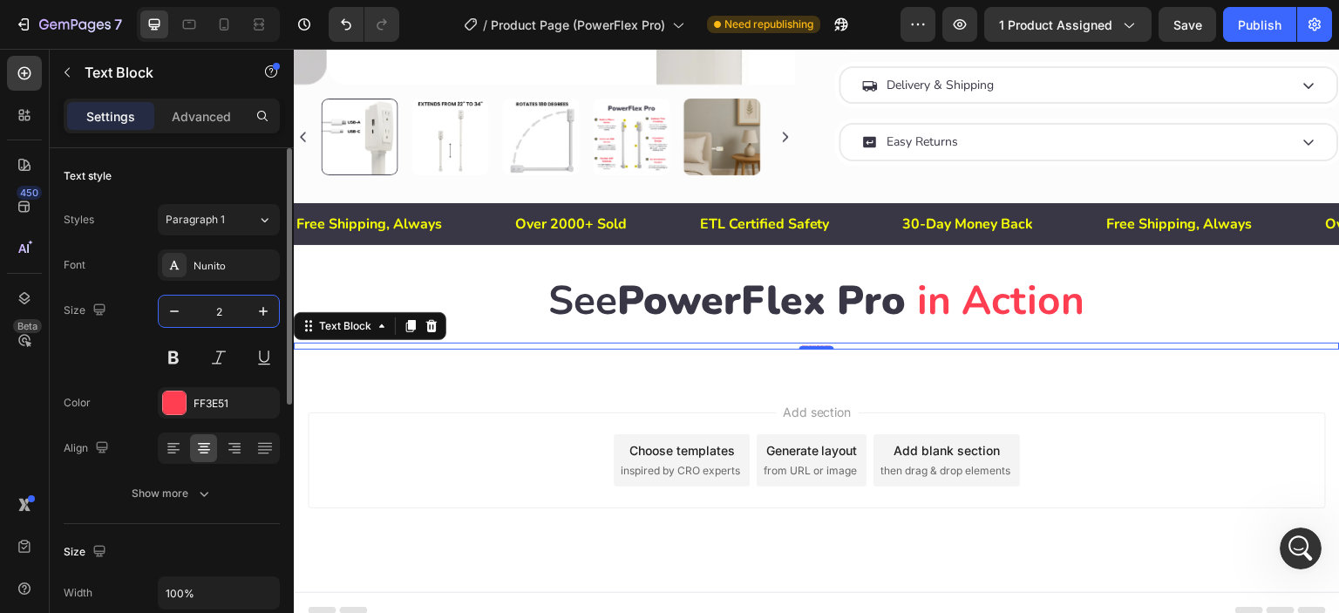
type input "28"
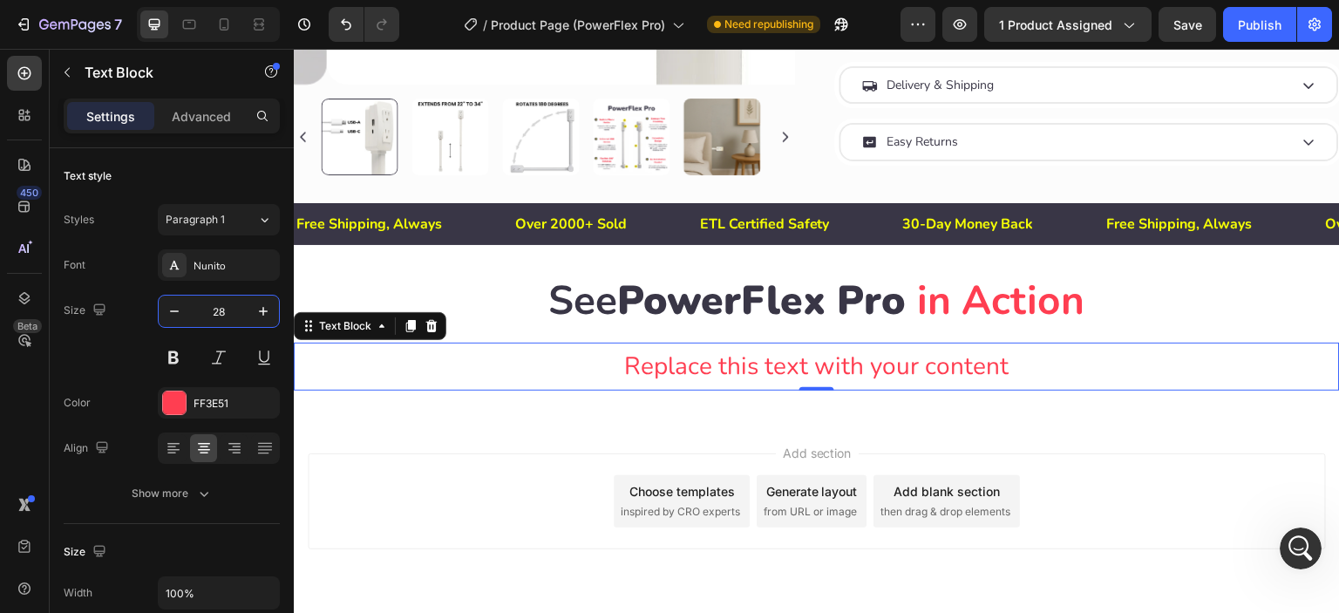
click at [620, 426] on div "Add section Choose templates inspired by CRO experts Generate layout from URL o…" at bounding box center [817, 526] width 1046 height 215
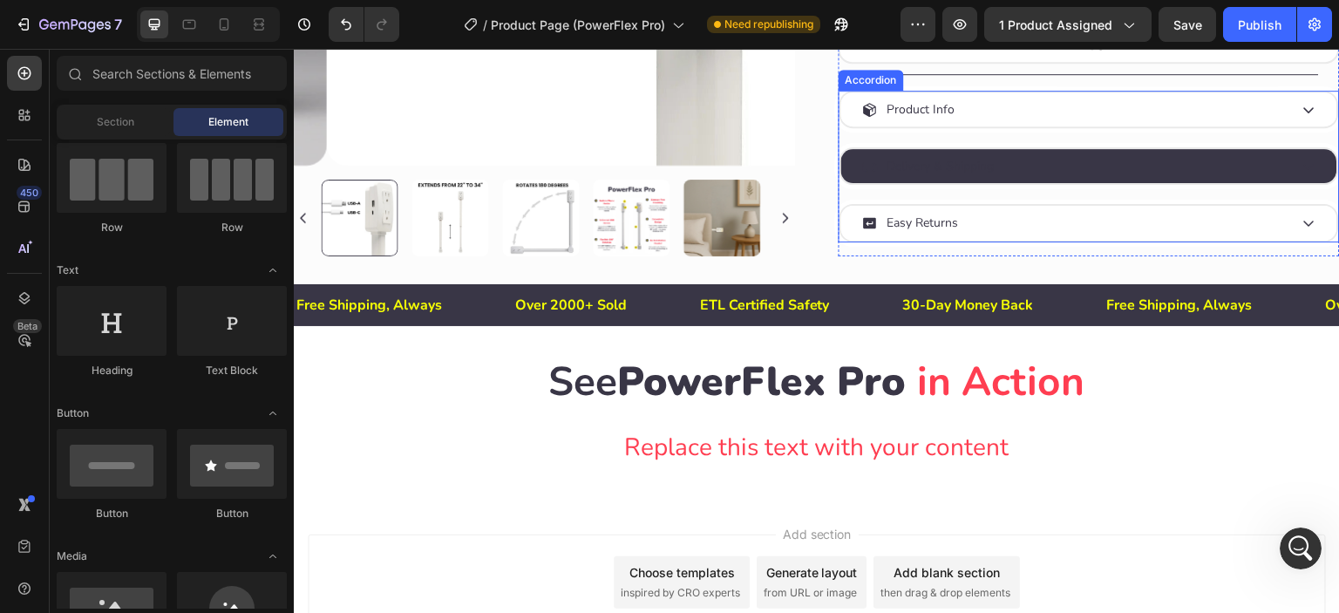
scroll to position [954, 0]
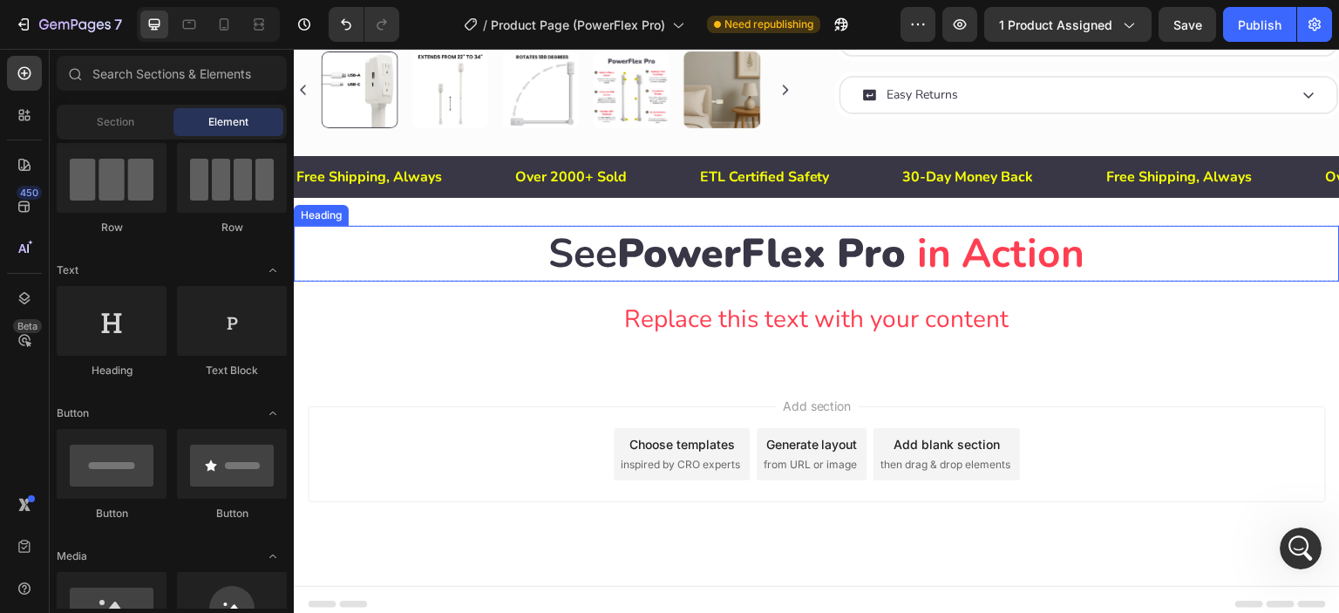
click at [774, 259] on span "PowerFlex Pro" at bounding box center [762, 253] width 289 height 55
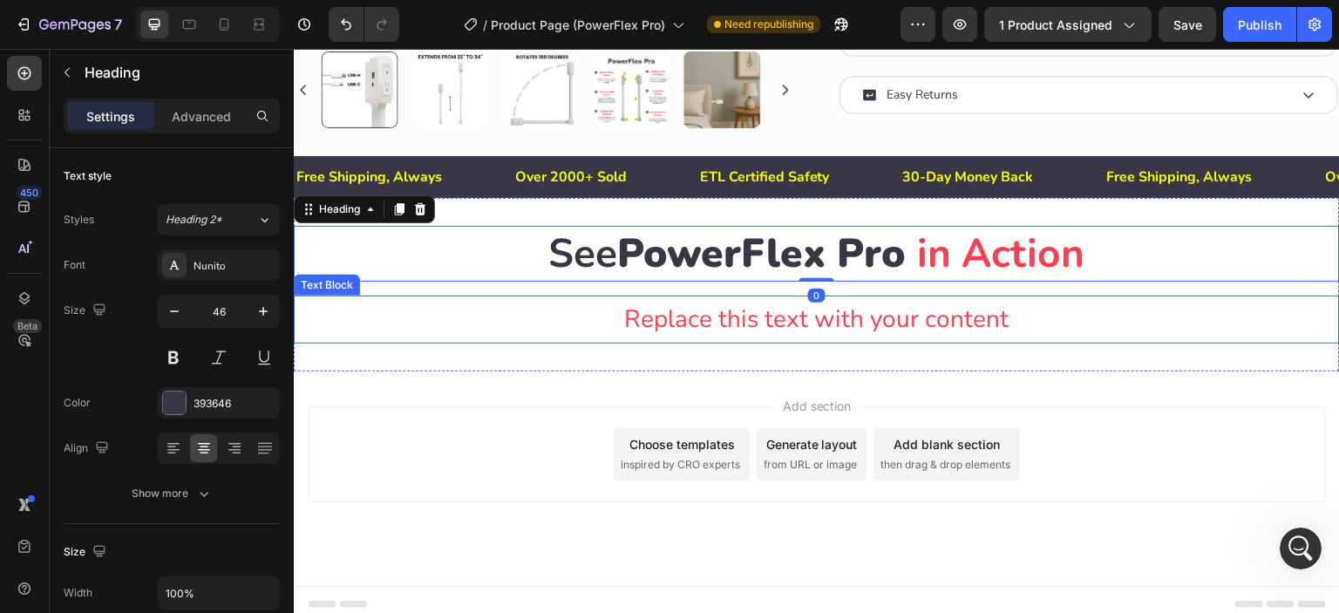
click at [749, 317] on div "Replace this text with your content" at bounding box center [817, 319] width 1046 height 47
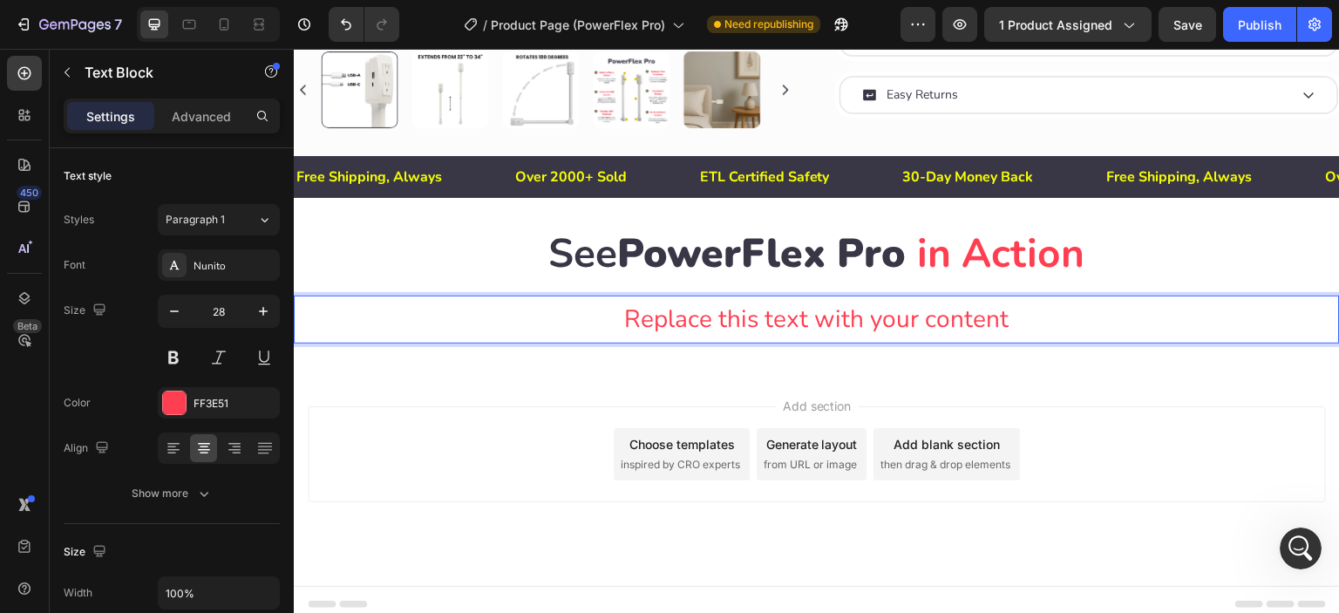
click at [688, 316] on div "Replace this text with your content" at bounding box center [817, 319] width 1046 height 47
click at [688, 316] on p "Replace this text with your content" at bounding box center [817, 319] width 1043 height 44
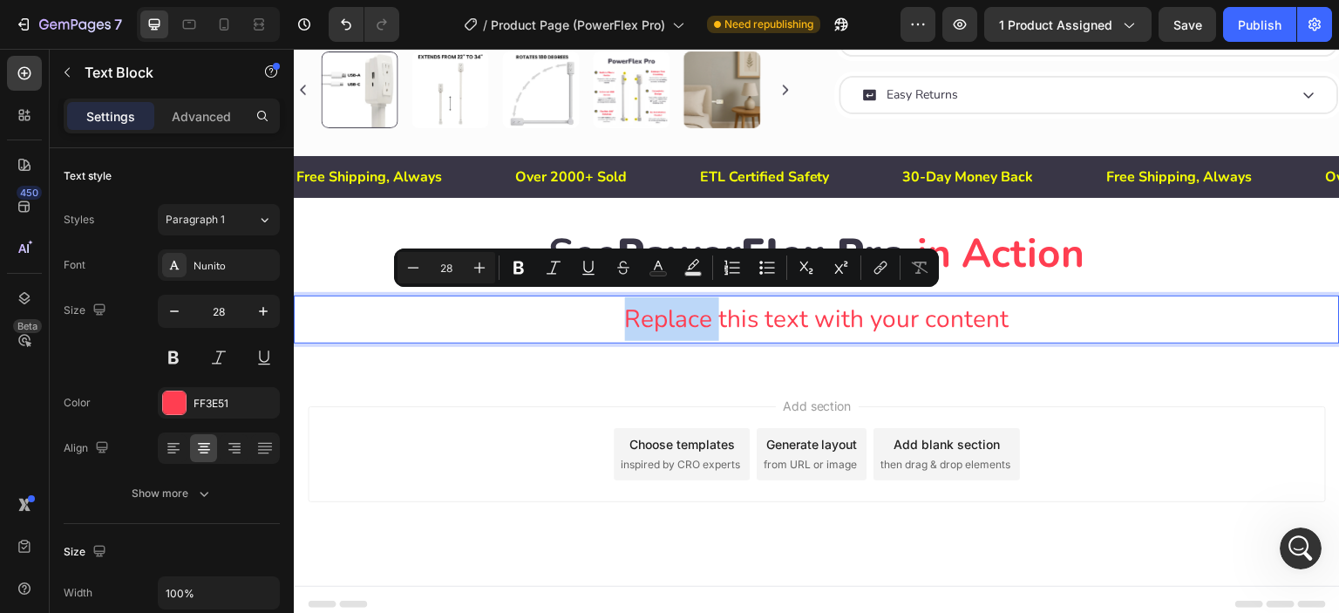
click at [688, 316] on p "Replace this text with your content" at bounding box center [817, 319] width 1043 height 44
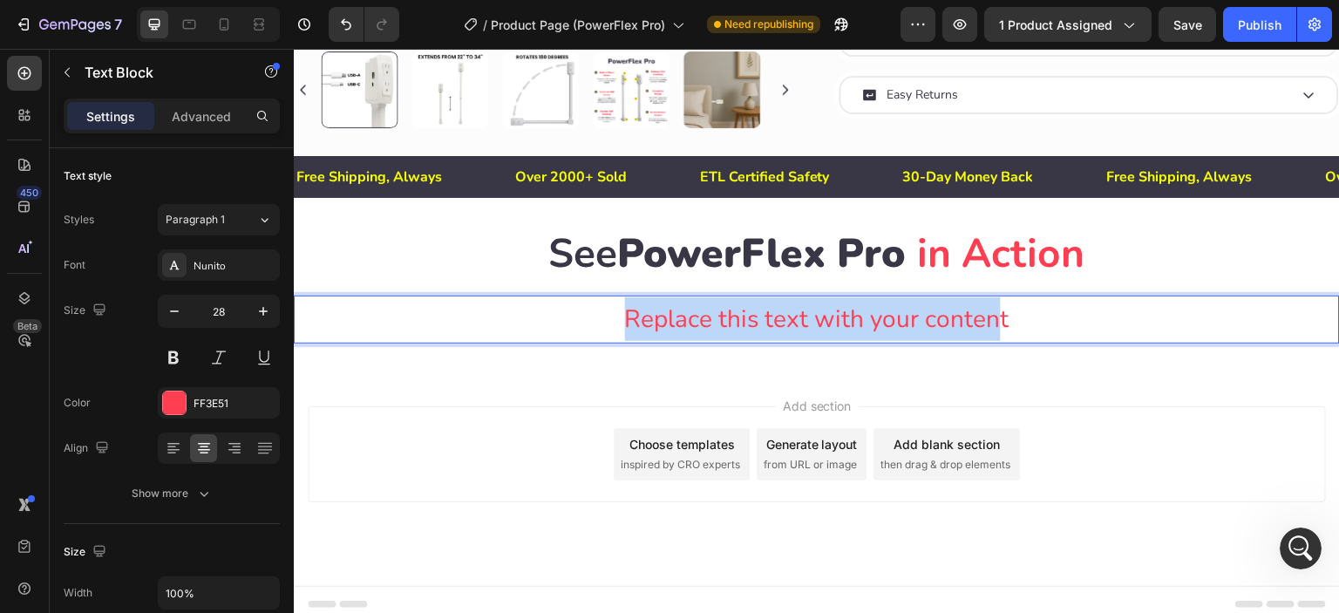
drag, startPoint x: 625, startPoint y: 321, endPoint x: 994, endPoint y: 310, distance: 369.0
click at [994, 310] on p "Replace this text with your content" at bounding box center [817, 319] width 1043 height 44
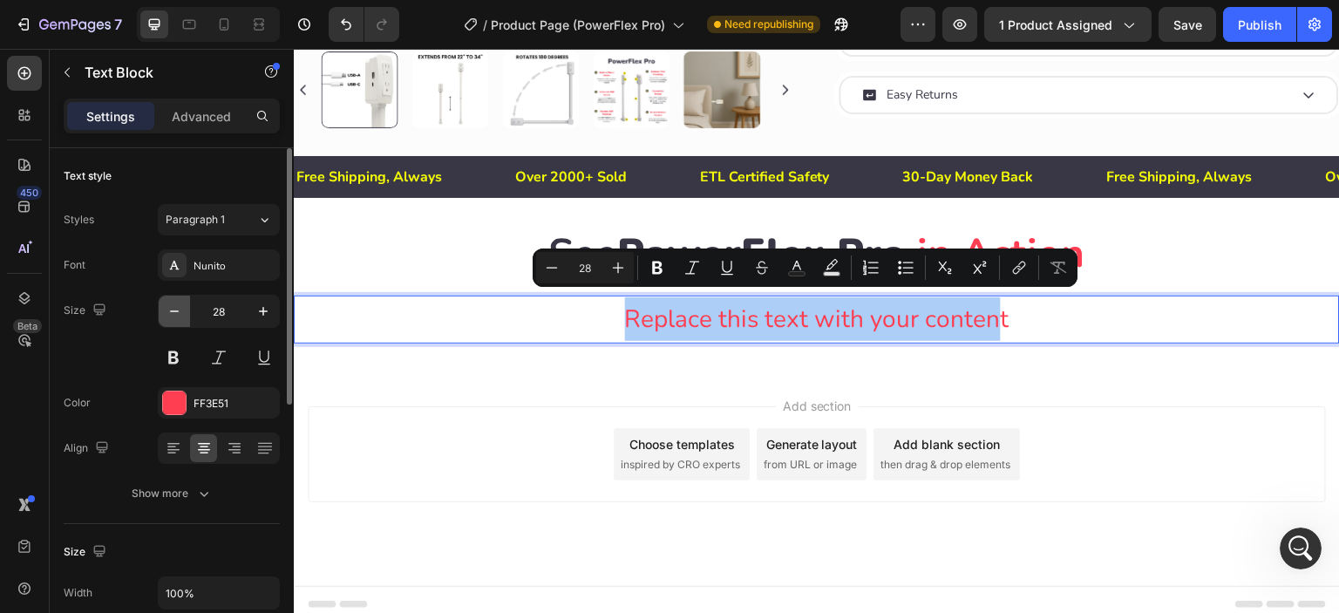
click at [171, 310] on icon "button" at bounding box center [174, 311] width 9 height 2
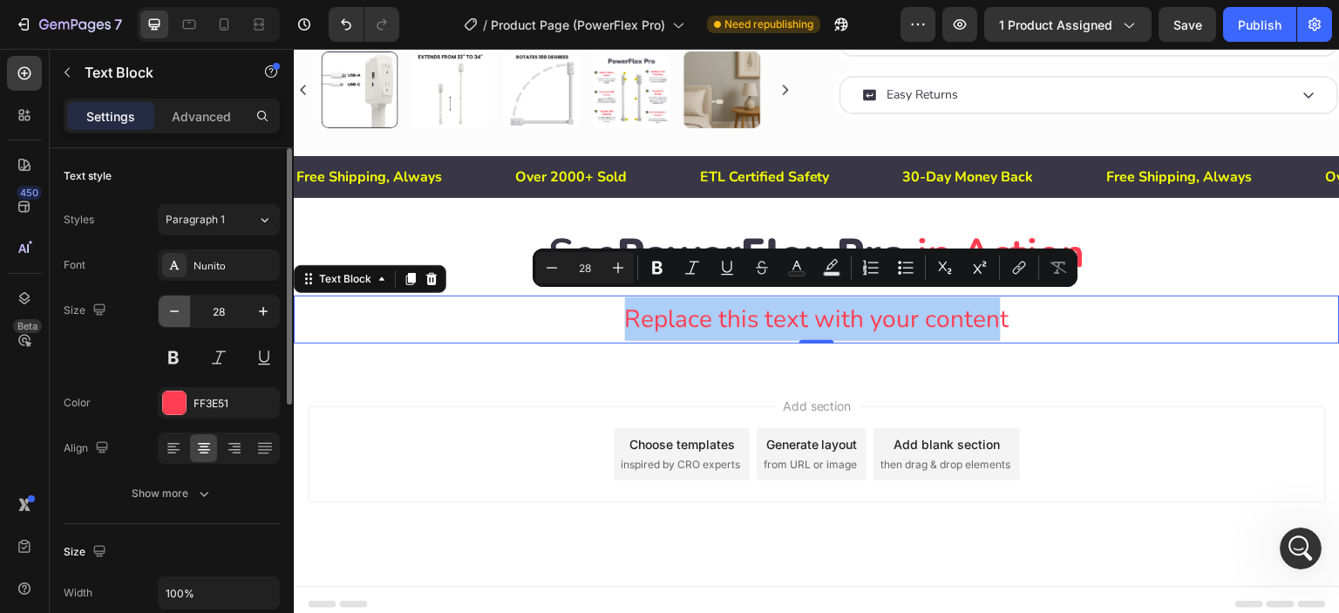
click at [171, 310] on icon "button" at bounding box center [174, 311] width 9 height 2
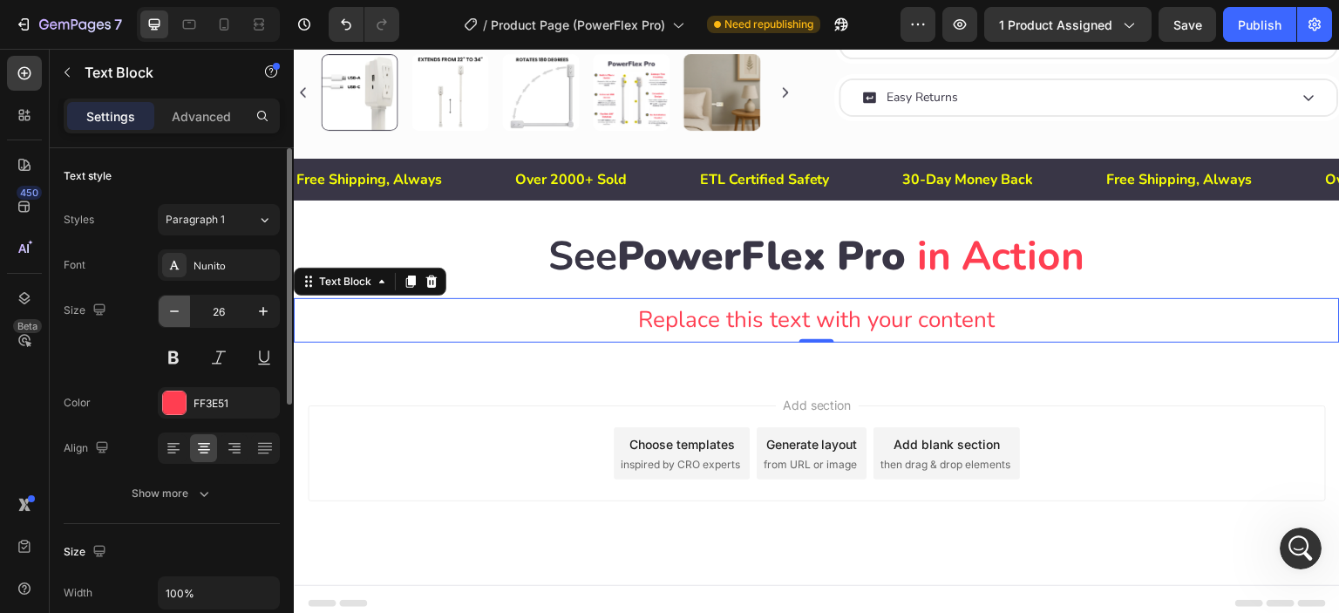
click at [171, 310] on icon "button" at bounding box center [174, 311] width 9 height 2
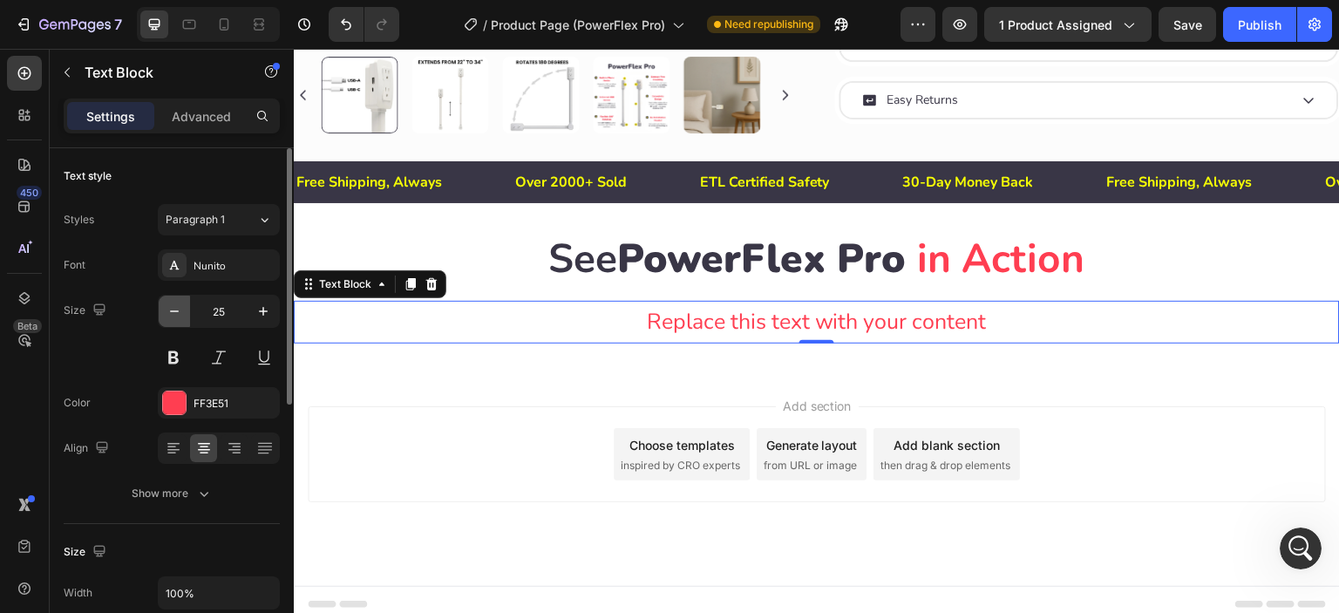
click at [171, 310] on icon "button" at bounding box center [174, 311] width 9 height 2
type input "24"
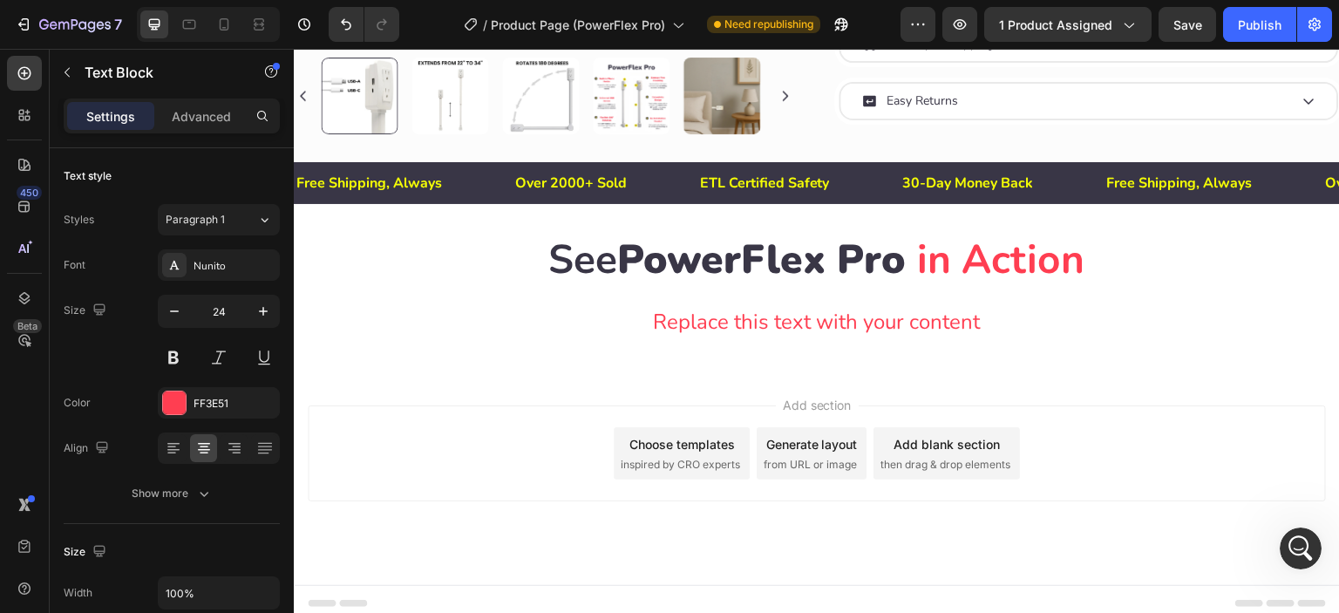
click at [648, 393] on div "Add section Choose templates inspired by CRO experts Generate layout from URL o…" at bounding box center [817, 478] width 1046 height 215
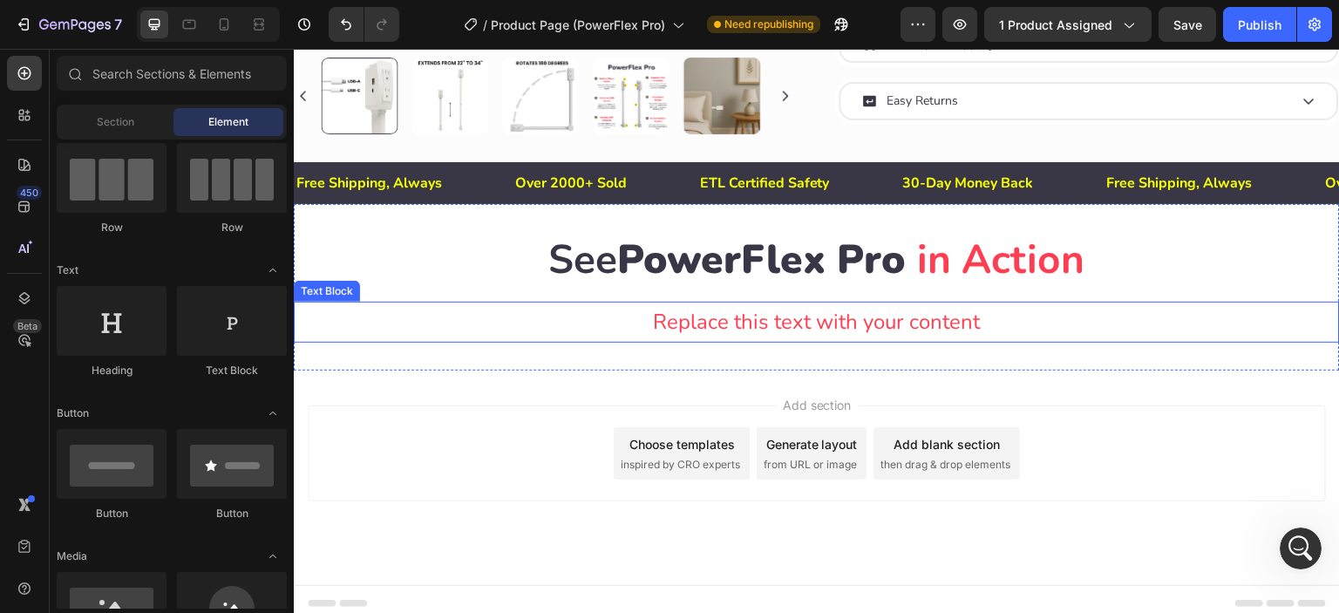
click at [725, 321] on p "Replace this text with your content" at bounding box center [817, 321] width 1043 height 37
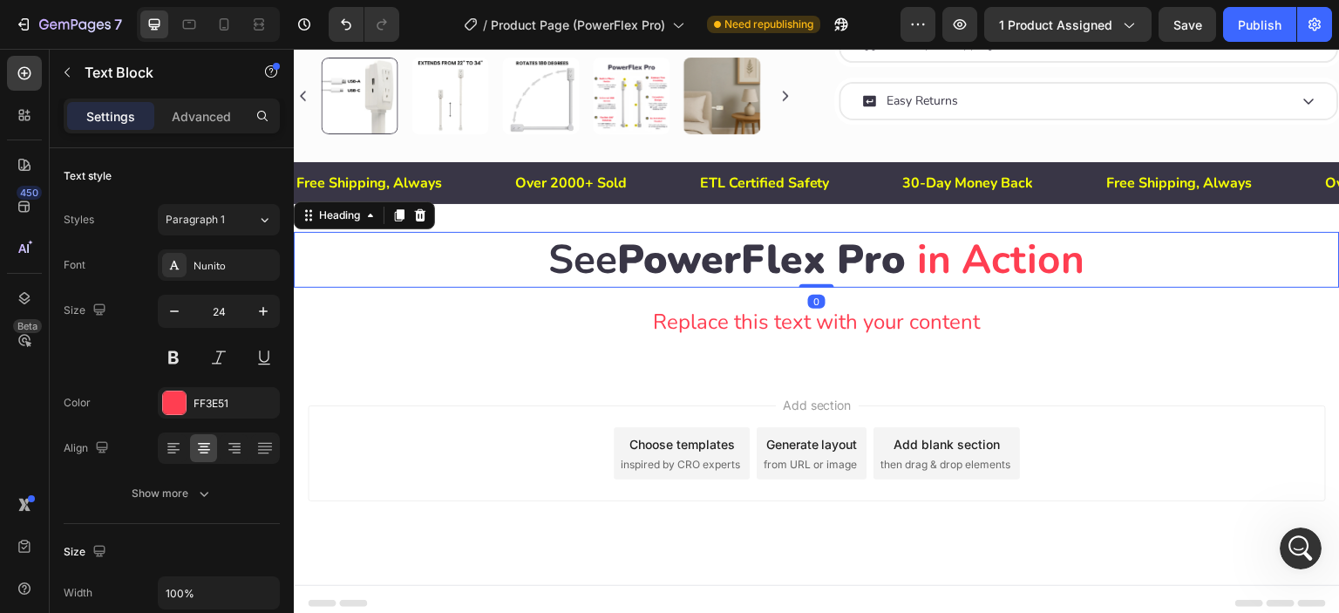
click at [773, 251] on span "PowerFlex Pro" at bounding box center [762, 259] width 289 height 55
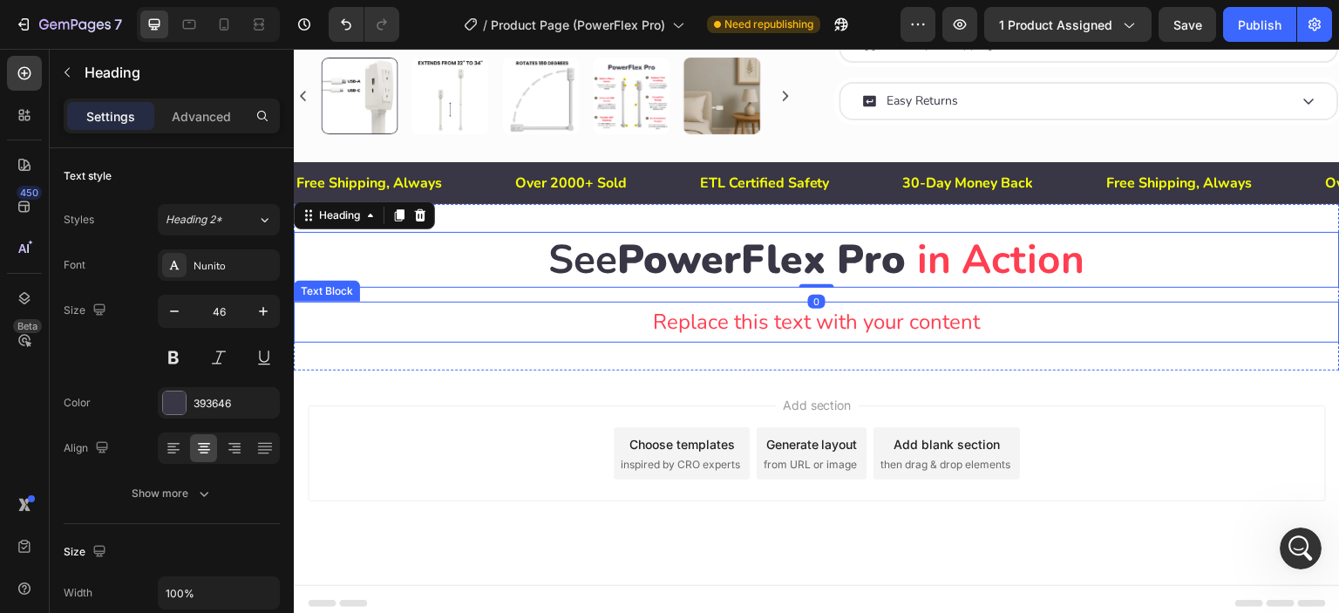
click at [755, 324] on p "Replace this text with your content" at bounding box center [817, 321] width 1043 height 37
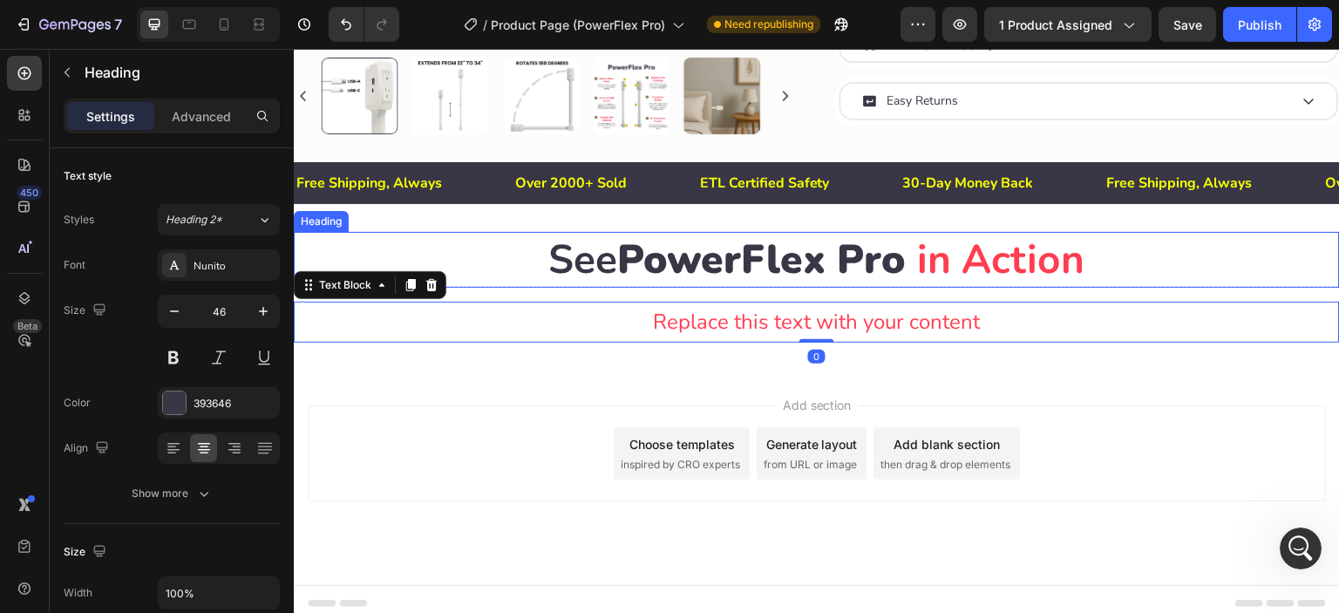
click at [792, 254] on span "PowerFlex Pro" at bounding box center [762, 259] width 289 height 55
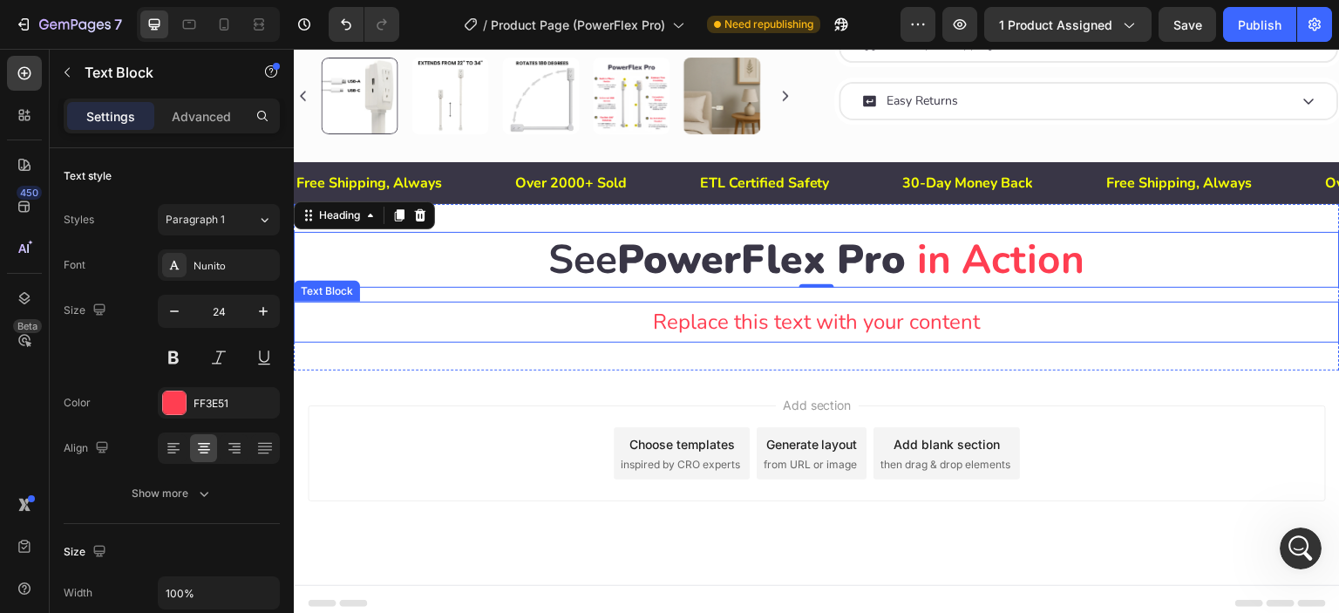
click at [797, 305] on p "Replace this text with your content" at bounding box center [817, 321] width 1043 height 37
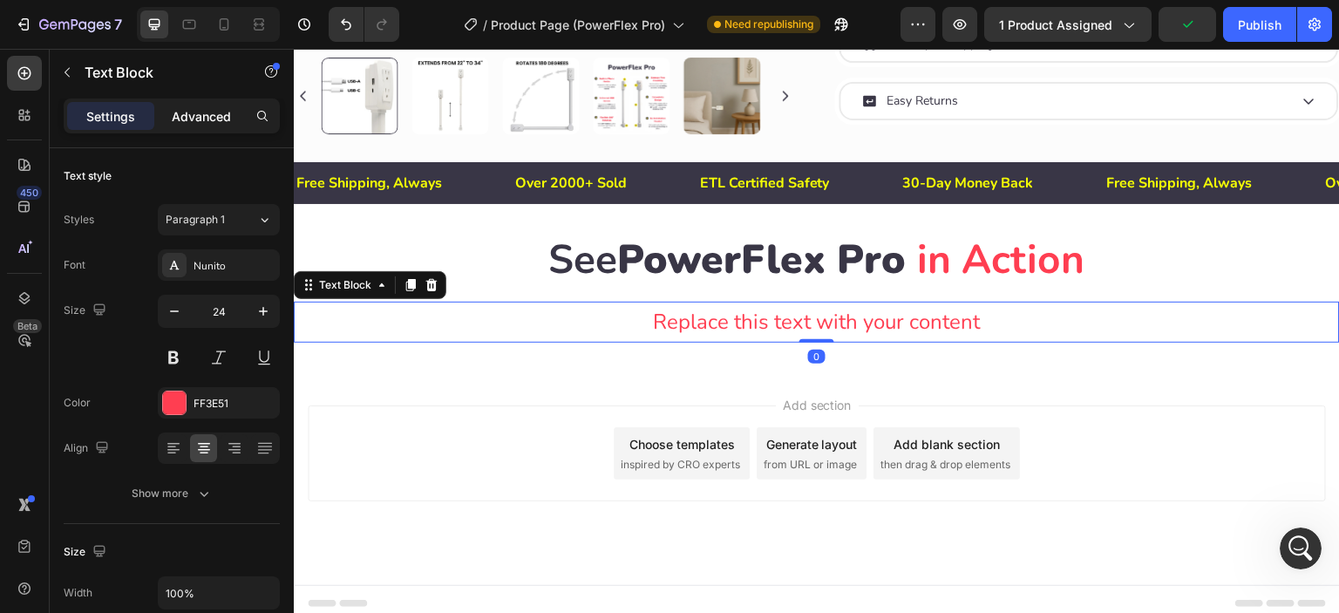
click at [187, 119] on p "Advanced" at bounding box center [201, 116] width 59 height 18
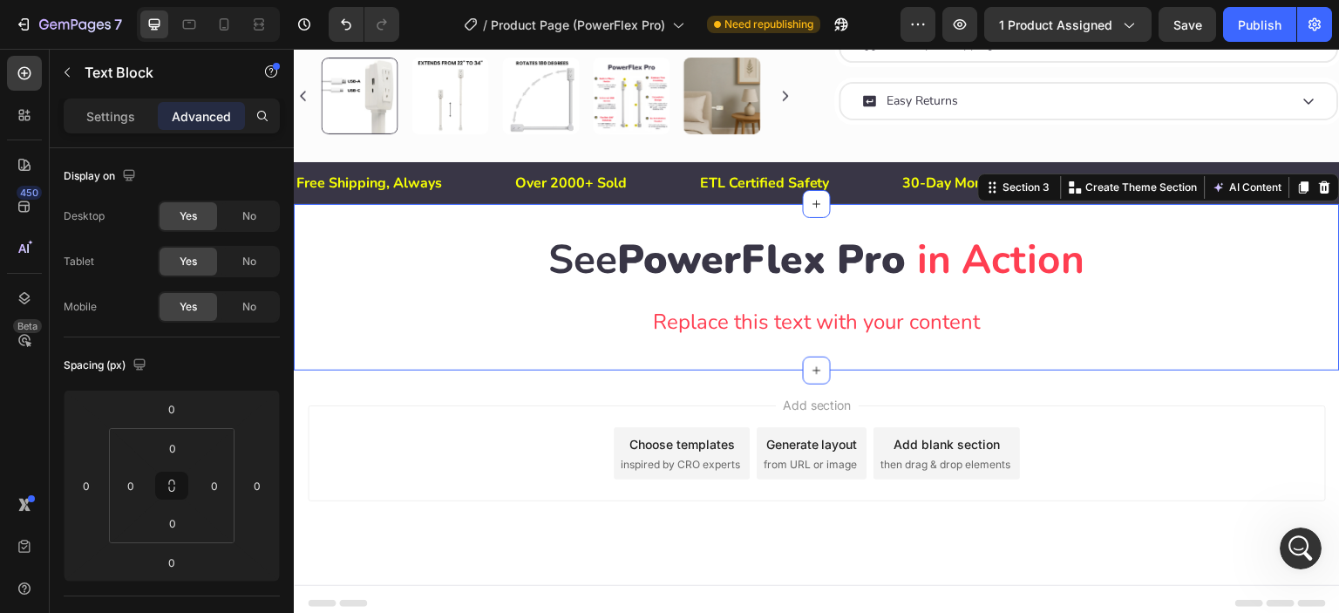
click at [709, 284] on div "See PowerFlex Pro in Action Heading Row Replace this text with your content Tex…" at bounding box center [817, 287] width 1046 height 111
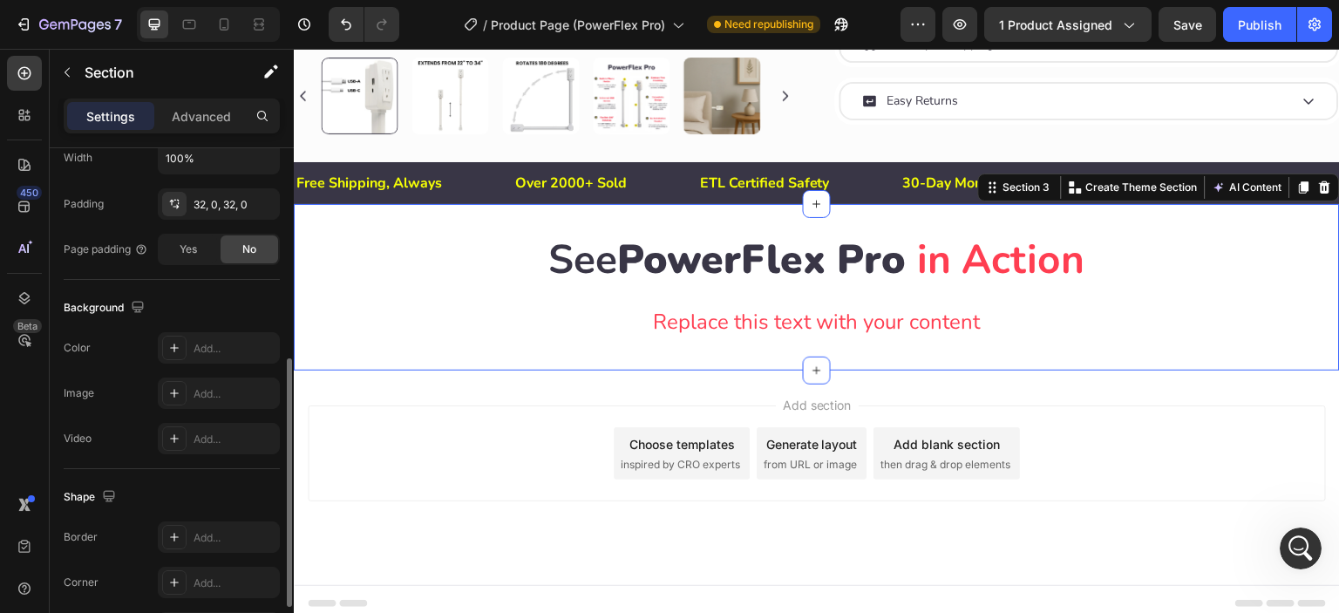
scroll to position [548, 0]
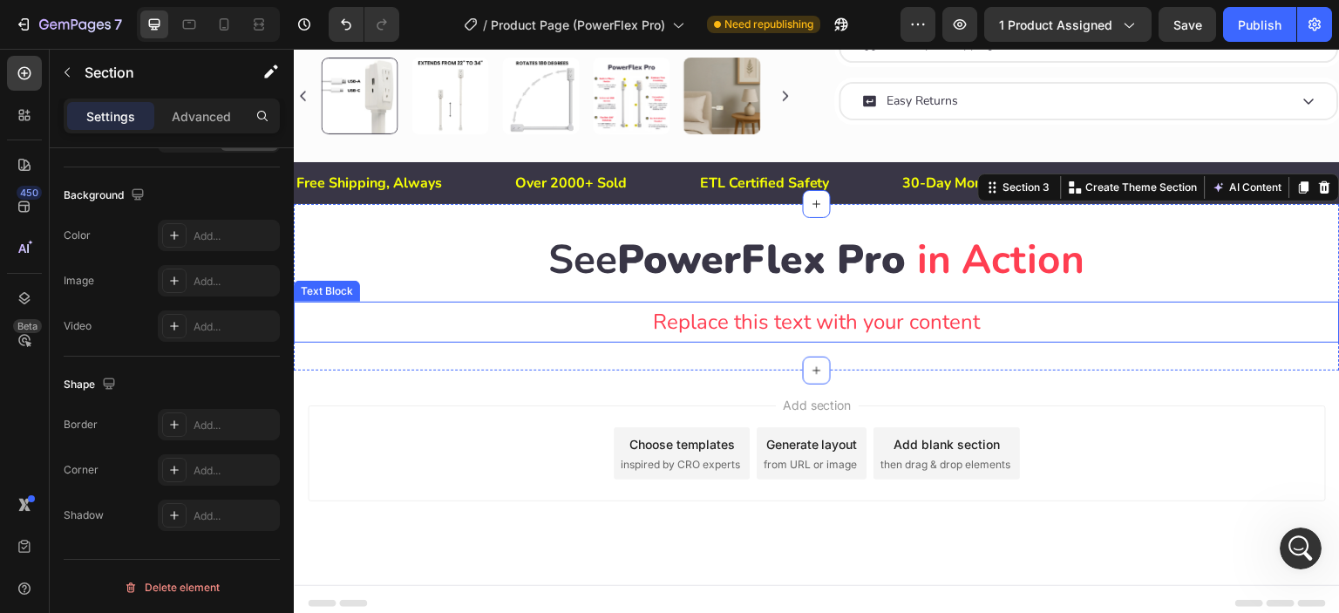
click at [722, 315] on p "Replace this text with your content" at bounding box center [817, 321] width 1043 height 37
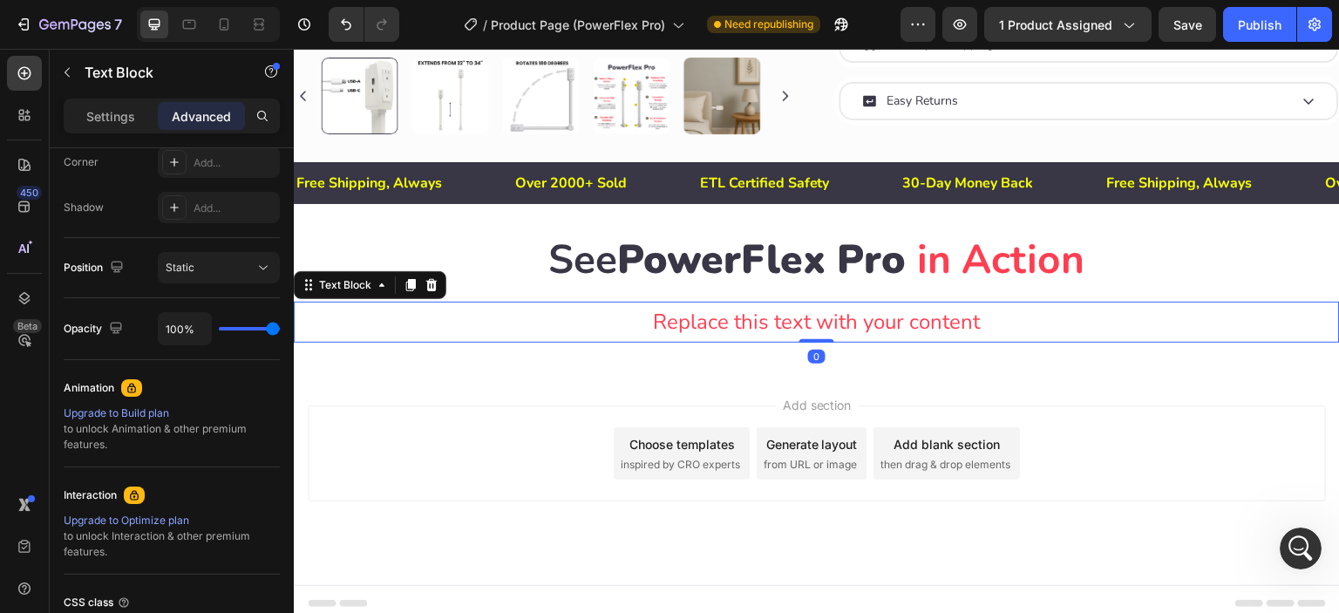
scroll to position [0, 0]
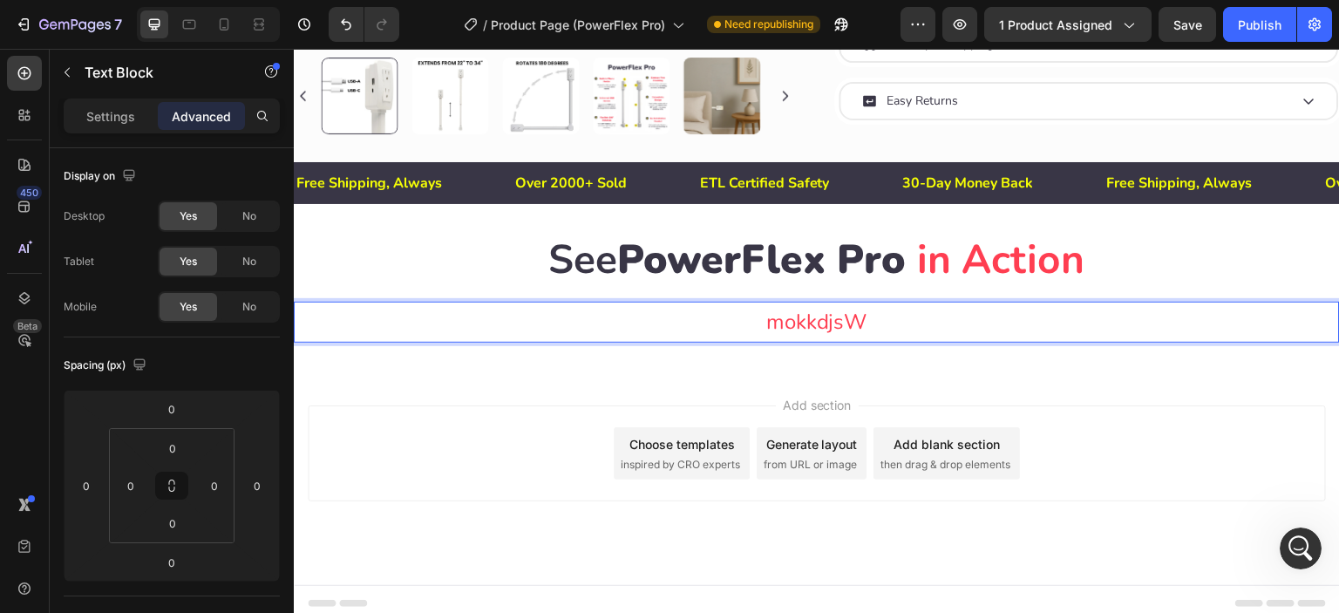
click at [856, 310] on p "mokkdjsW" at bounding box center [817, 321] width 1043 height 37
drag, startPoint x: 862, startPoint y: 317, endPoint x: 729, endPoint y: 316, distance: 132.5
click at [729, 316] on p "mokkdjsW" at bounding box center [817, 321] width 1043 height 37
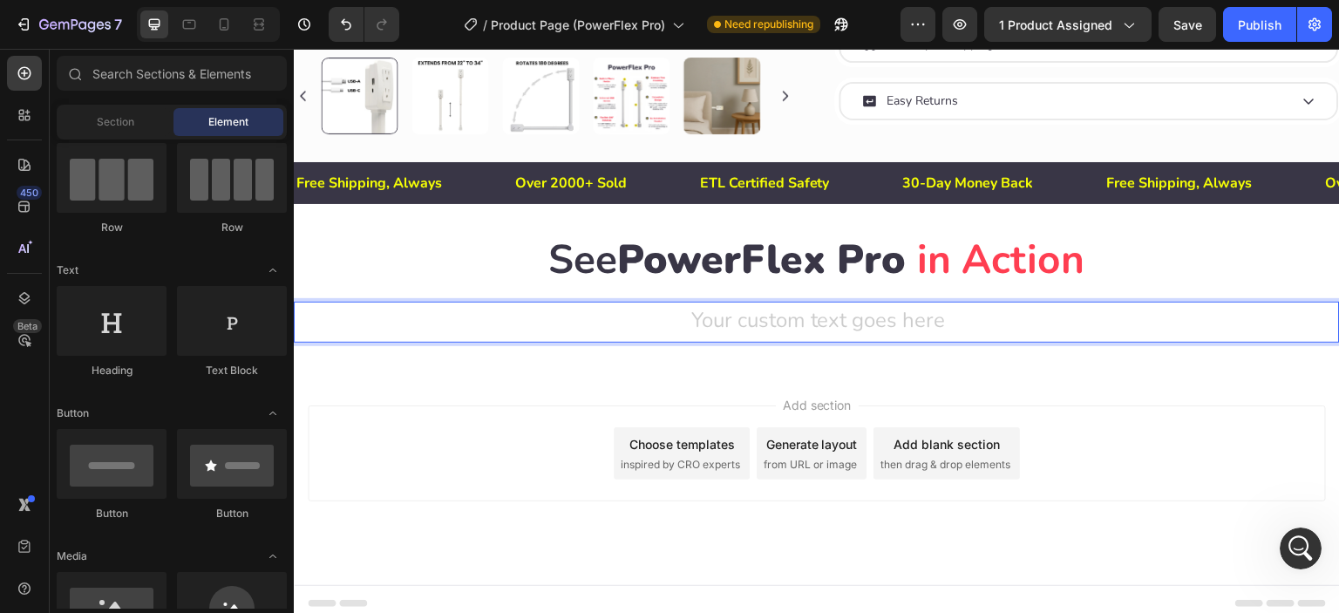
click at [660, 387] on div "Add section Choose templates inspired by CRO experts Generate layout from URL o…" at bounding box center [817, 478] width 1046 height 215
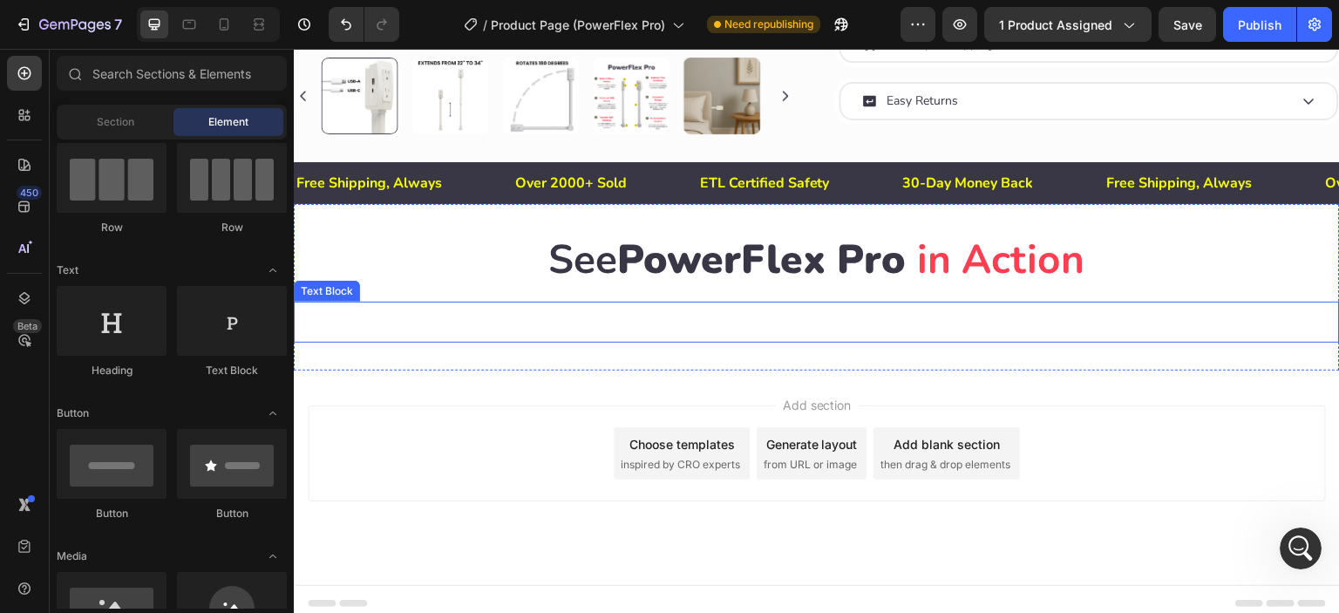
click at [763, 303] on p "Rich Text Editor. Editing area: main" at bounding box center [817, 321] width 1043 height 37
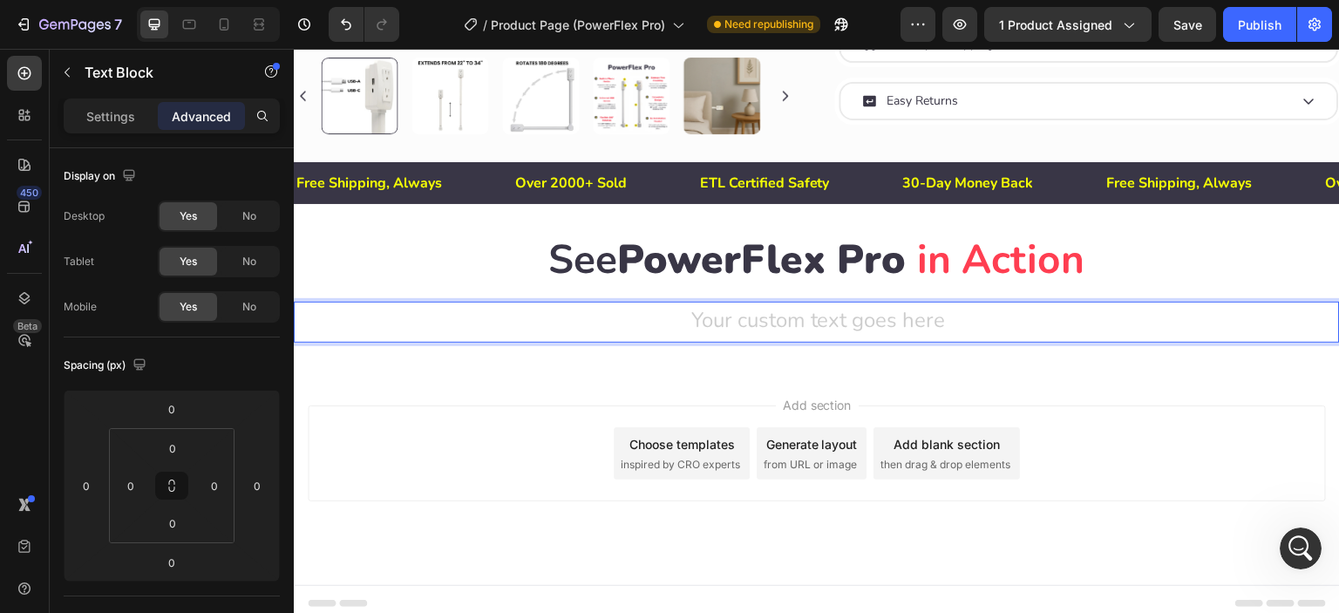
click at [759, 314] on div "Rich Text Editor. Editing area: main" at bounding box center [817, 322] width 1046 height 41
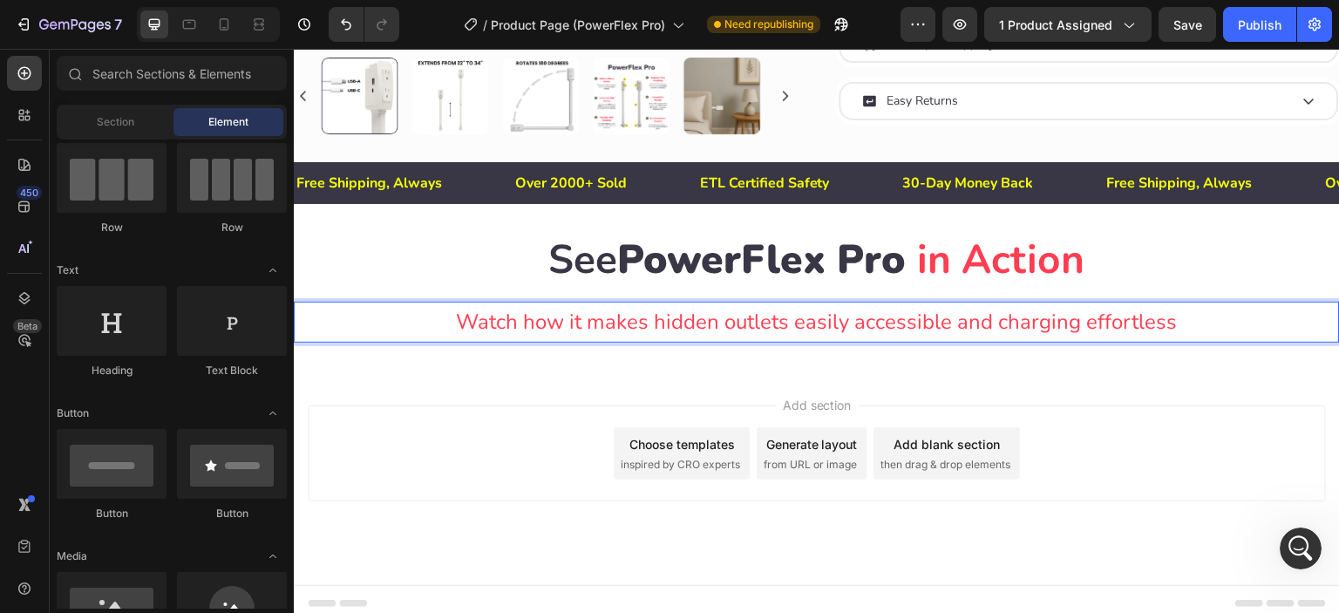
click at [484, 397] on div "Add section Choose templates inspired by CRO experts Generate layout from URL o…" at bounding box center [817, 478] width 1046 height 215
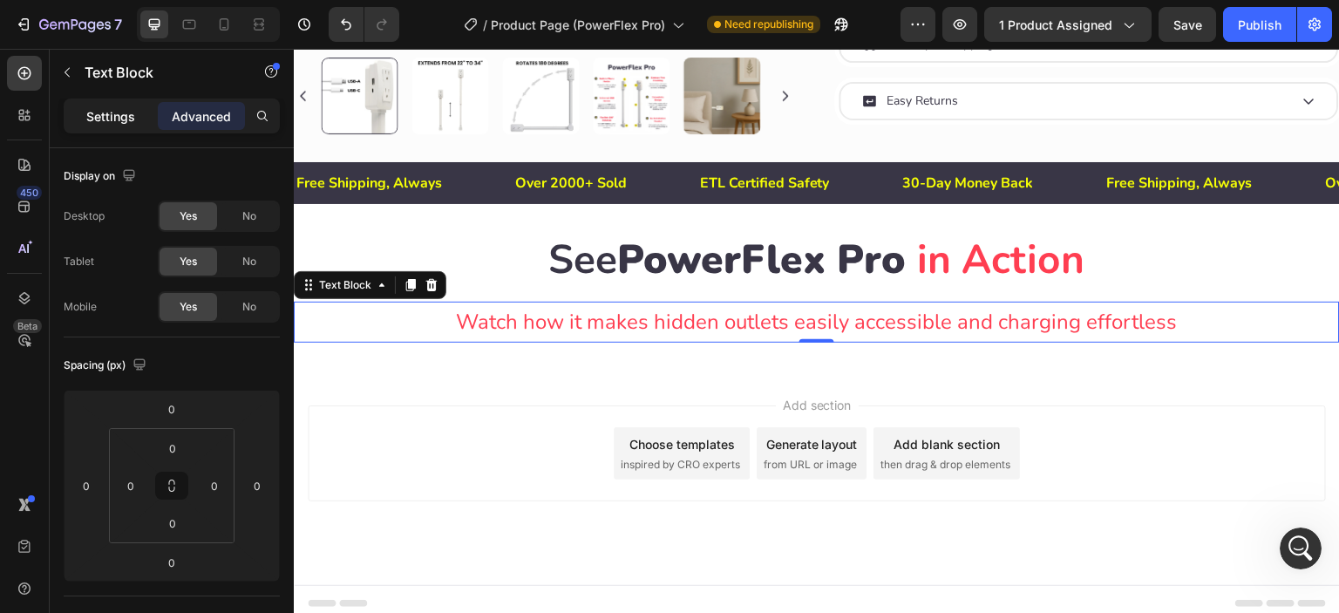
click at [93, 122] on p "Settings" at bounding box center [110, 116] width 49 height 18
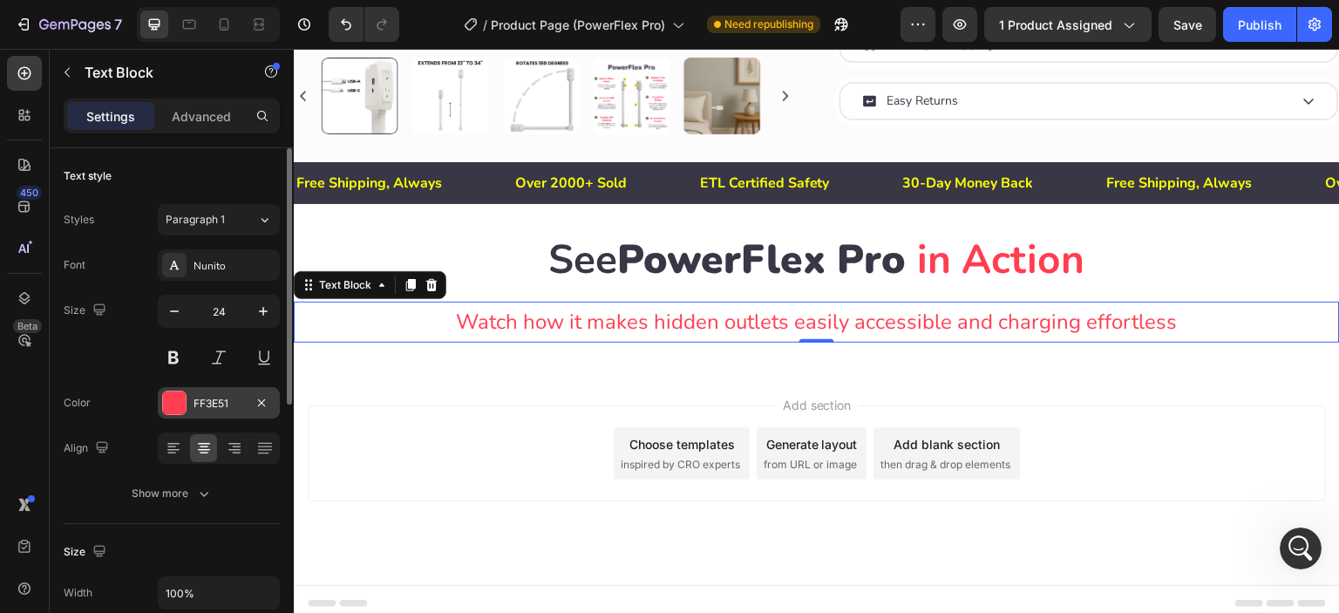
click at [172, 398] on div at bounding box center [174, 403] width 23 height 23
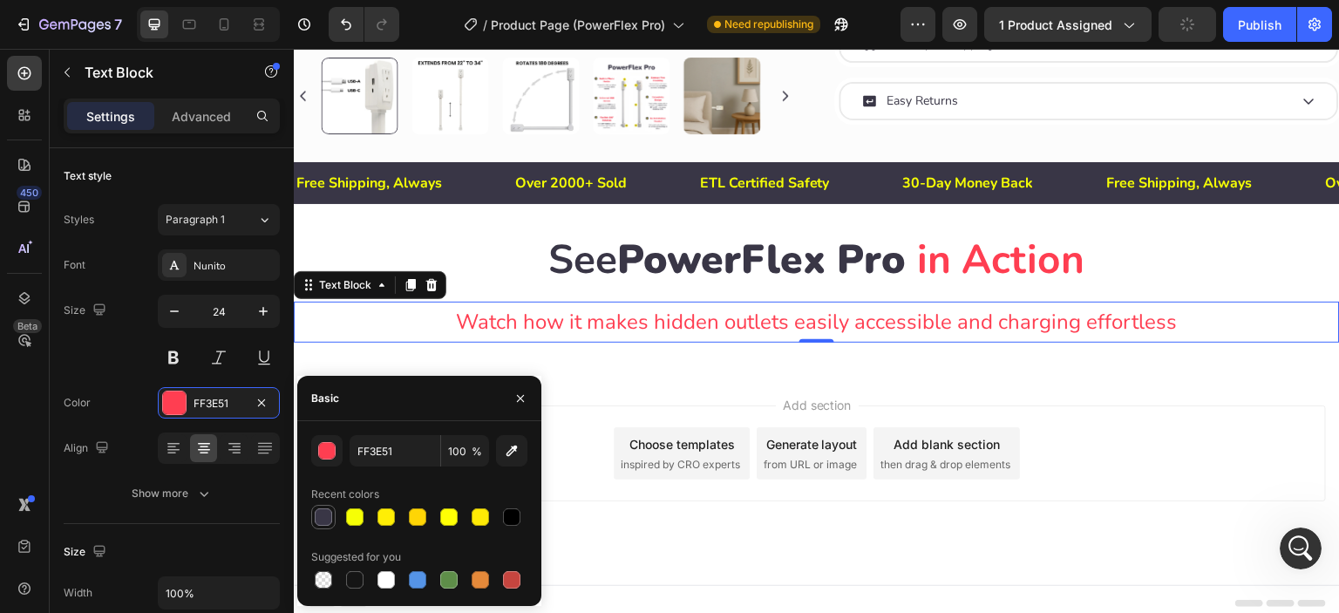
click at [317, 515] on div at bounding box center [323, 516] width 17 height 17
type input "393646"
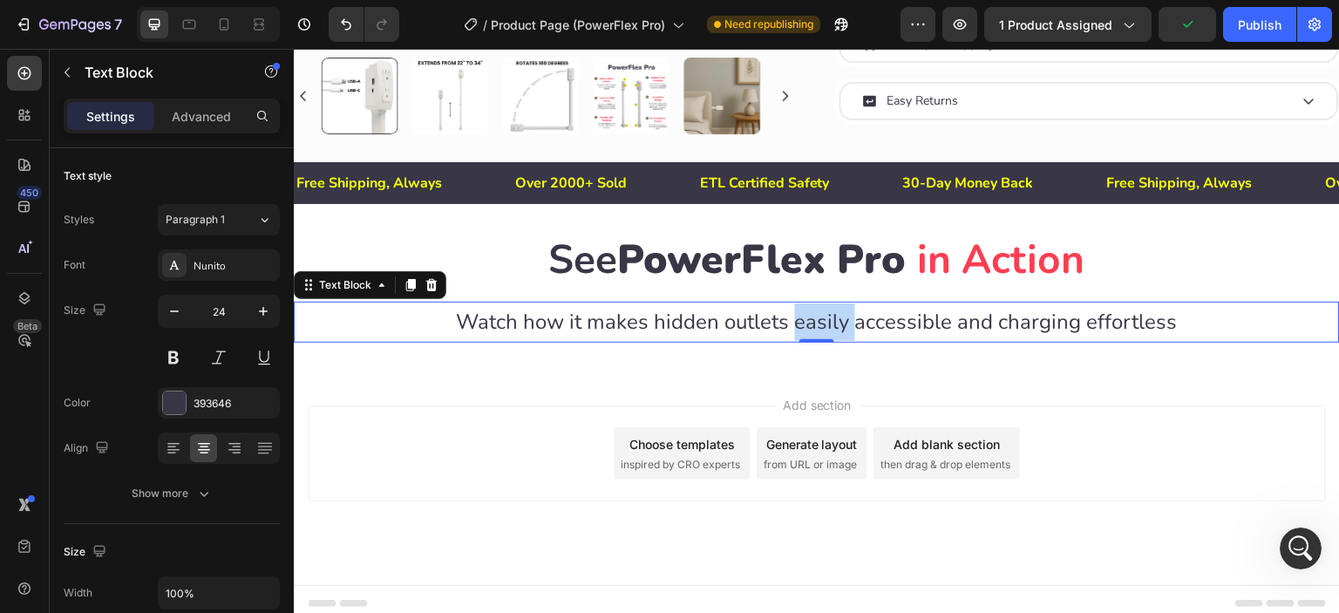
click at [794, 311] on p "Watch how it makes hidden outlets easily accessible and charging effortless" at bounding box center [817, 321] width 1043 height 37
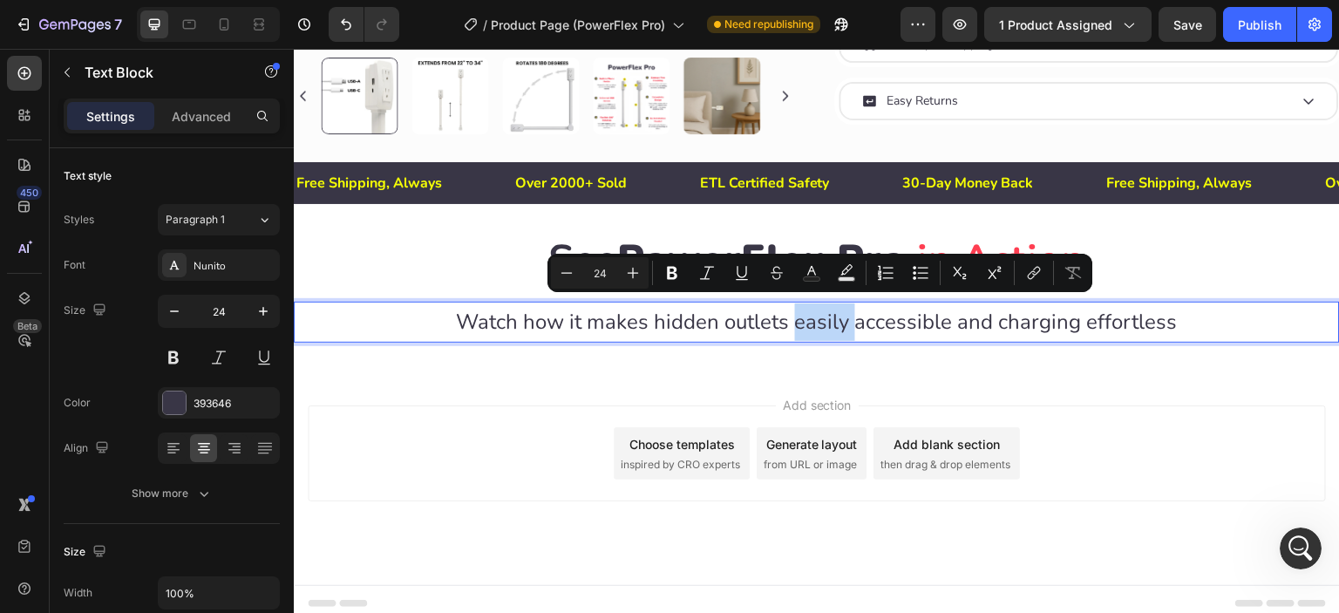
click at [794, 314] on p "Watch how it makes hidden outlets easily accessible and charging effortless" at bounding box center [817, 321] width 1043 height 37
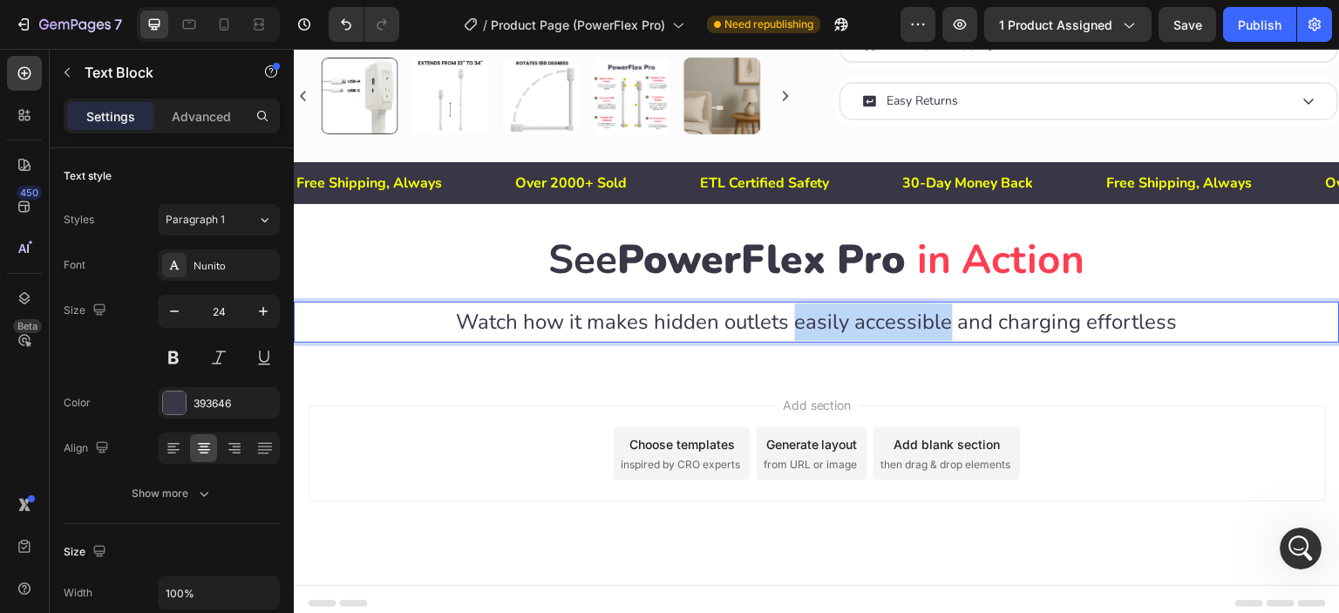
drag, startPoint x: 790, startPoint y: 317, endPoint x: 940, endPoint y: 307, distance: 150.3
click at [940, 307] on p "Watch how it makes hidden outlets easily accessible and charging effortless" at bounding box center [817, 321] width 1043 height 37
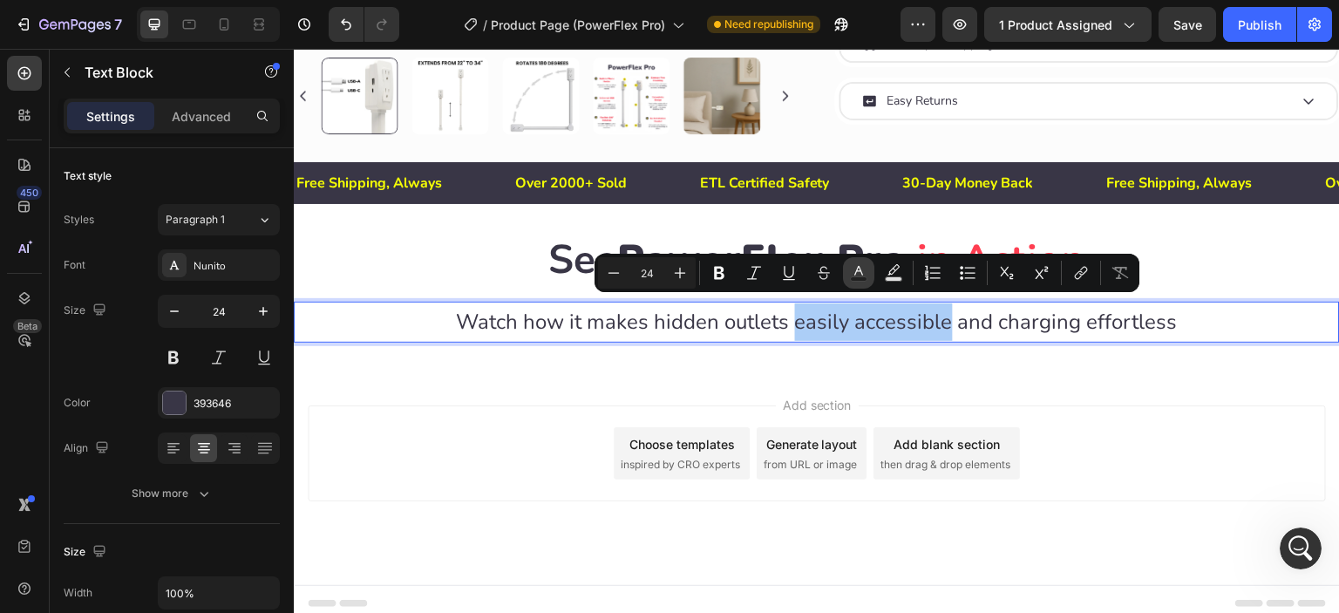
click at [871, 276] on button "Text Color" at bounding box center [858, 272] width 31 height 31
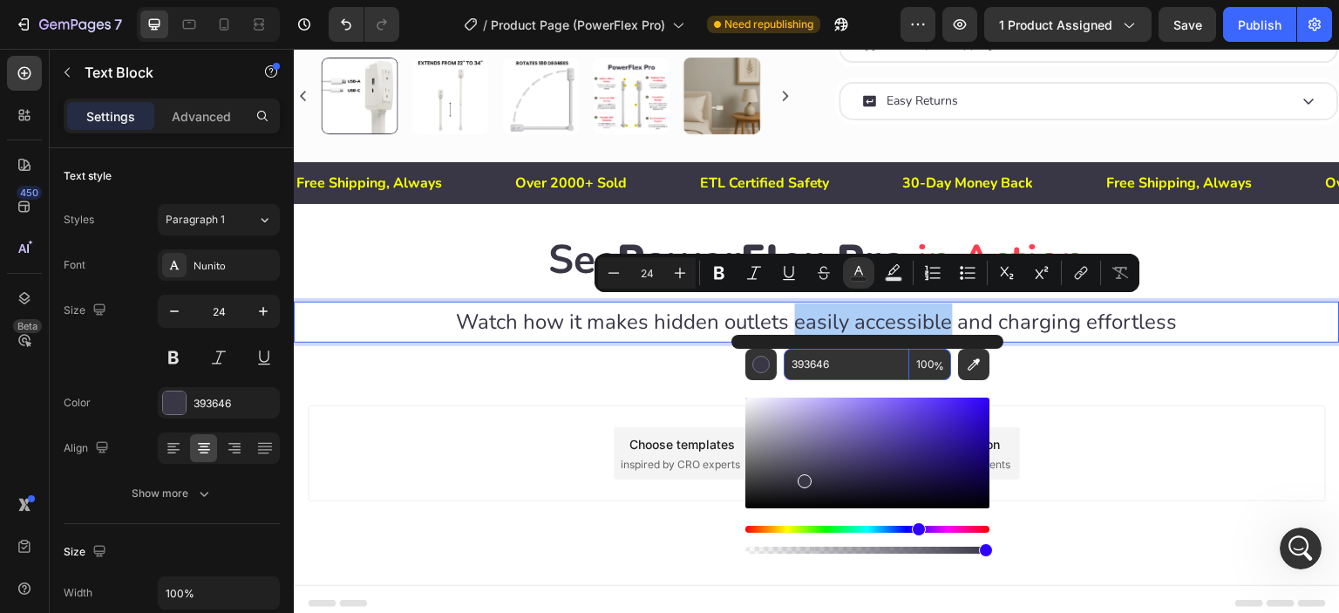
click at [837, 369] on input "393646" at bounding box center [847, 364] width 126 height 31
paste input "FF3E51"
type input "FF3E51"
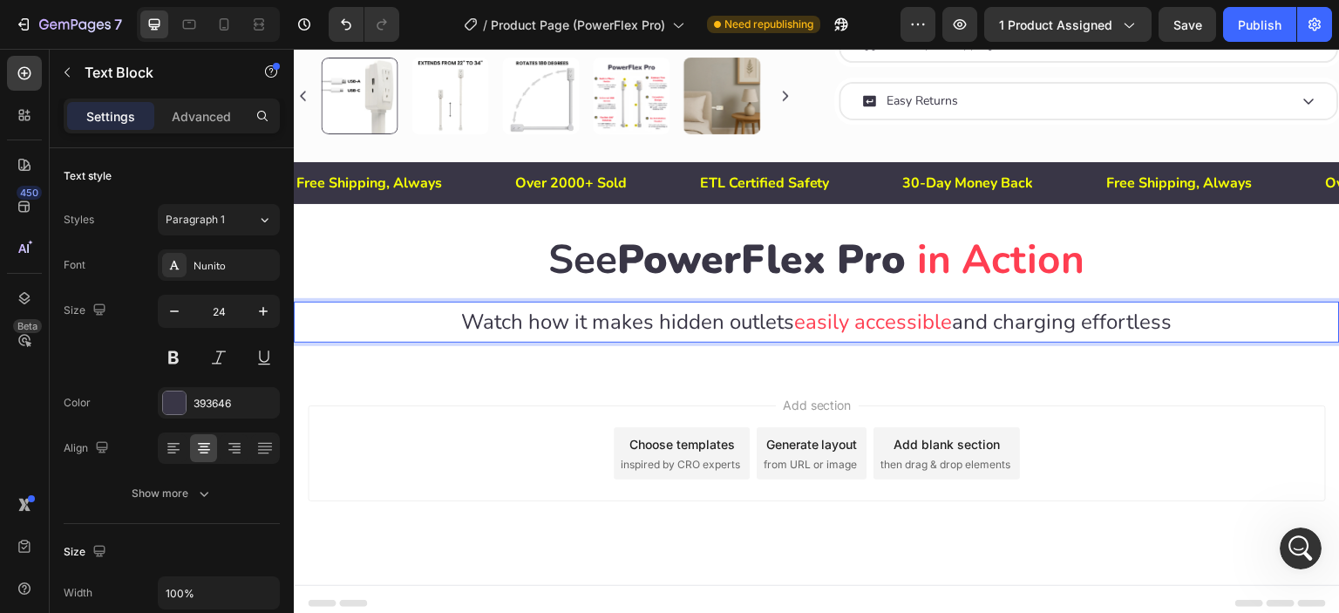
click at [992, 312] on p "Watch how it makes hidden outlets easily accessible and charging effortless" at bounding box center [817, 321] width 1043 height 37
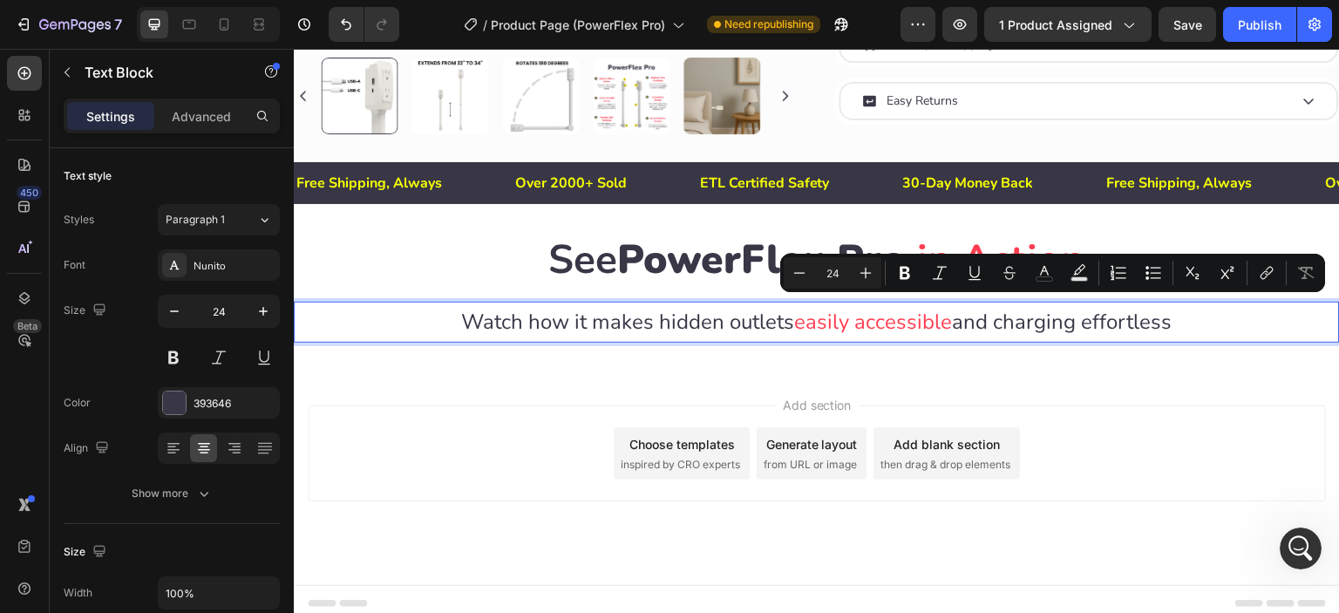
drag, startPoint x: 1083, startPoint y: 319, endPoint x: 1167, endPoint y: 312, distance: 84.0
click at [1167, 312] on p "Watch how it makes hidden outlets easily accessible and charging effortless" at bounding box center [817, 321] width 1043 height 37
click at [1040, 270] on icon "Editor contextual toolbar" at bounding box center [1044, 272] width 17 height 17
type input "393646"
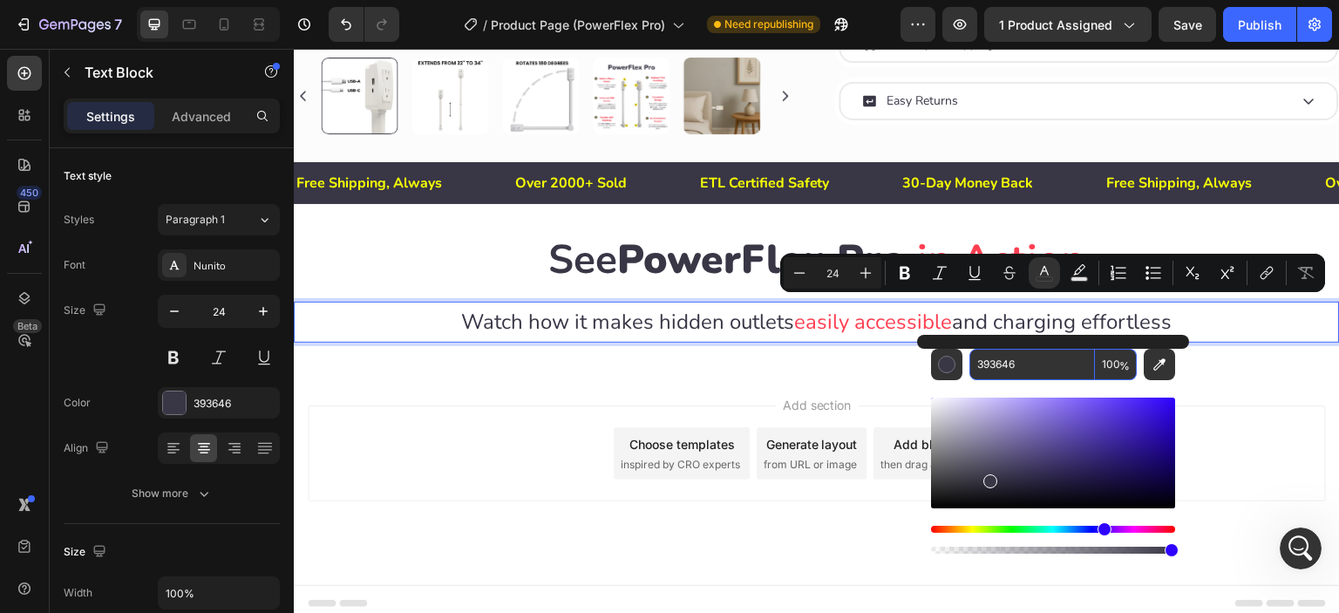
paste input "FF3E51"
type input "FF3E51"
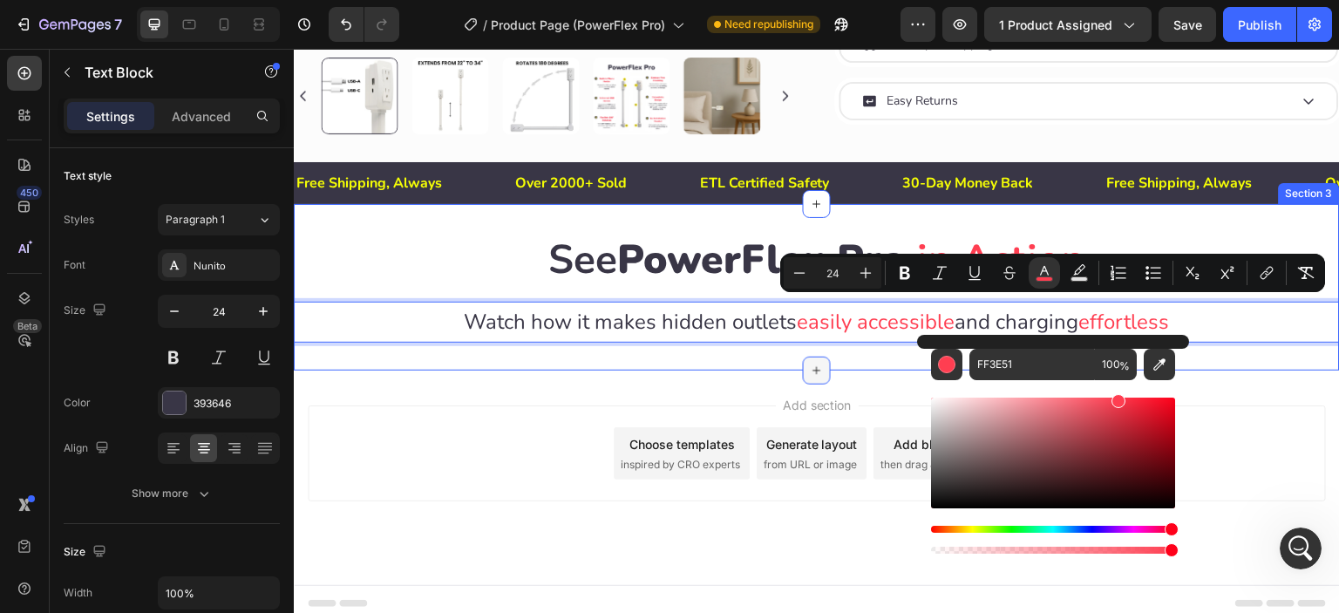
click at [818, 357] on div at bounding box center [817, 371] width 28 height 28
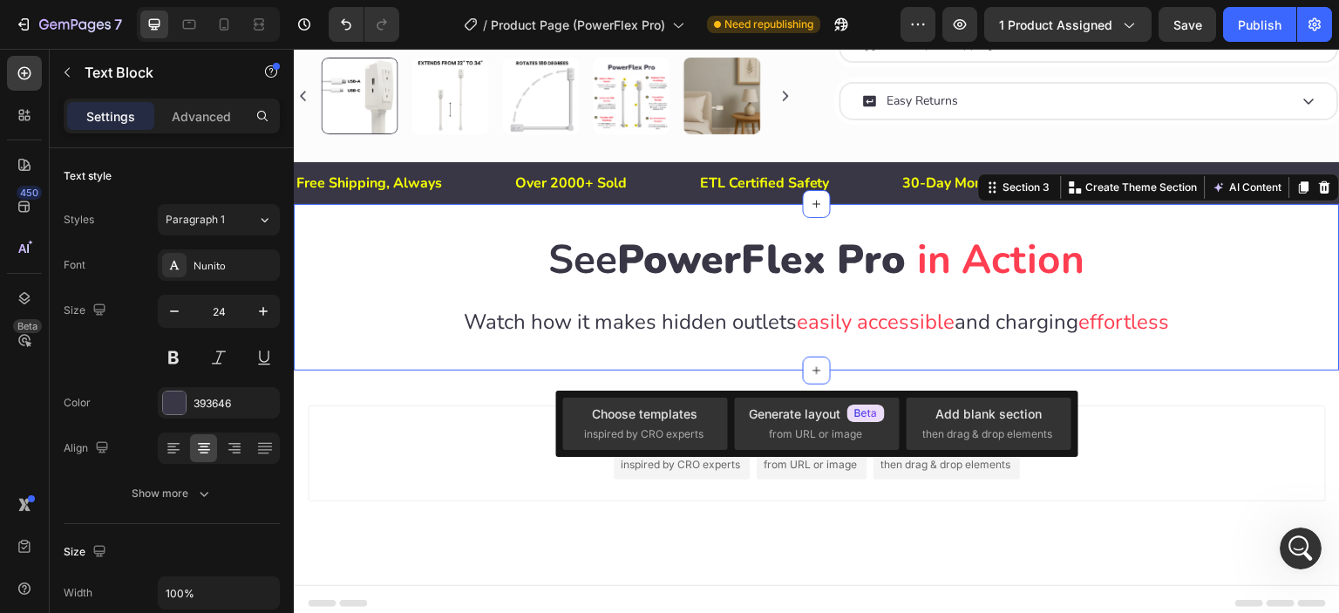
click at [1158, 215] on div "See PowerFlex Pro in Action Heading Row Watch how it makes hidden outlets easil…" at bounding box center [817, 287] width 1046 height 167
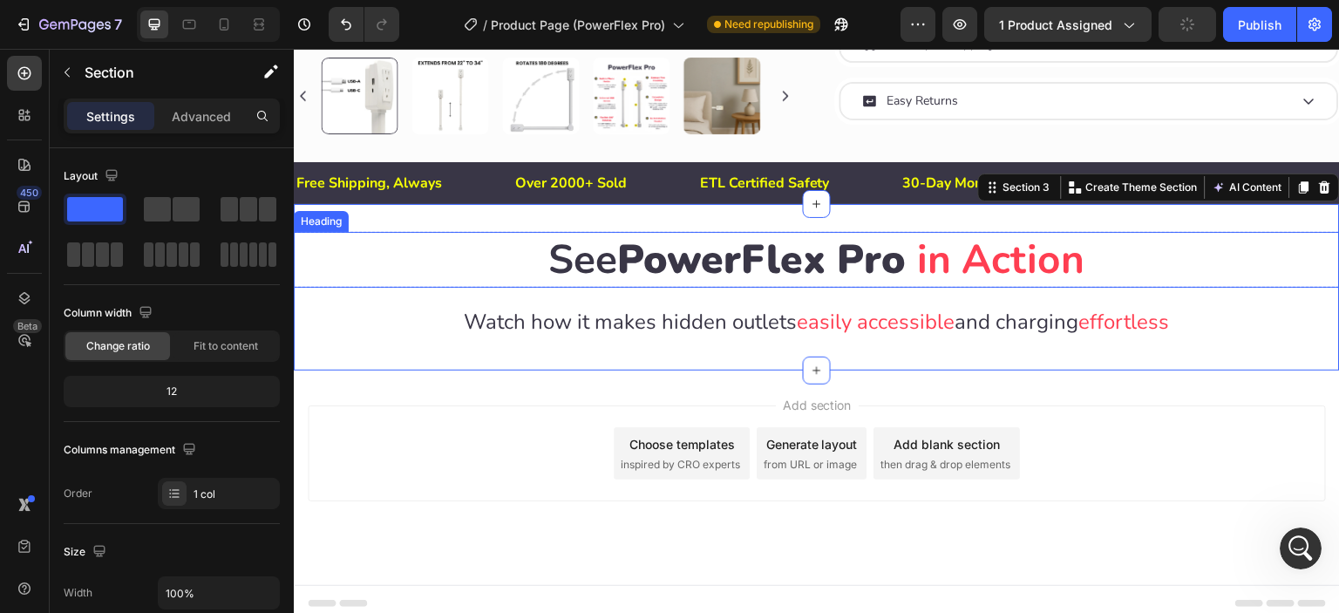
click at [1088, 251] on h2 "See PowerFlex Pro in Action" at bounding box center [817, 260] width 1046 height 56
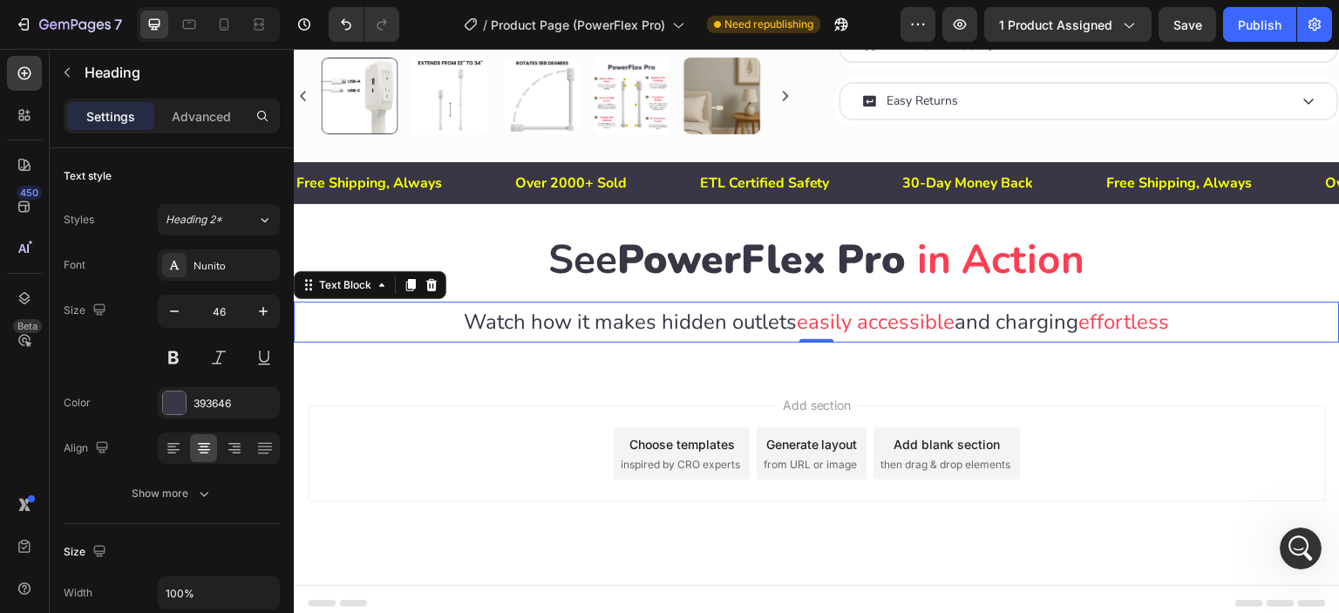
click at [463, 313] on p "Watch how it makes hidden outlets easily accessible and charging effortless" at bounding box center [817, 321] width 1043 height 37
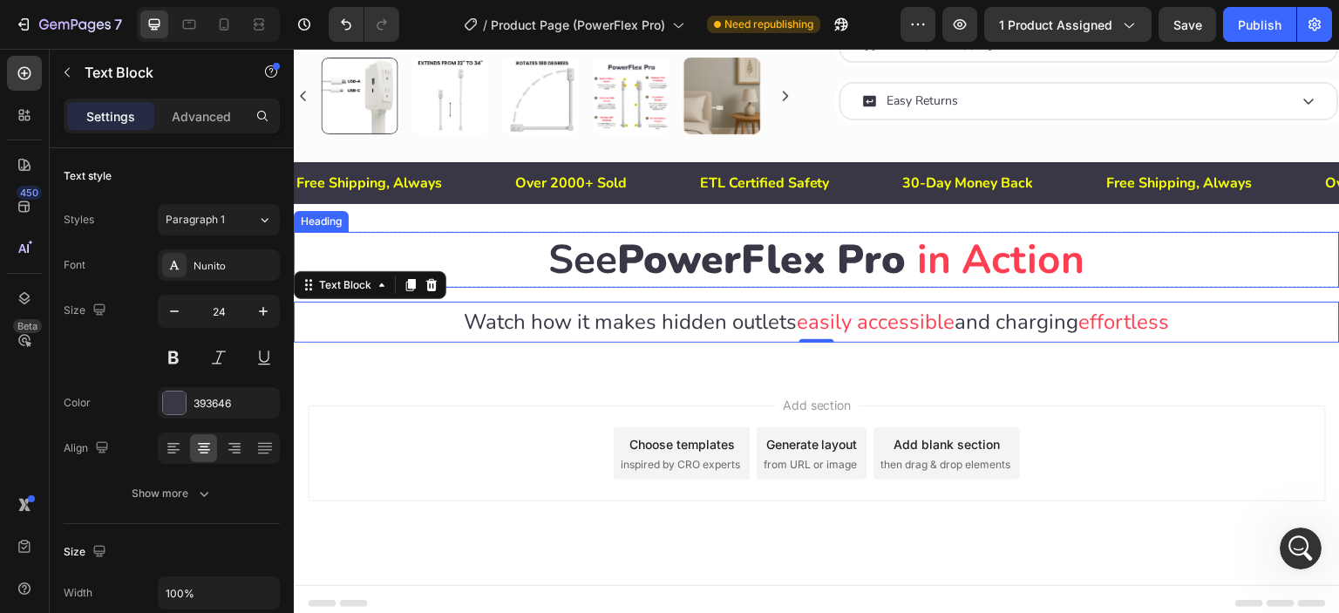
click at [516, 260] on h2 "See PowerFlex Pro in Action" at bounding box center [817, 260] width 1046 height 56
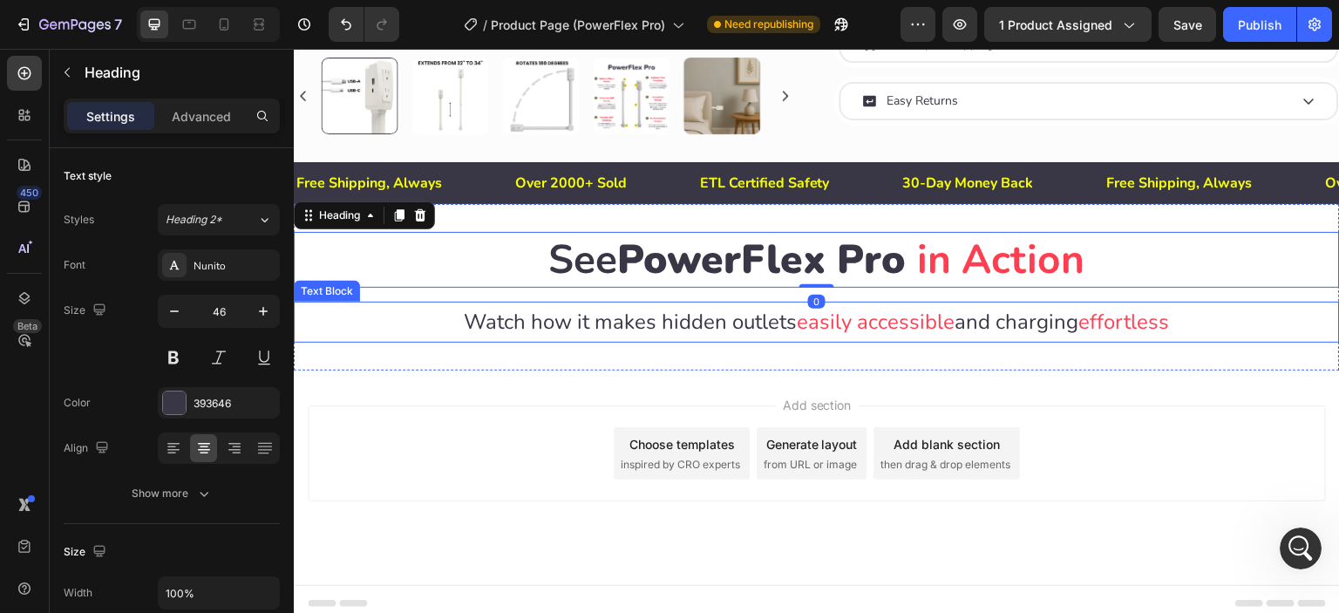
click at [506, 314] on p "Watch how it makes hidden outlets easily accessible and charging effortless" at bounding box center [817, 321] width 1043 height 37
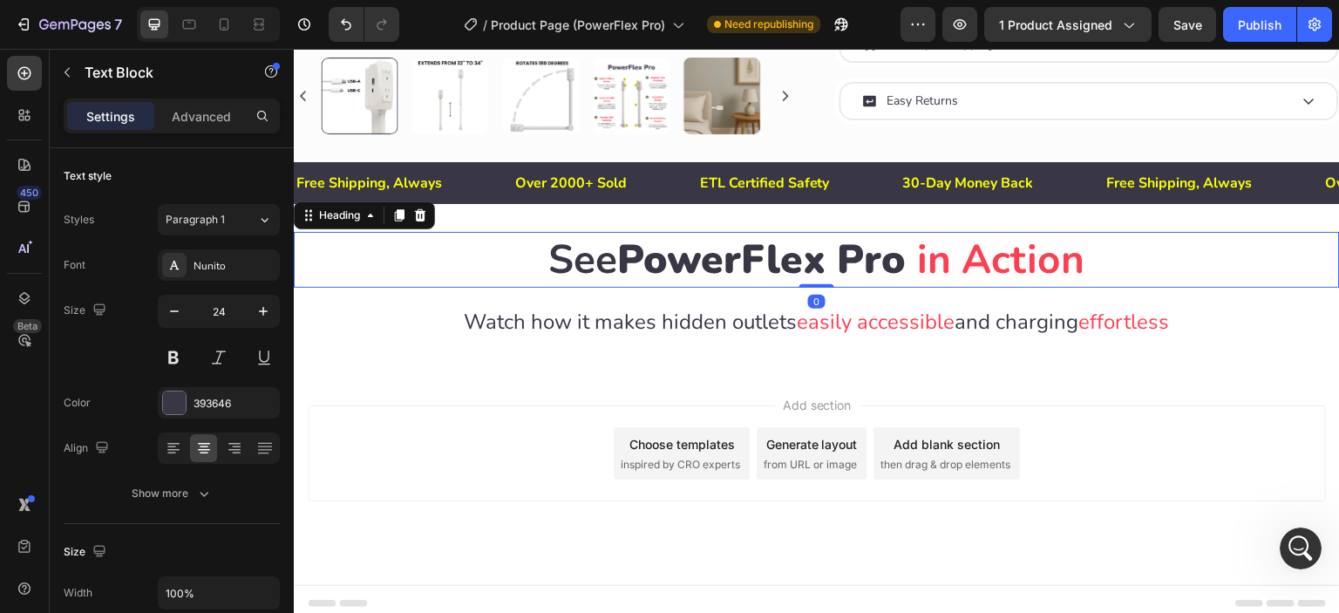
click at [536, 257] on h2 "See PowerFlex Pro in Action" at bounding box center [817, 260] width 1046 height 56
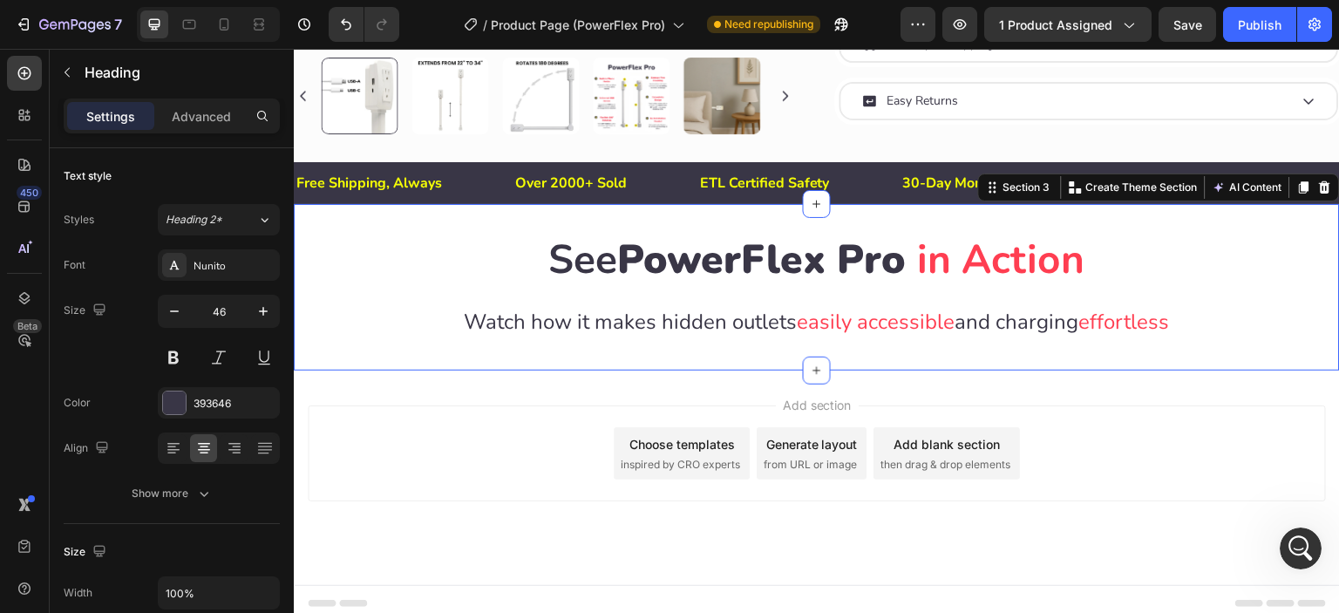
click at [534, 290] on div "See PowerFlex Pro in Action Heading Row Watch how it makes hidden outlets easil…" at bounding box center [817, 287] width 1046 height 111
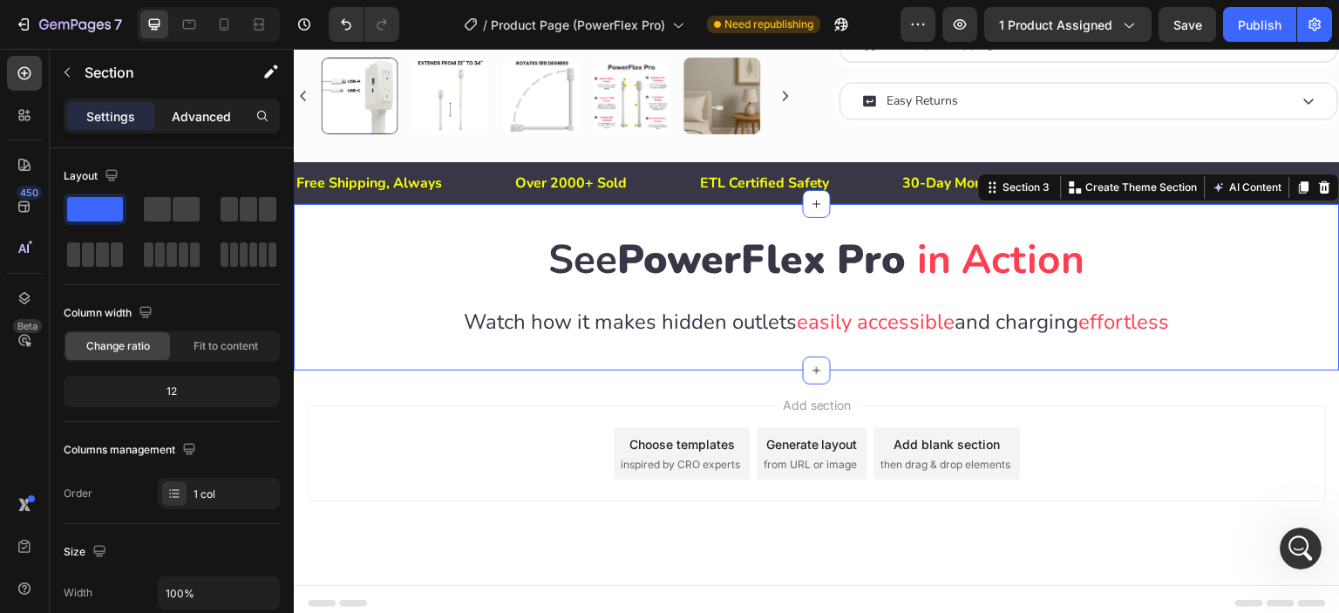
click at [187, 115] on p "Advanced" at bounding box center [201, 116] width 59 height 18
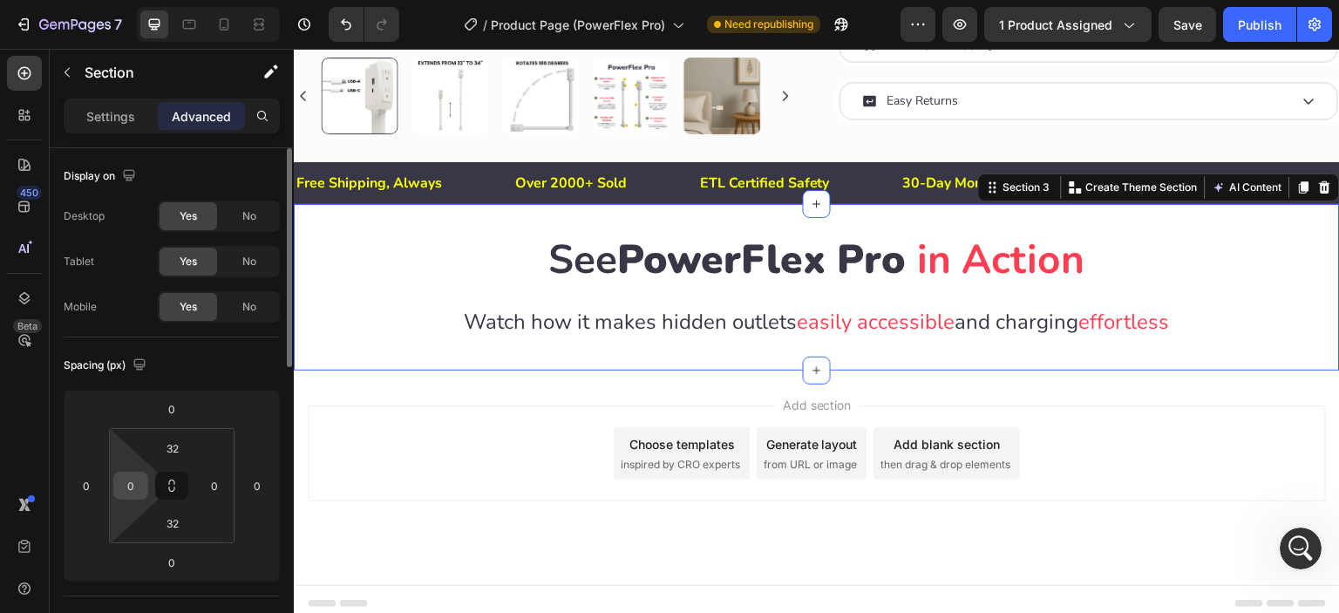
click at [135, 485] on input "0" at bounding box center [131, 486] width 26 height 26
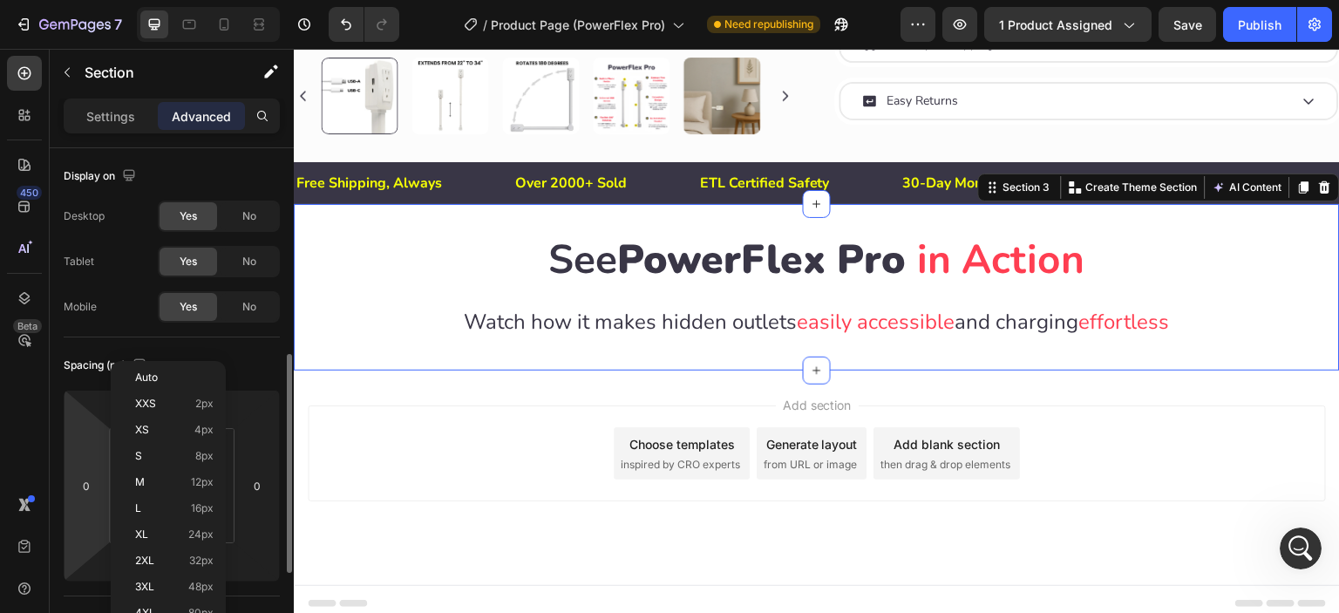
scroll to position [145, 0]
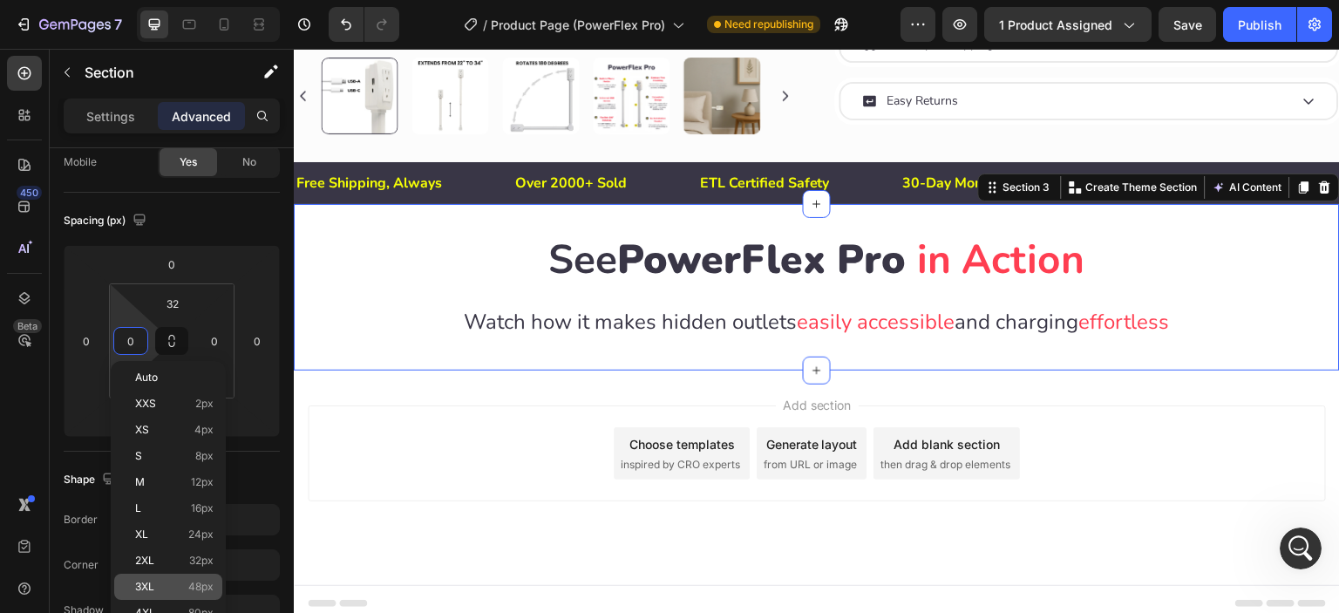
click at [155, 581] on p "3XL 48px" at bounding box center [174, 587] width 78 height 12
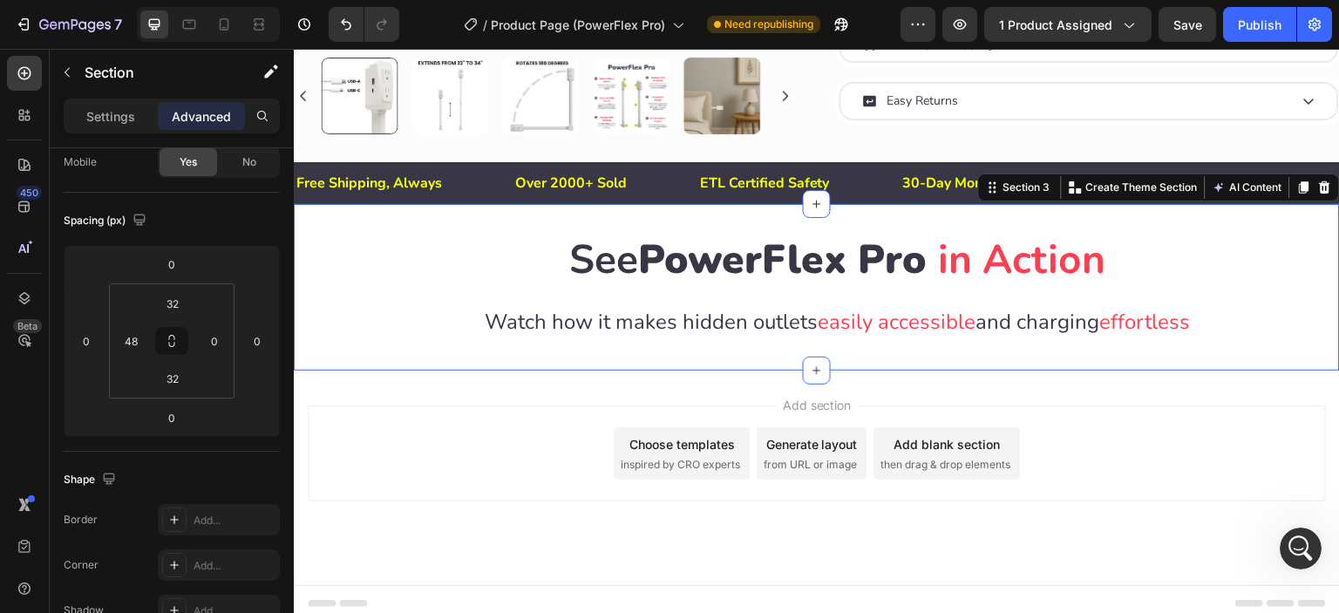
type input "0"
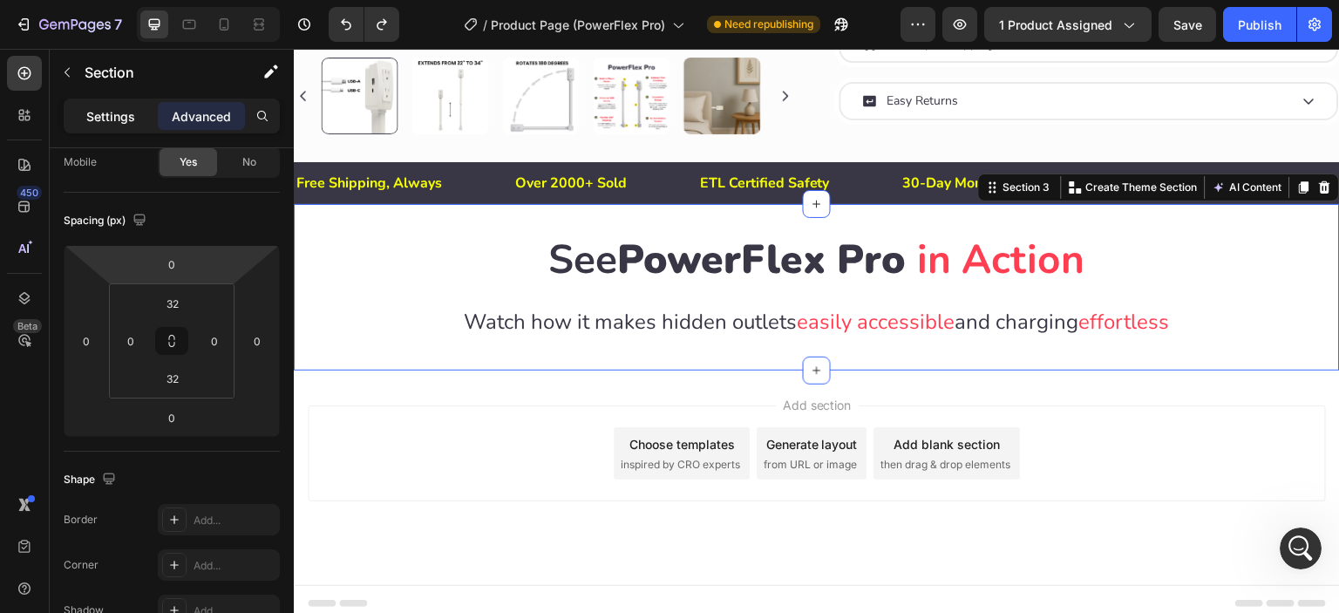
click at [113, 114] on p "Settings" at bounding box center [110, 116] width 49 height 18
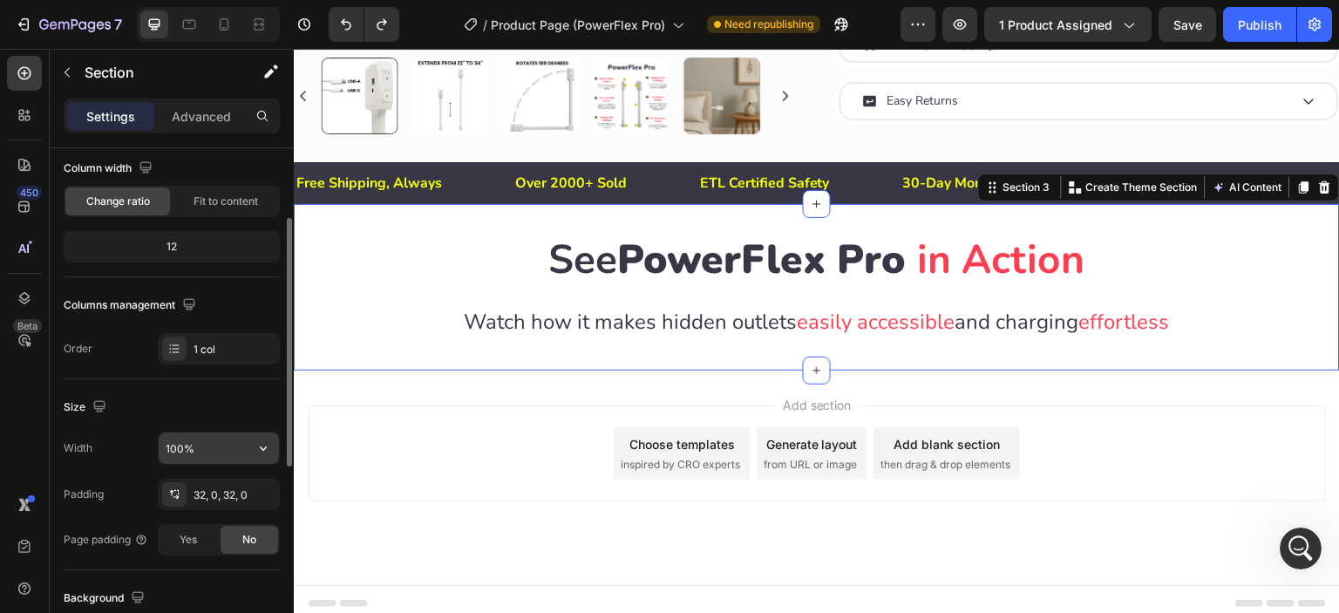
click at [188, 441] on input "100%" at bounding box center [219, 448] width 120 height 31
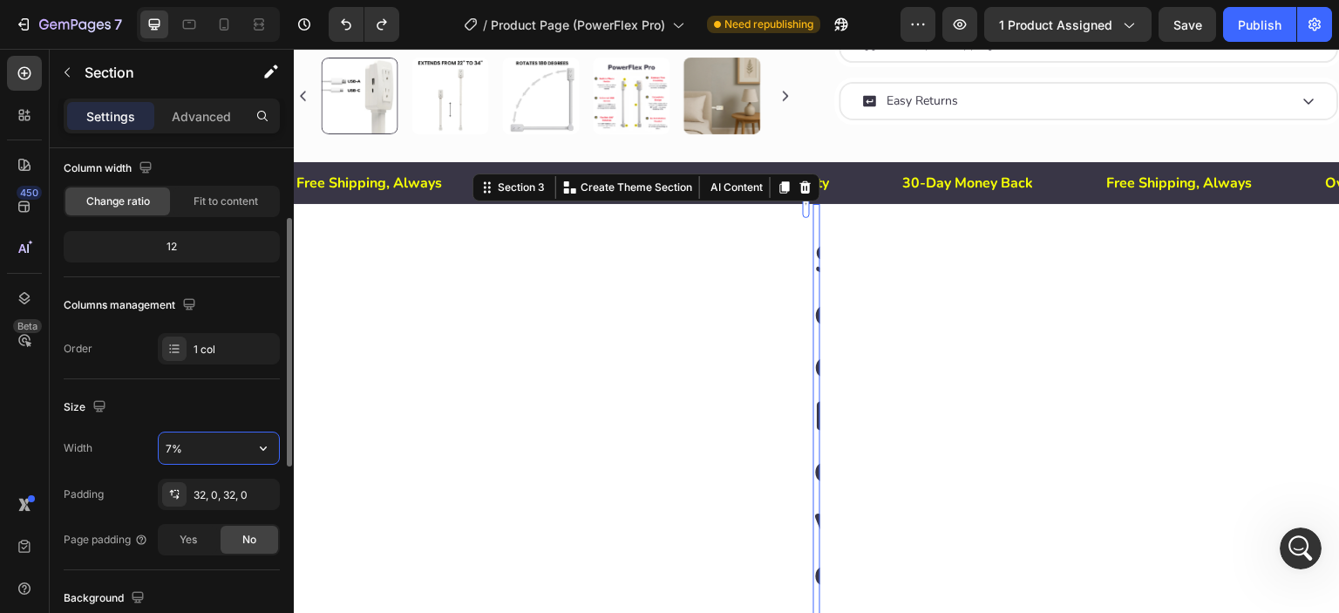
type input "75%"
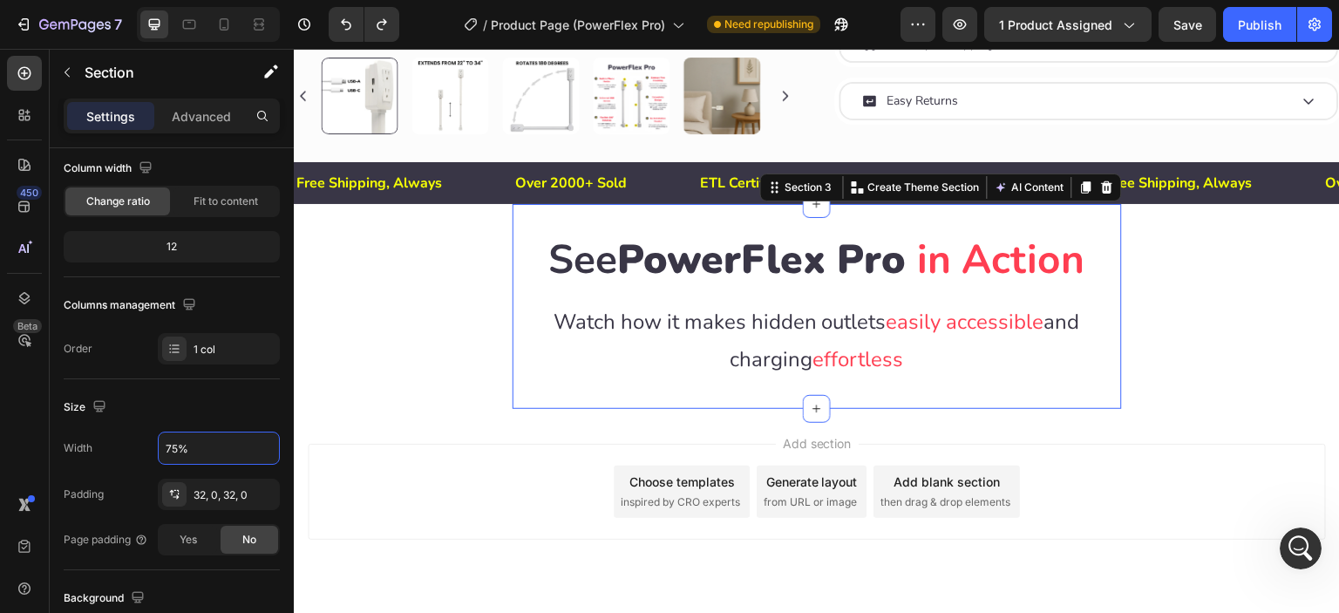
click at [1162, 352] on section "See PowerFlex Pro in Action Heading Row Watch how it makes hidden outlets easil…" at bounding box center [817, 306] width 813 height 204
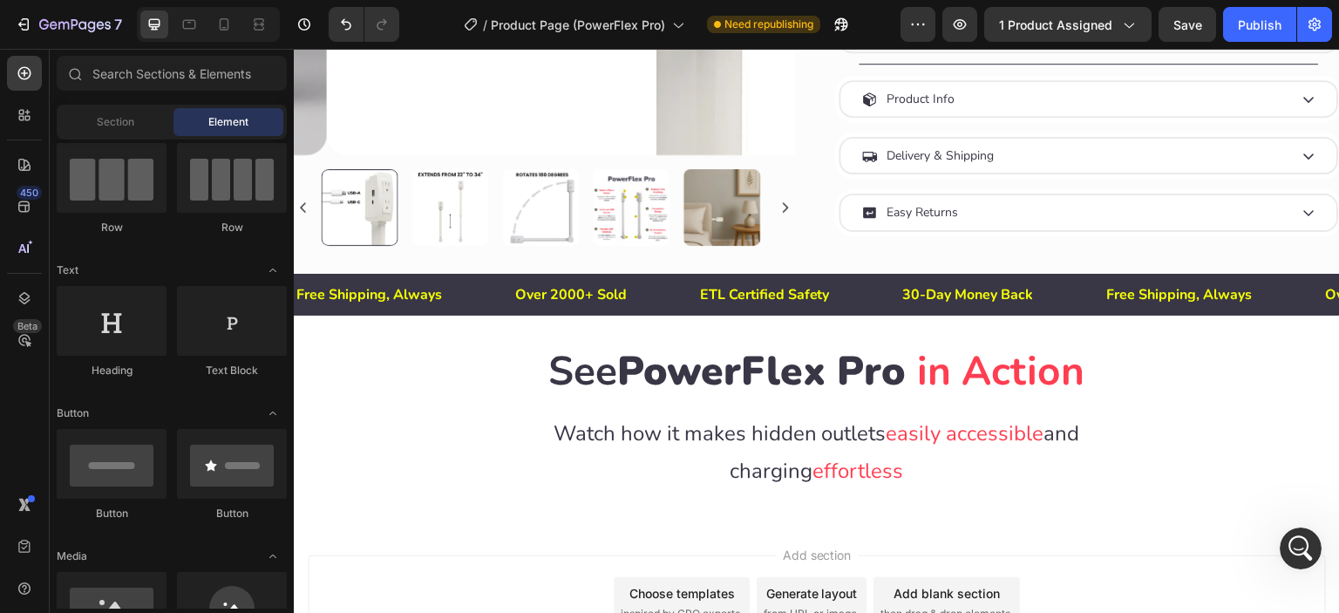
scroll to position [802, 0]
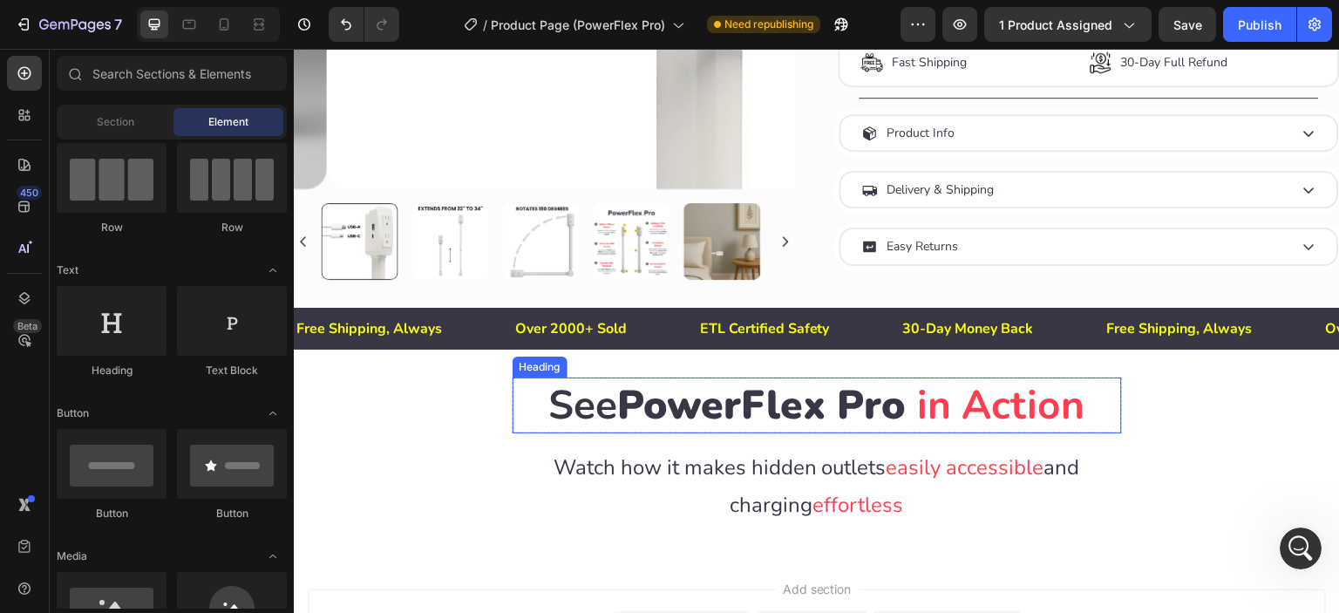
click at [860, 398] on span "PowerFlex Pro" at bounding box center [762, 405] width 289 height 55
click at [1207, 427] on section "See PowerFlex Pro in Action Heading 0 Row Watch how it makes hidden outlets eas…" at bounding box center [817, 452] width 813 height 204
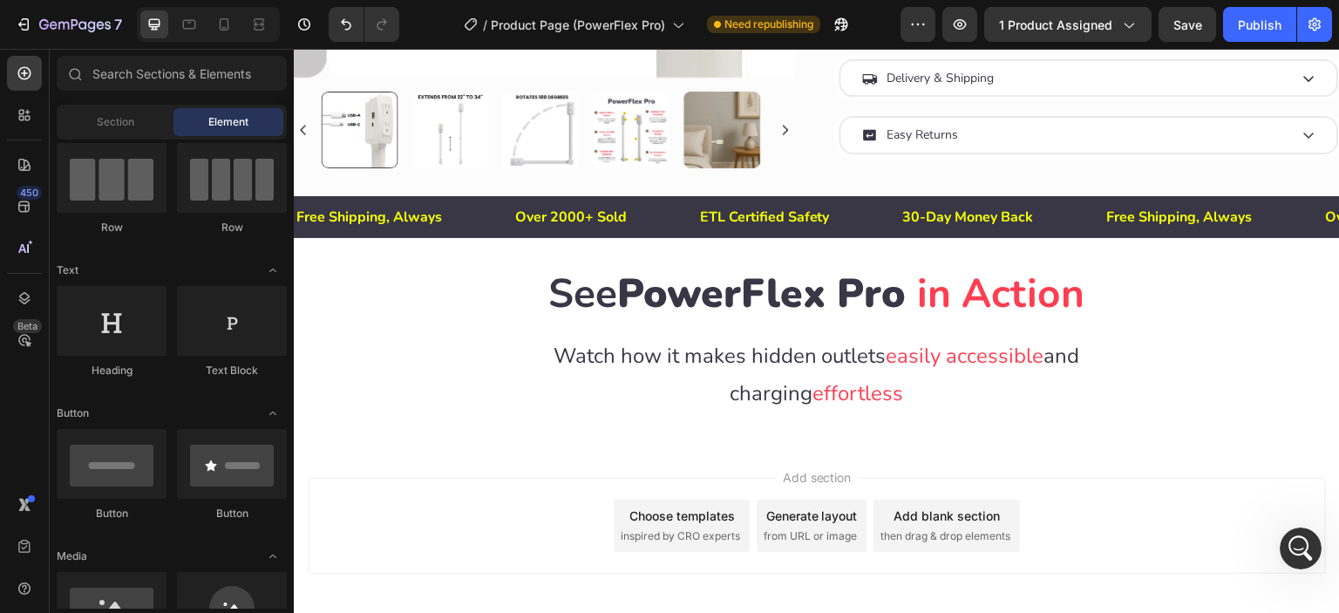
scroll to position [948, 0]
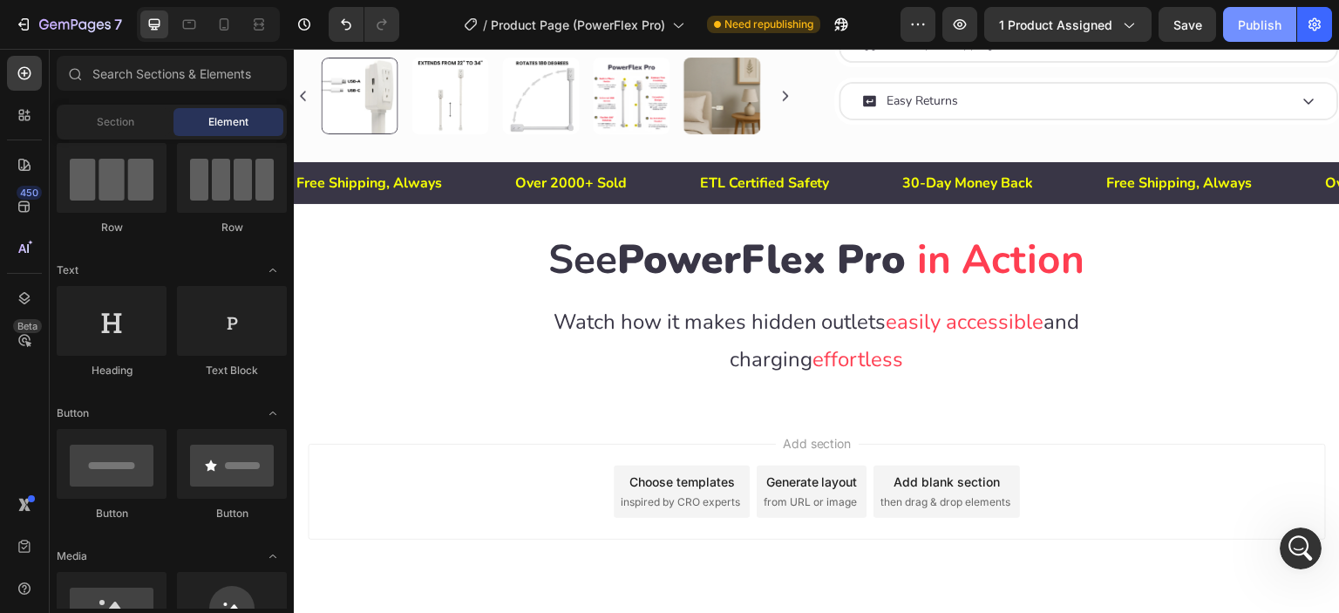
click at [1259, 29] on div "Publish" at bounding box center [1260, 25] width 44 height 18
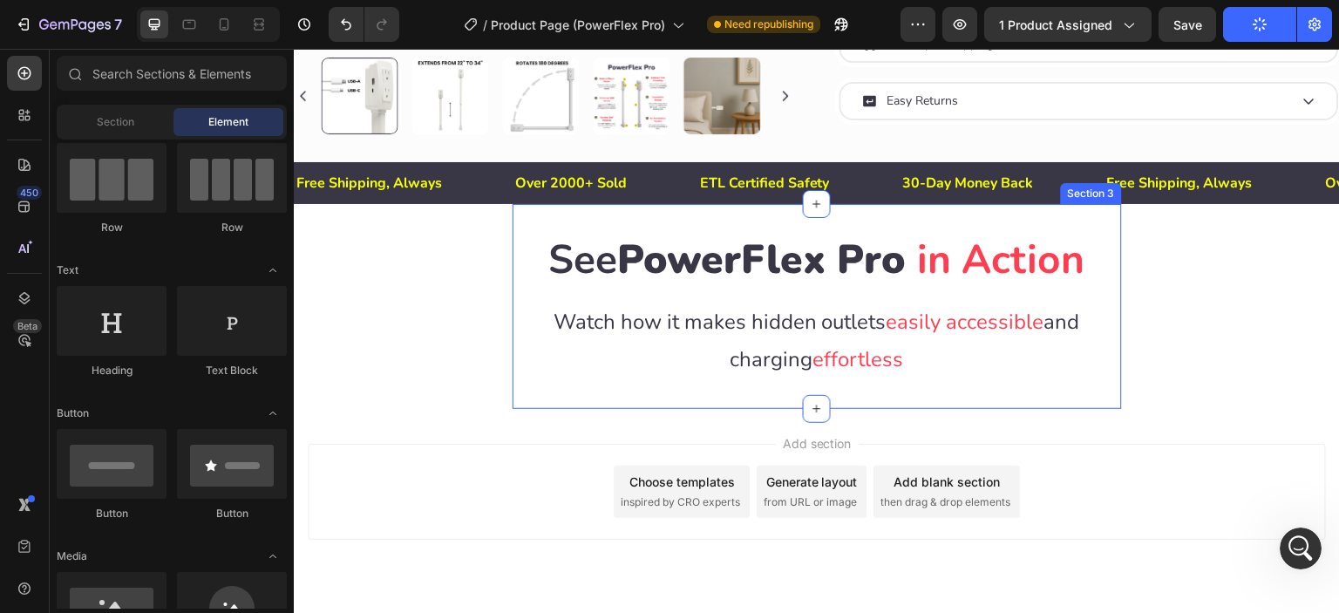
click at [519, 290] on div "See PowerFlex Pro in Action Heading Row Watch how it makes hidden outlets easil…" at bounding box center [818, 306] width 610 height 148
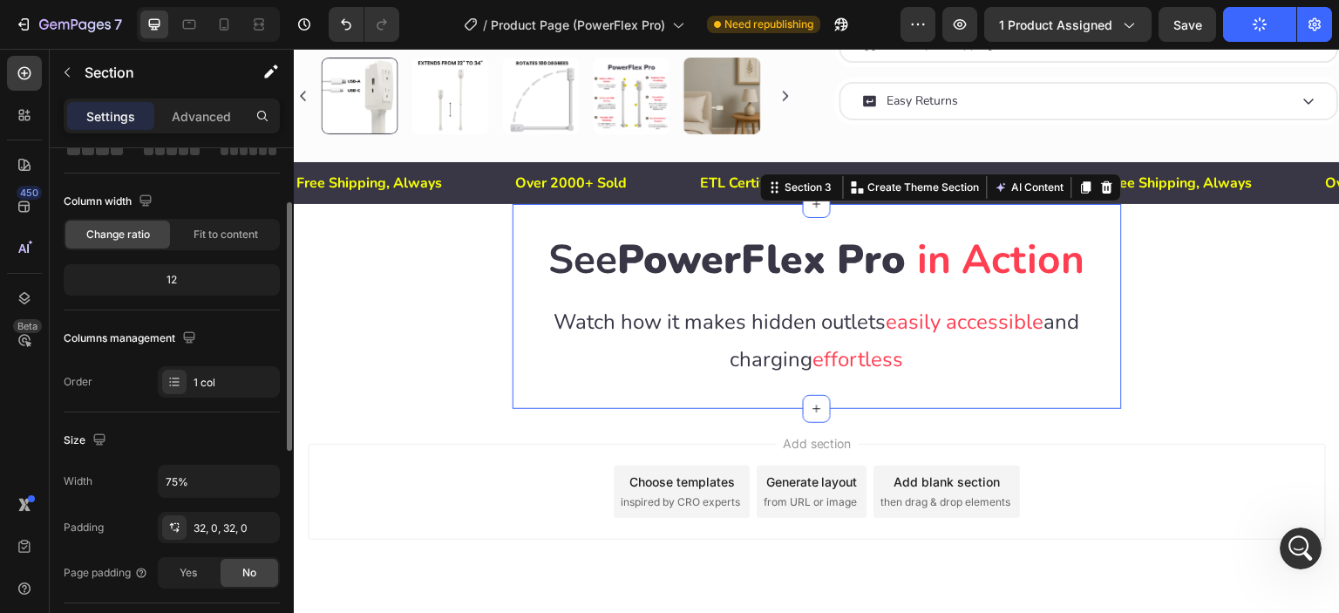
scroll to position [0, 0]
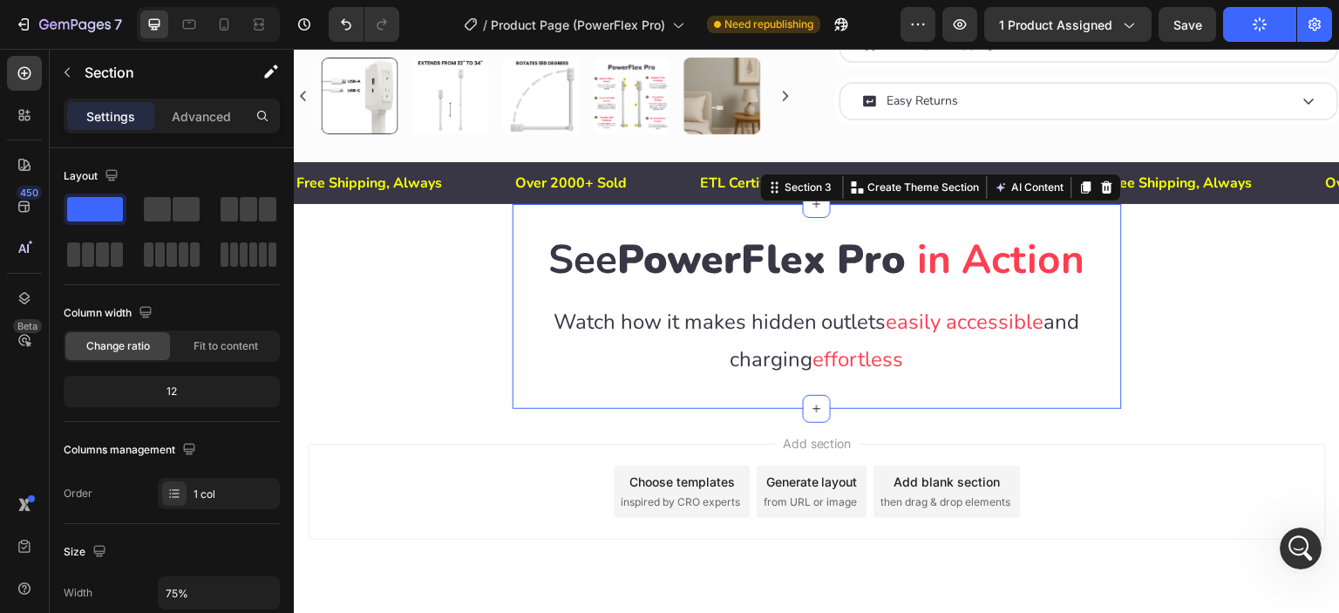
click at [411, 315] on section "See PowerFlex Pro in Action Heading Row Watch how it makes hidden outlets easil…" at bounding box center [817, 306] width 813 height 204
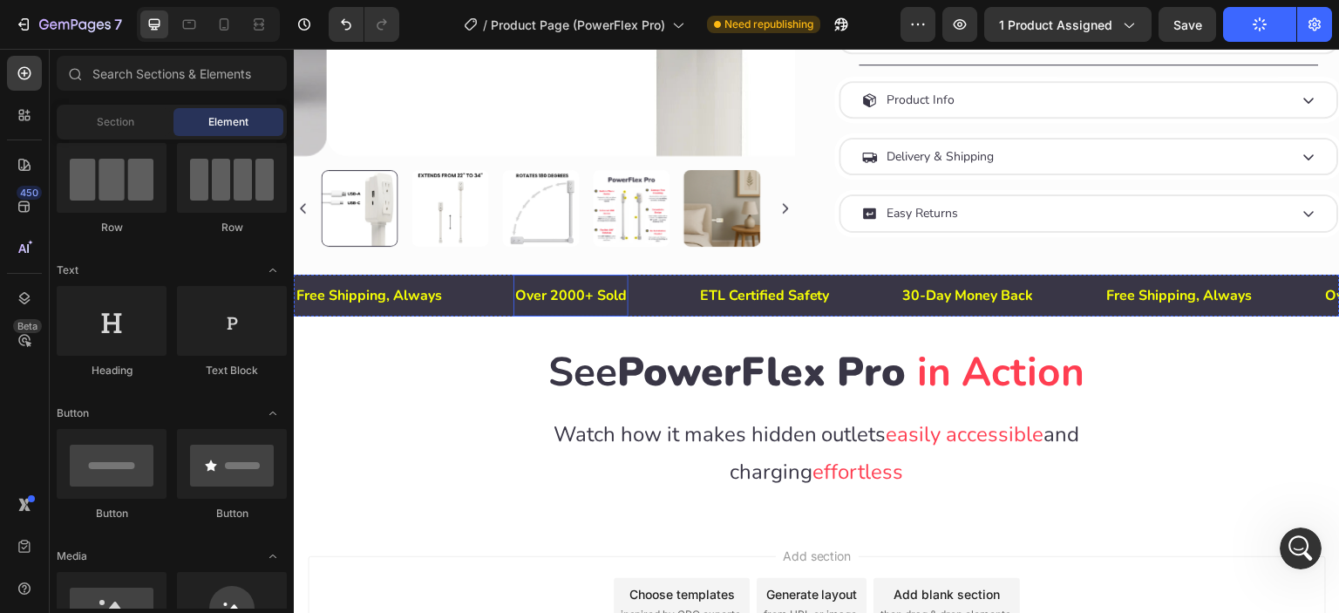
scroll to position [802, 0]
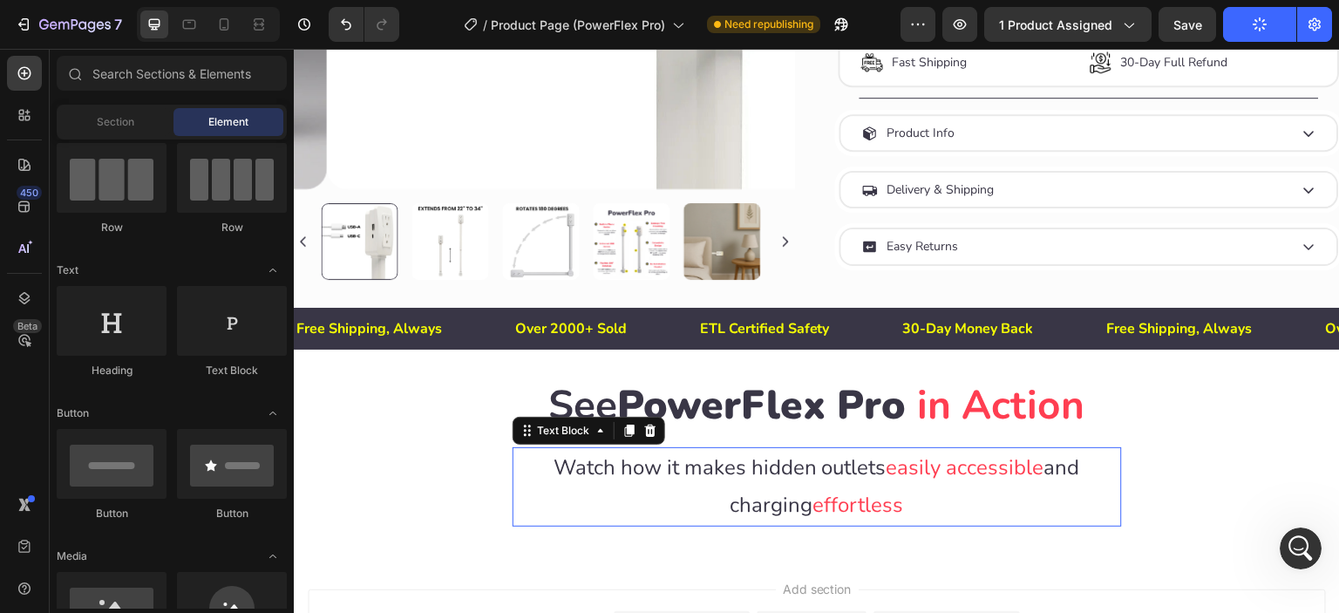
click at [620, 481] on p "Watch how it makes hidden outlets easily accessible and charging effortless" at bounding box center [817, 486] width 606 height 75
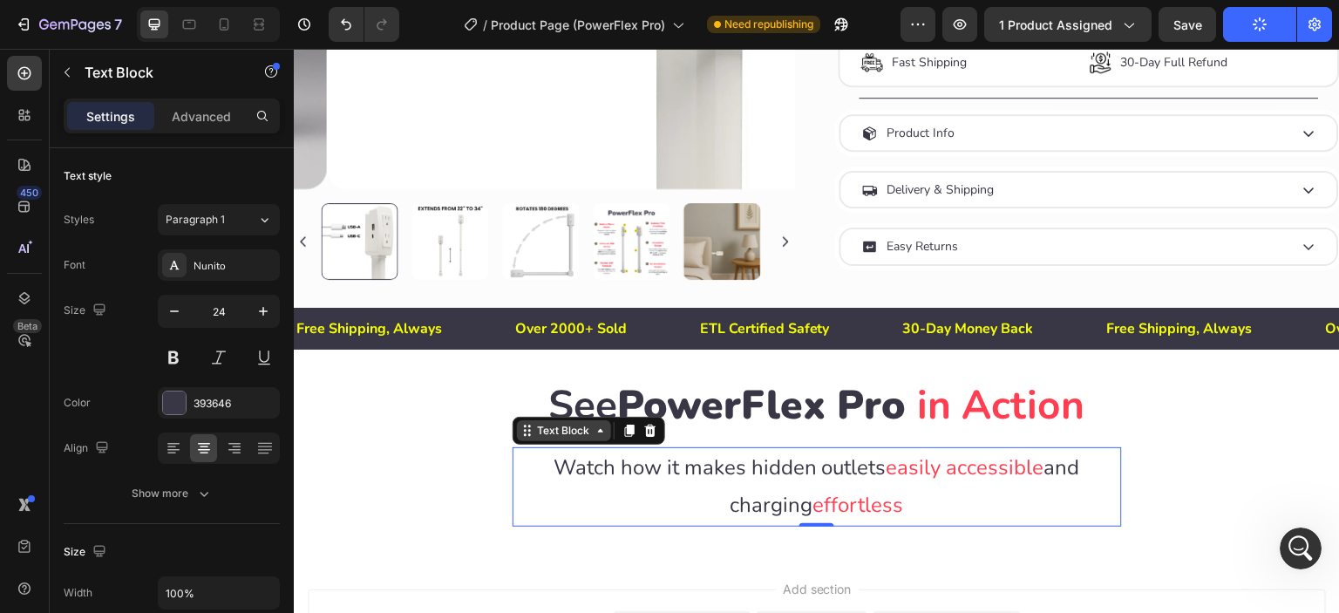
click at [528, 424] on icon at bounding box center [528, 431] width 14 height 14
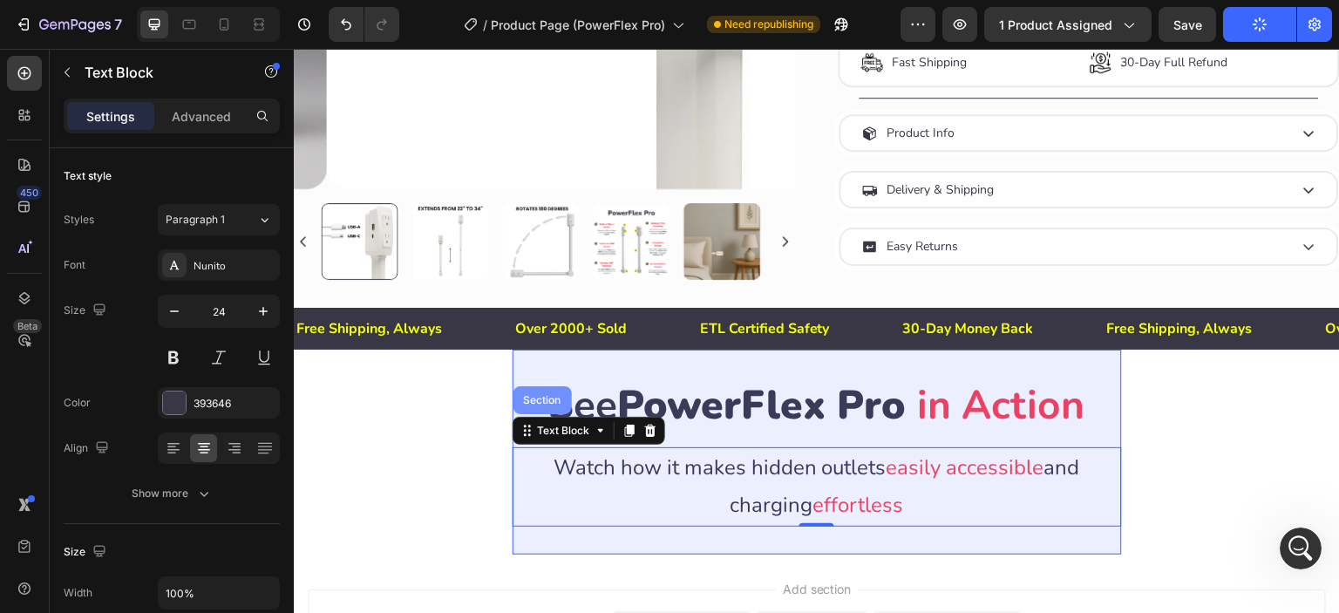
click at [529, 395] on div "Section" at bounding box center [543, 400] width 44 height 10
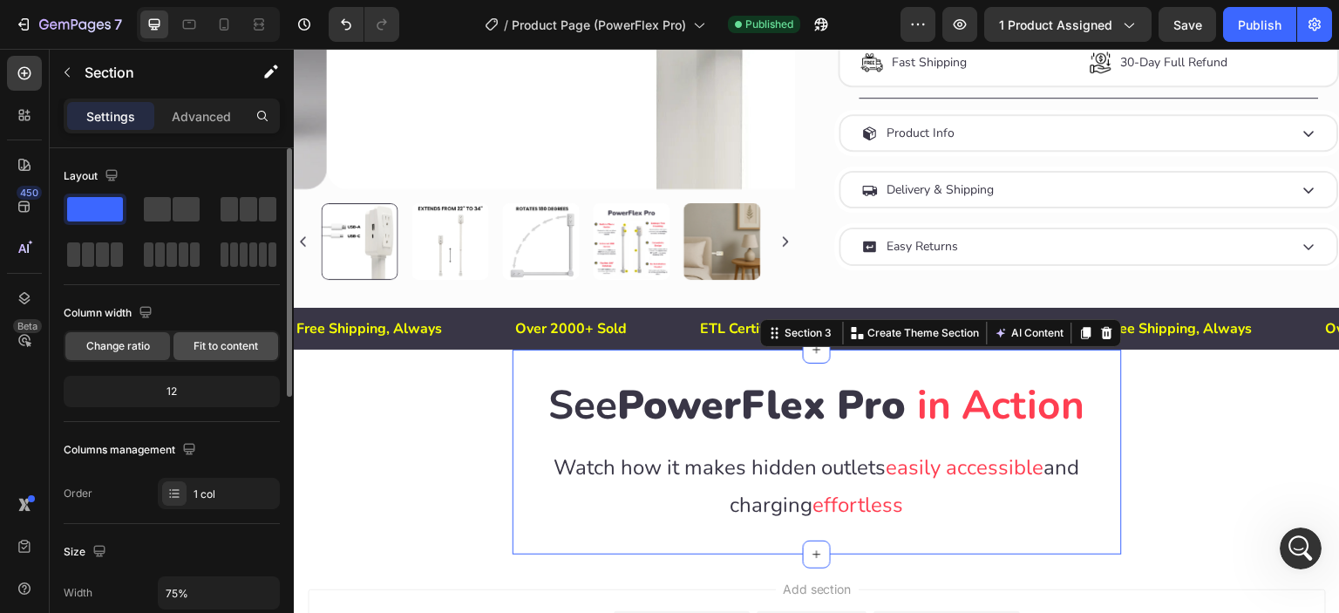
click at [199, 341] on span "Fit to content" at bounding box center [226, 346] width 65 height 16
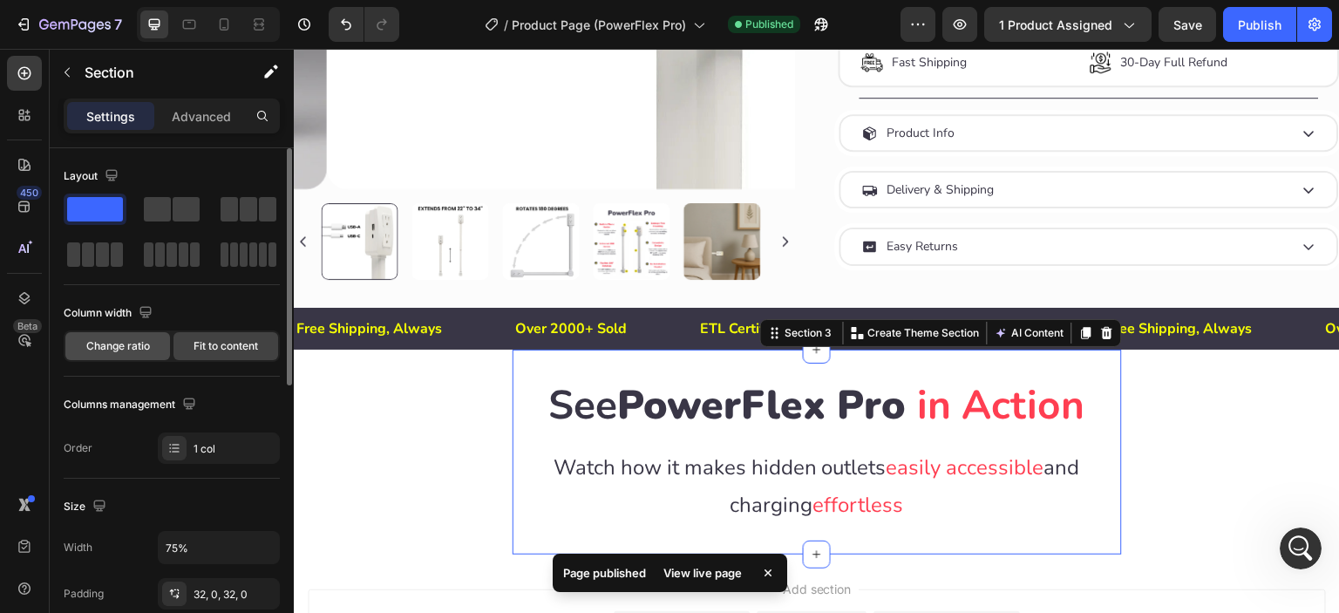
click at [113, 348] on span "Change ratio" at bounding box center [118, 346] width 64 height 16
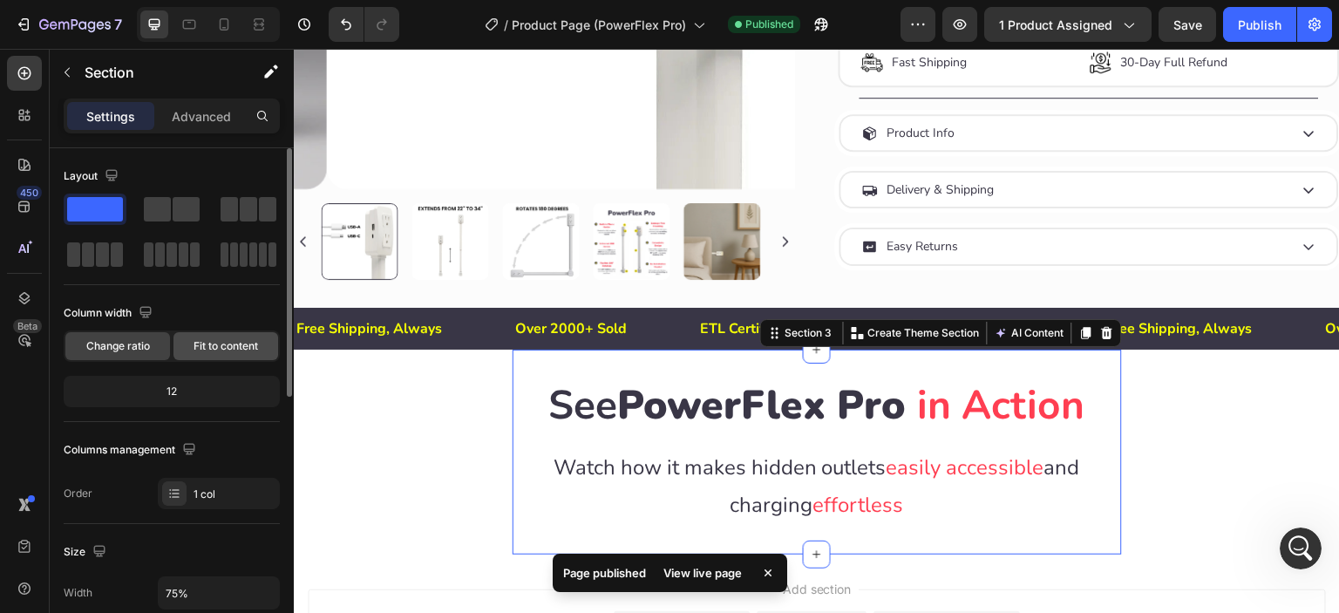
click at [219, 348] on span "Fit to content" at bounding box center [226, 346] width 65 height 16
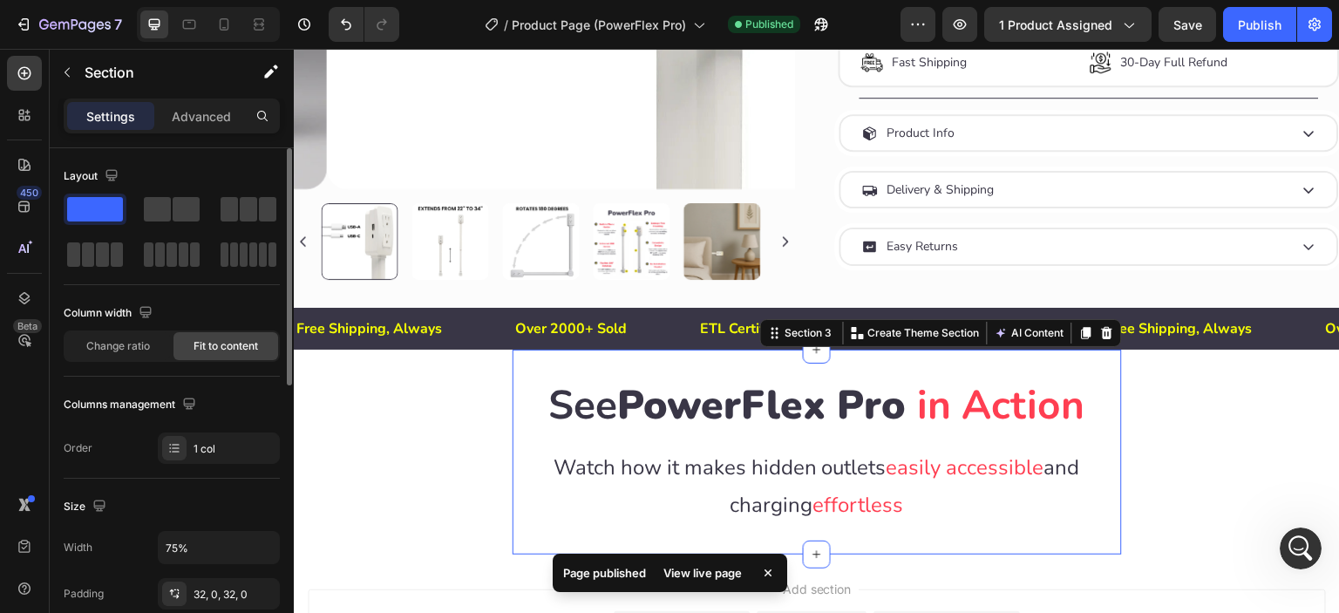
scroll to position [145, 0]
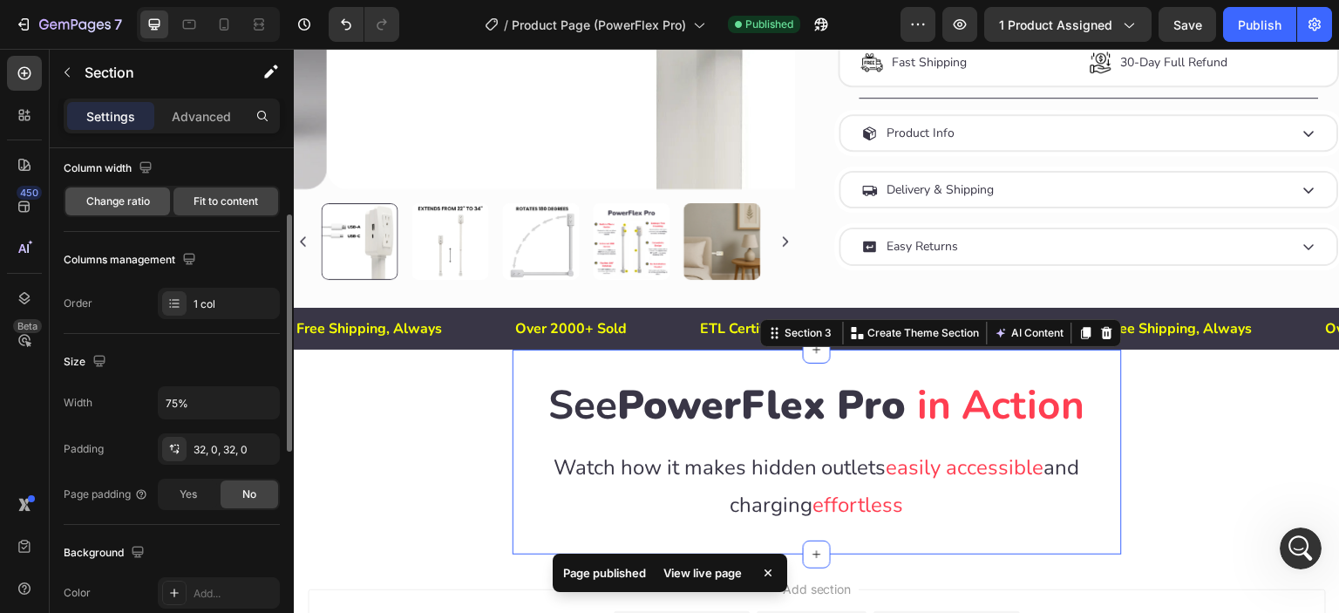
click at [146, 212] on div "Change ratio" at bounding box center [117, 201] width 105 height 28
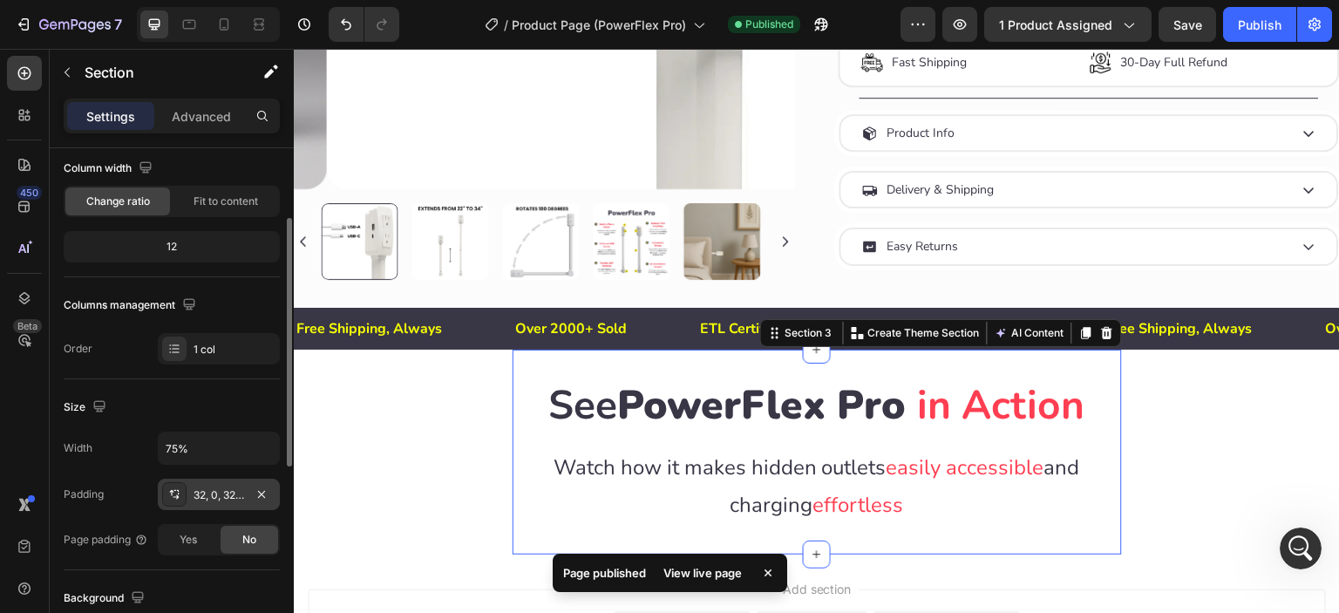
click at [174, 499] on icon at bounding box center [174, 494] width 14 height 14
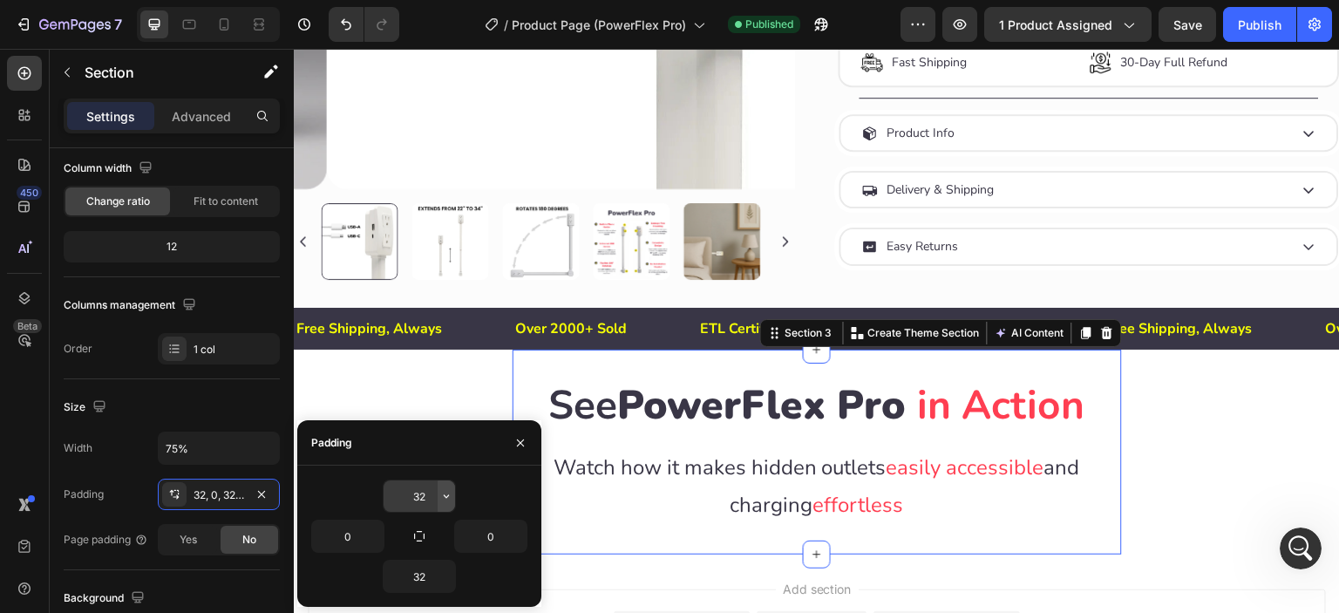
click at [446, 497] on icon "button" at bounding box center [446, 496] width 5 height 3
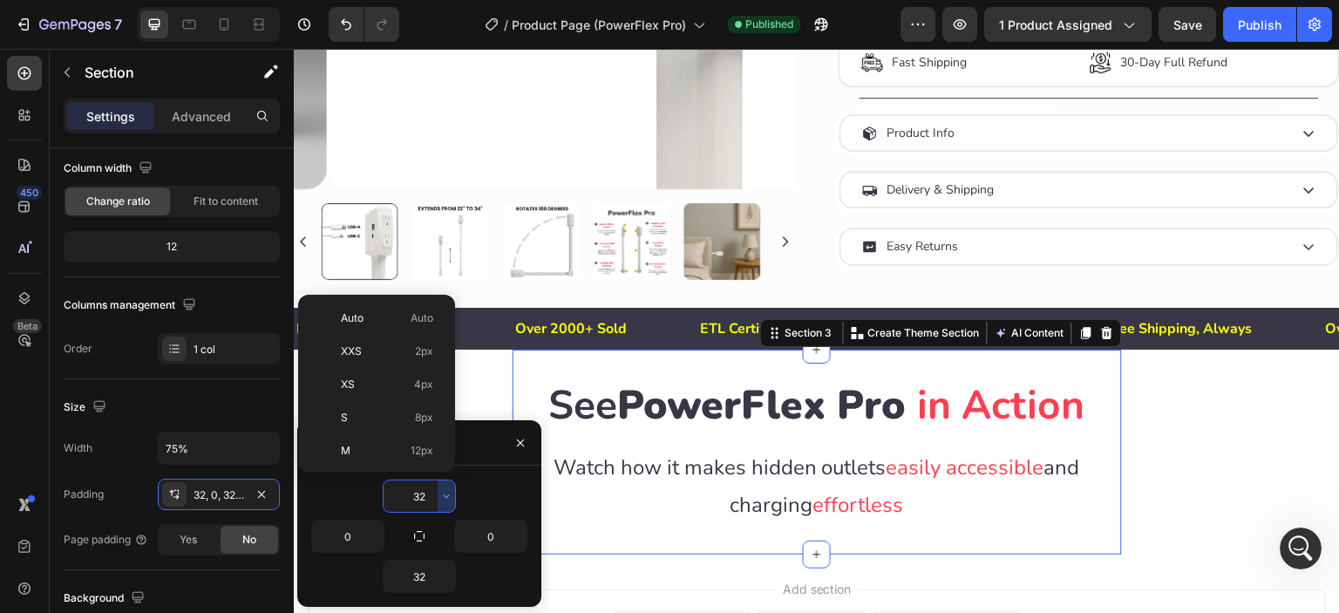
scroll to position [126, 0]
click at [391, 351] on p "L 16px" at bounding box center [387, 359] width 92 height 16
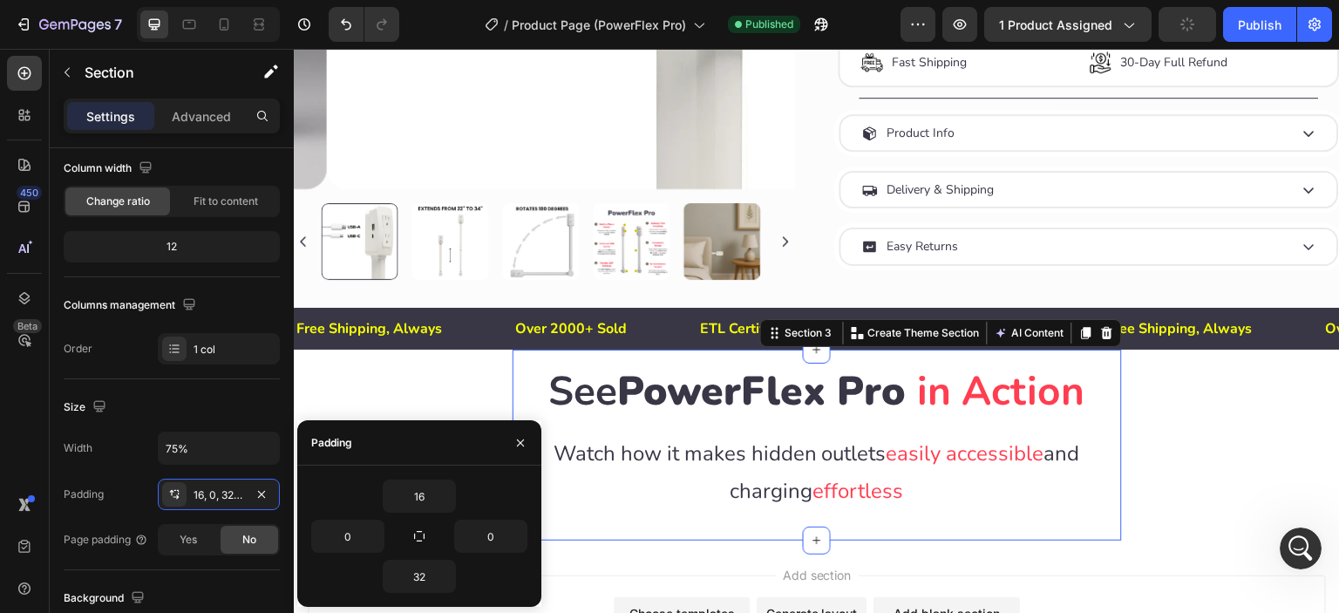
type input "32"
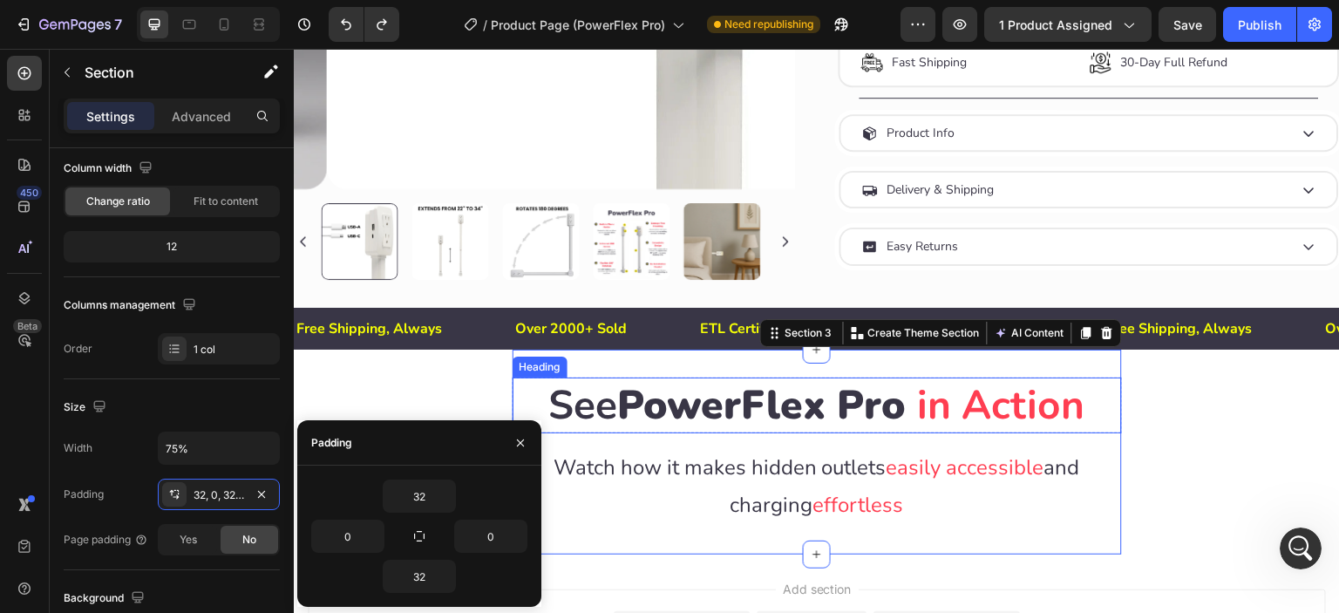
click at [874, 405] on span "PowerFlex Pro" at bounding box center [762, 405] width 289 height 55
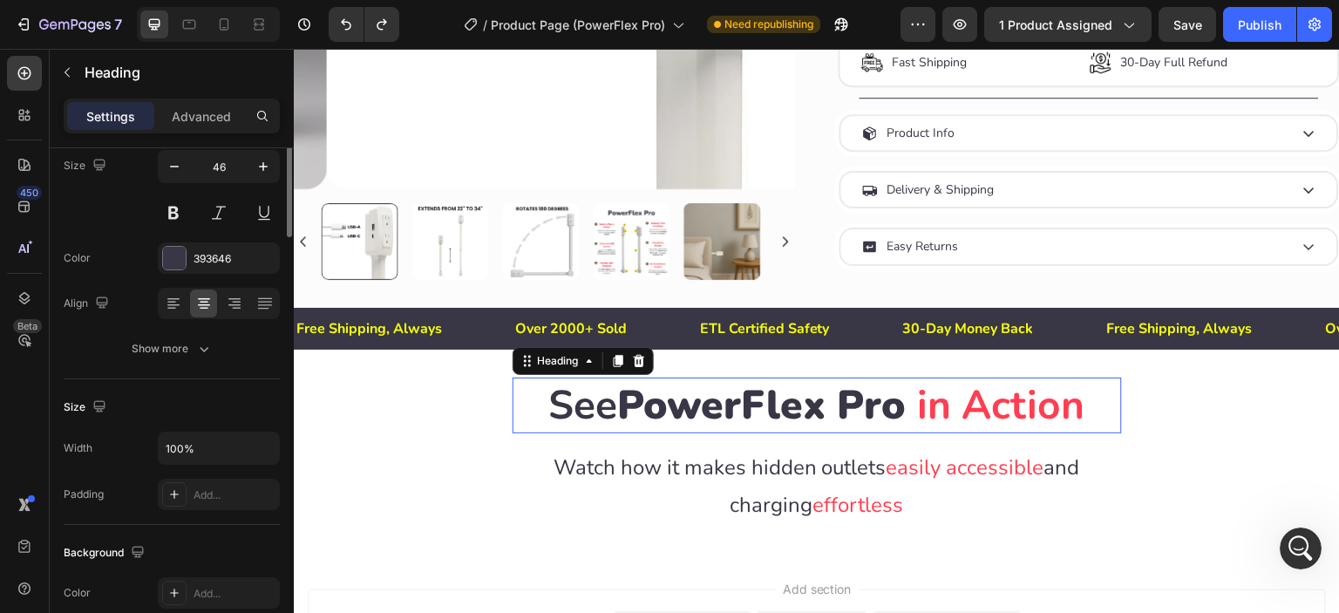
scroll to position [0, 0]
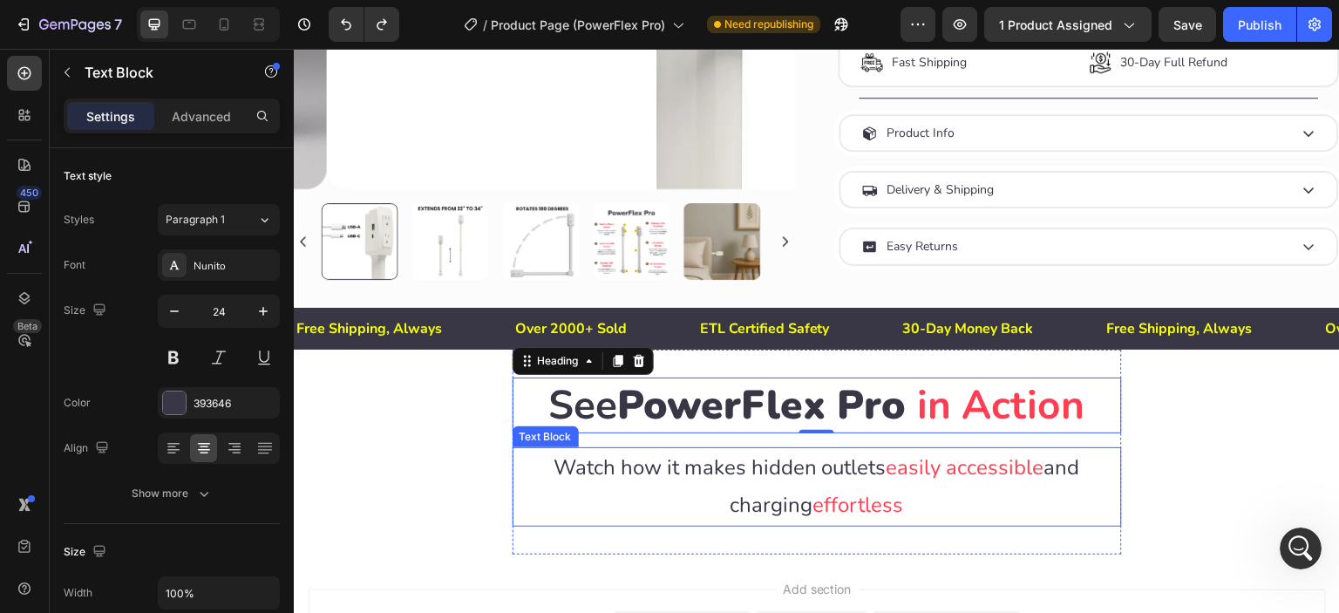
click at [841, 460] on p "Watch how it makes hidden outlets easily accessible and charging effortless" at bounding box center [817, 486] width 606 height 75
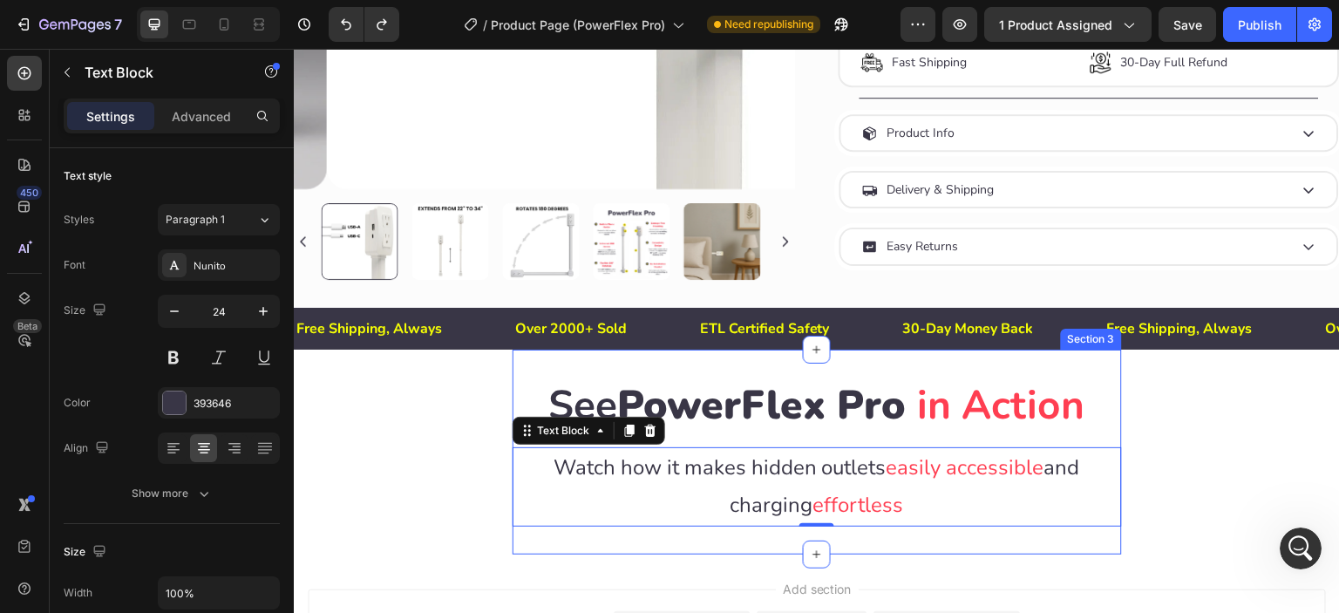
click at [825, 432] on div "See PowerFlex Pro in Action Heading Row Watch how it makes hidden outlets easil…" at bounding box center [818, 452] width 610 height 148
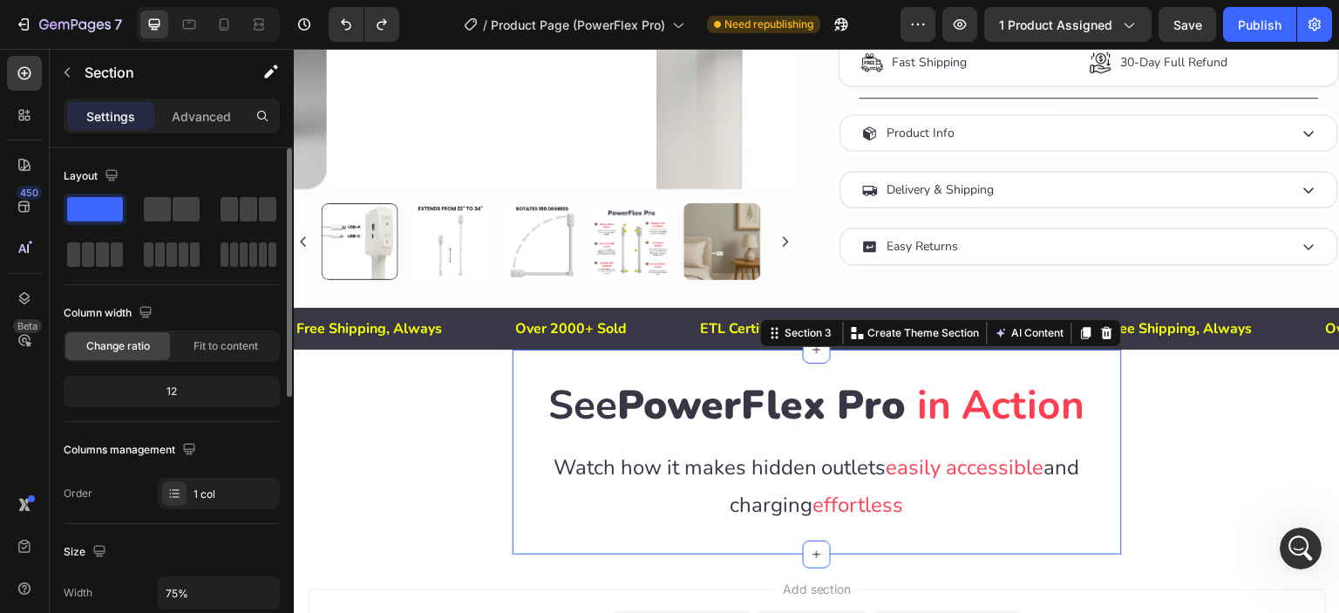
click at [173, 399] on div "12" at bounding box center [171, 391] width 209 height 24
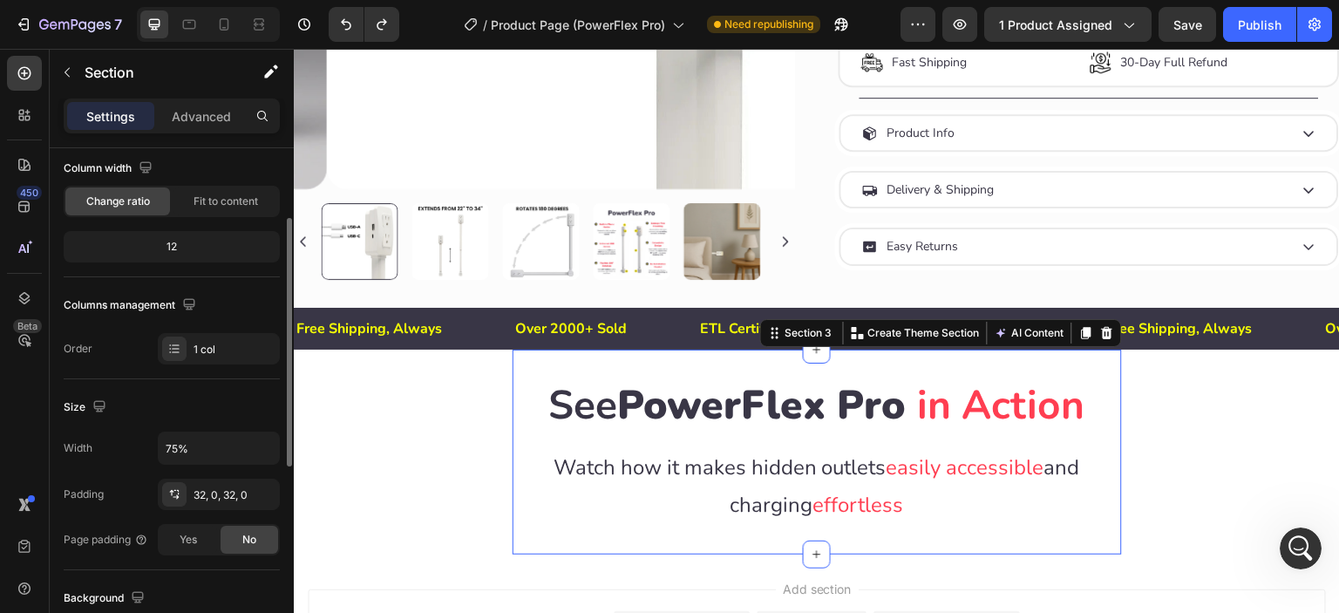
scroll to position [290, 0]
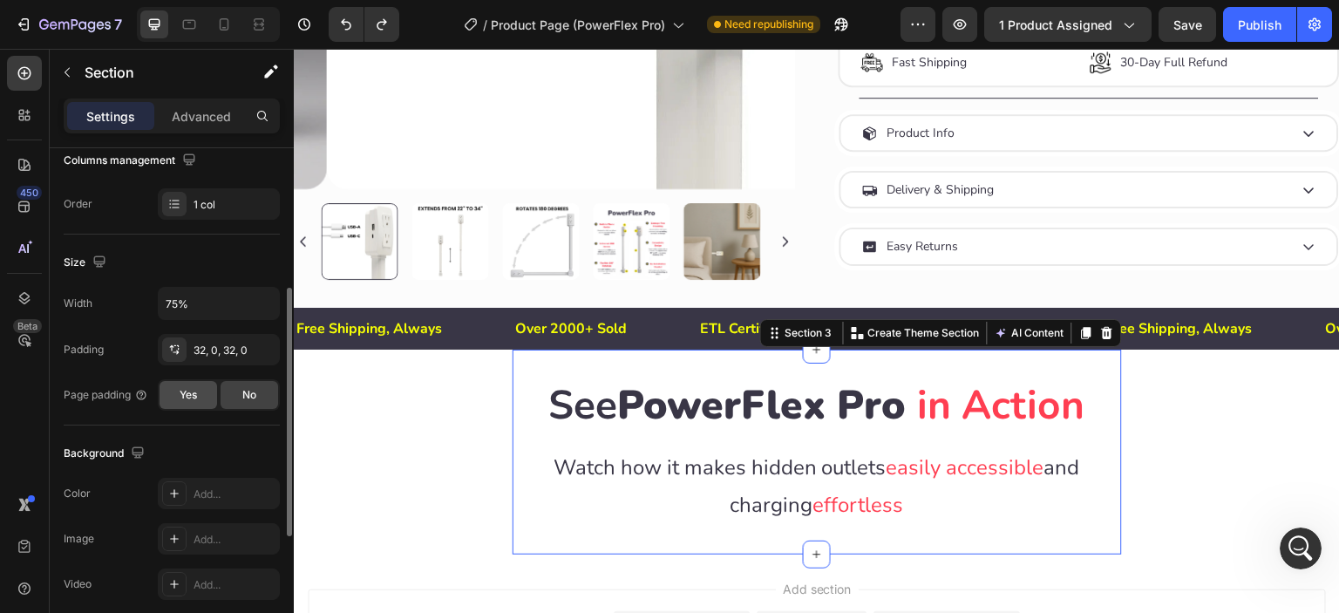
click at [199, 393] on div "Yes" at bounding box center [189, 395] width 58 height 28
click at [291, 394] on div at bounding box center [288, 412] width 10 height 249
click at [234, 396] on div "No" at bounding box center [250, 395] width 58 height 28
click at [189, 397] on span "Yes" at bounding box center [188, 395] width 17 height 16
click at [235, 397] on div "No" at bounding box center [250, 395] width 58 height 28
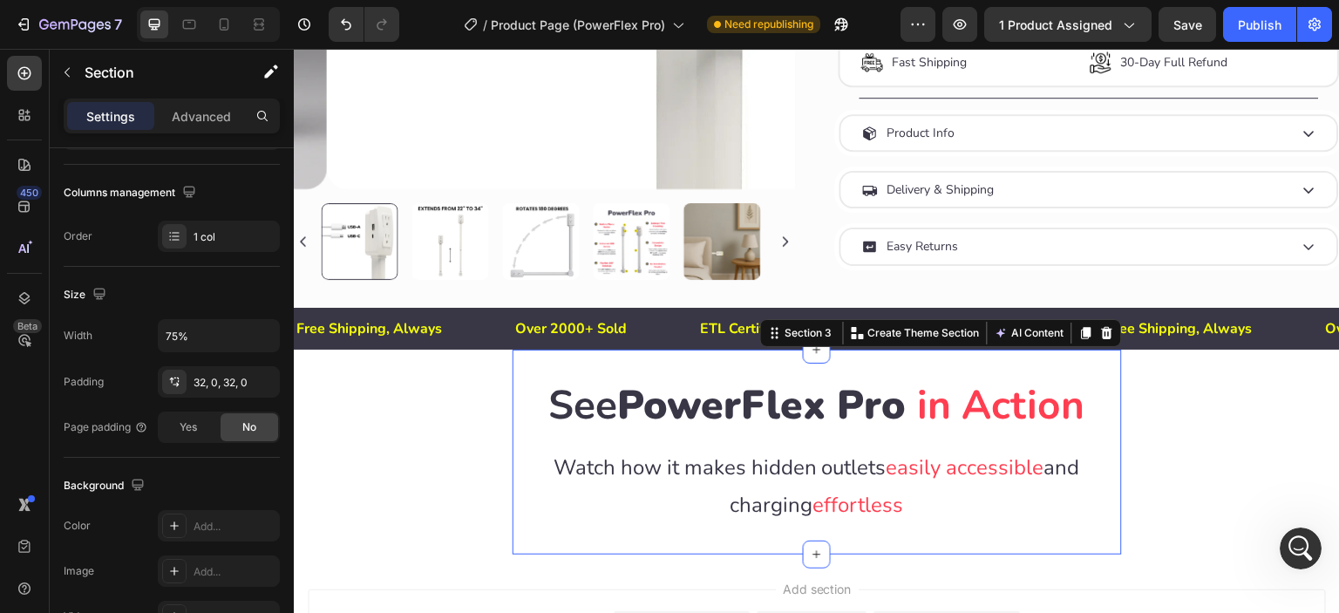
scroll to position [0, 0]
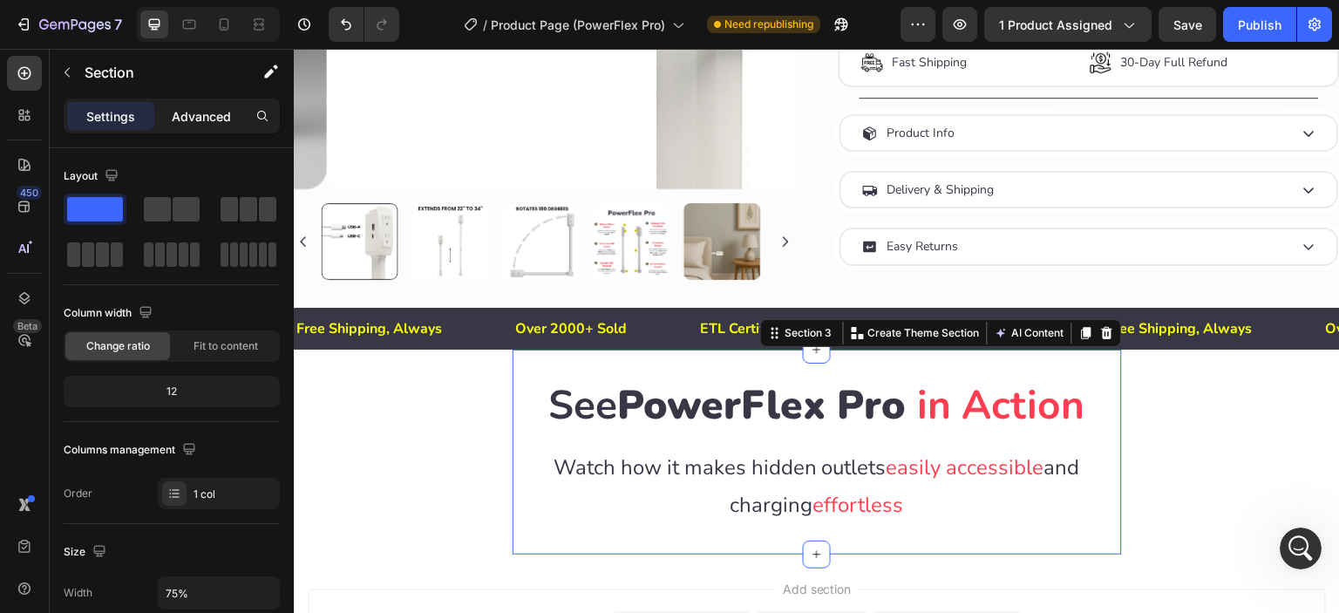
click at [189, 127] on div "Advanced" at bounding box center [201, 116] width 87 height 28
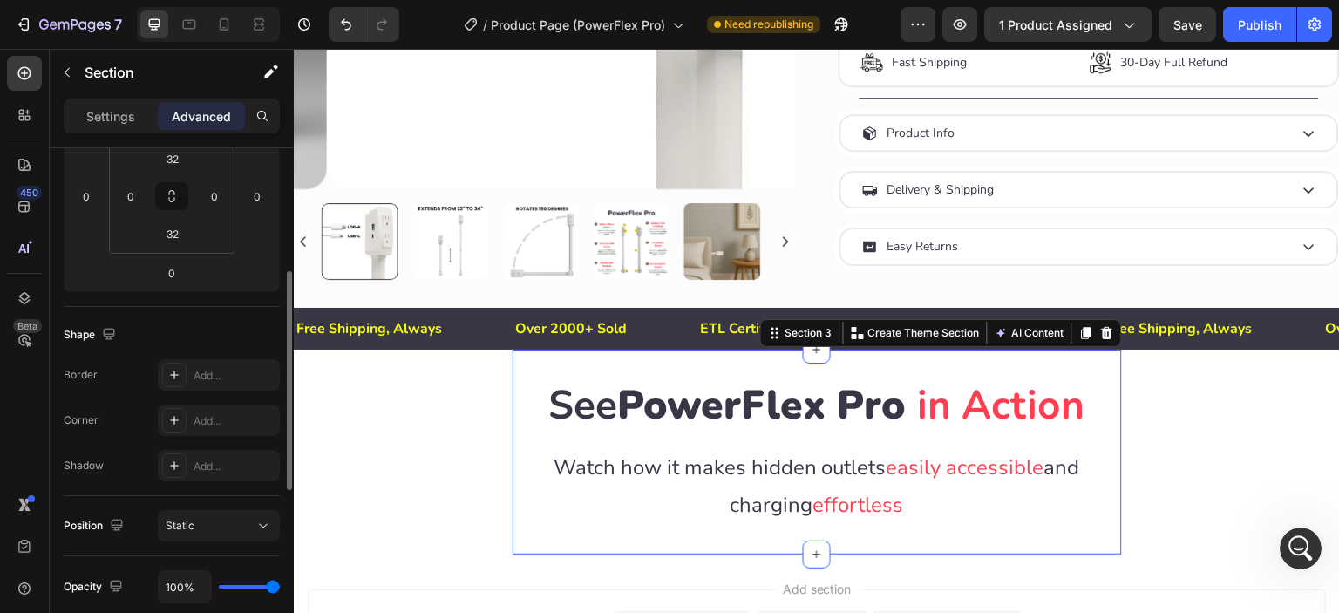
scroll to position [580, 0]
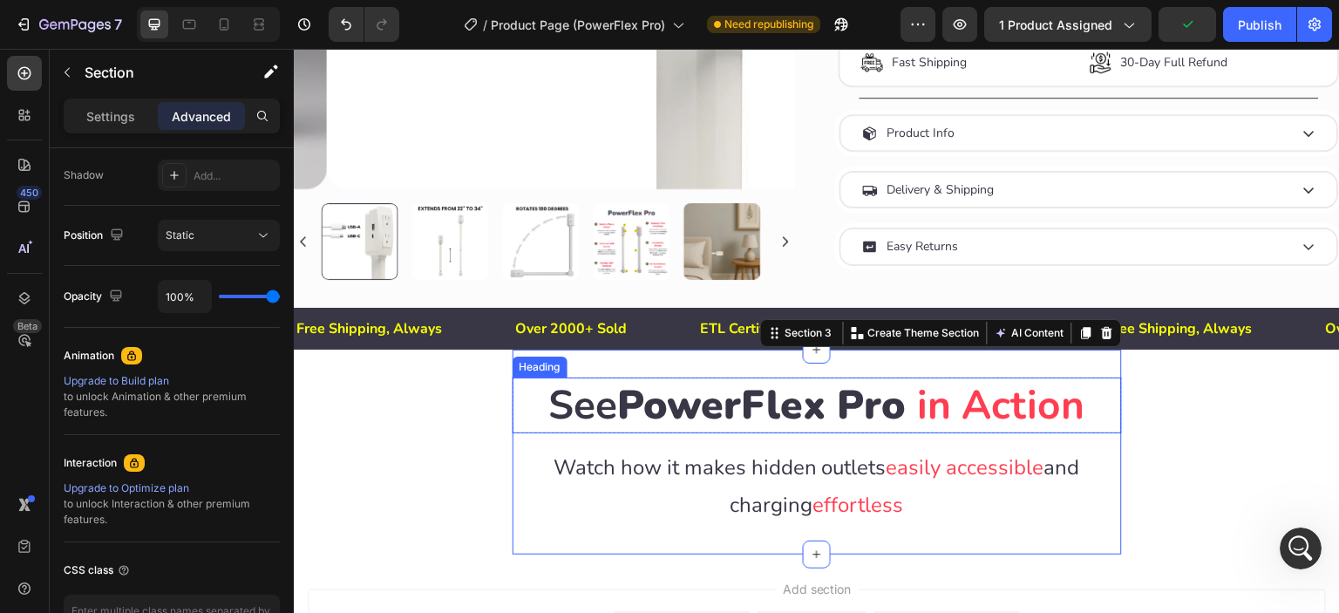
click at [797, 401] on span "PowerFlex Pro" at bounding box center [762, 405] width 289 height 55
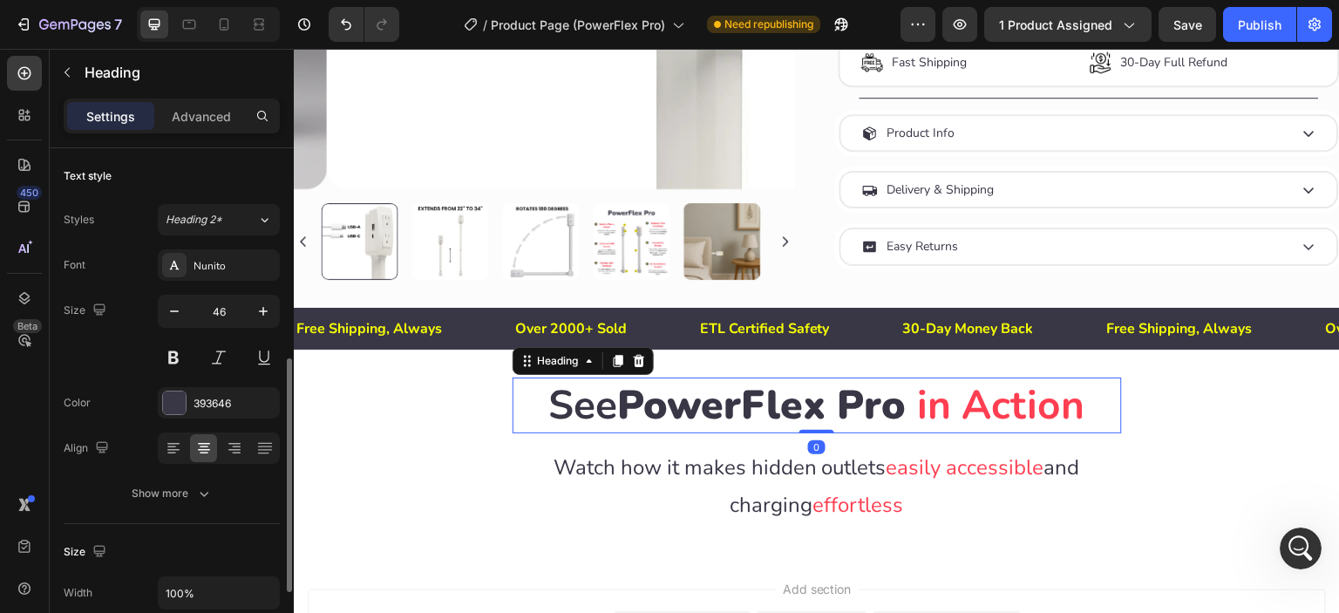
scroll to position [145, 0]
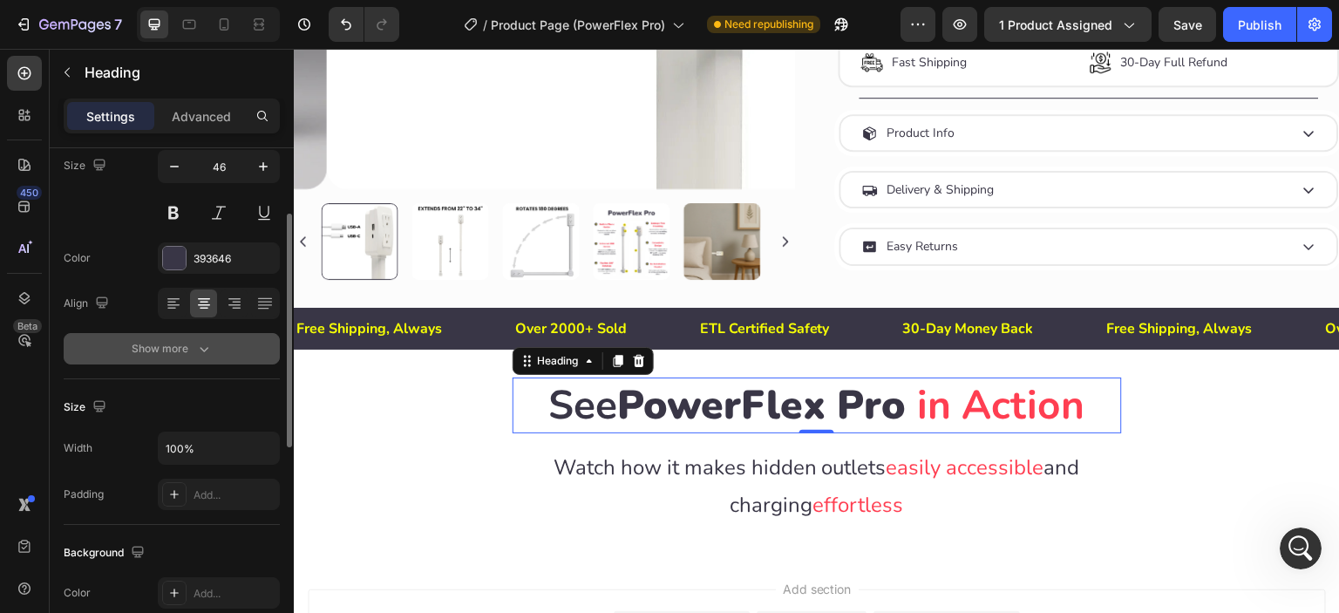
click at [166, 343] on div "Show more" at bounding box center [172, 348] width 81 height 17
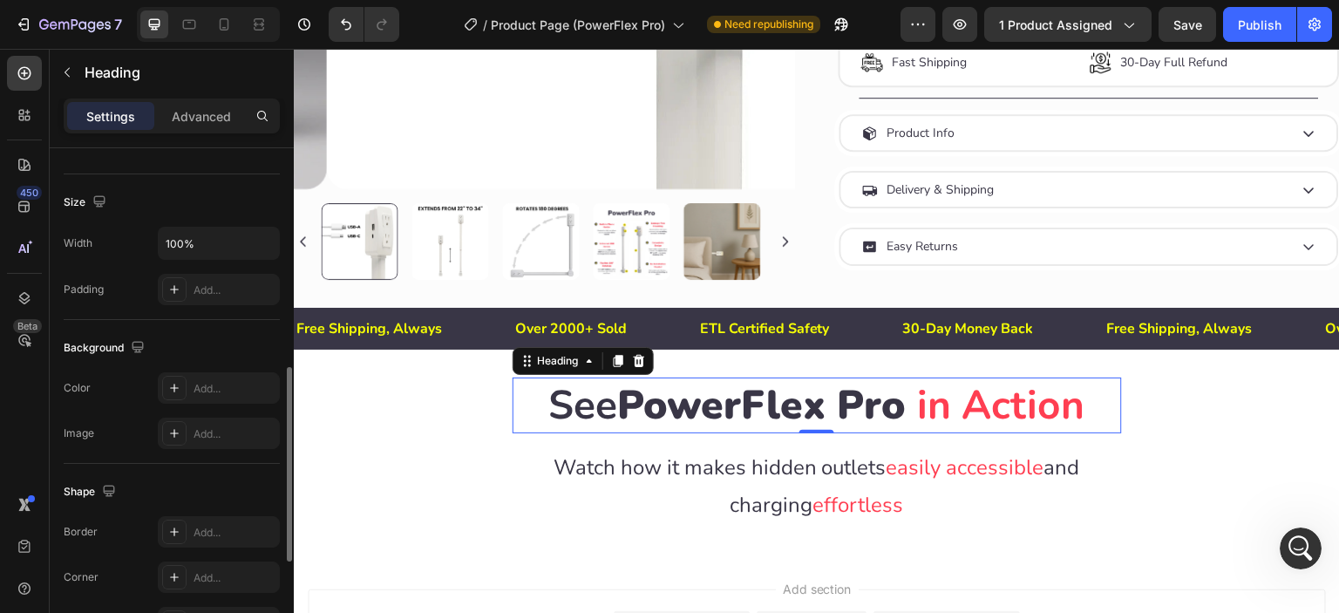
scroll to position [844, 0]
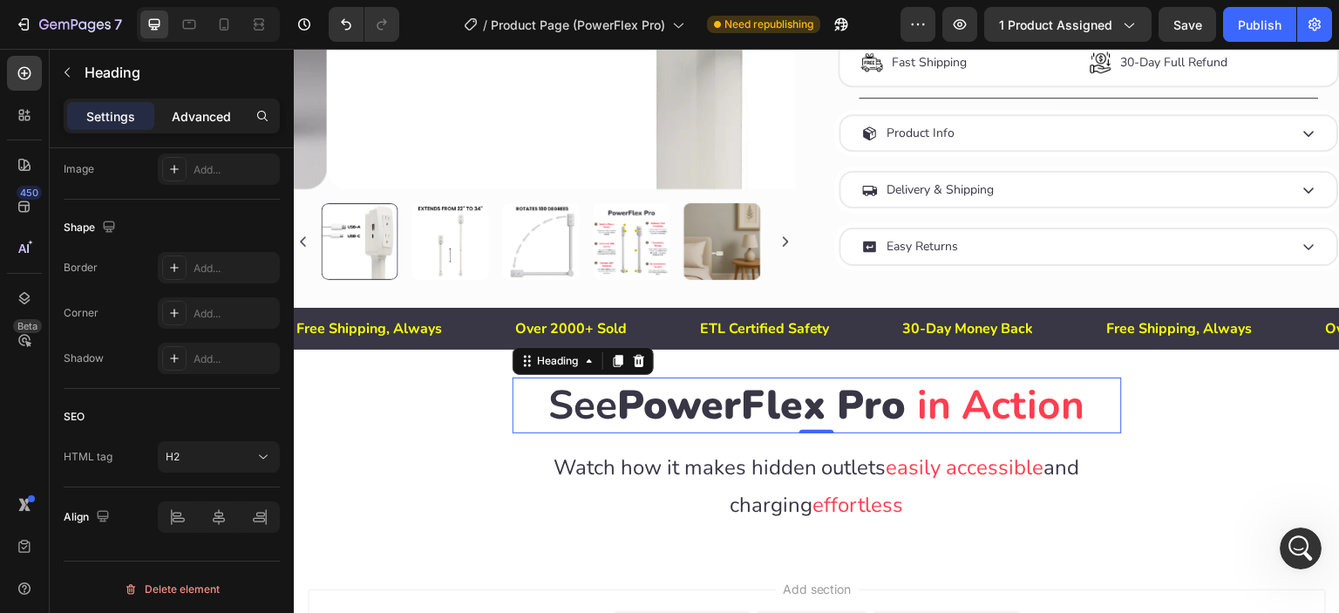
click at [202, 116] on p "Advanced" at bounding box center [201, 116] width 59 height 18
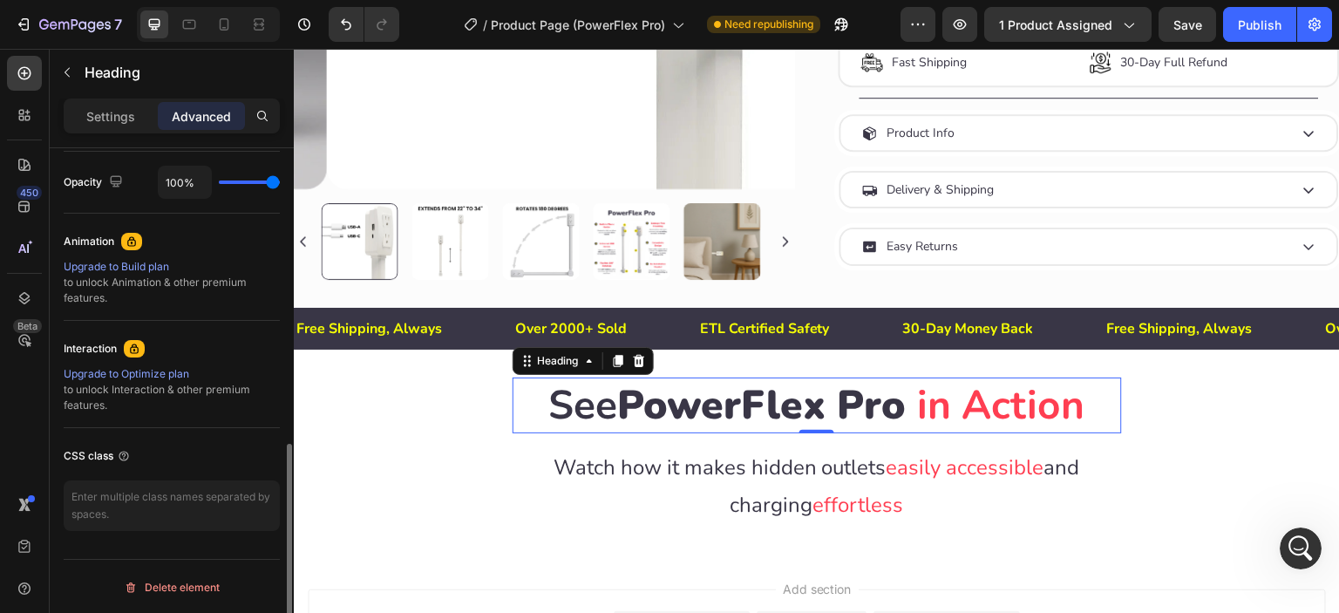
scroll to position [0, 0]
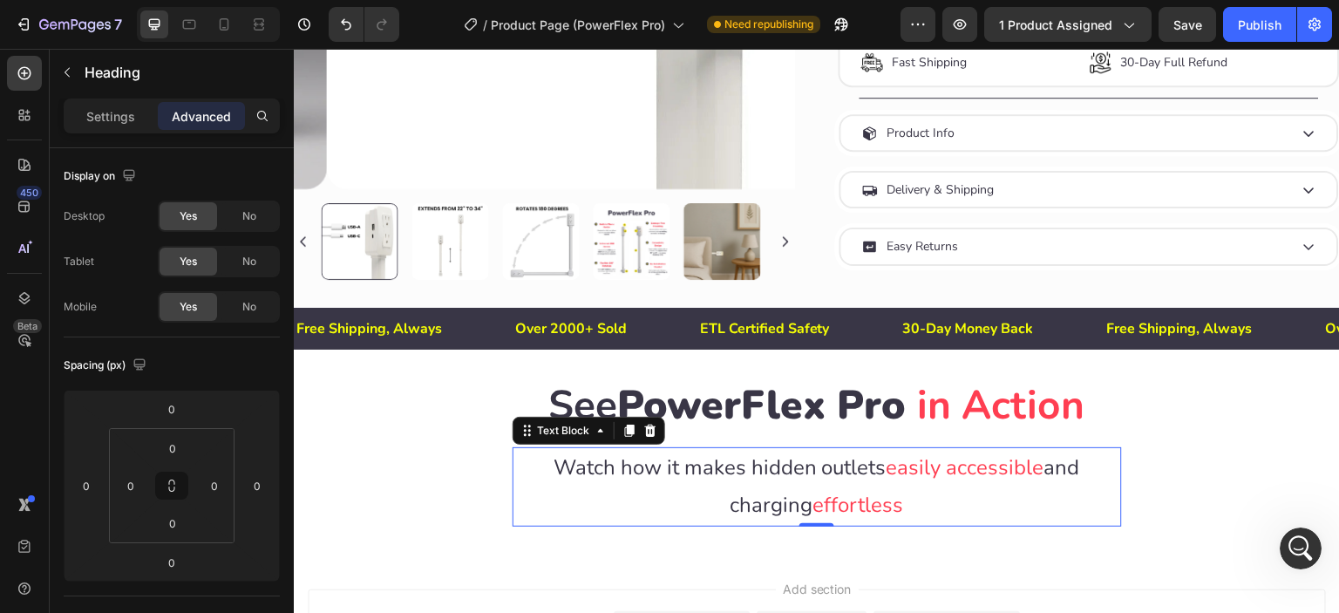
click at [701, 460] on p "Watch how it makes hidden outlets easily accessible and charging effortless" at bounding box center [817, 486] width 606 height 75
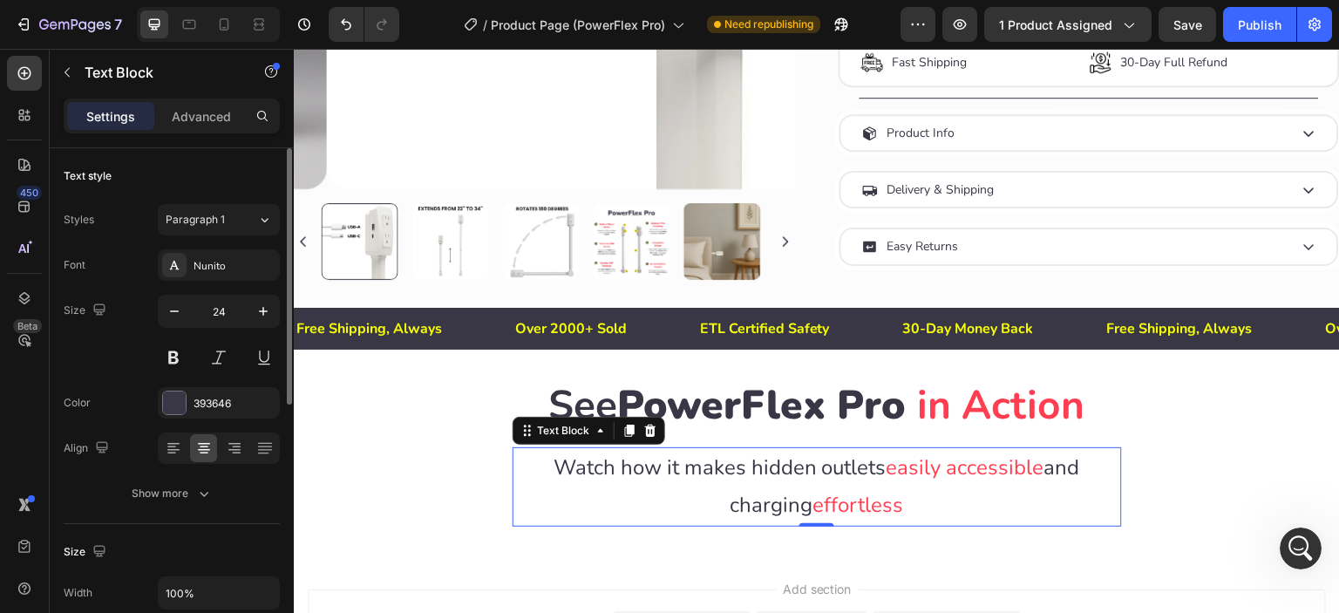
scroll to position [435, 0]
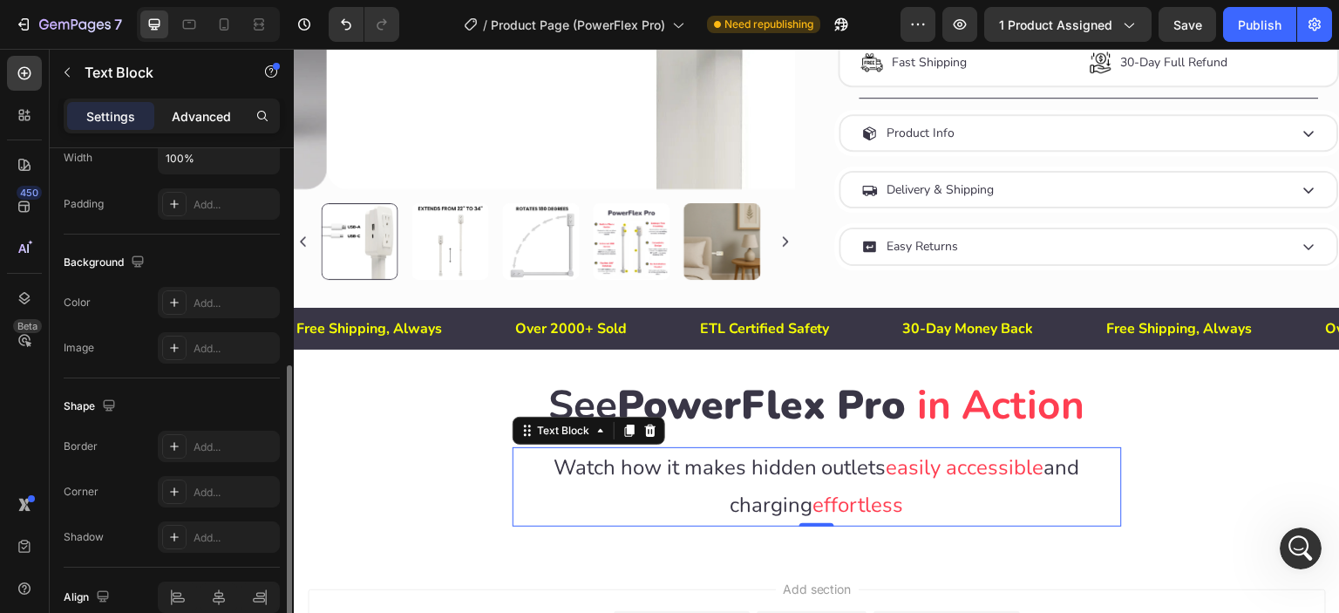
click at [213, 108] on p "Advanced" at bounding box center [201, 116] width 59 height 18
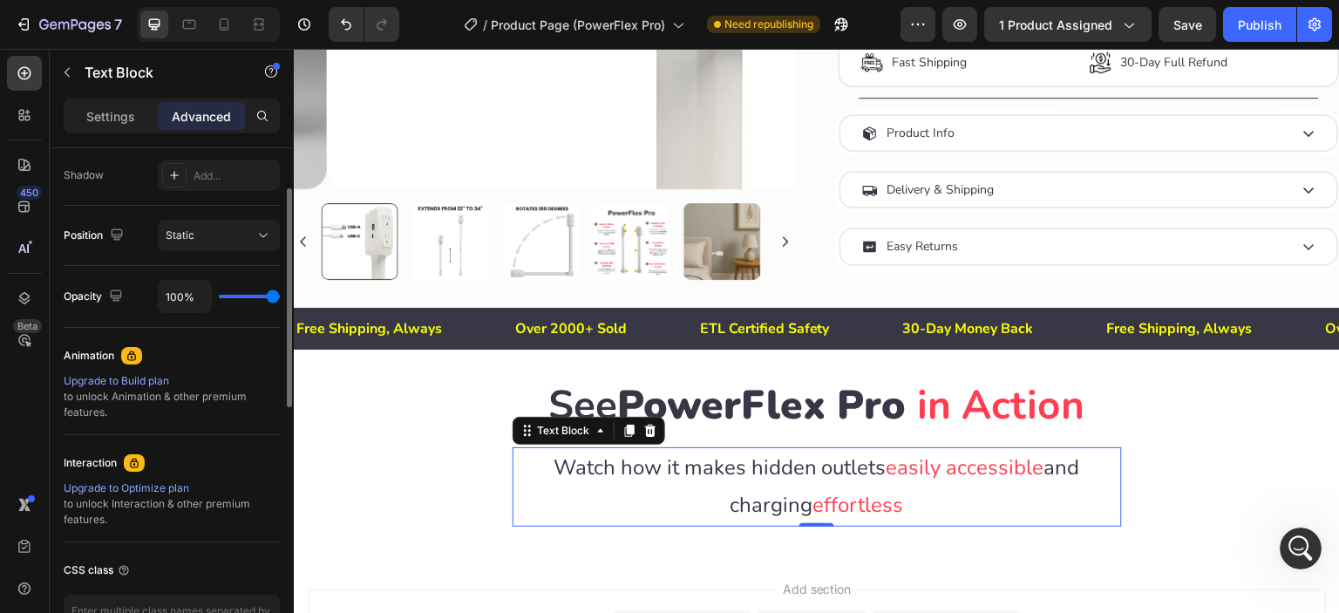
scroll to position [0, 0]
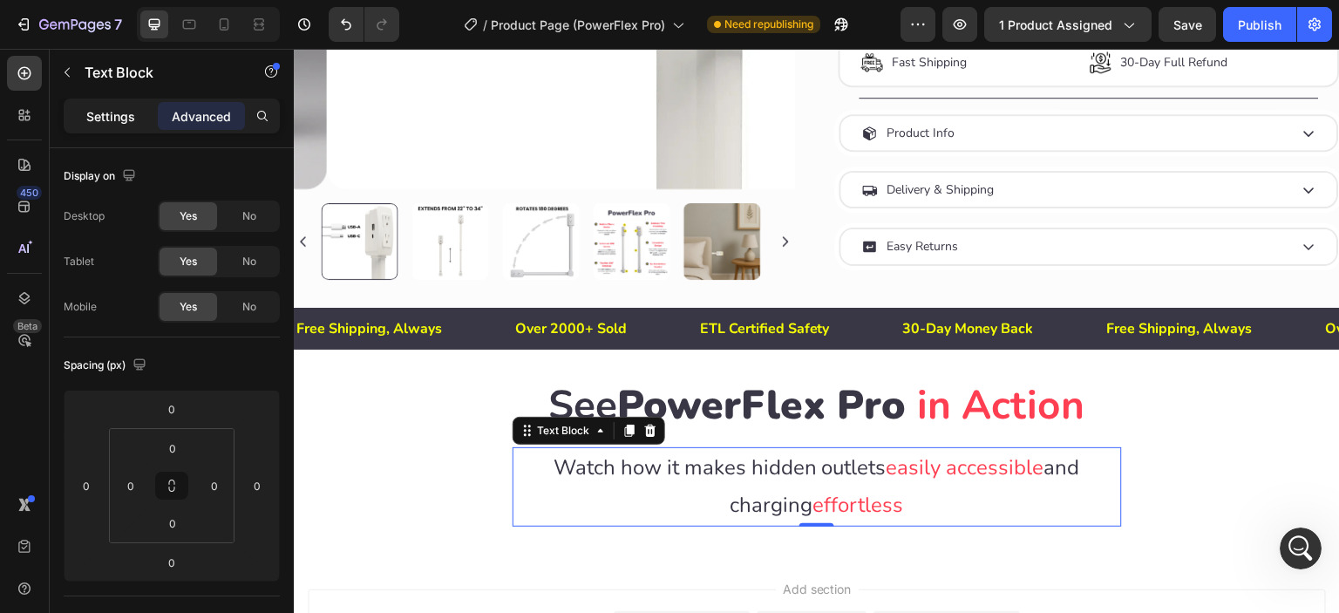
click at [100, 111] on p "Settings" at bounding box center [110, 116] width 49 height 18
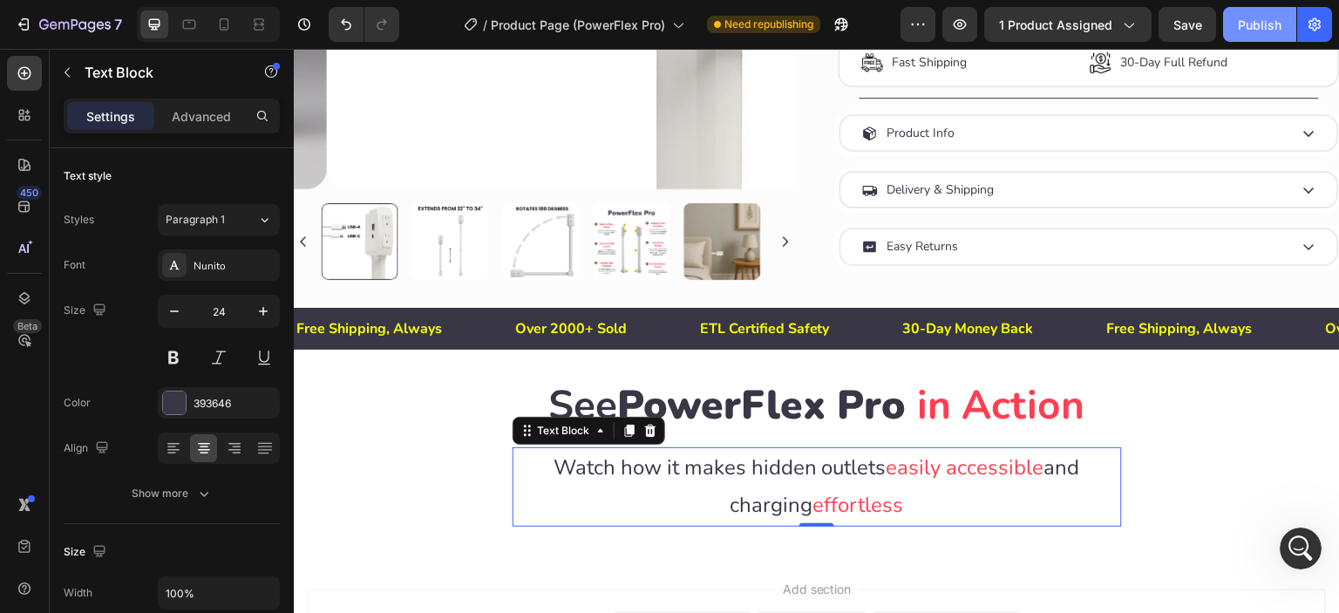
click at [1257, 21] on div "Publish" at bounding box center [1260, 25] width 44 height 18
